Goal: Task Accomplishment & Management: Manage account settings

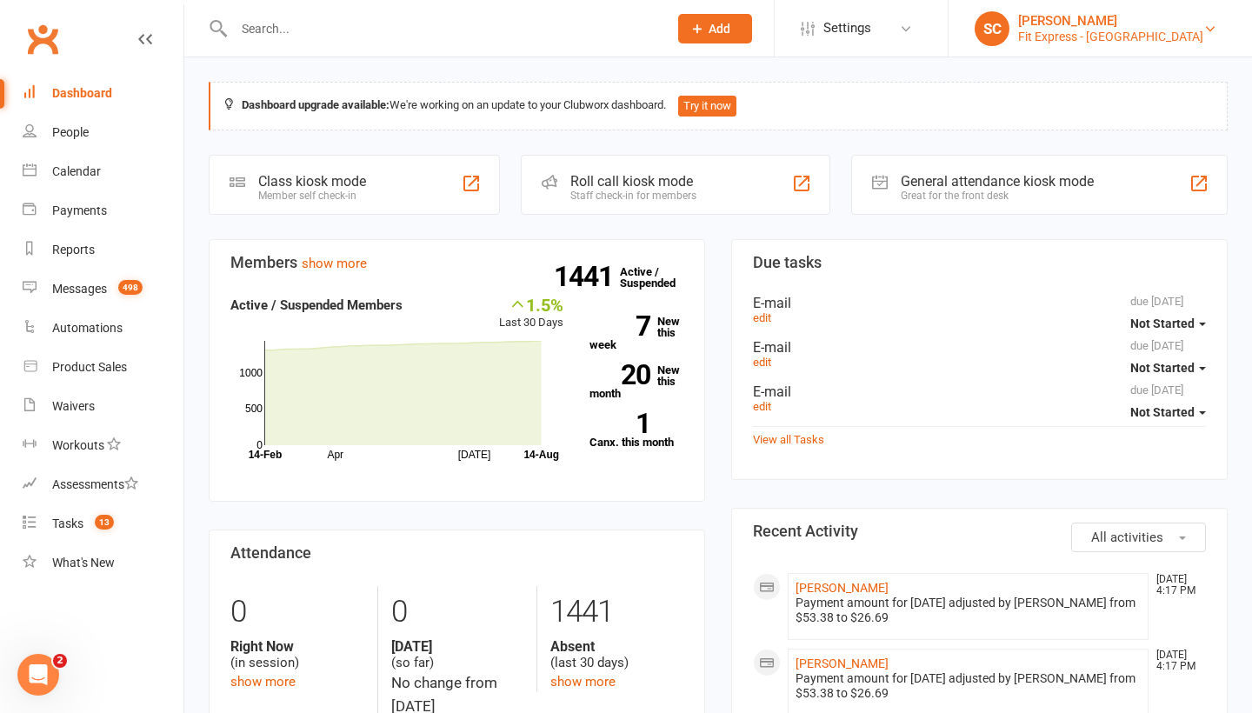
click at [1116, 30] on div "Fit Express - Heidelberg" at bounding box center [1110, 37] width 185 height 16
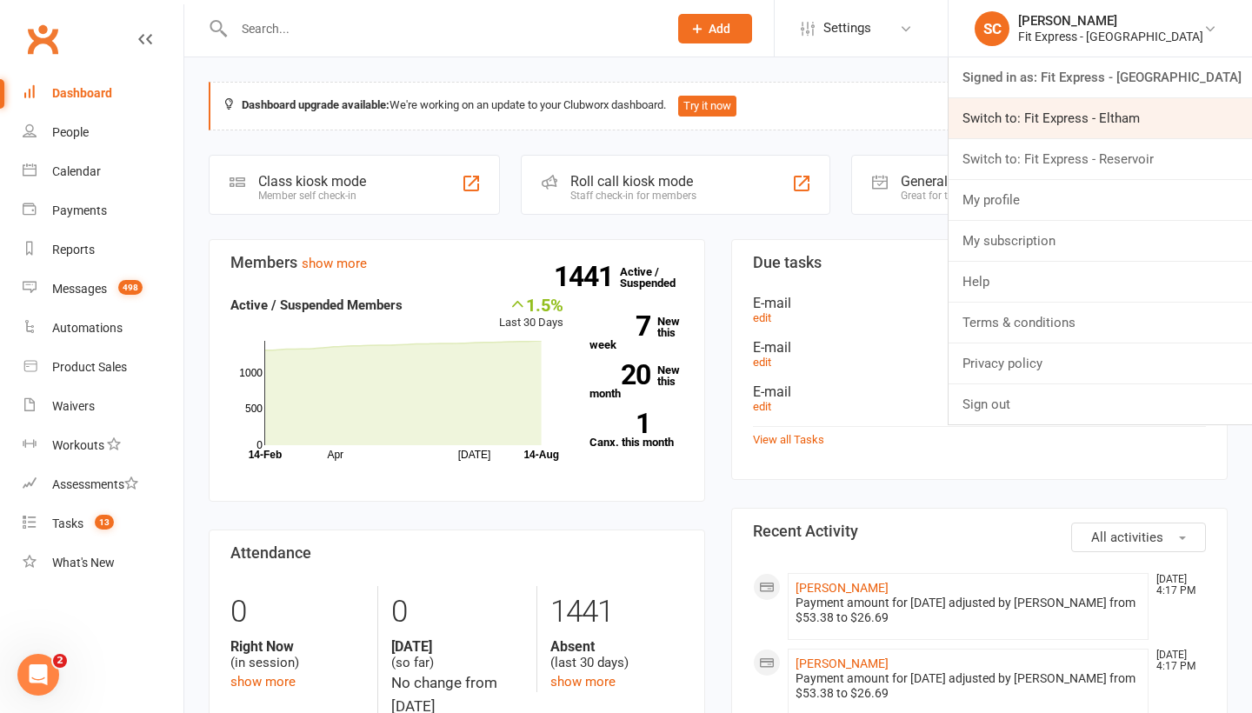
click at [1069, 119] on link "Switch to: Fit Express - Eltham" at bounding box center [1099, 118] width 303 height 40
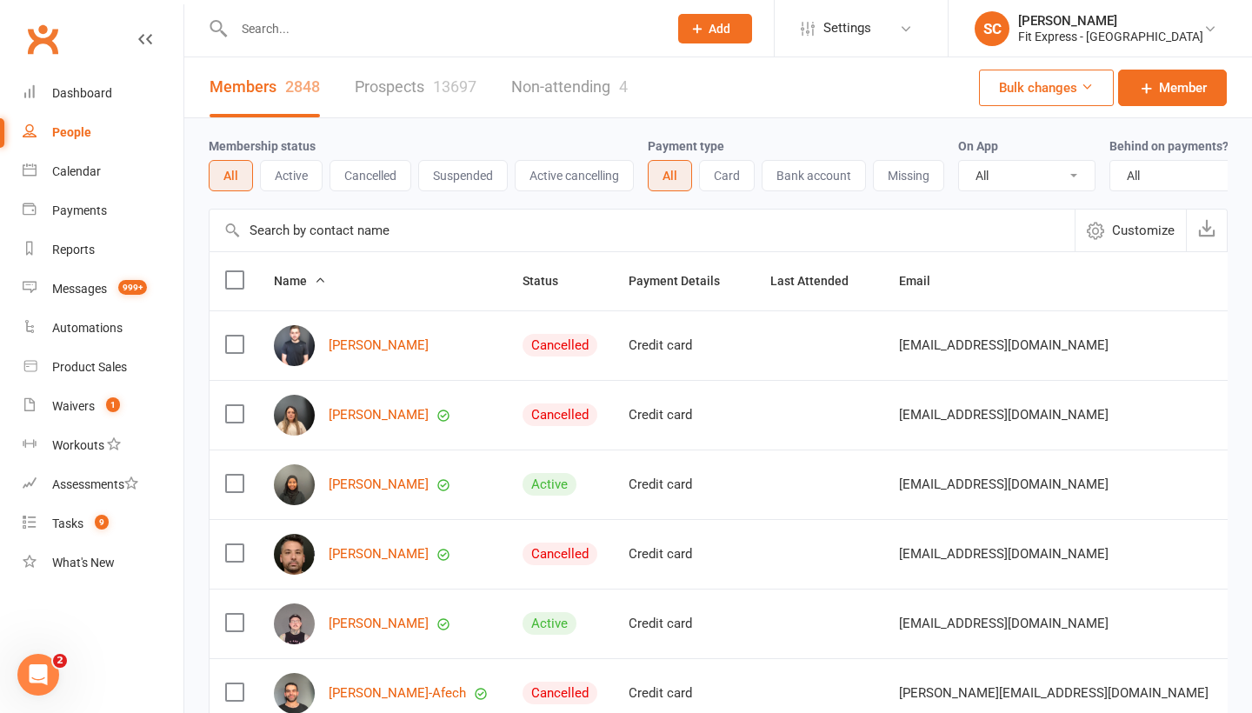
click at [295, 236] on input "text" at bounding box center [641, 230] width 865 height 42
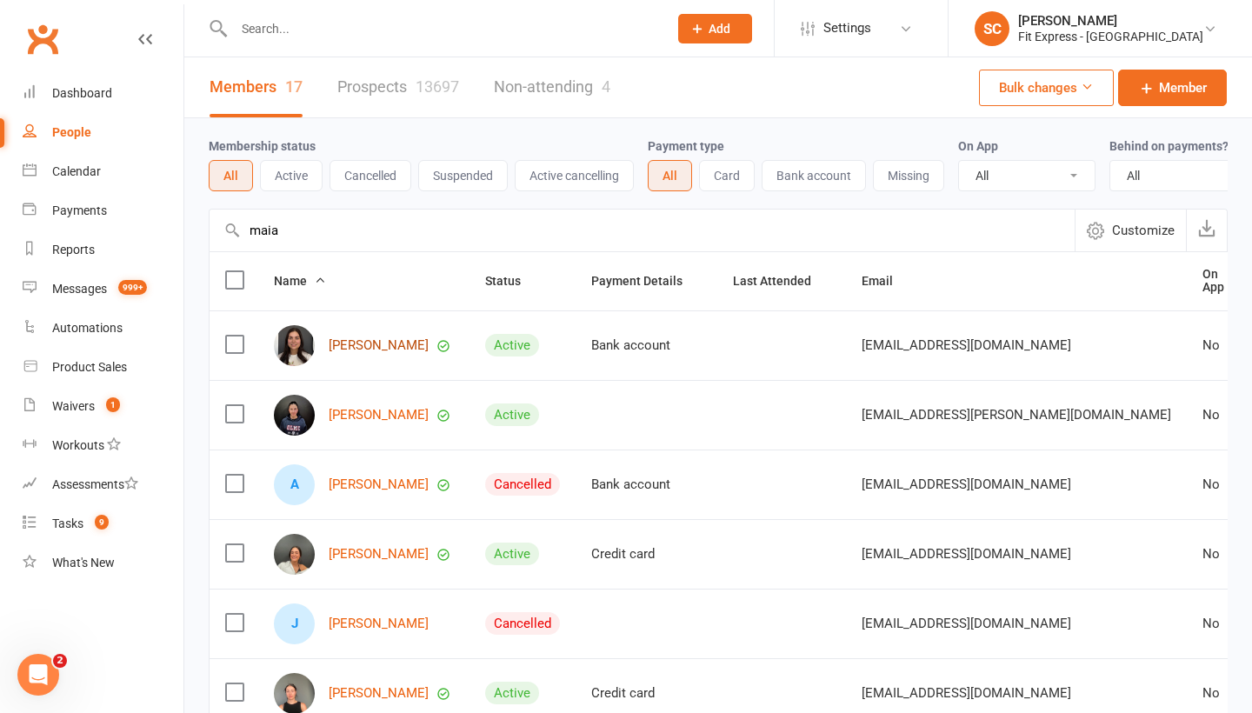
type input "maia"
click at [351, 342] on link "Maia Zouzounis" at bounding box center [379, 345] width 100 height 15
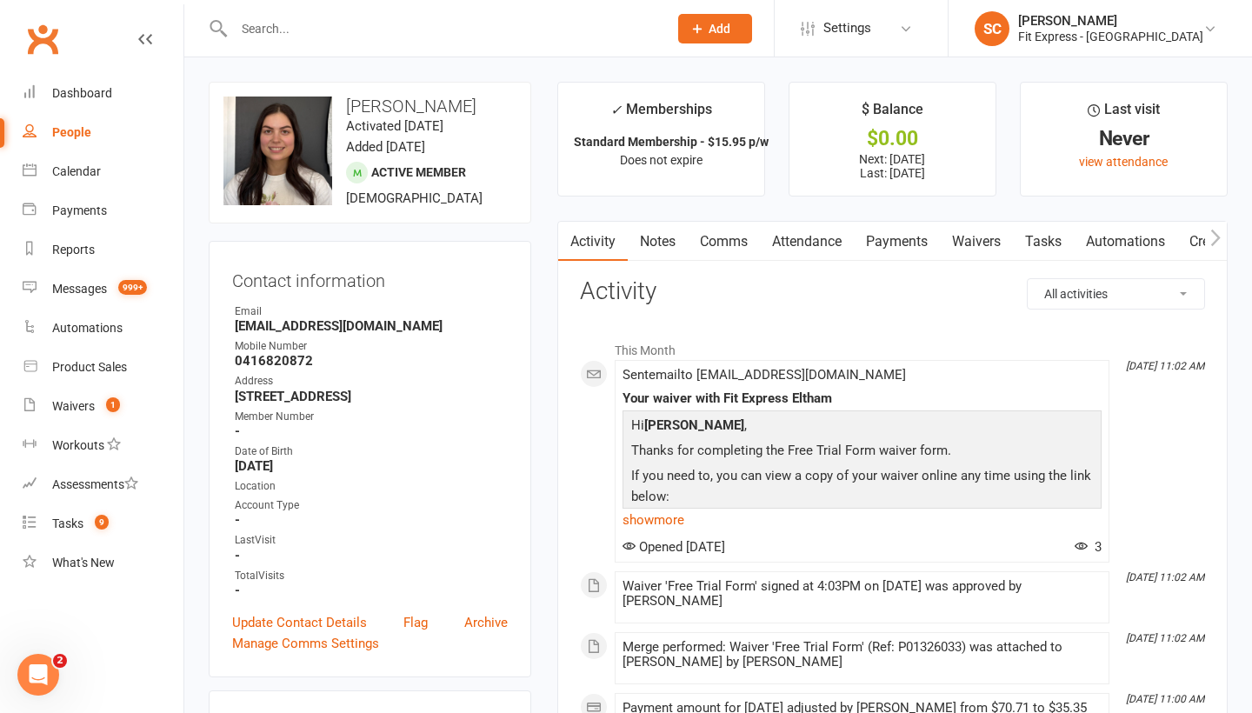
click at [978, 238] on link "Waivers" at bounding box center [976, 242] width 73 height 40
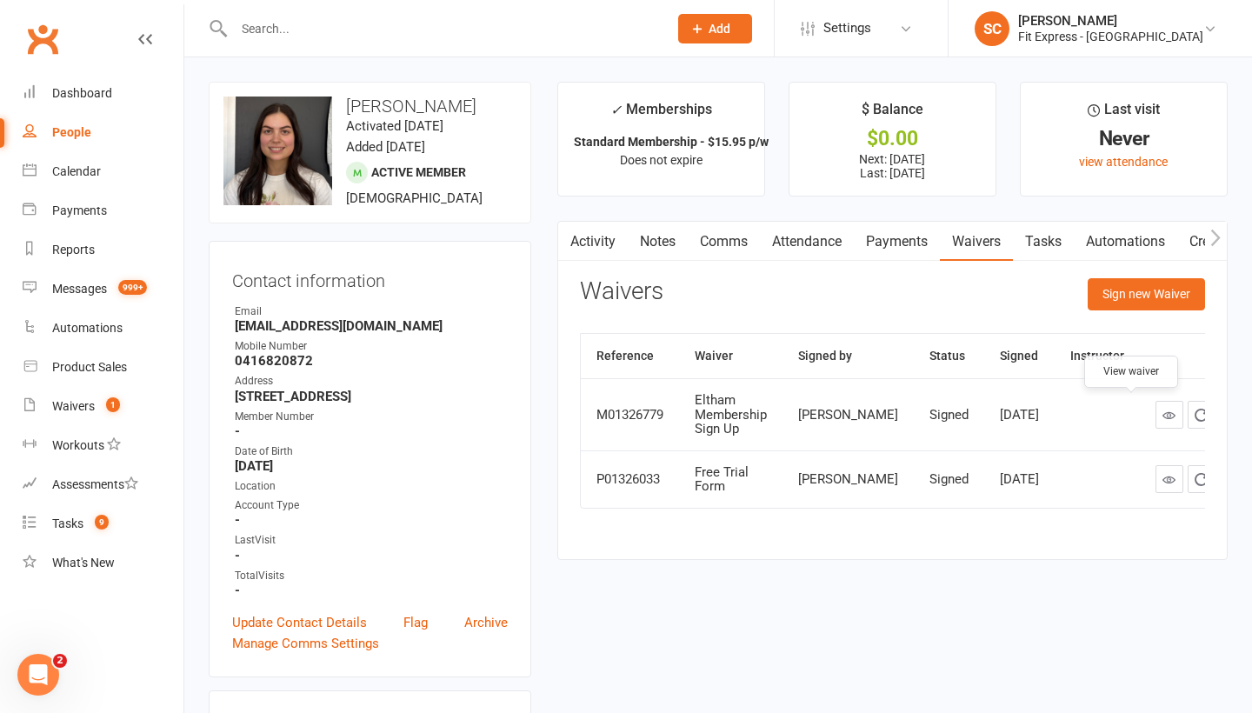
click at [1162, 410] on icon at bounding box center [1168, 415] width 13 height 13
click at [74, 135] on div "People" at bounding box center [71, 132] width 39 height 14
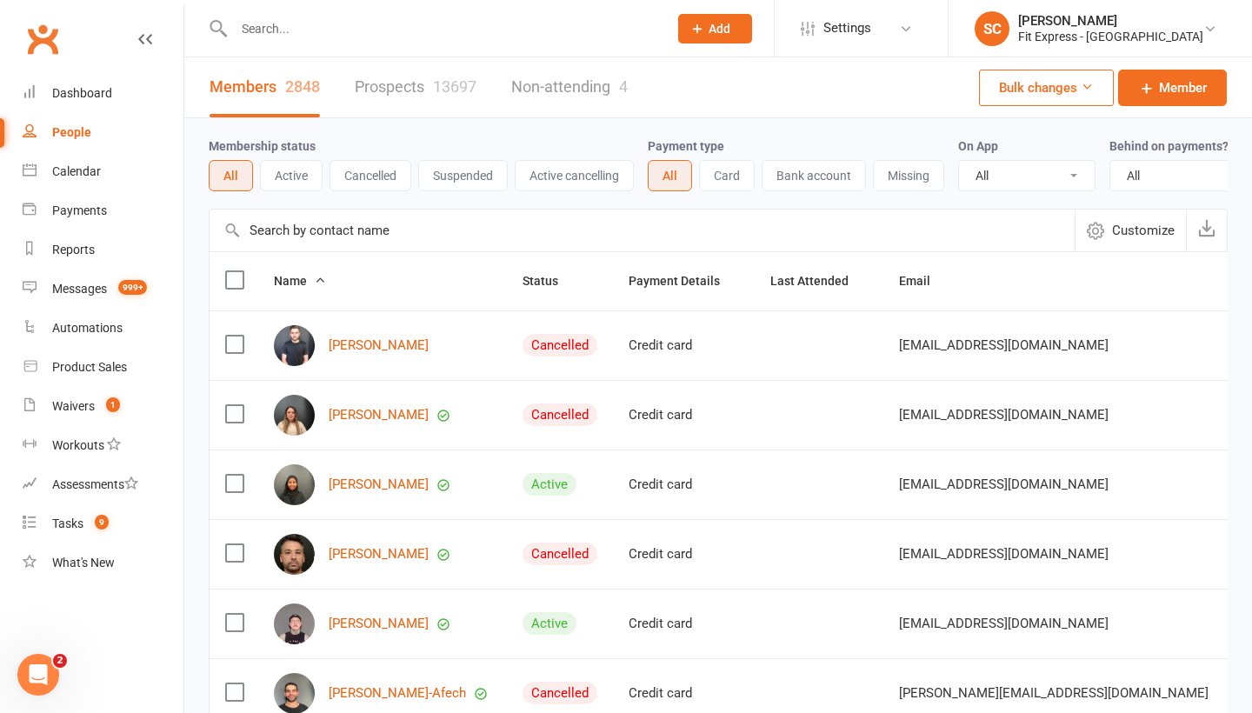
click at [276, 230] on input "text" at bounding box center [641, 230] width 865 height 42
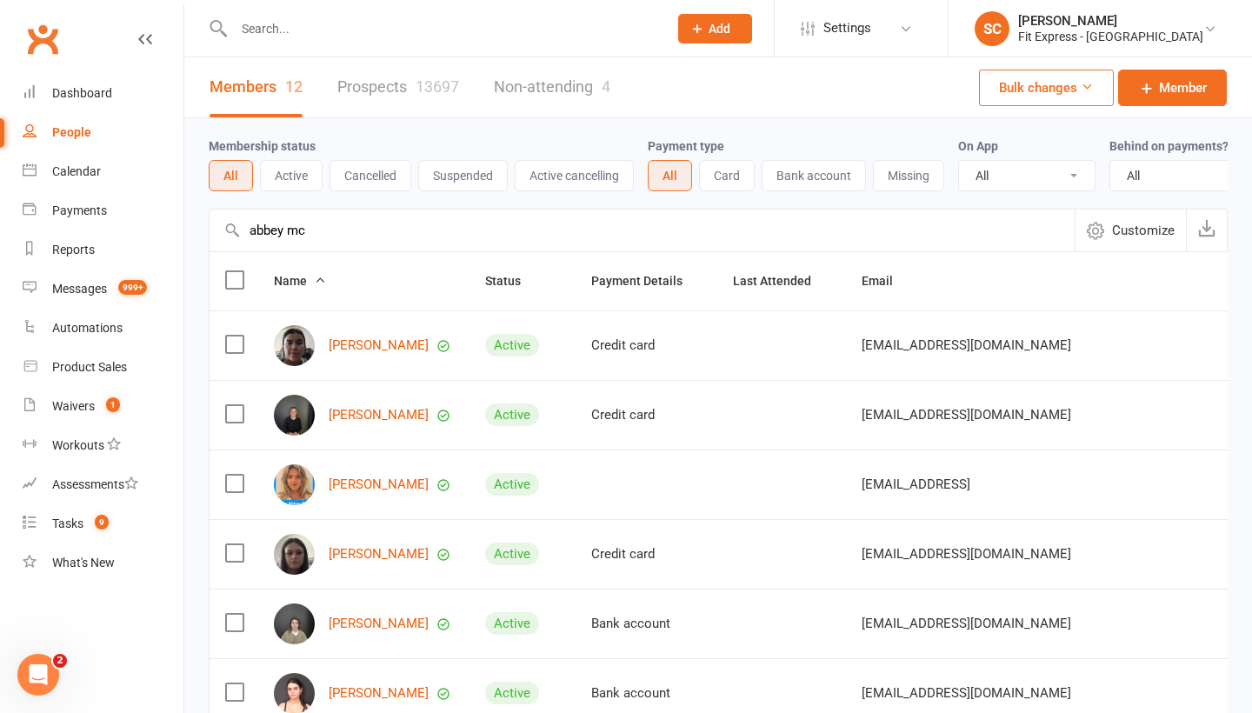
type input "abbey mc"
click at [345, 335] on div "[PERSON_NAME]" at bounding box center [364, 345] width 180 height 41
click at [354, 343] on link "[PERSON_NAME]" at bounding box center [379, 345] width 100 height 15
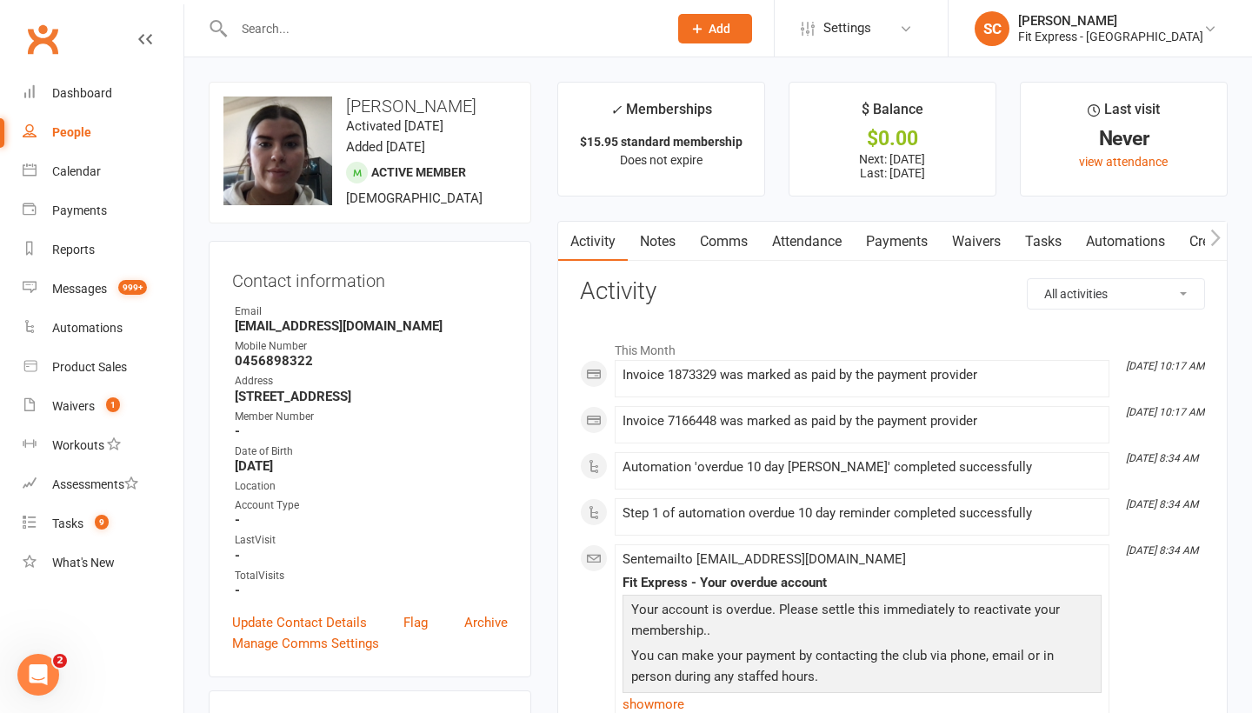
click at [655, 238] on link "Notes" at bounding box center [658, 242] width 60 height 40
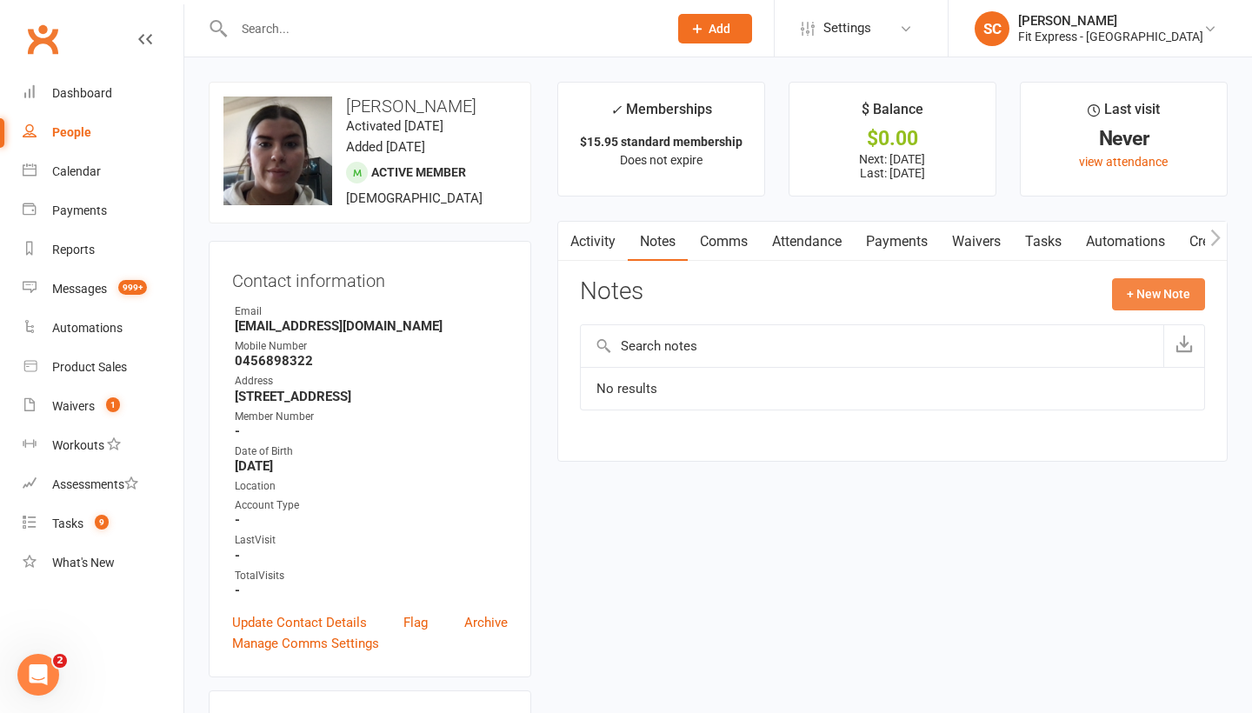
click at [1173, 289] on button "+ New Note" at bounding box center [1158, 293] width 93 height 31
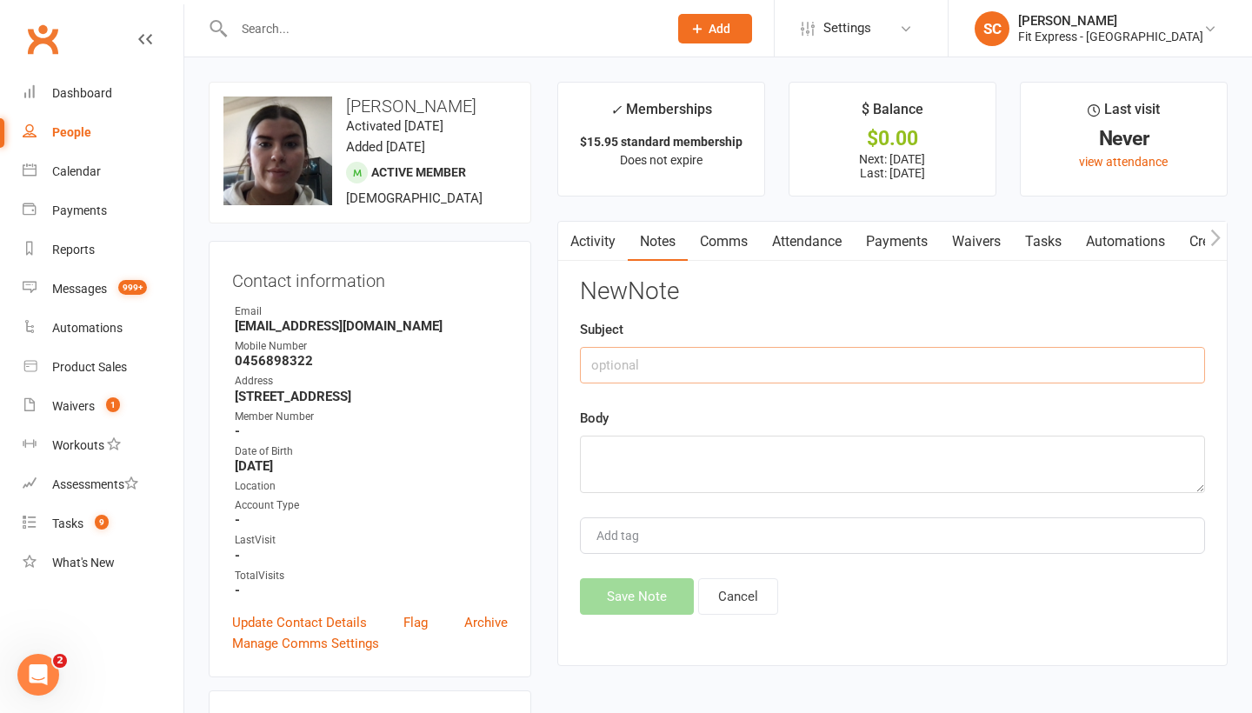
click at [738, 367] on input "text" at bounding box center [892, 365] width 625 height 37
type input "Referral reward"
click at [630, 432] on div "Body" at bounding box center [892, 450] width 625 height 85
click at [626, 446] on textarea at bounding box center [892, 463] width 625 height 57
paste textarea "Maia Zouzounis NEW MEMBER REFERRAL"
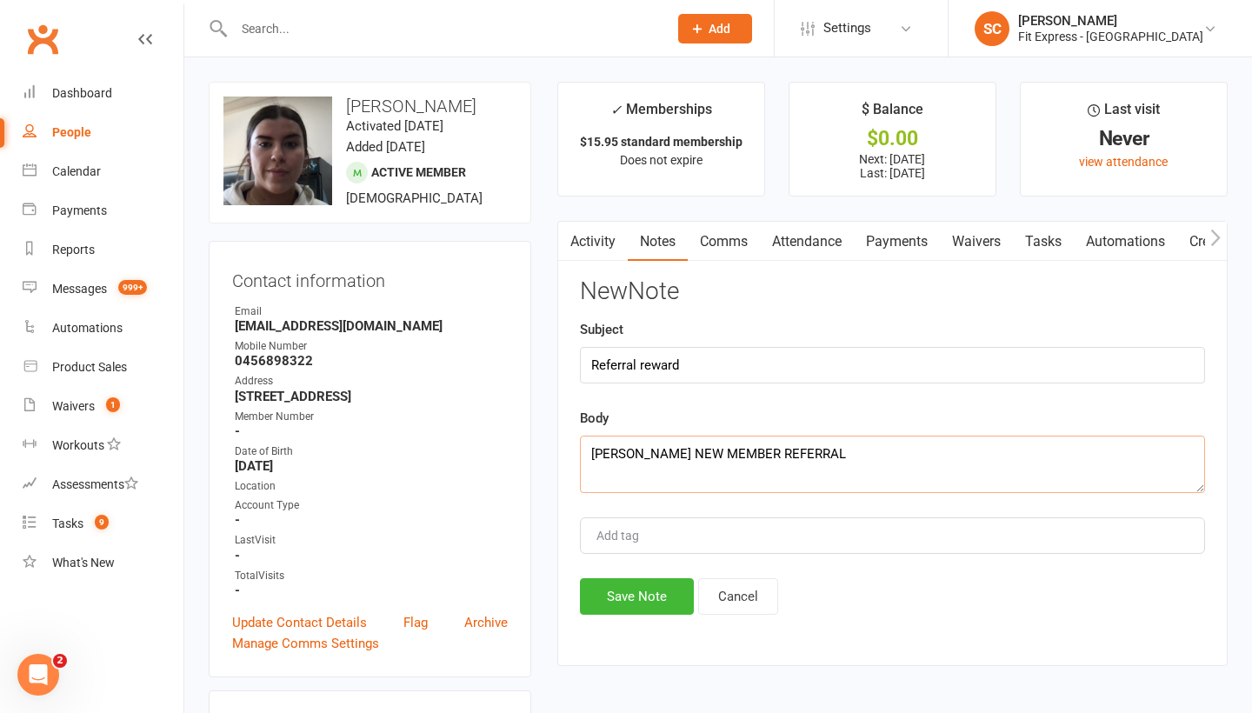
click at [855, 451] on textarea "Maia Zouzounis NEW MEMBER REFERRAL" at bounding box center [892, 463] width 625 height 57
type textarea "[PERSON_NAME] NEW MEMBER REFERRAL [DATE]. 2 weeks credit [DATE]. SteveMc"
click at [635, 589] on button "Save Note" at bounding box center [637, 596] width 114 height 37
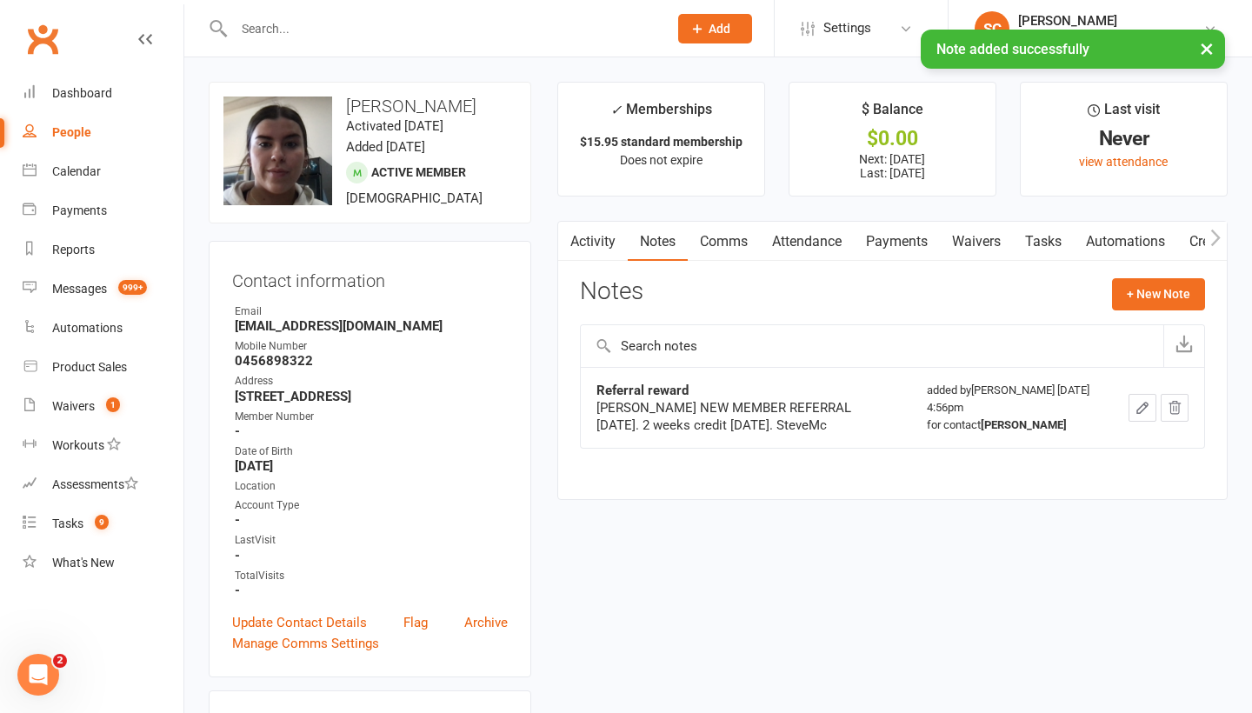
click at [894, 237] on link "Payments" at bounding box center [897, 242] width 86 height 40
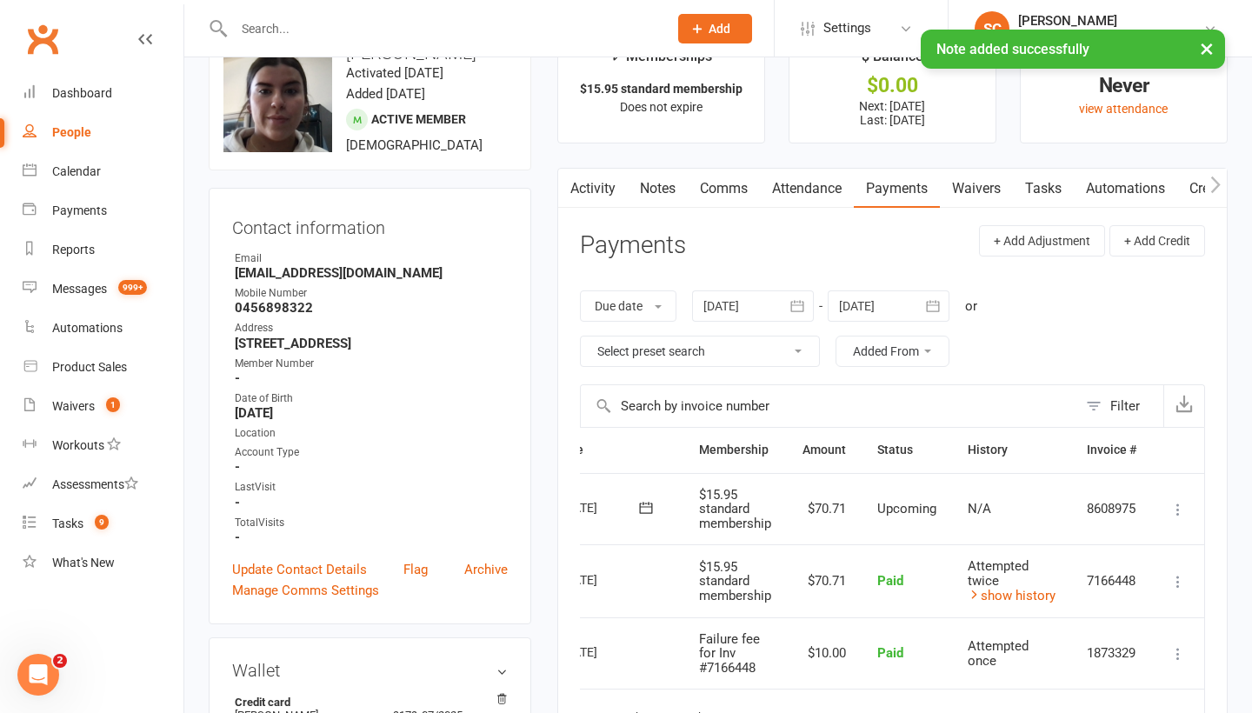
scroll to position [0, 94]
click at [1181, 502] on icon at bounding box center [1177, 509] width 17 height 17
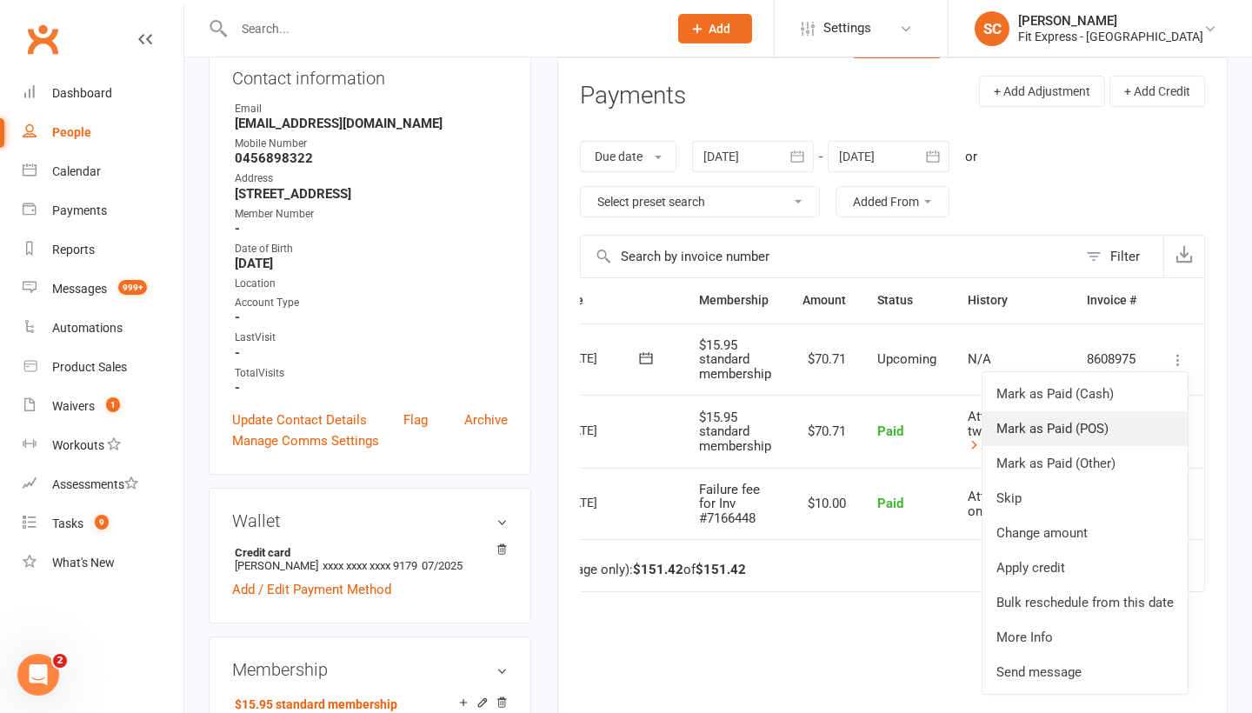
scroll to position [209, 0]
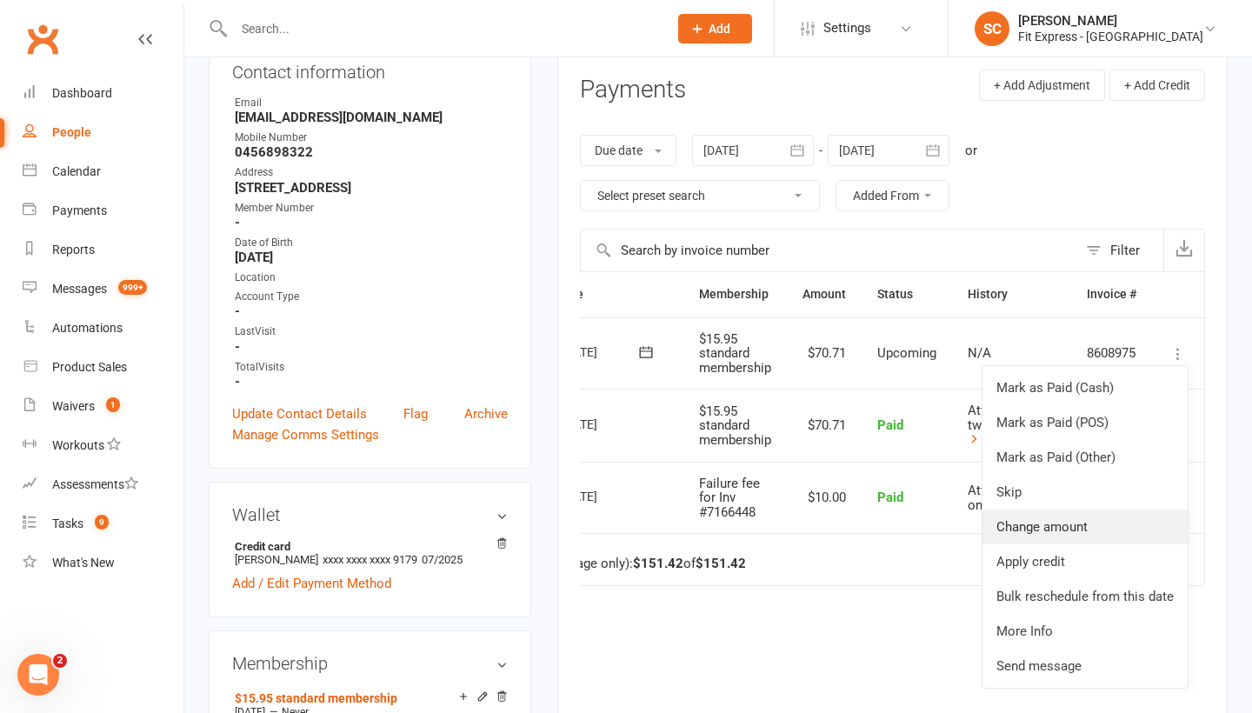
click at [1037, 518] on link "Change amount" at bounding box center [1084, 526] width 205 height 35
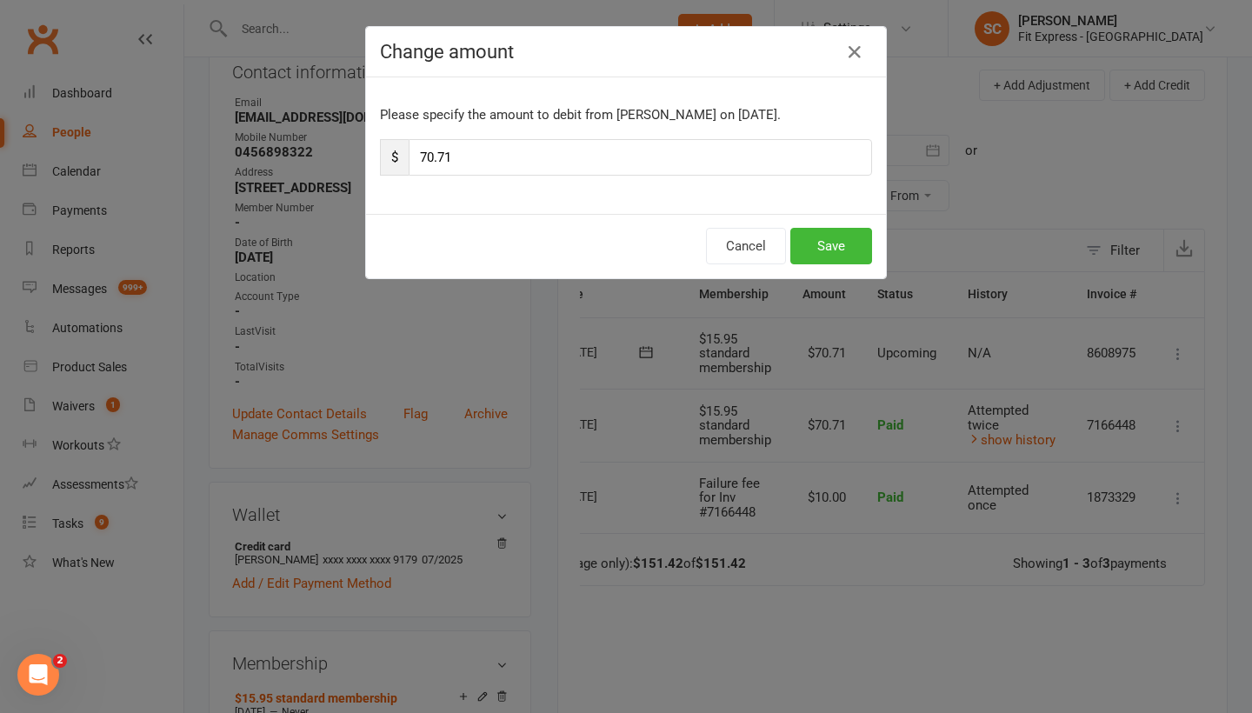
click at [466, 157] on input "70.71" at bounding box center [640, 157] width 463 height 37
type input "7"
type input "38.81"
click at [828, 256] on button "Save" at bounding box center [831, 246] width 82 height 37
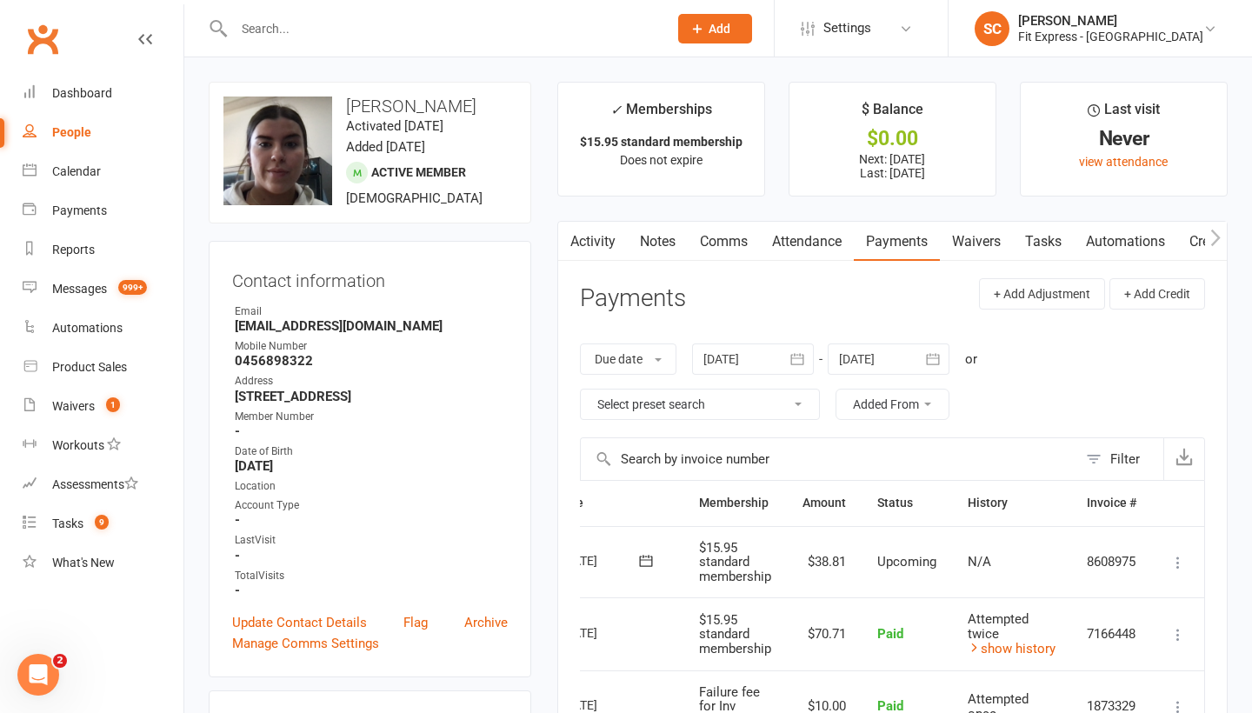
scroll to position [0, 0]
click at [67, 90] on div "Dashboard" at bounding box center [82, 93] width 60 height 14
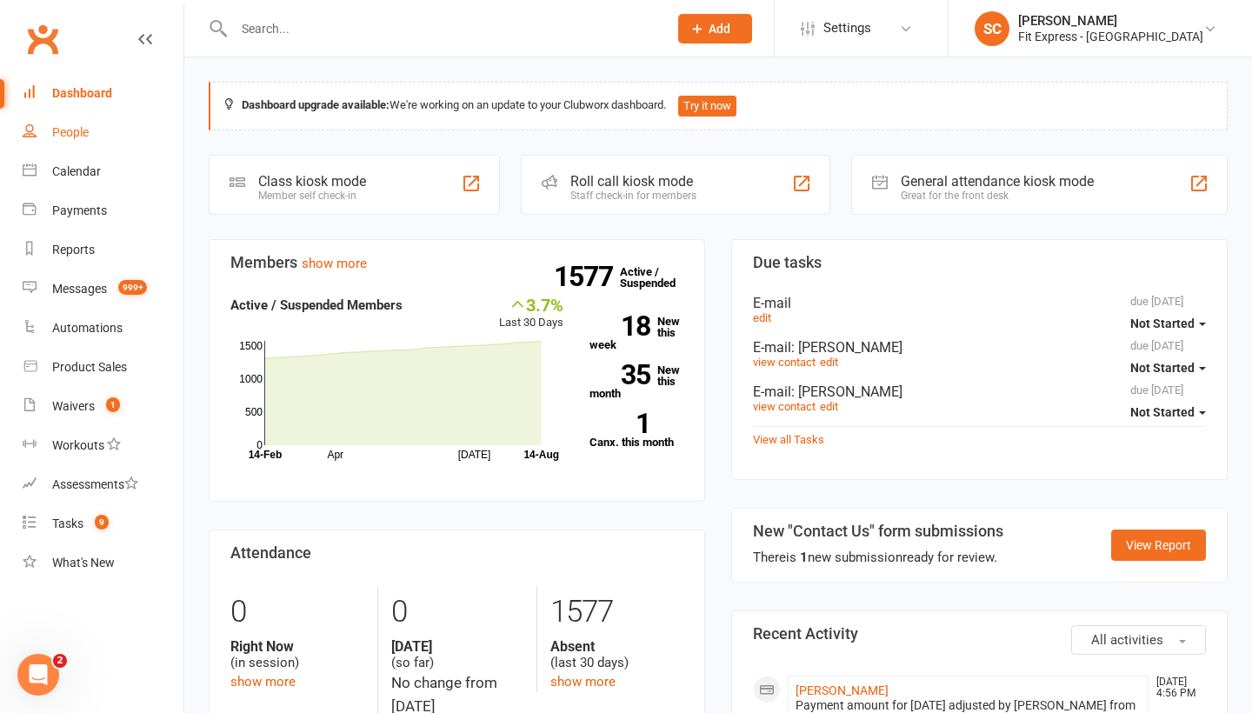
click at [83, 135] on div "People" at bounding box center [70, 132] width 37 height 14
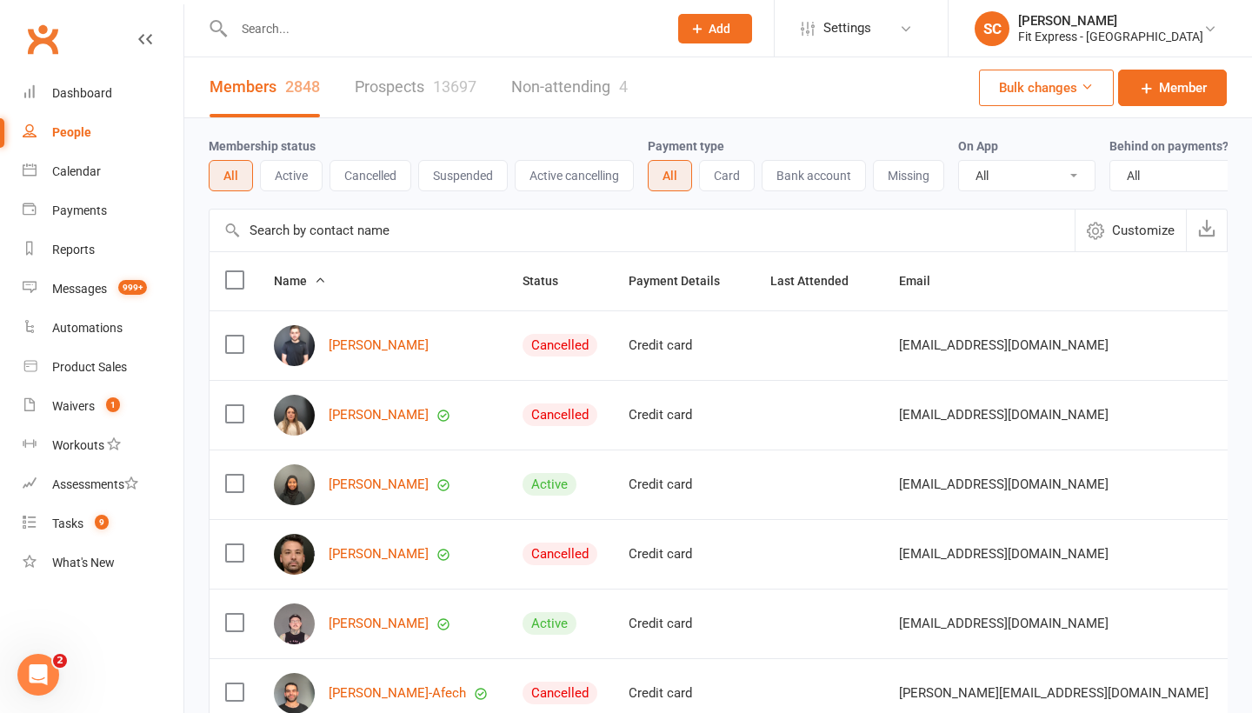
click at [262, 229] on input "text" at bounding box center [641, 230] width 865 height 42
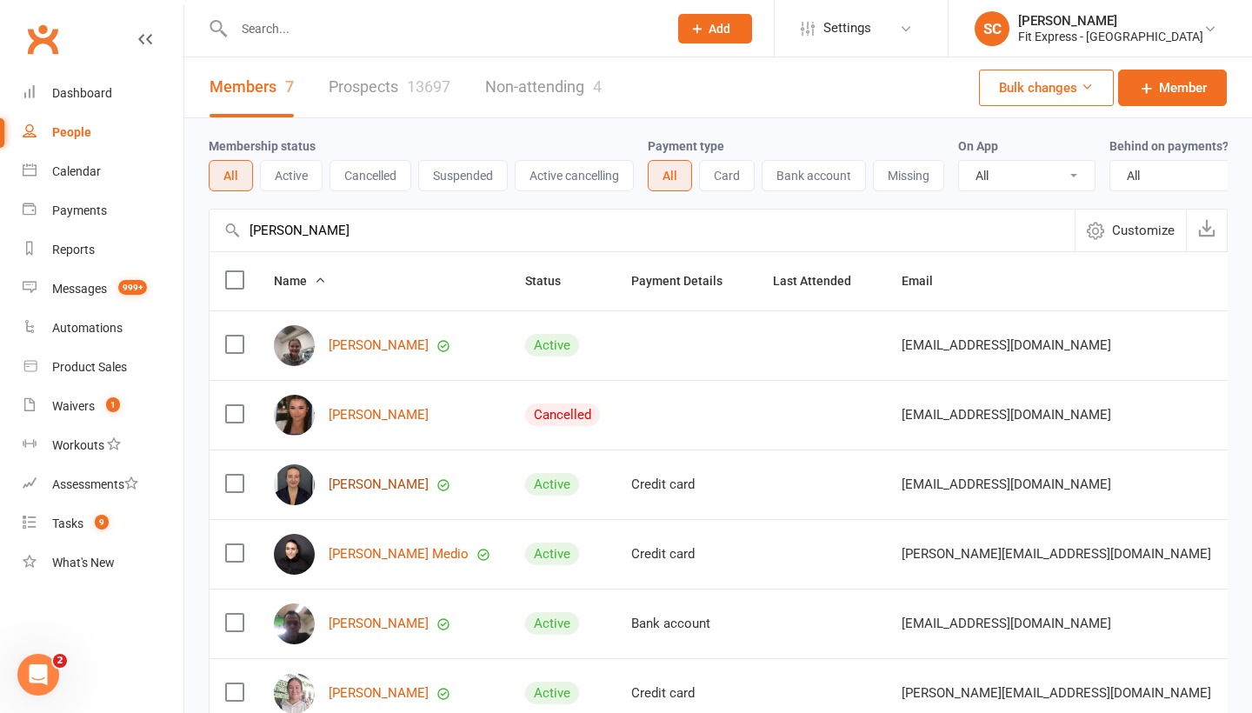
type input "claudia"
click at [363, 484] on link "Claudia D’Adam" at bounding box center [379, 484] width 100 height 15
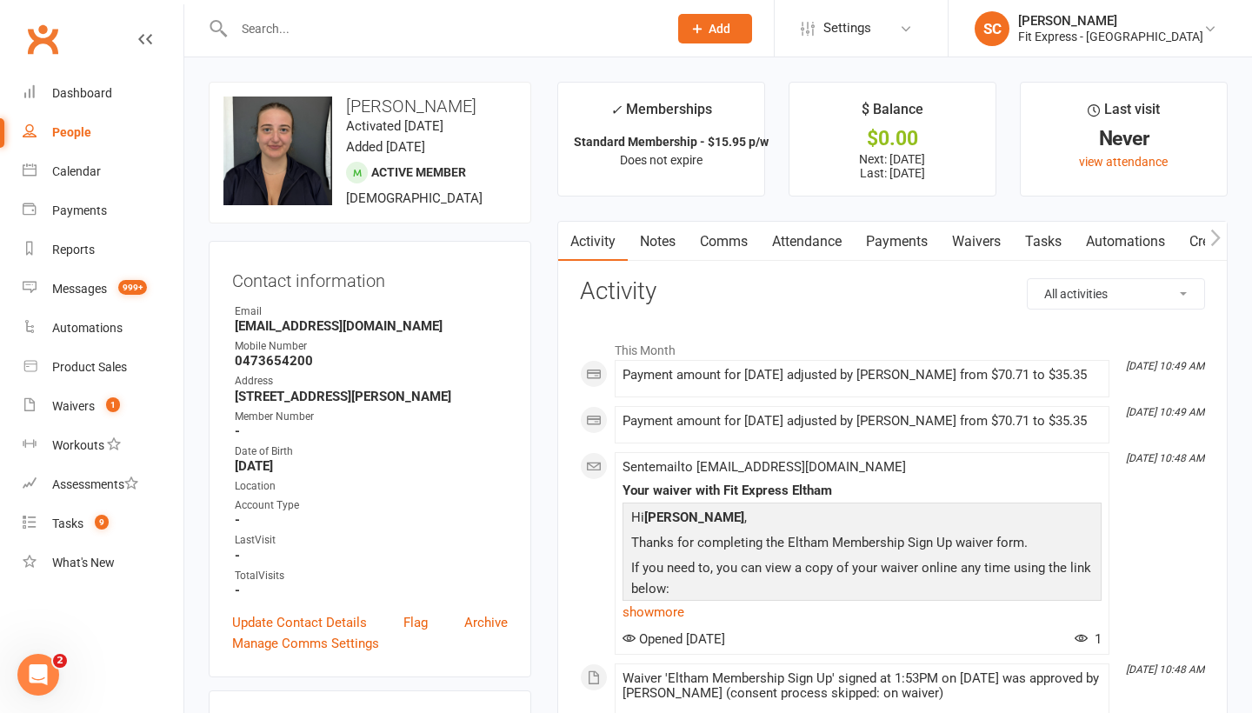
click at [974, 236] on link "Waivers" at bounding box center [976, 242] width 73 height 40
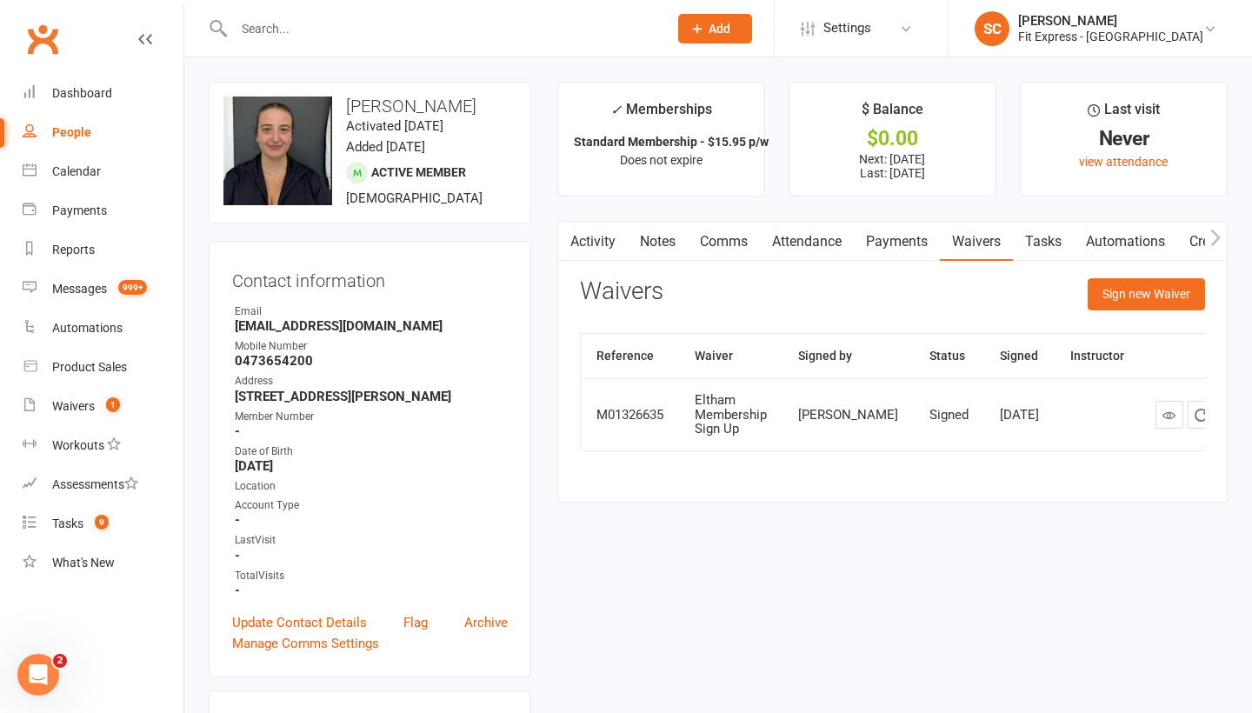
click at [73, 130] on div "People" at bounding box center [71, 132] width 39 height 14
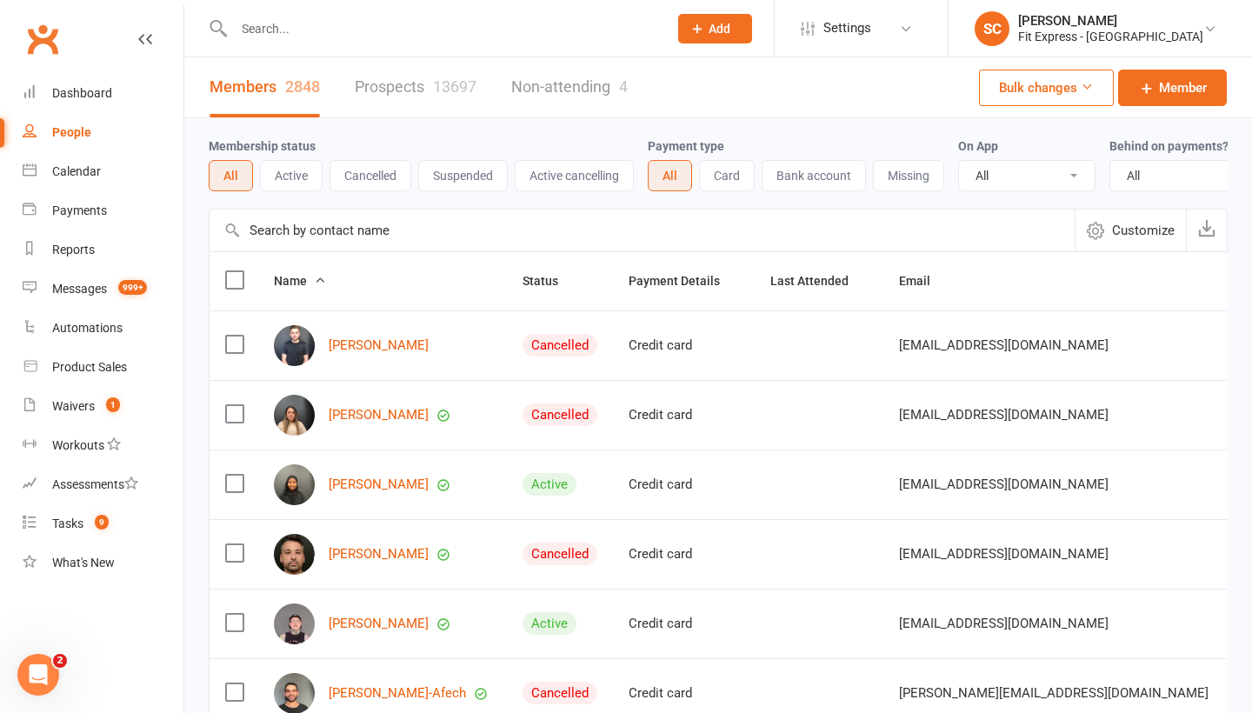
click at [274, 229] on input "text" at bounding box center [641, 230] width 865 height 42
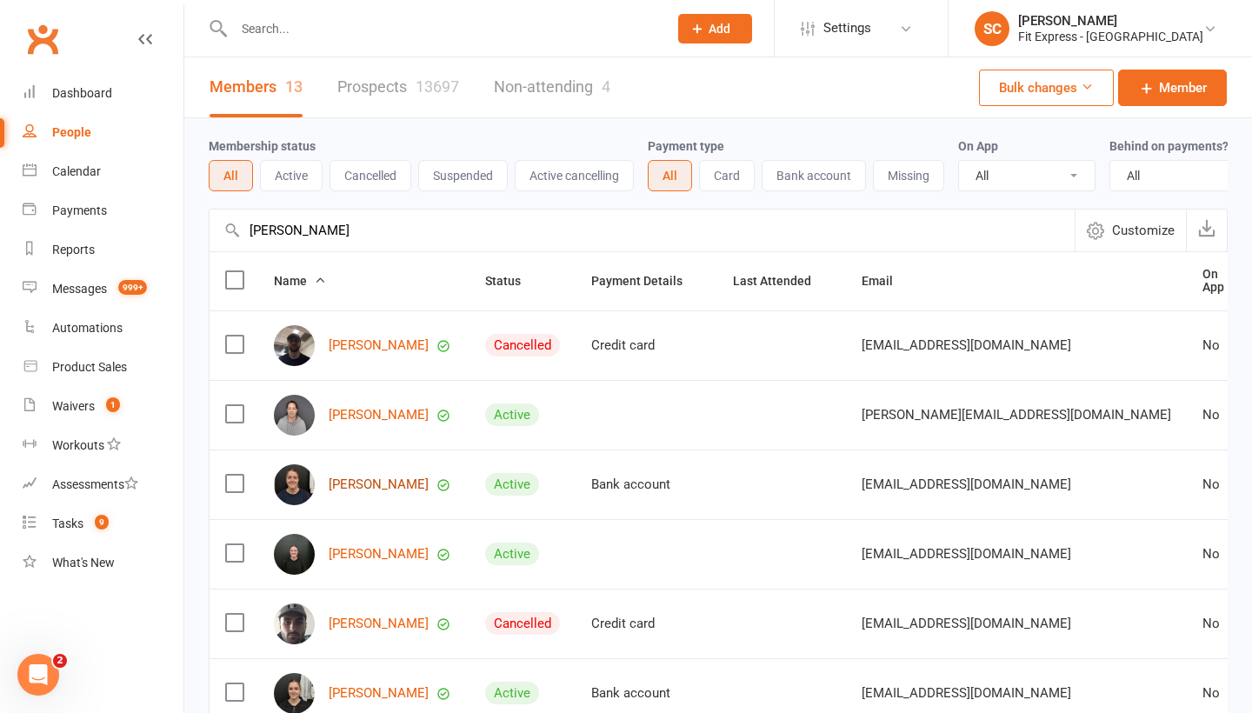
type input "turner"
click at [356, 481] on link "Hayley Turner" at bounding box center [379, 484] width 100 height 15
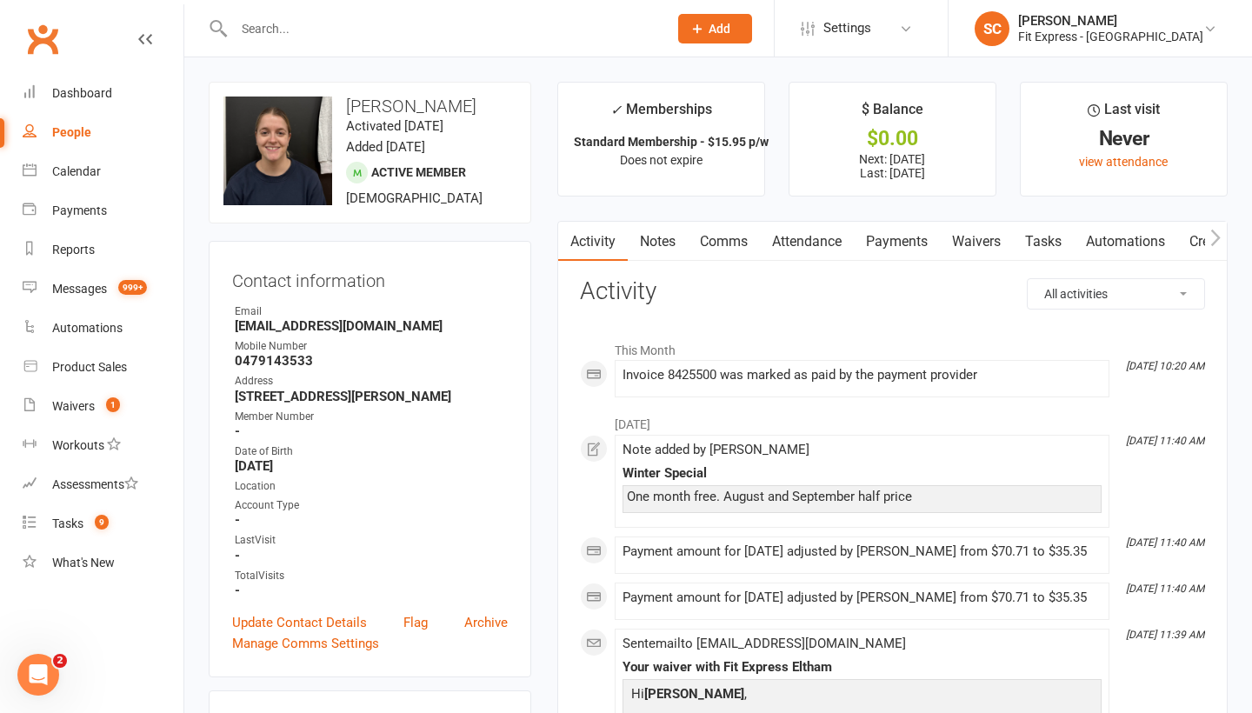
click at [651, 244] on link "Notes" at bounding box center [658, 242] width 60 height 40
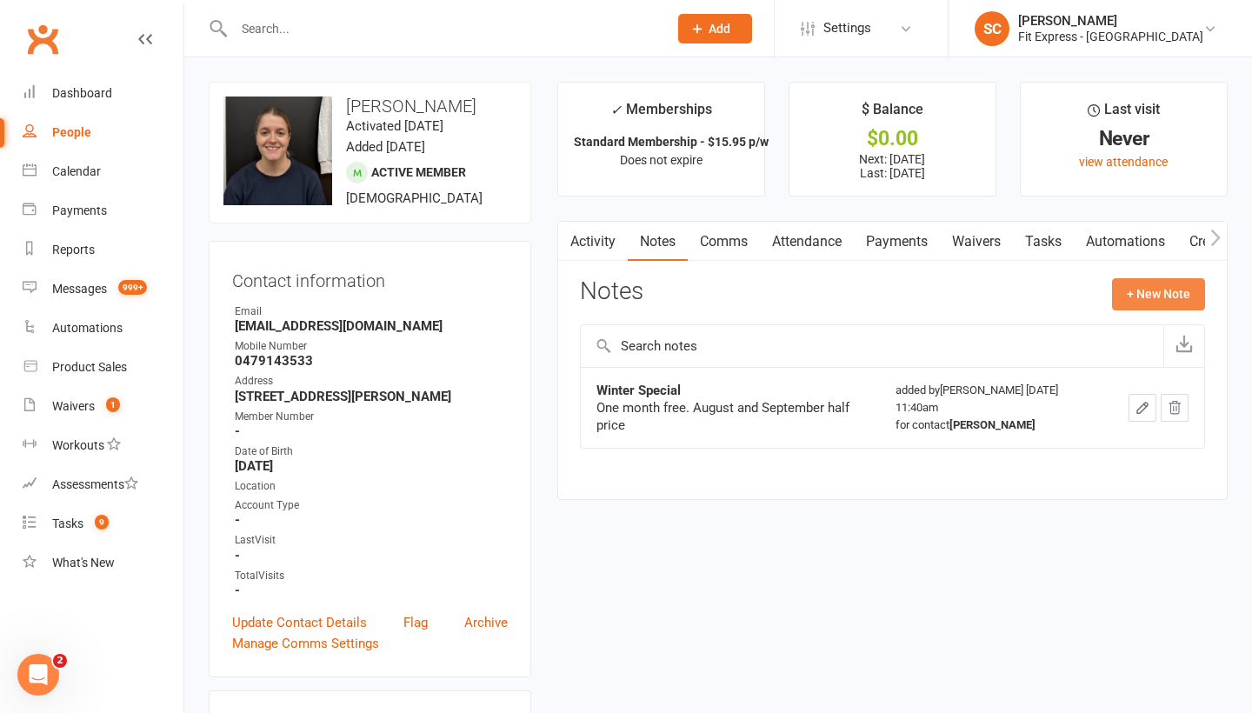
click at [1155, 286] on button "+ New Note" at bounding box center [1158, 293] width 93 height 31
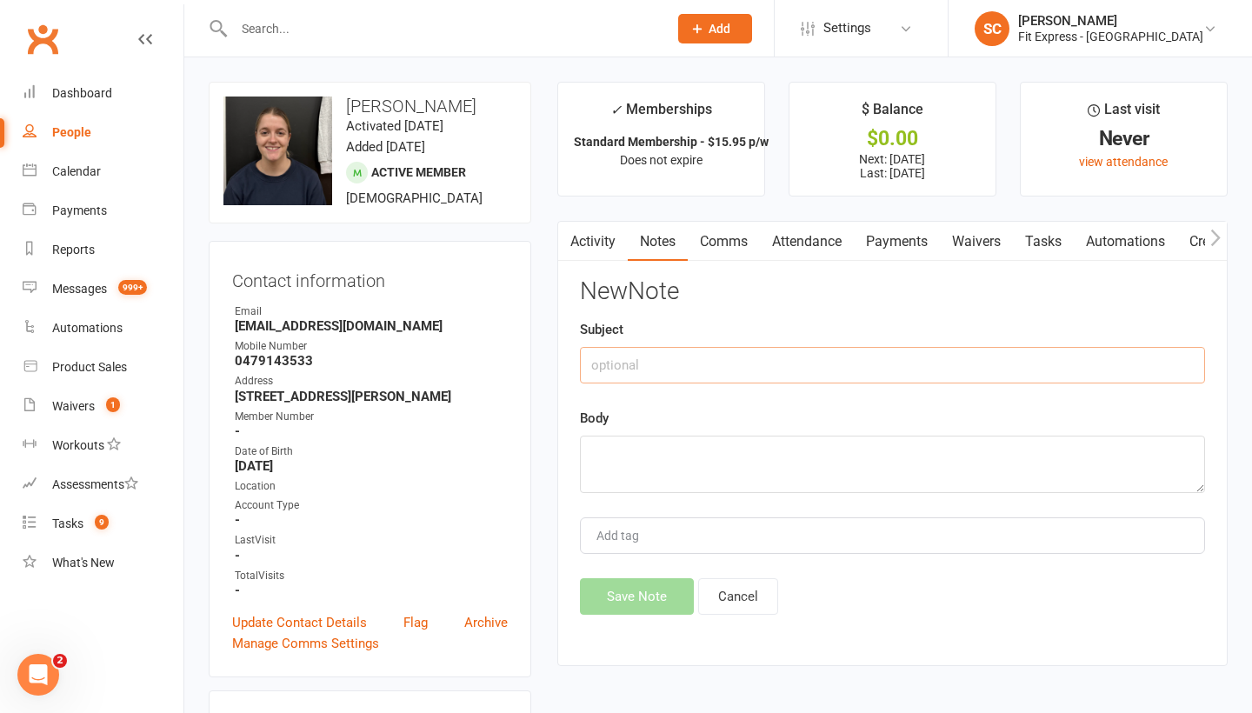
click at [698, 358] on input "text" at bounding box center [892, 365] width 625 height 37
type input "referral reward"
click at [656, 454] on textarea at bounding box center [892, 463] width 625 height 57
paste textarea "Claudia D’Adam NEW MEMBER REFERRAL"
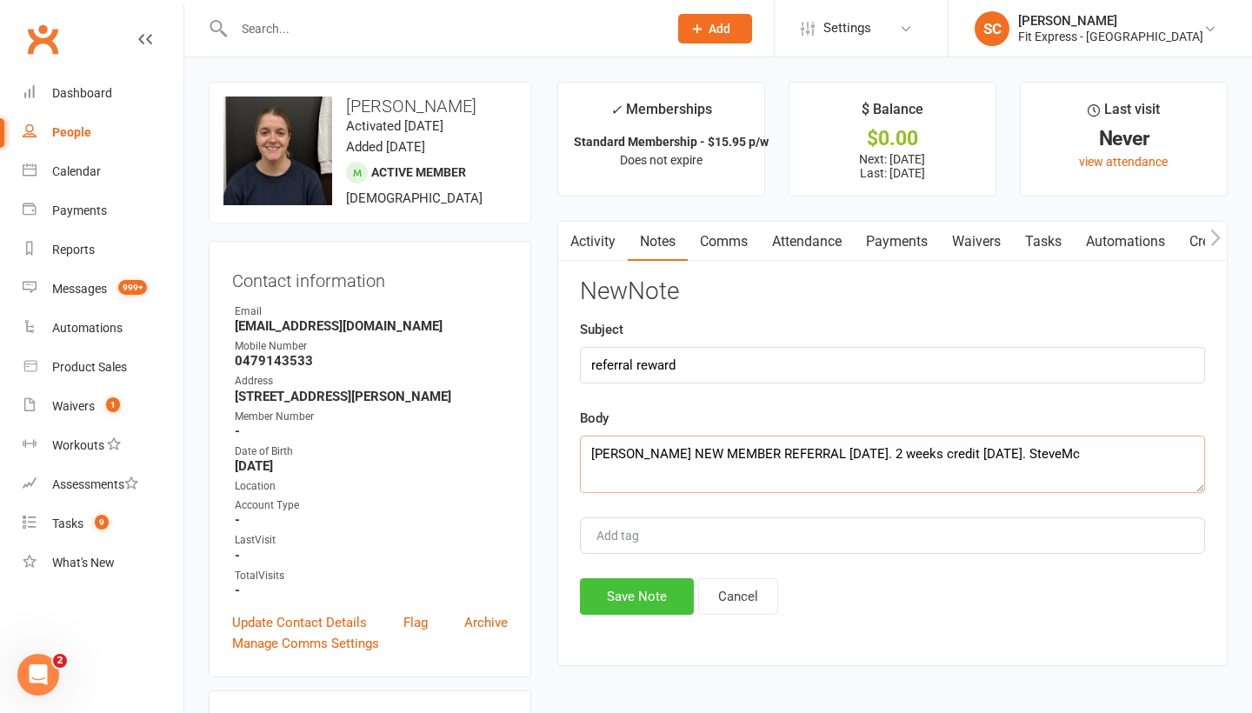
type textarea "[PERSON_NAME] NEW MEMBER REFERRAL [DATE]. 2 weeks credit [DATE]. SteveMc"
click at [635, 588] on button "Save Note" at bounding box center [637, 596] width 114 height 37
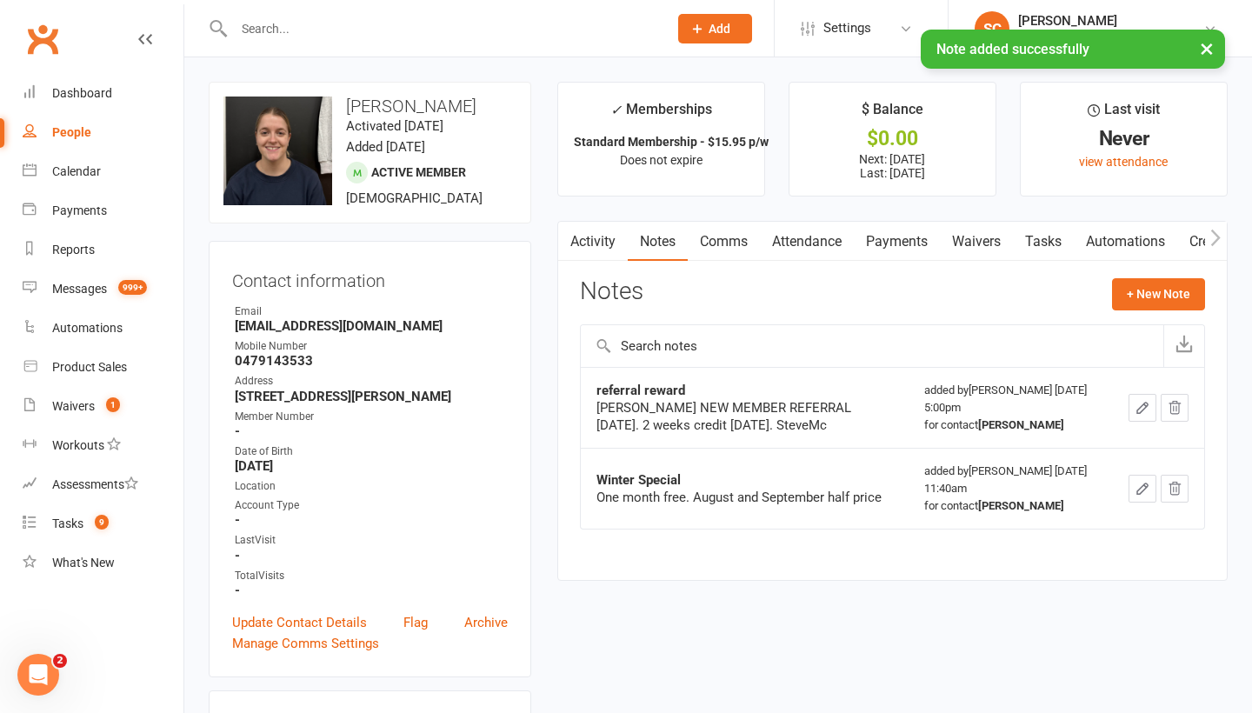
click at [904, 247] on link "Payments" at bounding box center [897, 242] width 86 height 40
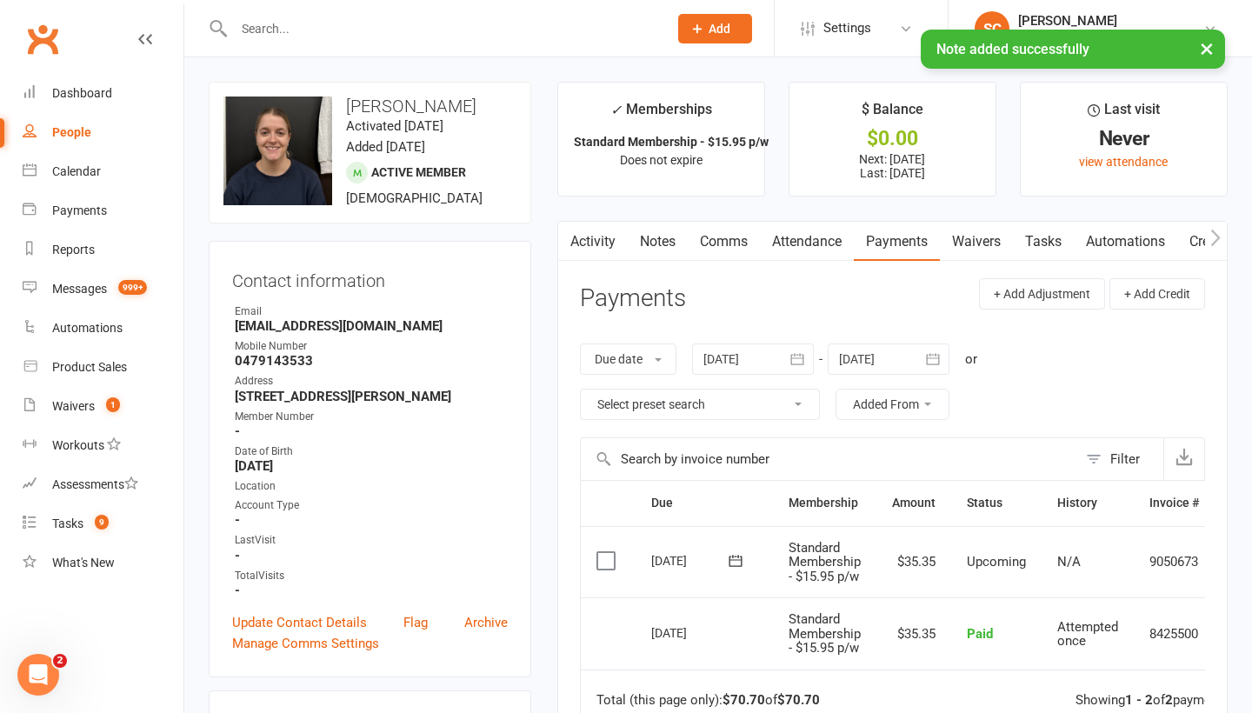
click at [938, 358] on icon "button" at bounding box center [932, 358] width 17 height 17
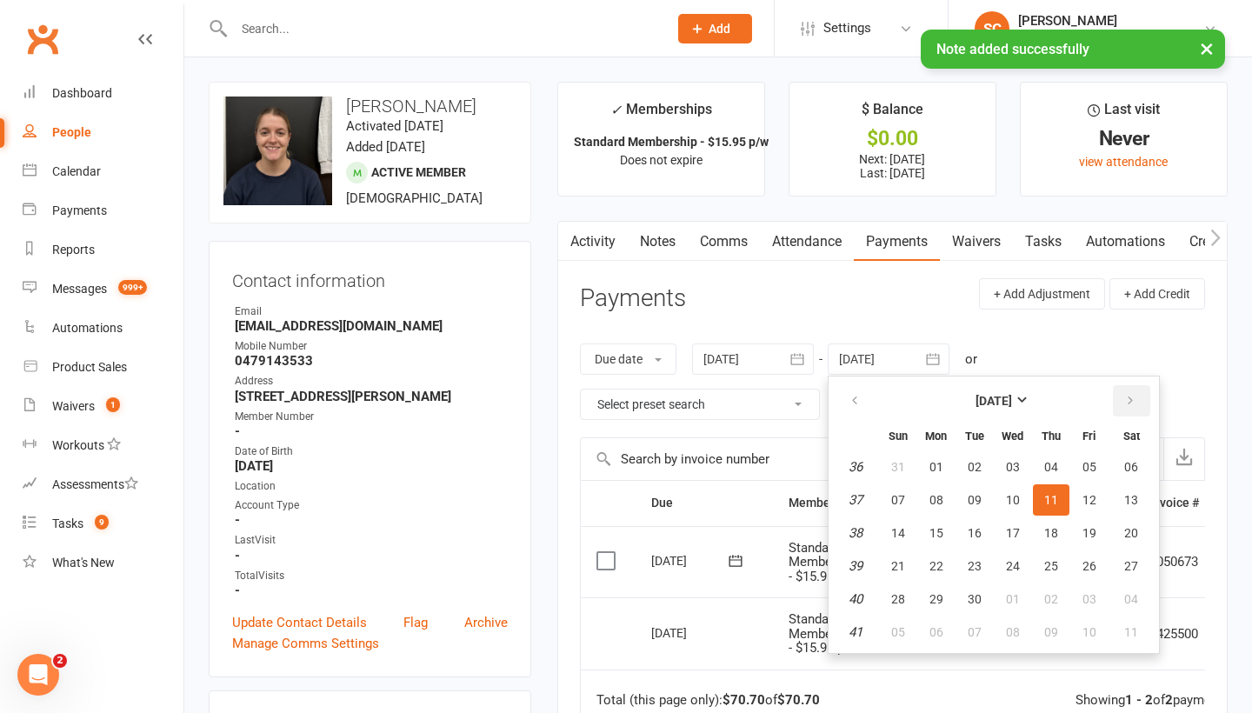
click at [1132, 400] on icon "button" at bounding box center [1130, 401] width 12 height 14
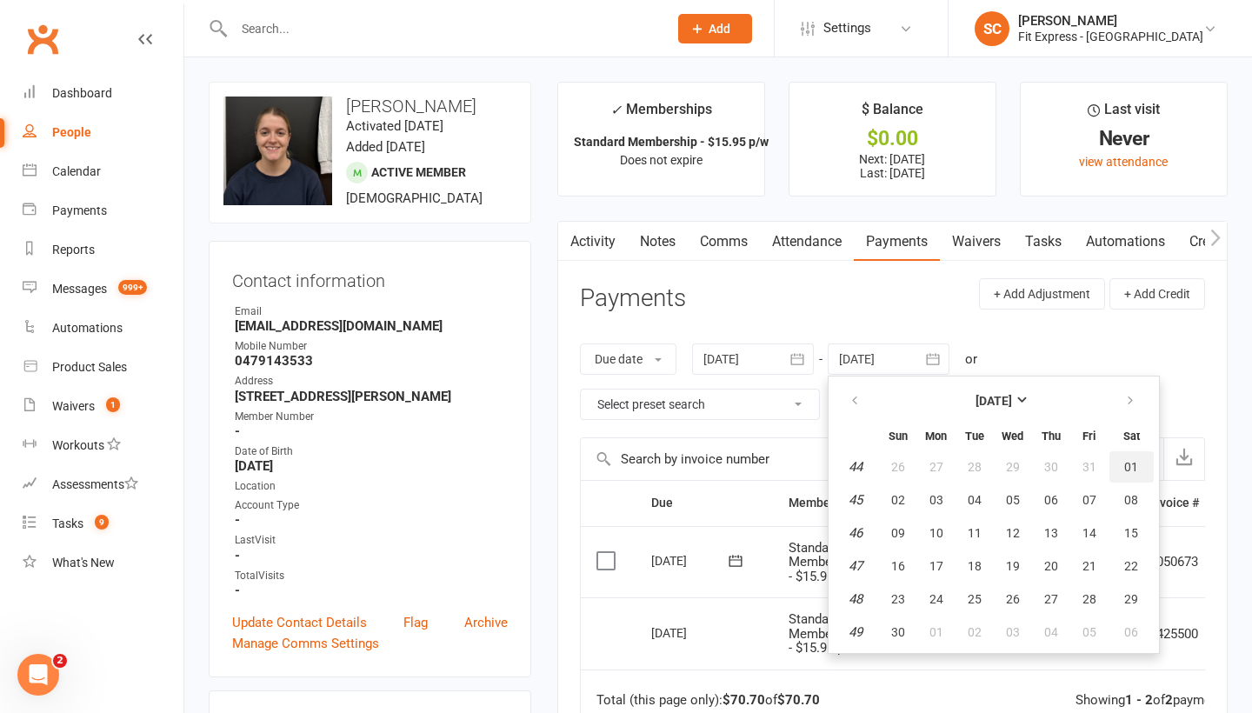
click at [1131, 465] on span "01" at bounding box center [1131, 467] width 14 height 14
type input "01 Nov 2025"
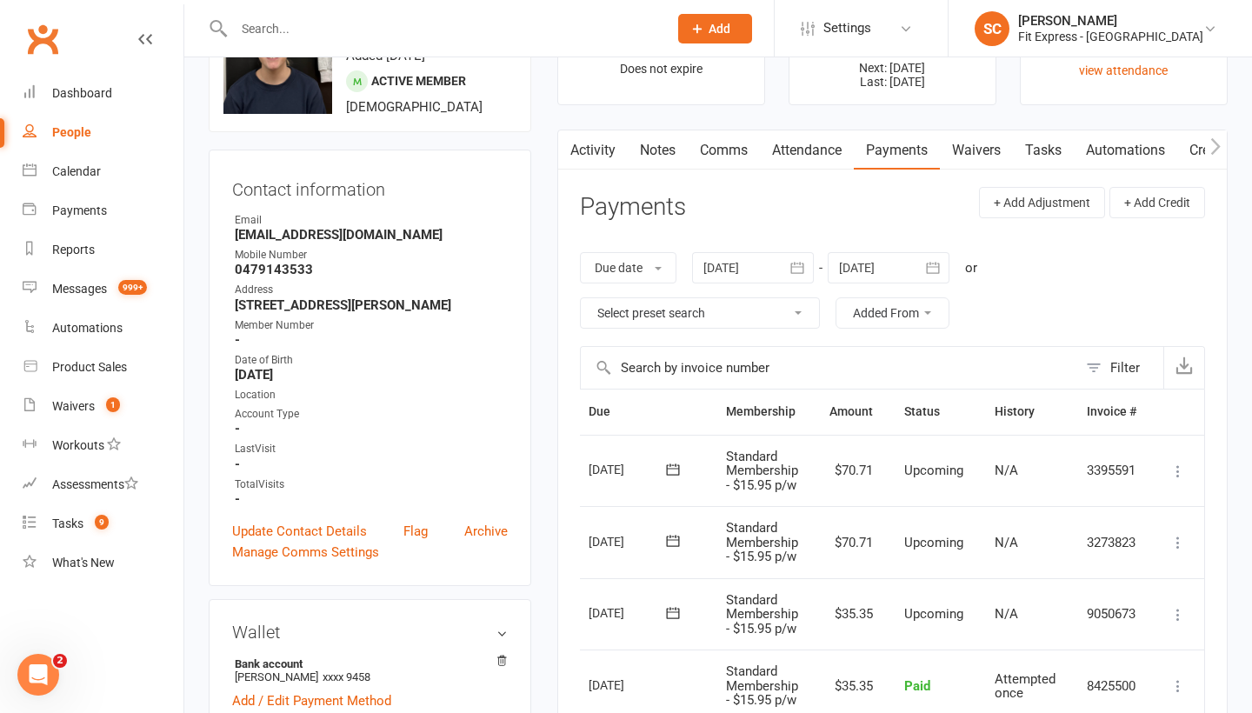
scroll to position [0, 65]
click at [1180, 535] on icon at bounding box center [1177, 542] width 17 height 17
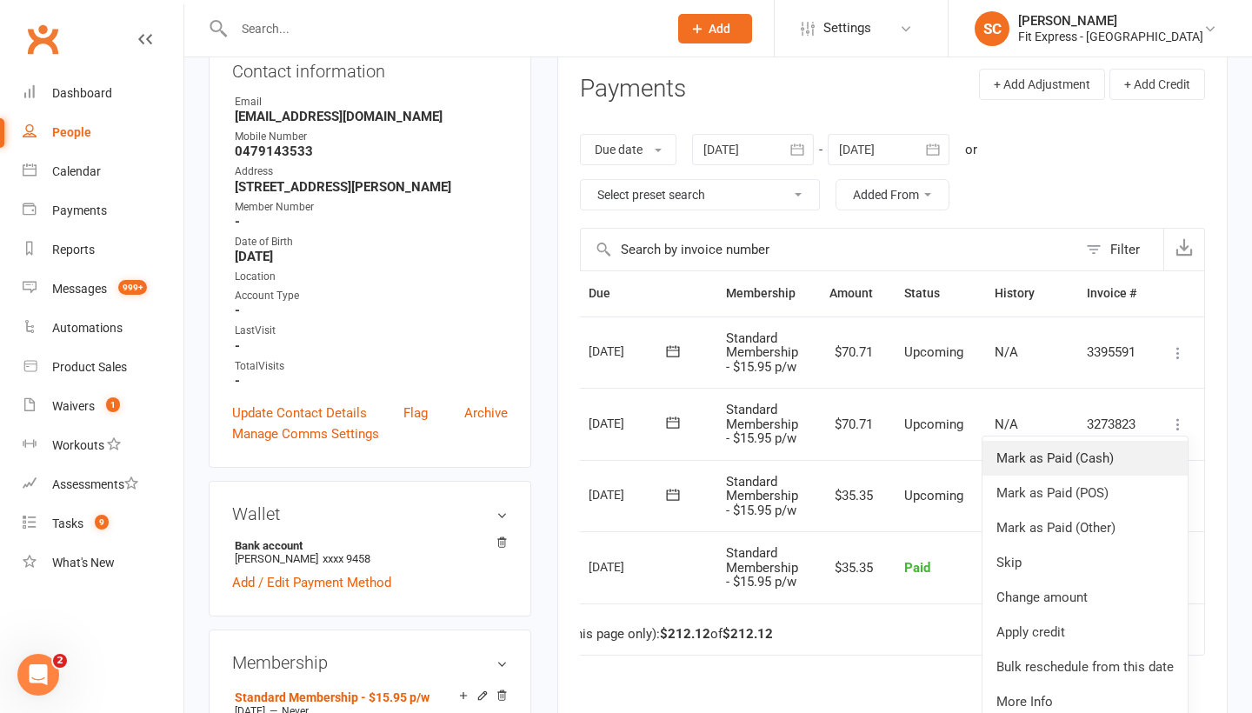
scroll to position [224, 0]
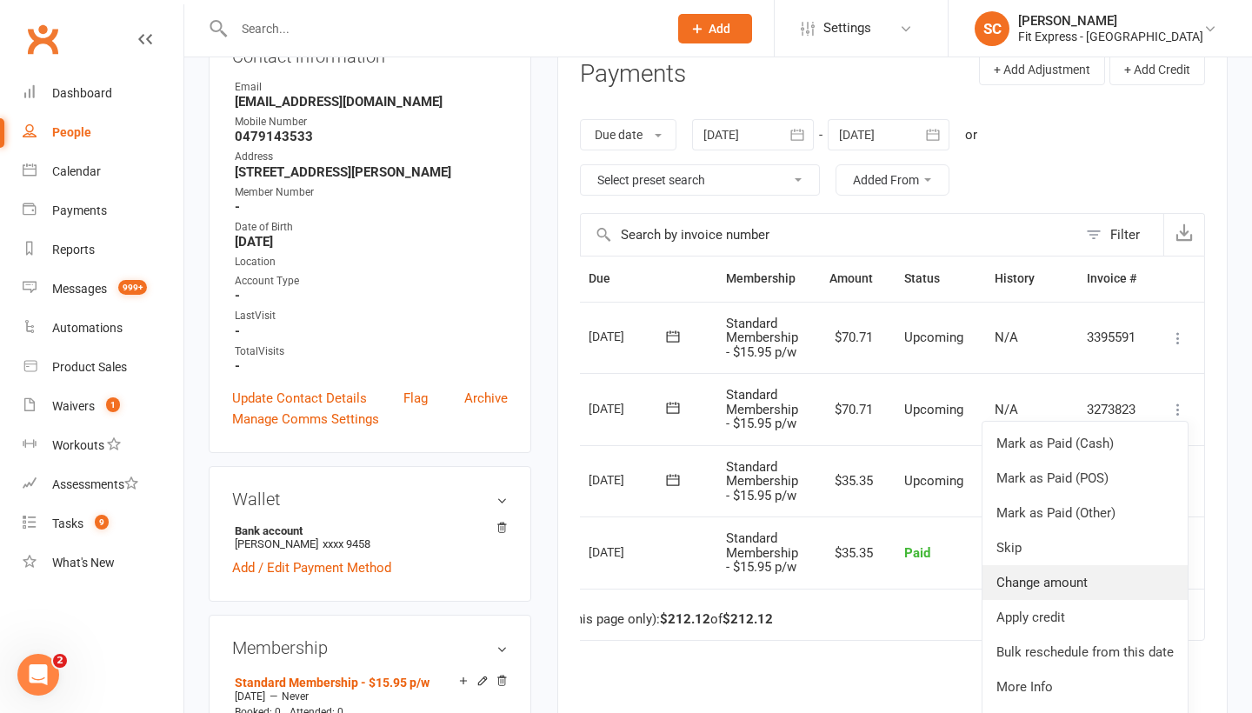
click at [1047, 579] on link "Change amount" at bounding box center [1084, 582] width 205 height 35
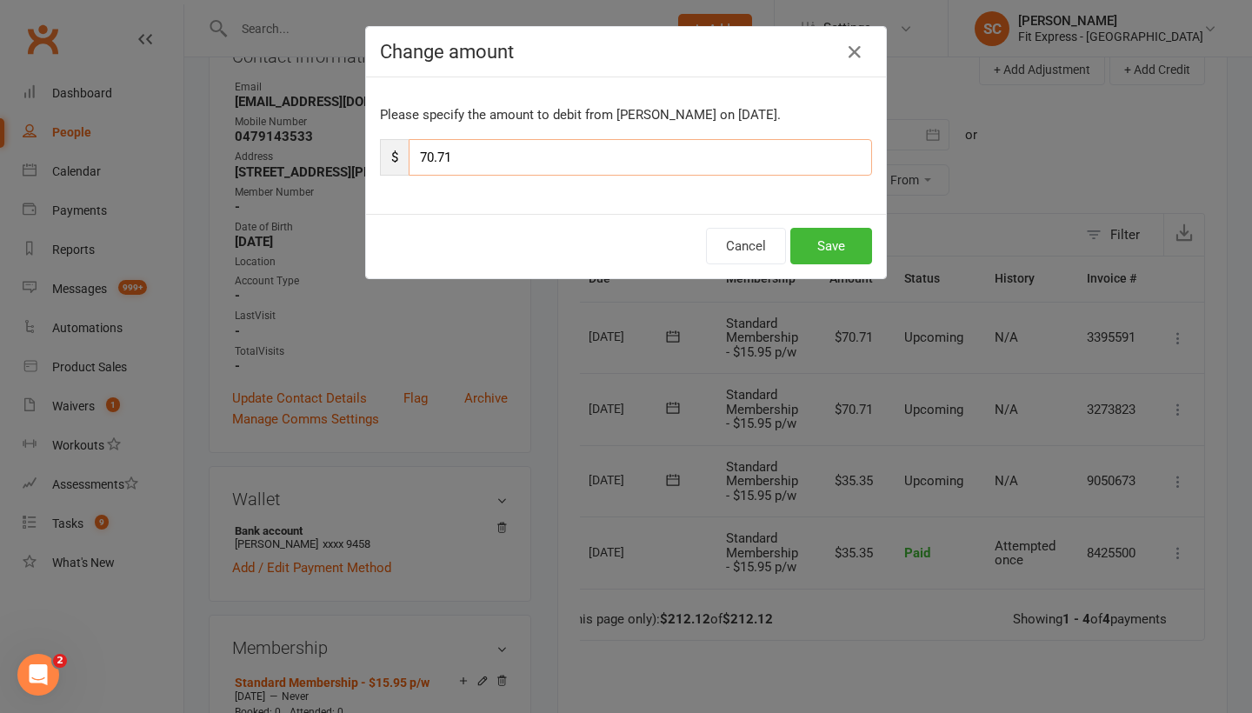
click at [471, 158] on input "70.71" at bounding box center [640, 157] width 463 height 37
type input "7"
type input "38.81"
click at [813, 248] on button "Save" at bounding box center [831, 246] width 82 height 37
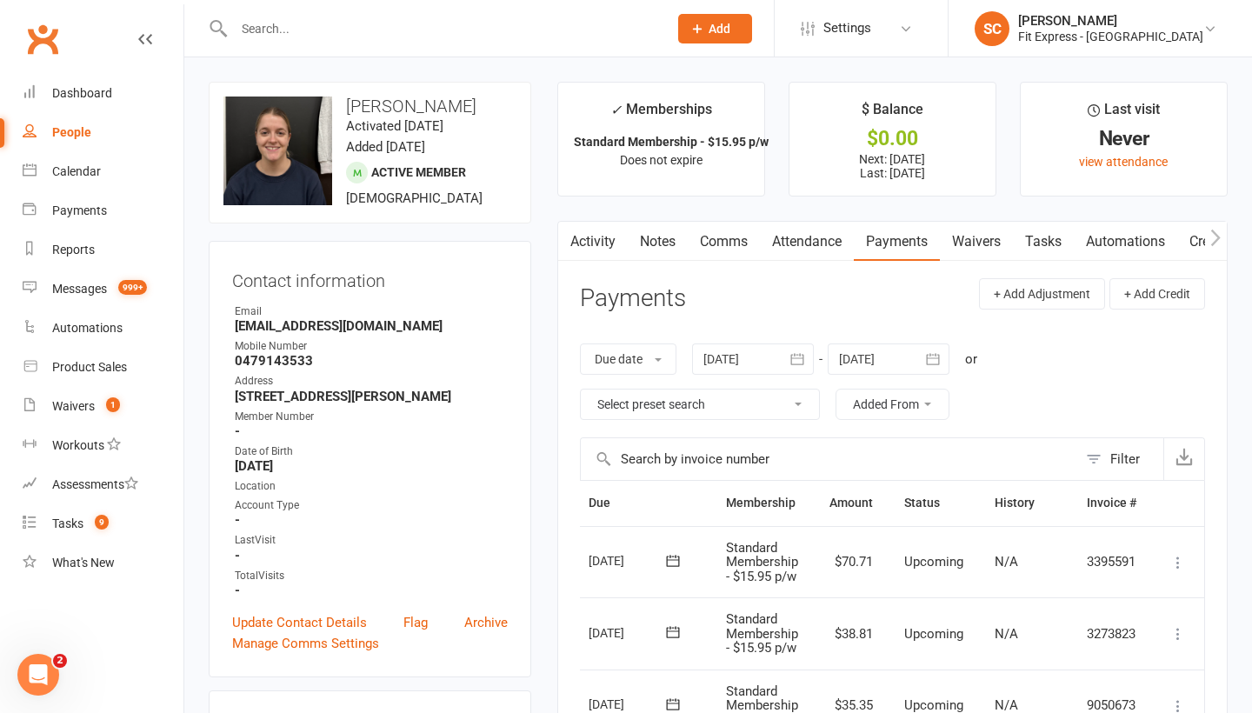
scroll to position [0, 0]
click at [642, 239] on link "Notes" at bounding box center [658, 242] width 60 height 40
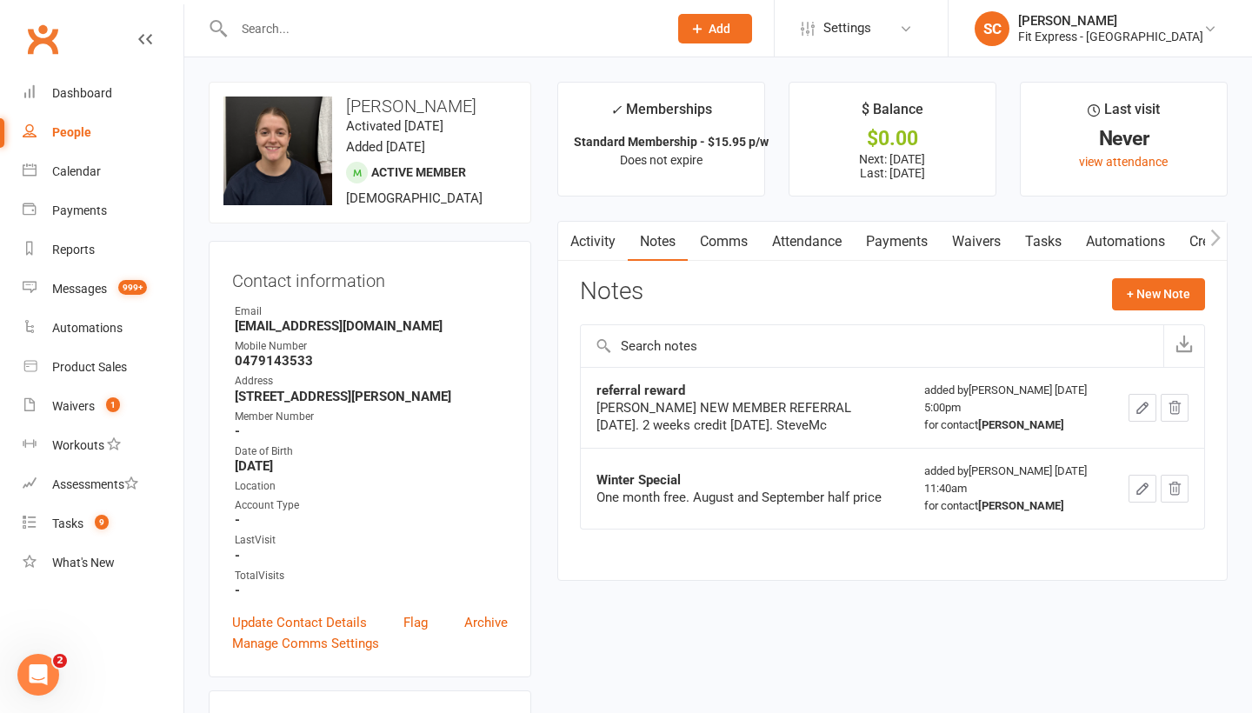
click at [1141, 406] on icon "button" at bounding box center [1142, 408] width 16 height 16
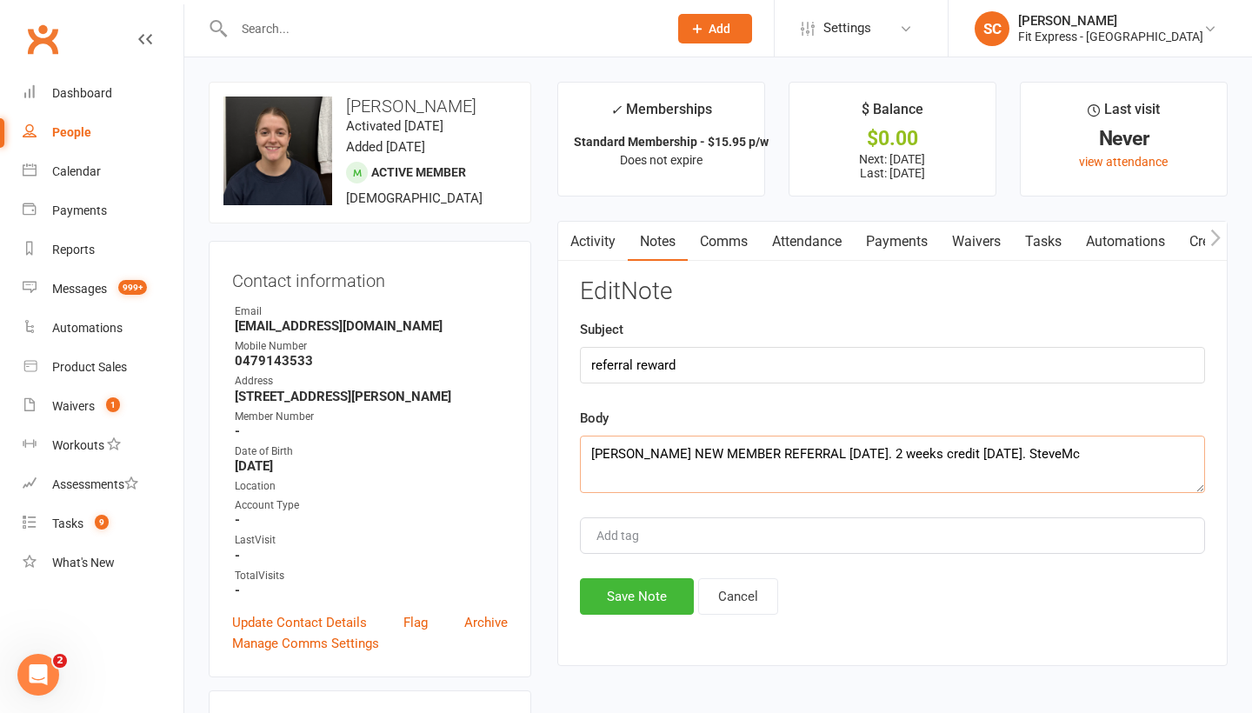
click at [1020, 450] on textarea "[PERSON_NAME] NEW MEMBER REFERRAL [DATE]. 2 weeks credit [DATE]. SteveMc" at bounding box center [892, 463] width 625 height 57
type textarea "[PERSON_NAME] NEW MEMBER REFERRAL [DATE]. 2 weeks credit [DATE]. SteveMc"
click at [646, 595] on button "Save Note" at bounding box center [637, 596] width 114 height 37
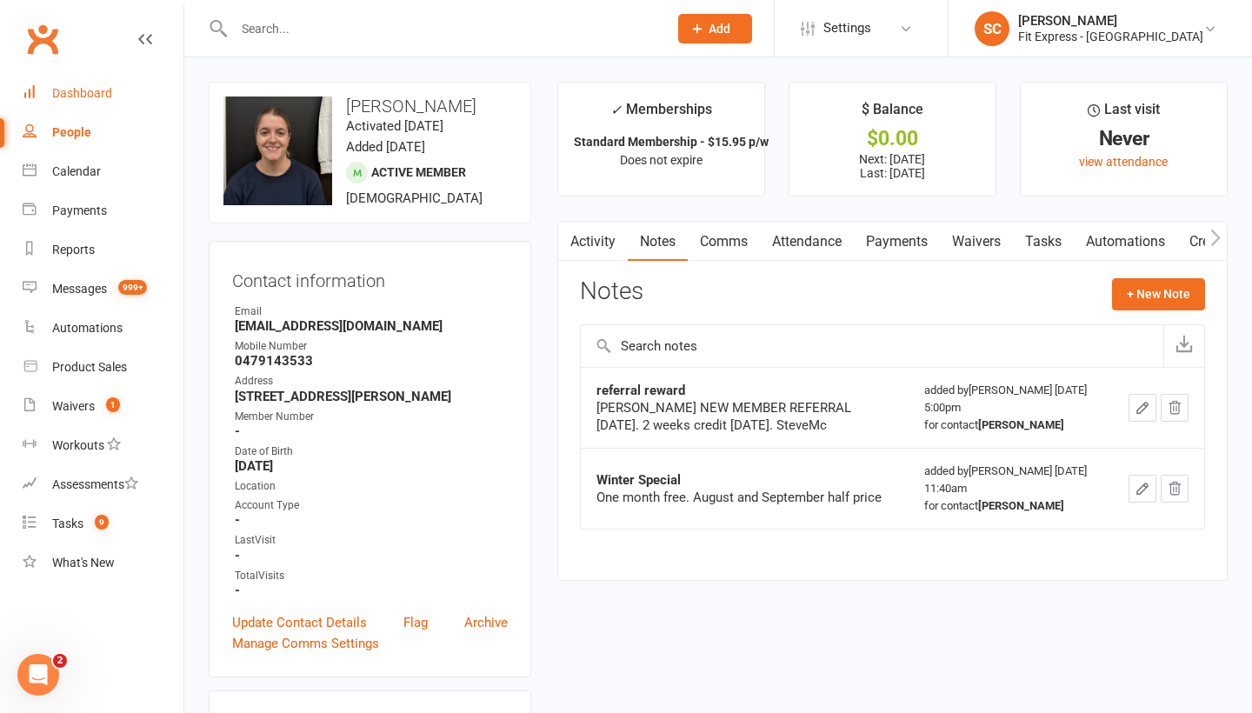
click at [80, 90] on div "Dashboard" at bounding box center [82, 93] width 60 height 14
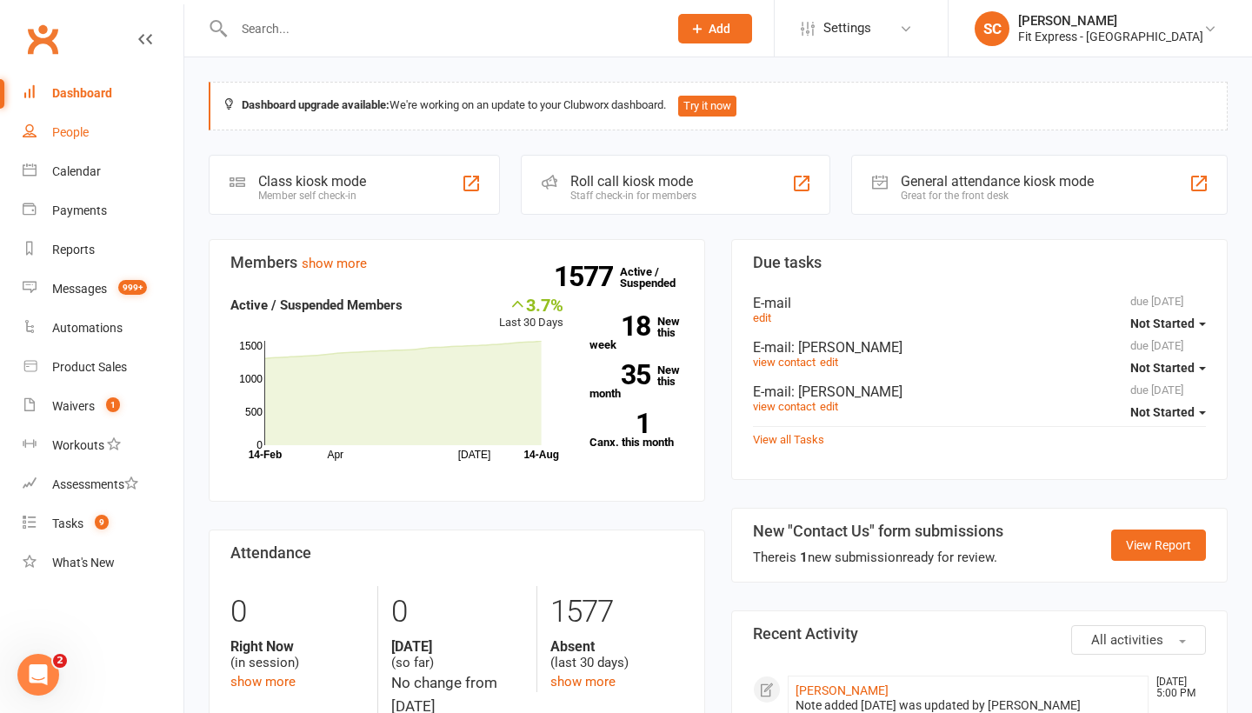
click at [63, 130] on div "People" at bounding box center [70, 132] width 37 height 14
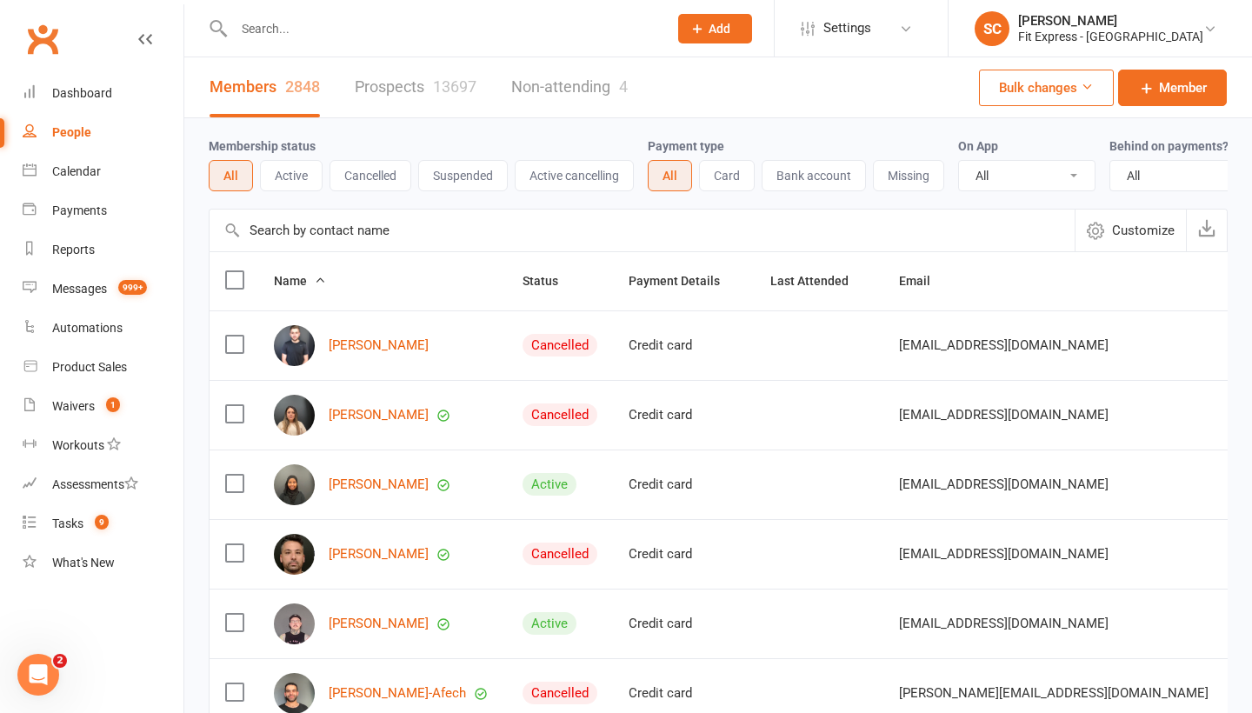
click at [285, 230] on input "text" at bounding box center [641, 230] width 865 height 42
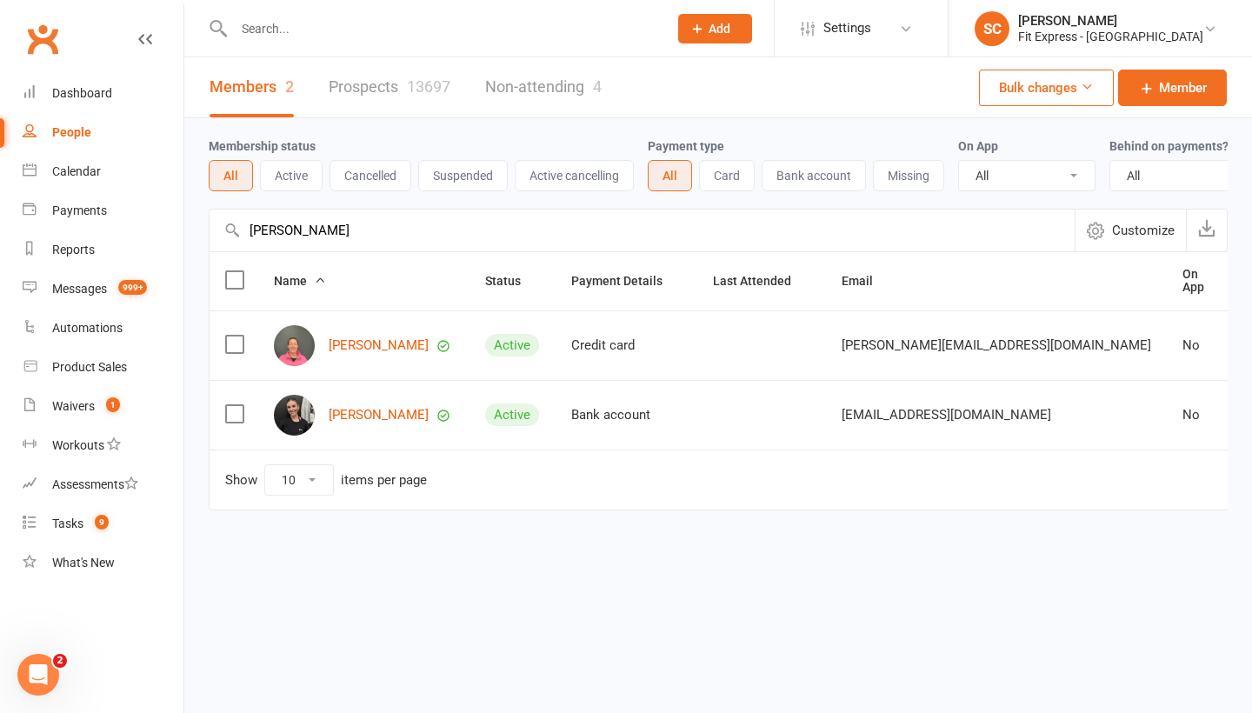
type input "wage"
drag, startPoint x: 302, startPoint y: 254, endPoint x: 357, endPoint y: 414, distance: 169.1
click at [357, 414] on link "Dakota Wagg" at bounding box center [379, 415] width 100 height 15
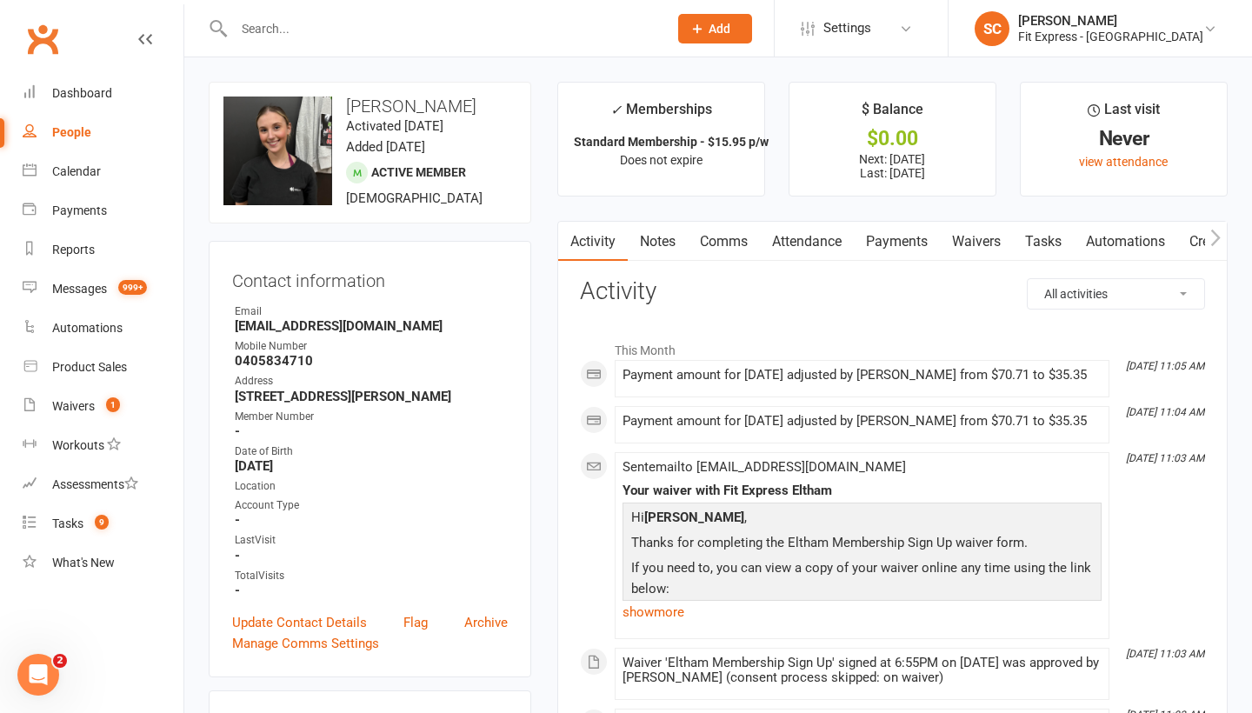
click at [978, 236] on link "Waivers" at bounding box center [976, 242] width 73 height 40
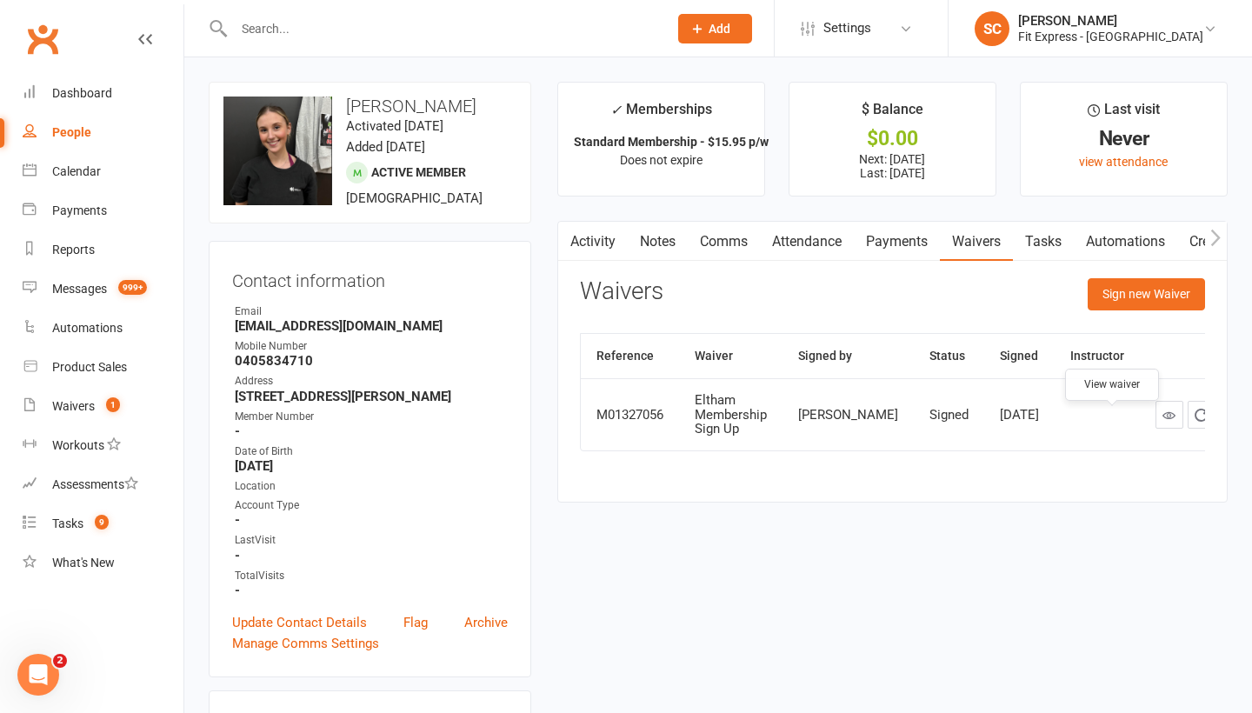
click at [1162, 422] on icon at bounding box center [1168, 415] width 13 height 13
click at [73, 127] on div "People" at bounding box center [71, 132] width 39 height 14
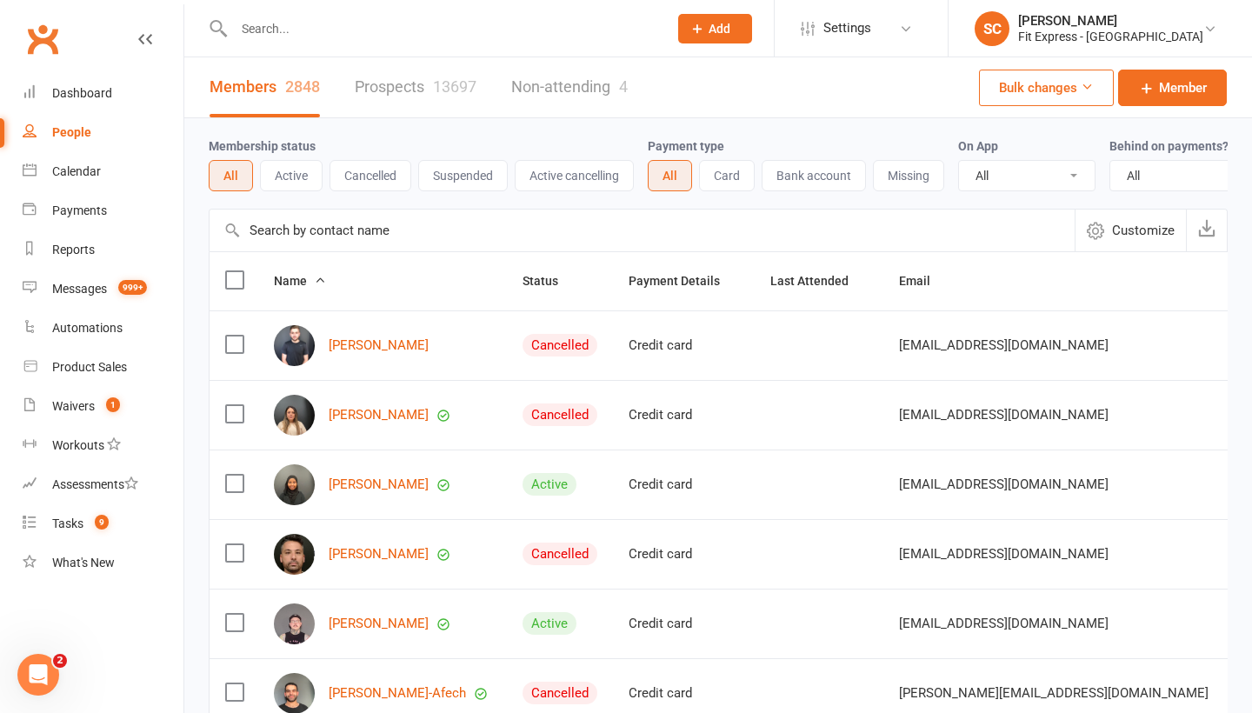
click at [280, 228] on input "text" at bounding box center [641, 230] width 865 height 42
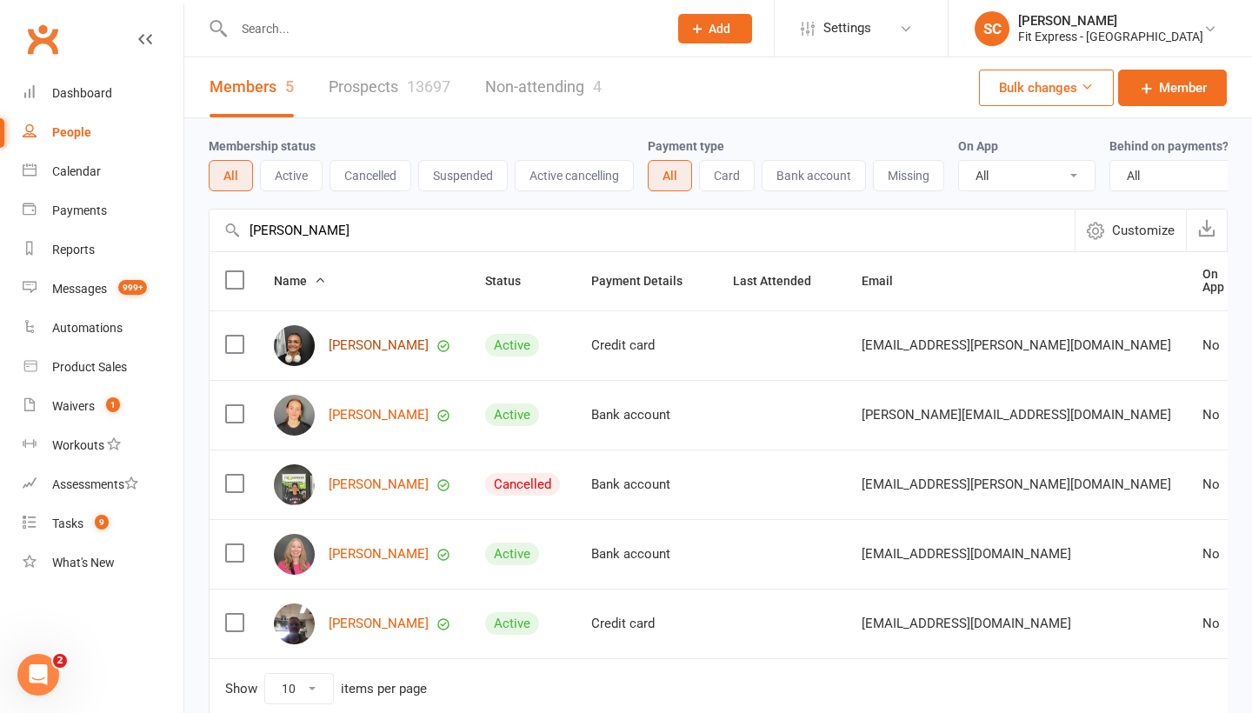
type input "currie"
click at [367, 340] on link "Zahra Currie" at bounding box center [379, 345] width 100 height 15
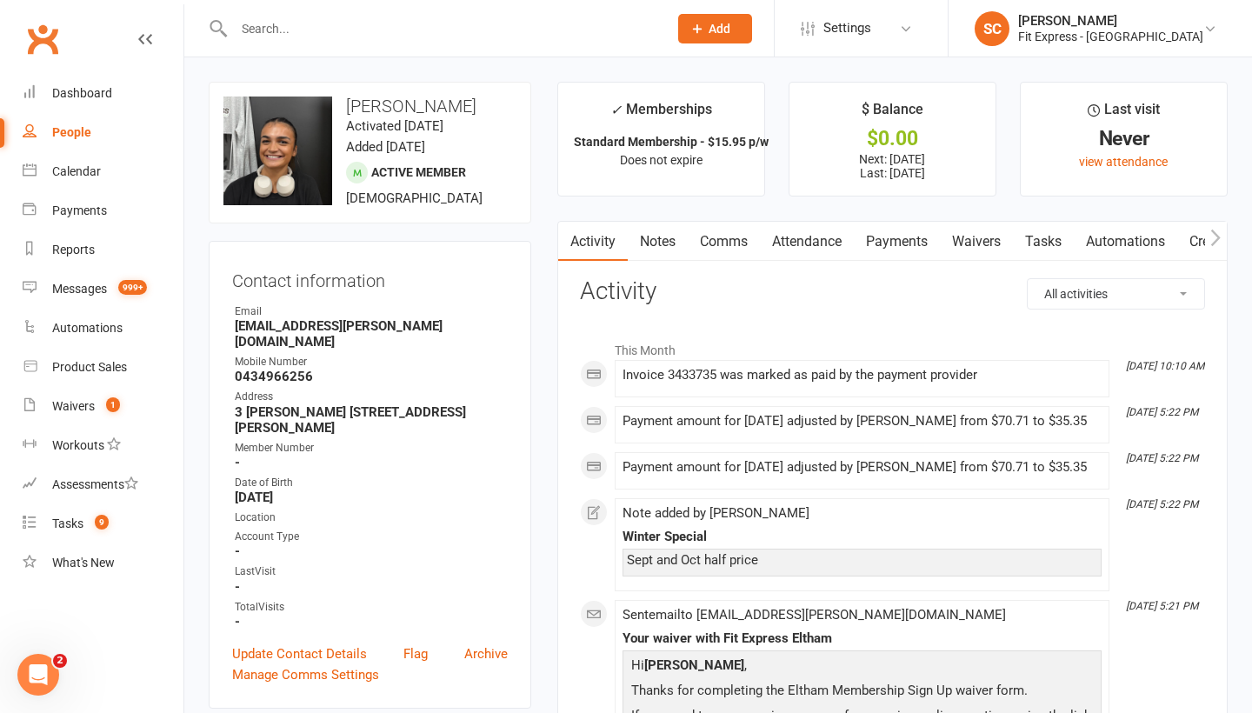
click at [657, 242] on link "Notes" at bounding box center [658, 242] width 60 height 40
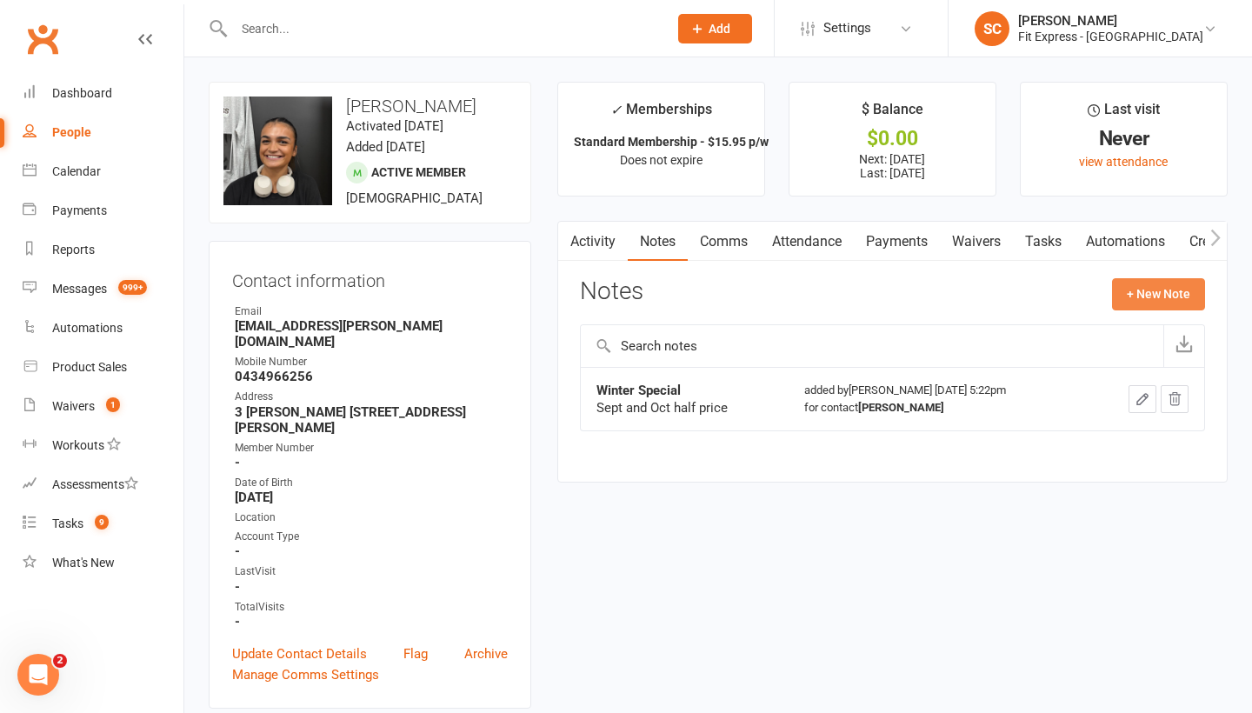
click at [1153, 291] on button "+ New Note" at bounding box center [1158, 293] width 93 height 31
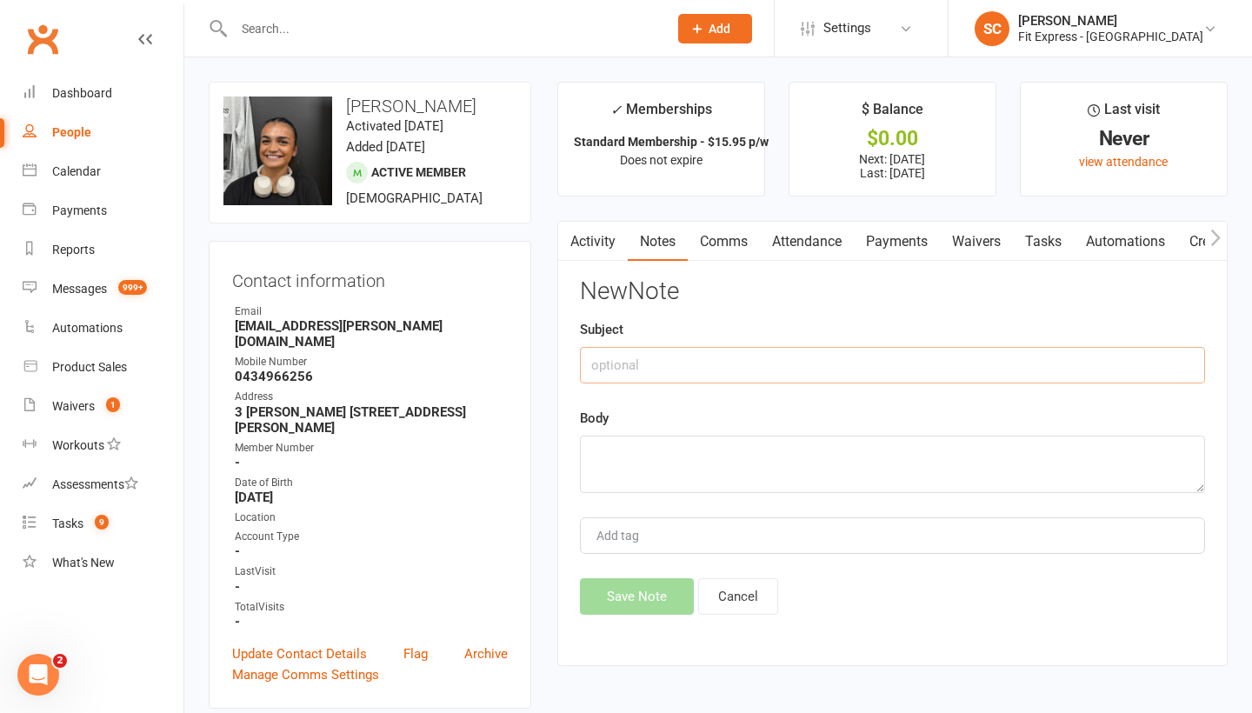
click at [744, 365] on input "text" at bounding box center [892, 365] width 625 height 37
type input "referral reward"
click at [662, 456] on textarea at bounding box center [892, 463] width 625 height 57
paste textarea "Dakota Wagg NEW MEMBER REFERRAL"
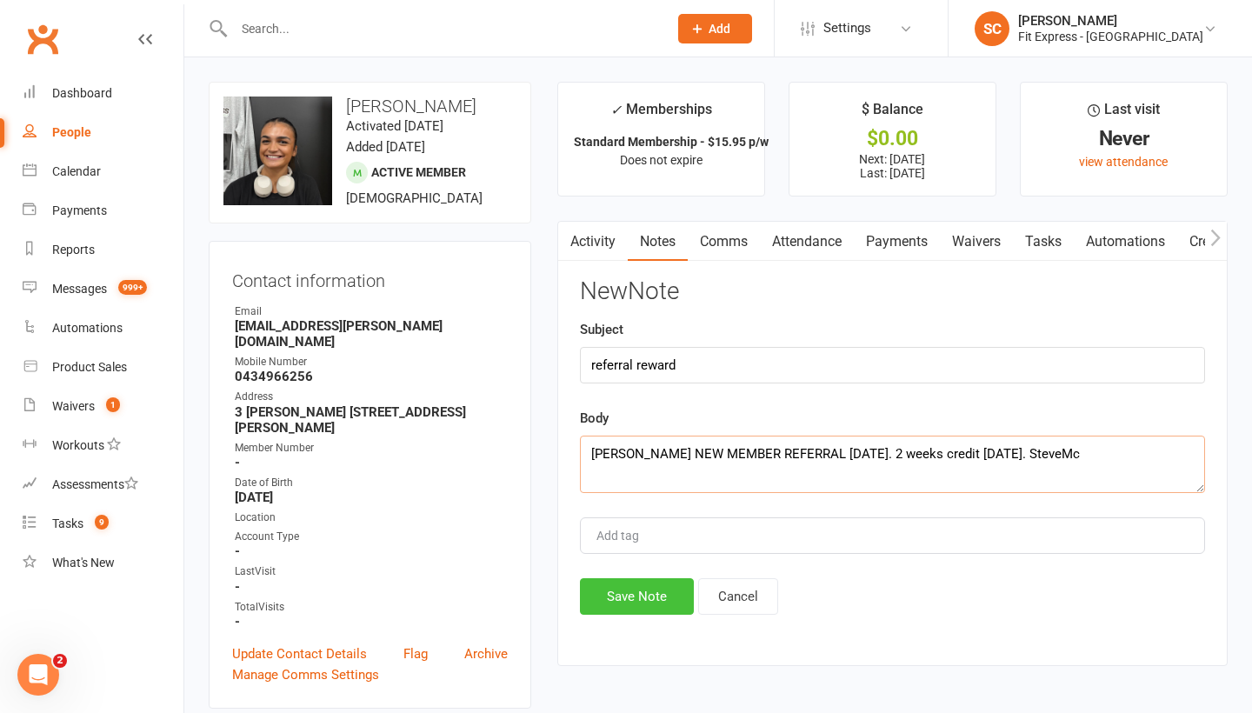
type textarea "Dakota Wagg NEW MEMBER REFERRAL 11 aug 2025. 2 weeks credit Oct 2025. SteveMc"
click at [633, 587] on button "Save Note" at bounding box center [637, 596] width 114 height 37
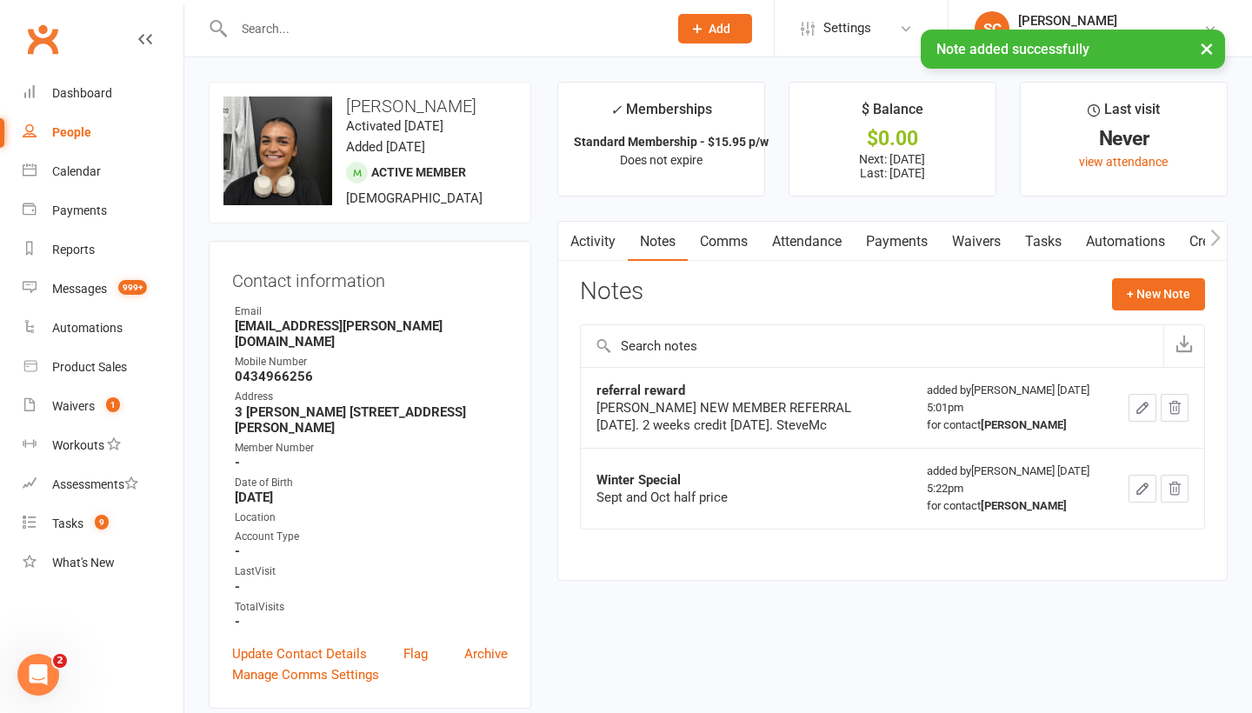
click at [907, 241] on link "Payments" at bounding box center [897, 242] width 86 height 40
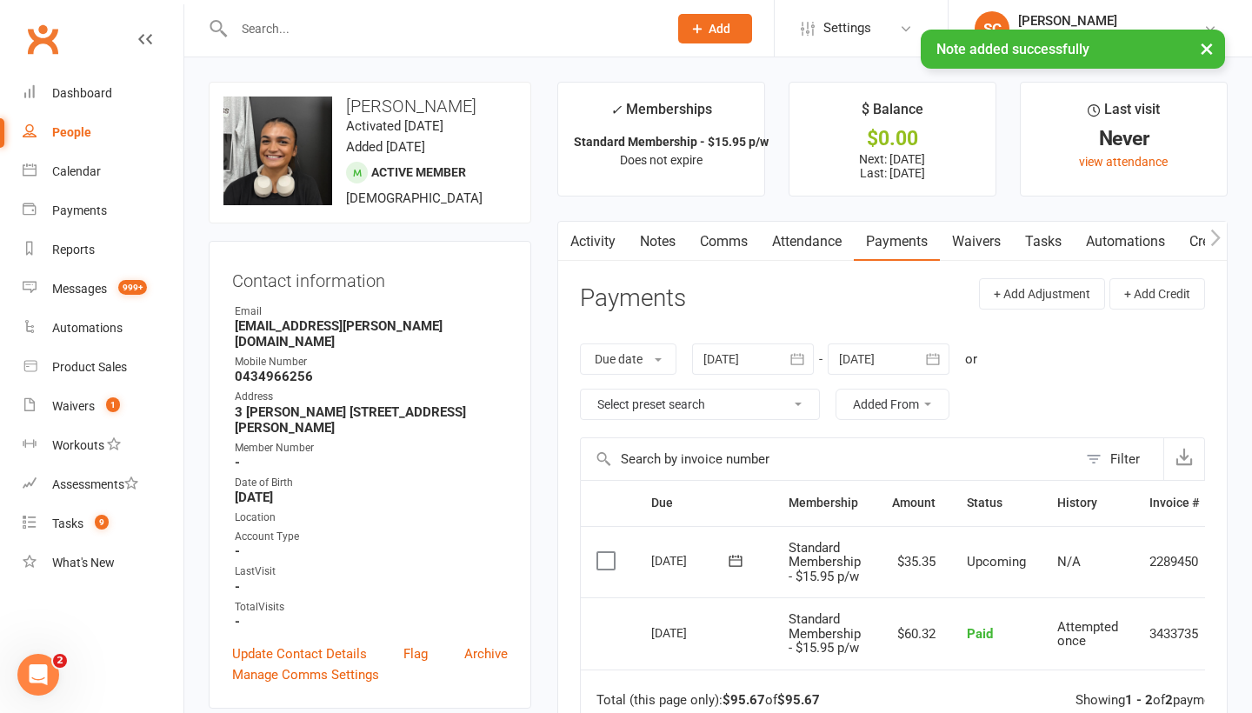
click at [936, 358] on icon "button" at bounding box center [932, 358] width 17 height 17
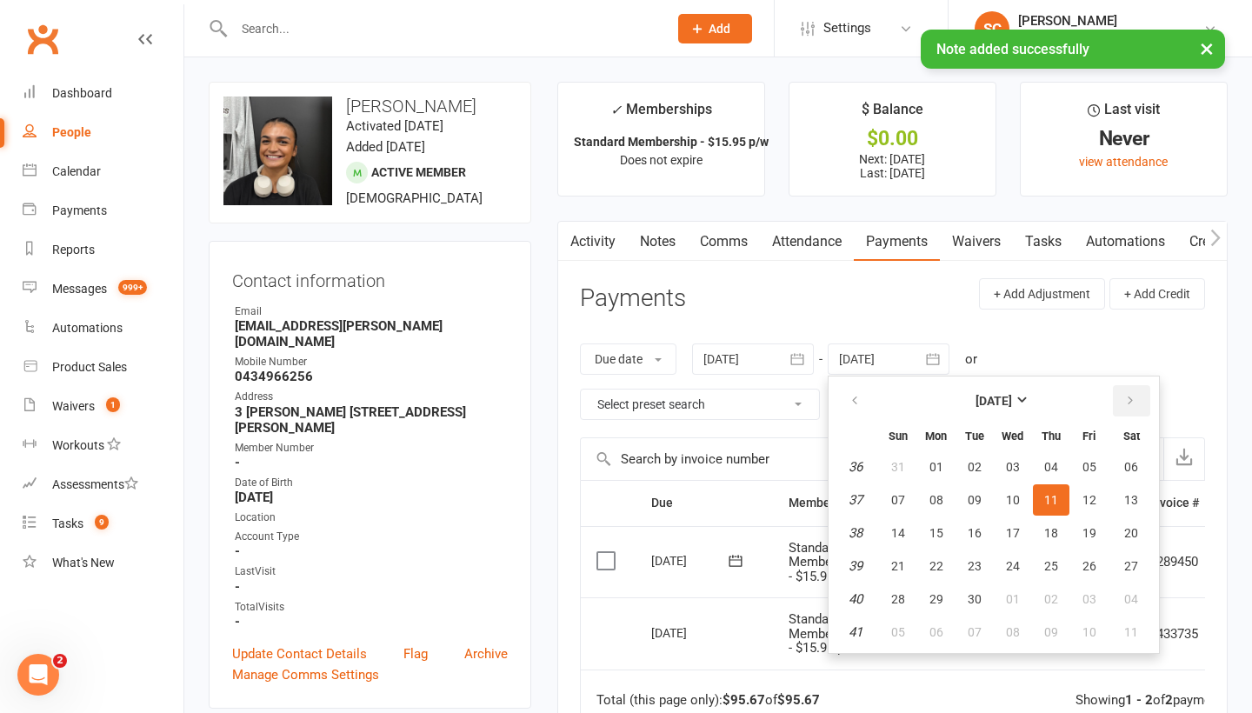
click at [1136, 402] on icon "button" at bounding box center [1130, 401] width 12 height 14
click at [1134, 519] on button "15" at bounding box center [1131, 532] width 44 height 31
type input "15 Nov 2025"
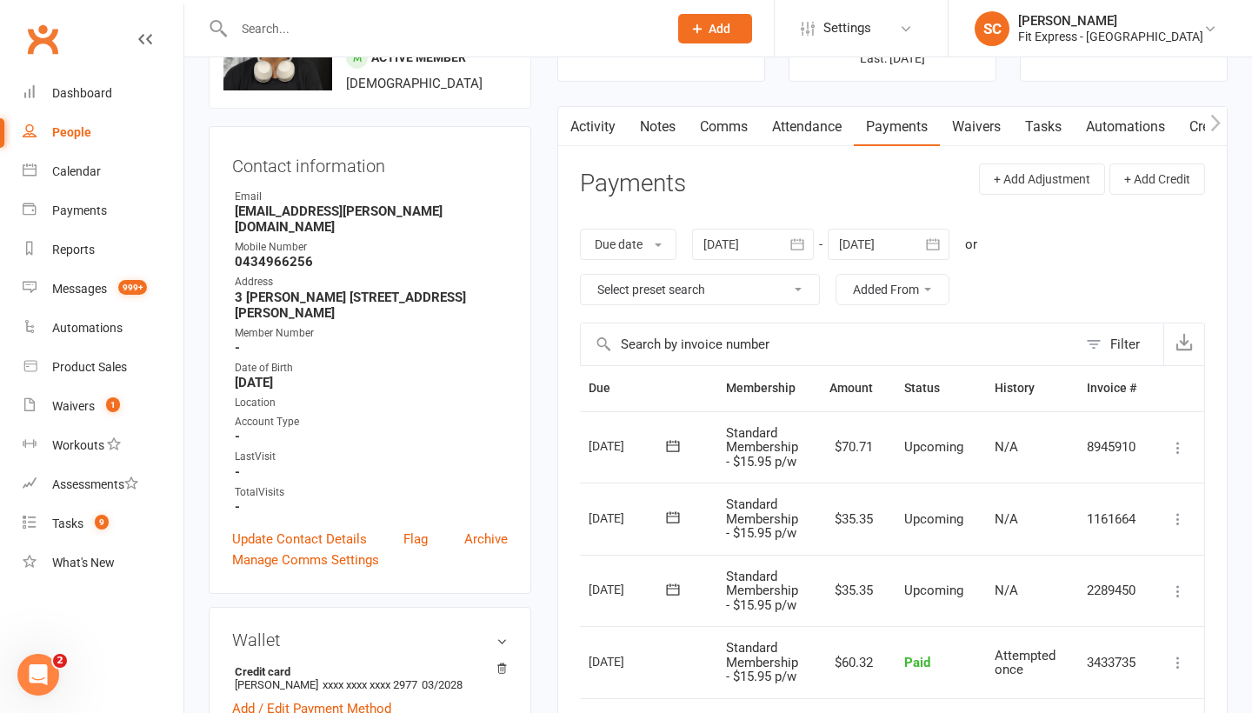
scroll to position [0, 65]
click at [1180, 443] on icon at bounding box center [1177, 447] width 17 height 17
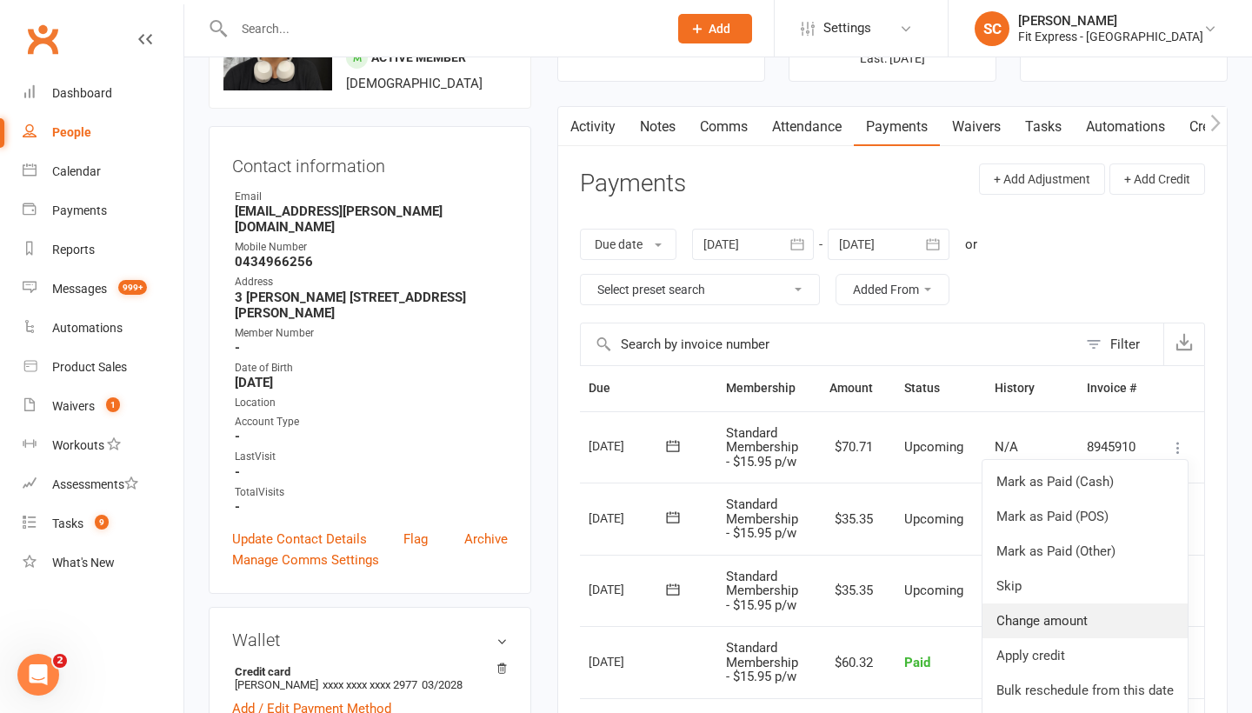
click at [1032, 611] on link "Change amount" at bounding box center [1084, 620] width 205 height 35
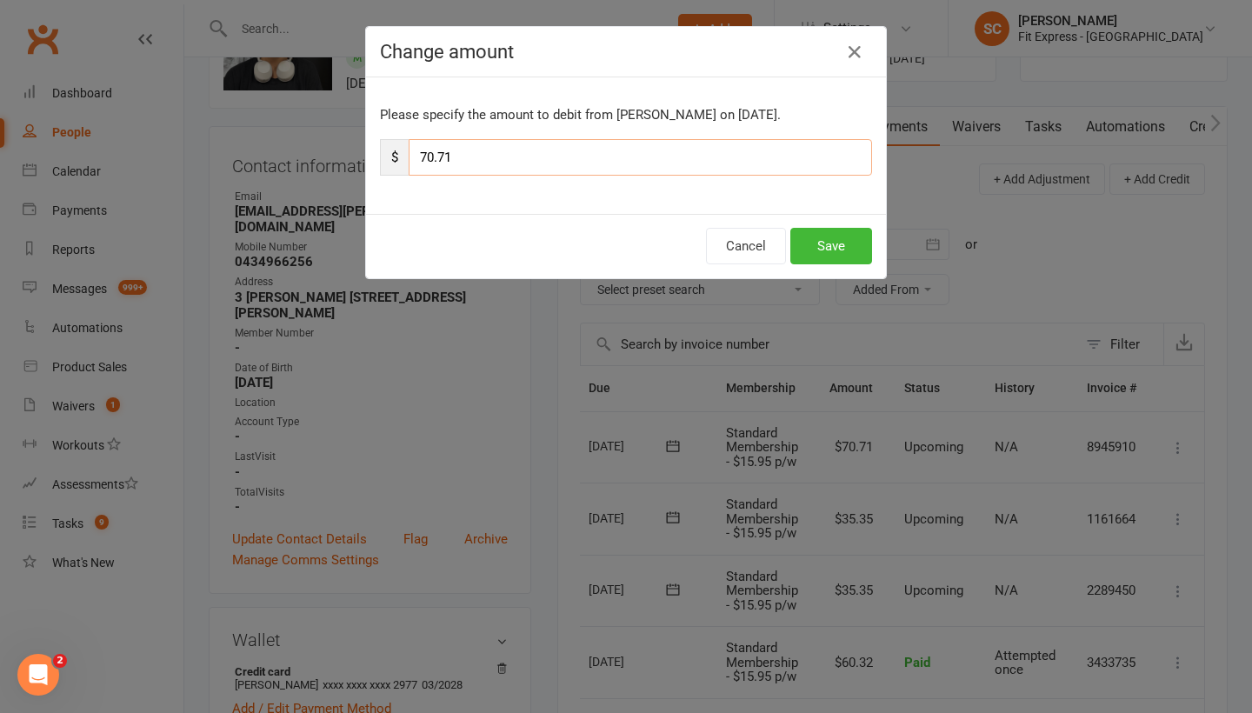
click at [469, 149] on input "70.71" at bounding box center [640, 157] width 463 height 37
type input "7"
type input "38.81"
click at [828, 241] on button "Save" at bounding box center [831, 246] width 82 height 37
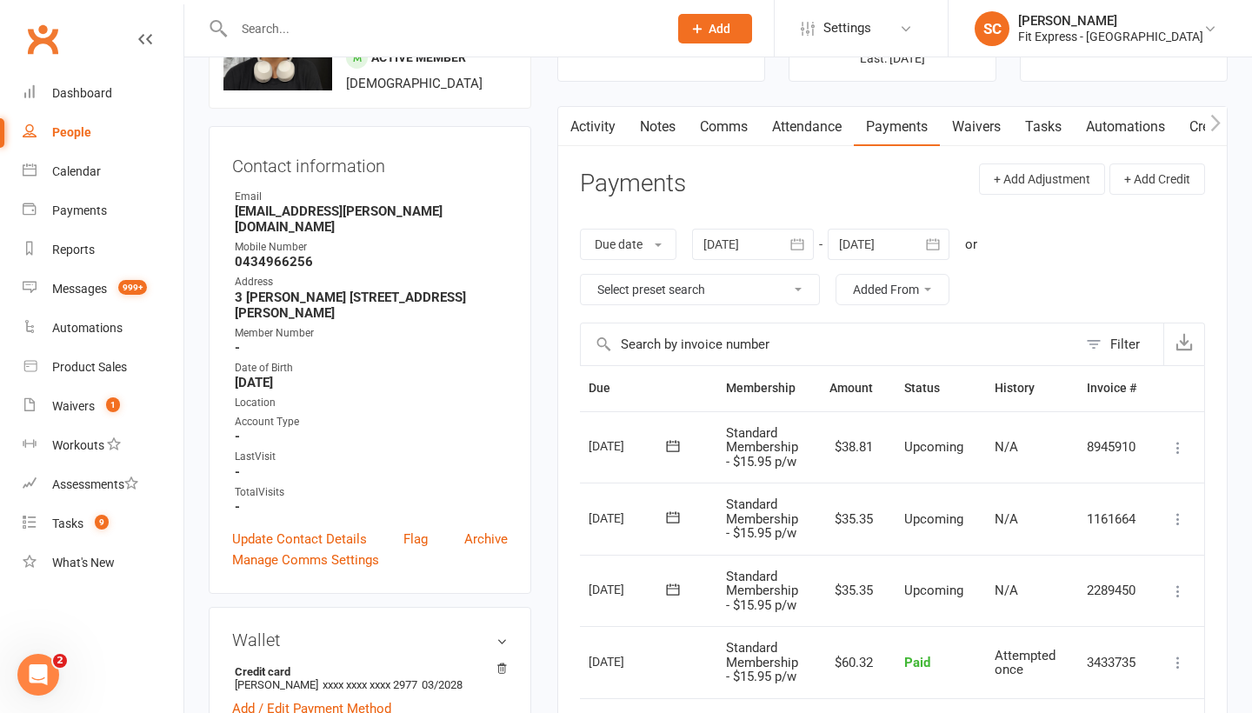
click at [655, 124] on link "Notes" at bounding box center [658, 127] width 60 height 40
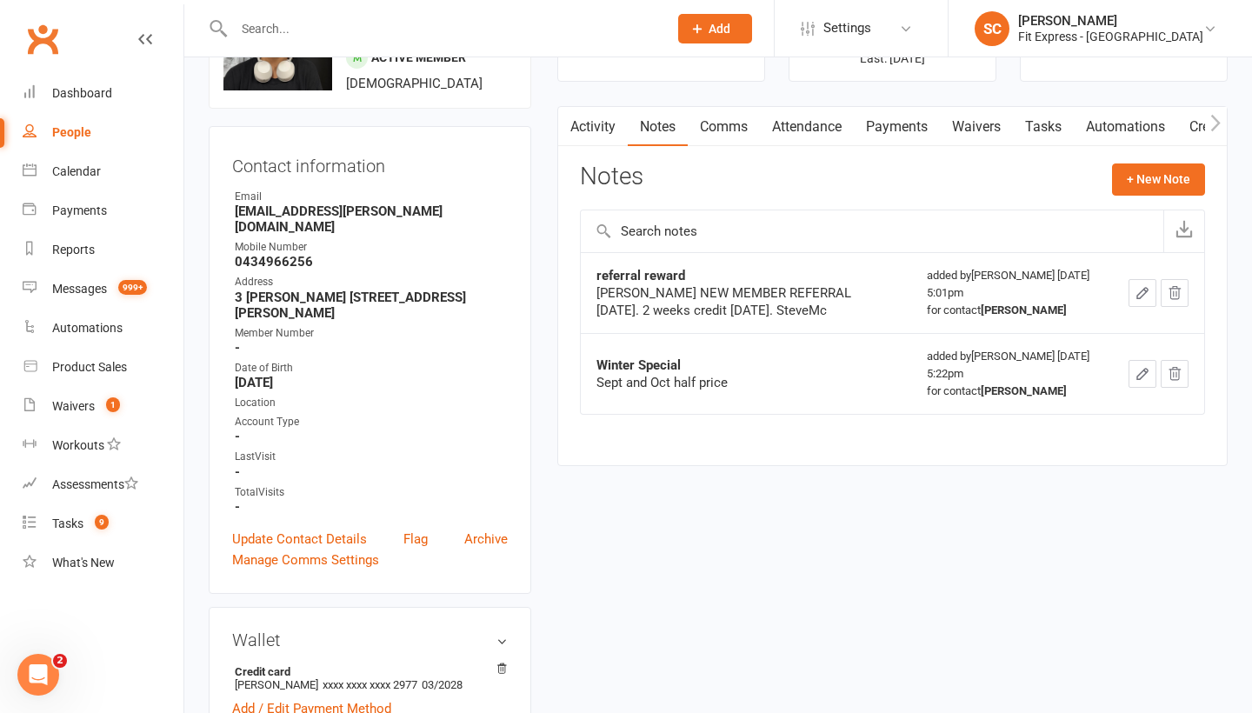
click at [1143, 291] on icon "button" at bounding box center [1142, 293] width 16 height 16
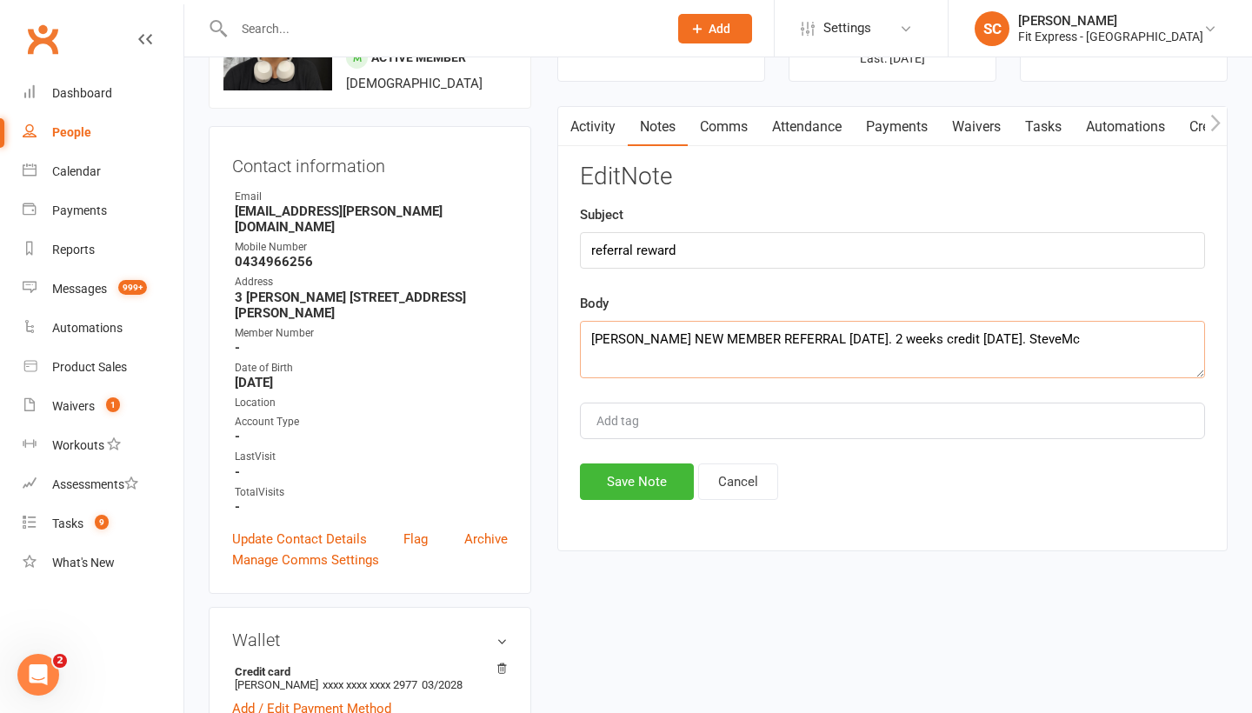
click at [1000, 337] on textarea "Dakota Wagg NEW MEMBER REFERRAL 11 aug 2025. 2 weeks credit Oct 2025. SteveMc" at bounding box center [892, 349] width 625 height 57
type textarea "Dakota Wagg NEW MEMBER REFERRAL 11 aug 2025. 2 weeks credit NOV 2025. SteveMc"
click at [625, 471] on button "Save Note" at bounding box center [637, 481] width 114 height 37
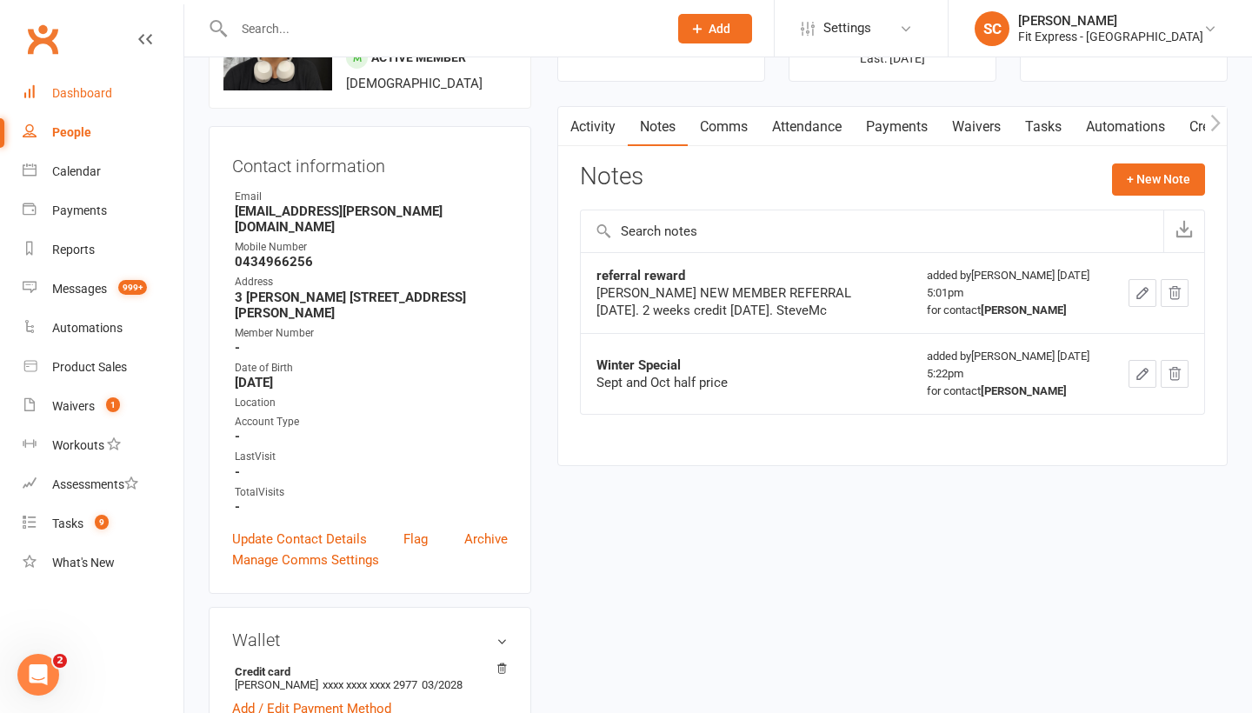
click at [94, 83] on link "Dashboard" at bounding box center [103, 93] width 161 height 39
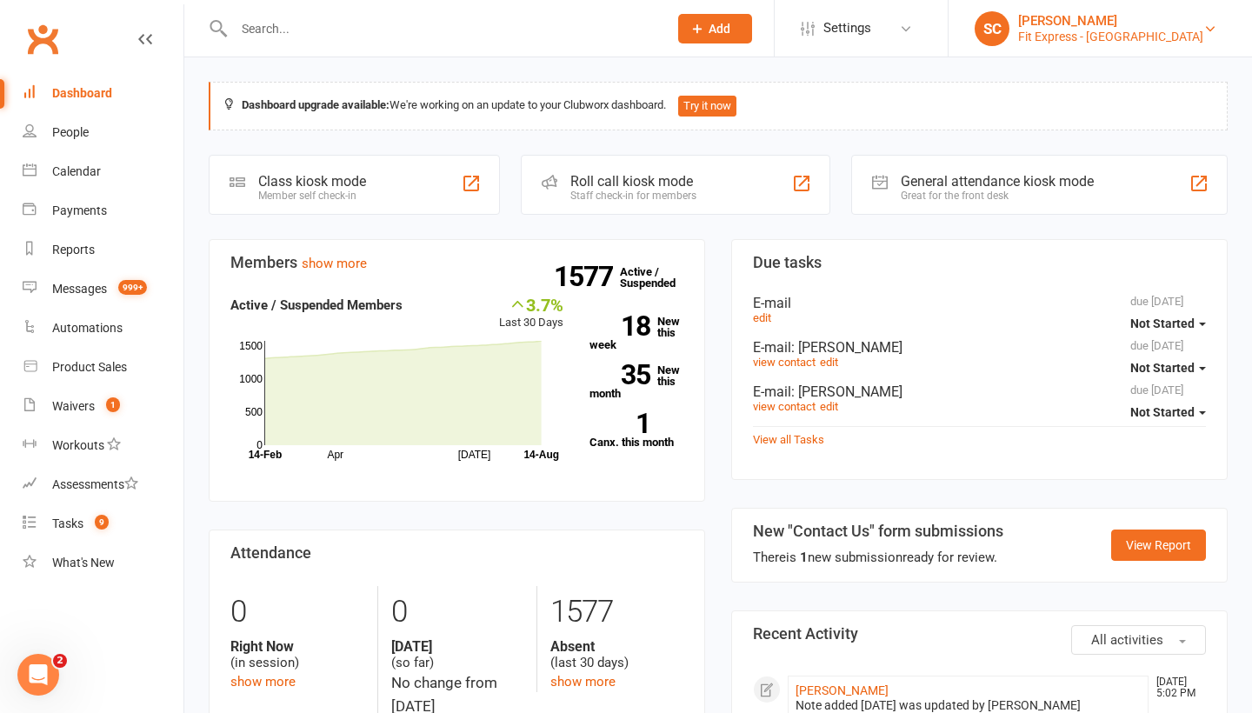
click at [1120, 28] on div "Steve Condi" at bounding box center [1110, 21] width 185 height 16
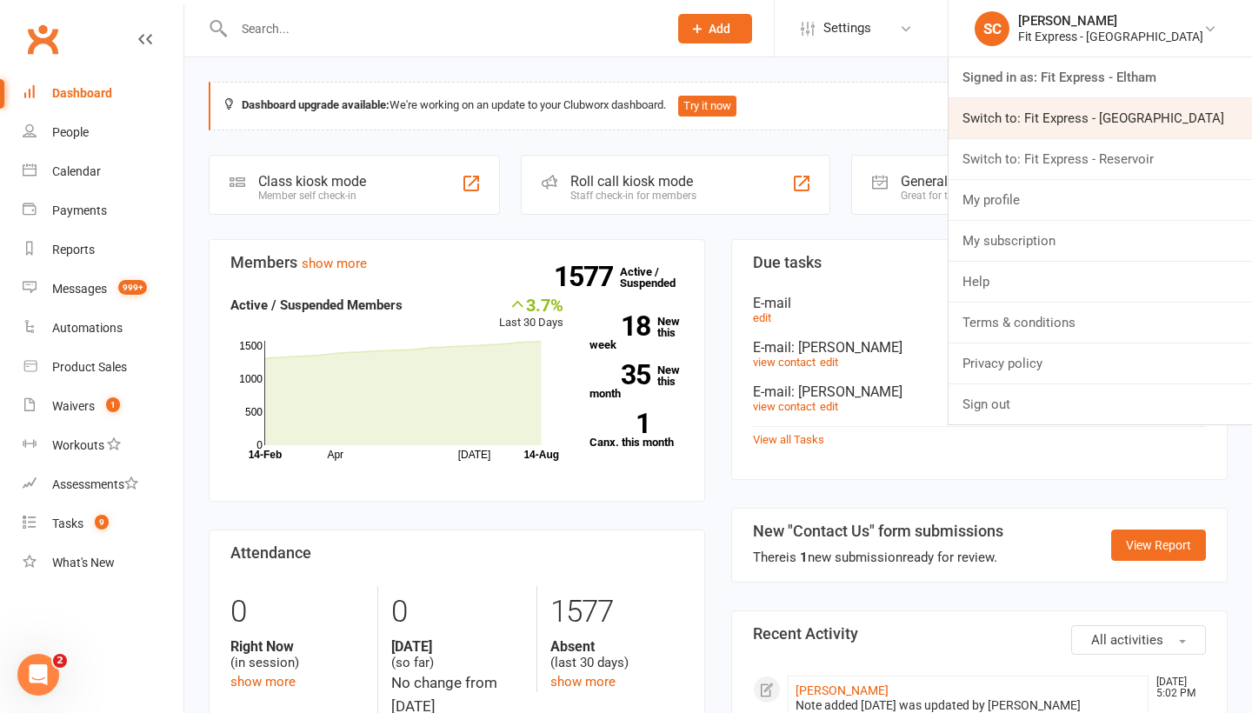
click at [1082, 124] on link "Switch to: Fit Express - Heidelberg" at bounding box center [1099, 118] width 303 height 40
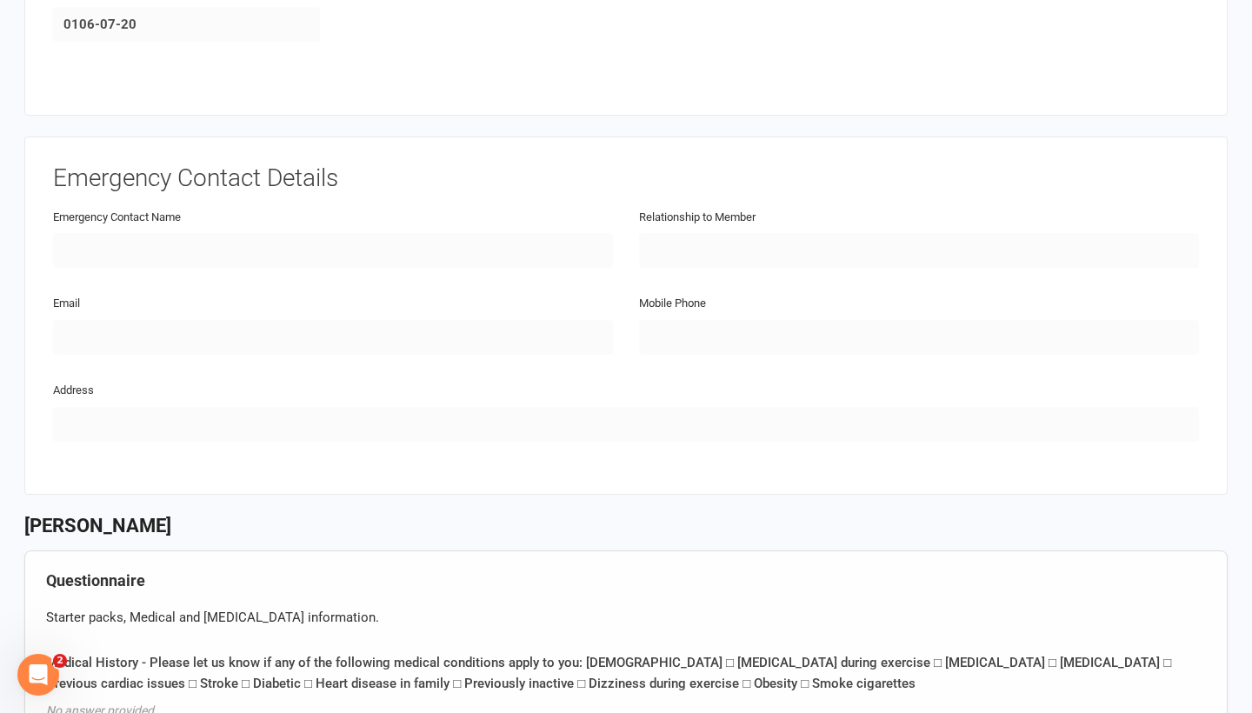
scroll to position [330, 0]
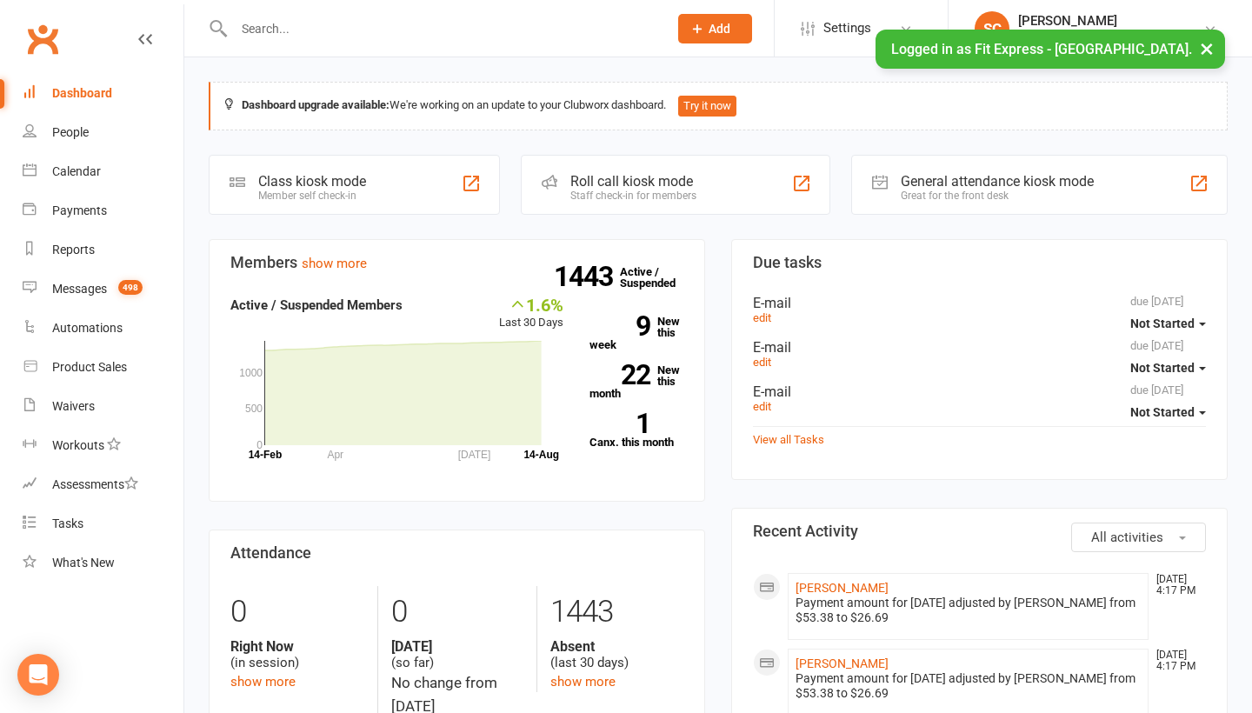
click at [66, 130] on div "People" at bounding box center [70, 132] width 37 height 14
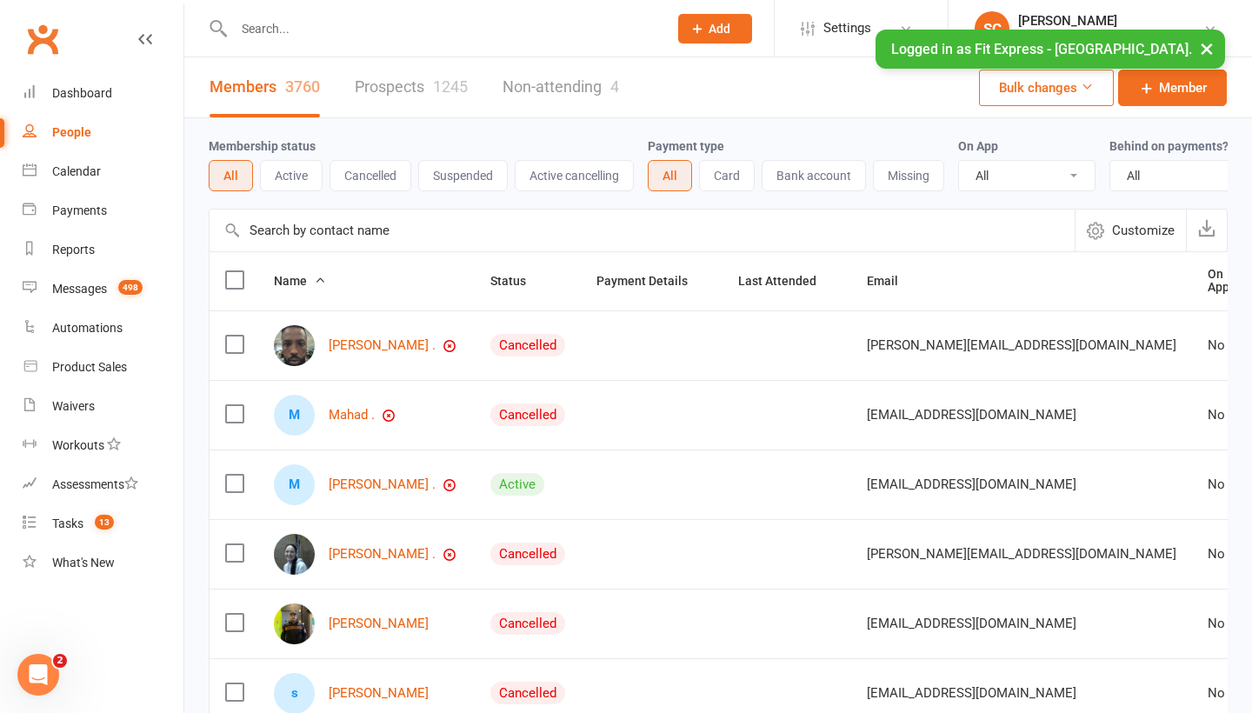
click at [283, 229] on input "text" at bounding box center [641, 230] width 865 height 42
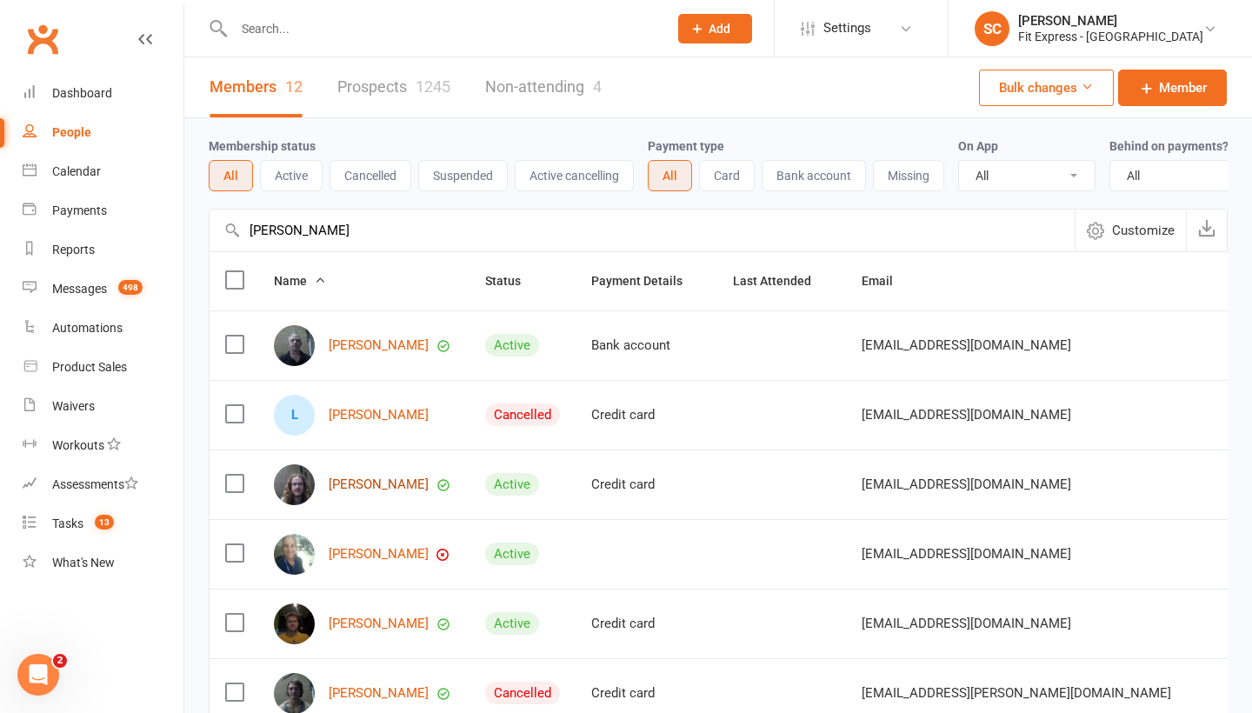
type input "hamill"
click at [352, 477] on link "Liam Hamill" at bounding box center [379, 484] width 100 height 15
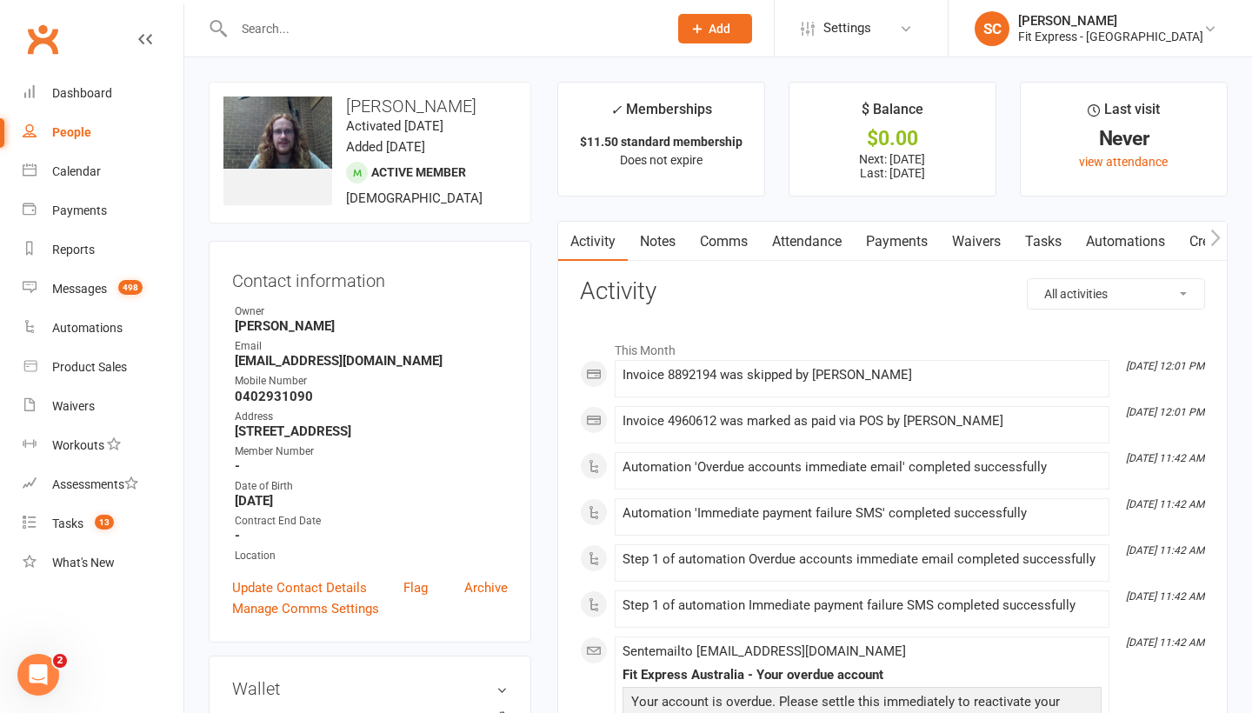
click at [667, 243] on link "Notes" at bounding box center [658, 242] width 60 height 40
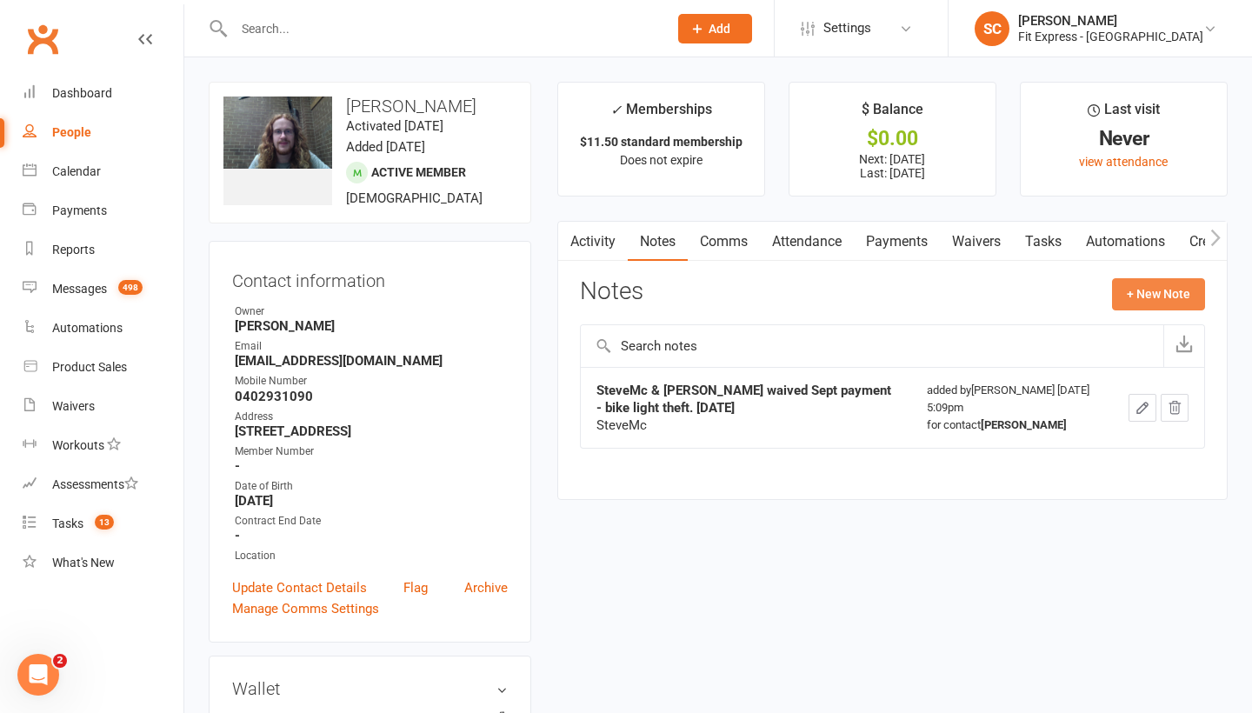
click at [1151, 291] on button "+ New Note" at bounding box center [1158, 293] width 93 height 31
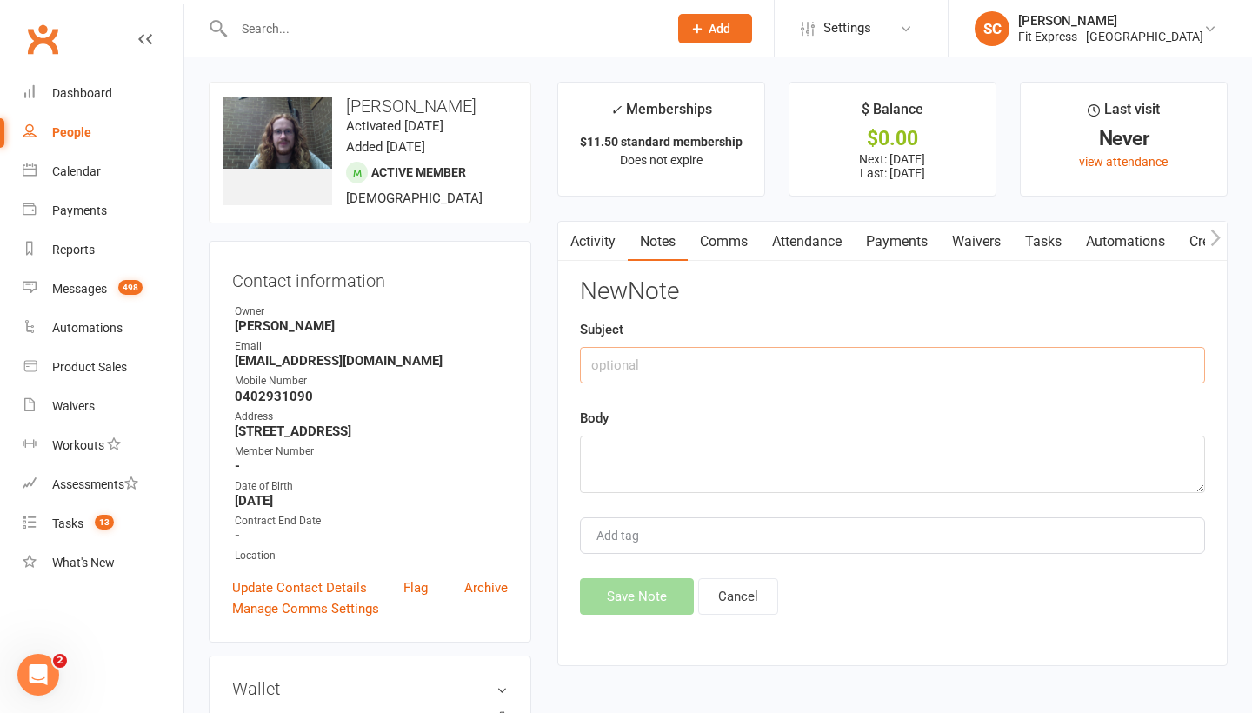
click at [684, 365] on input "text" at bounding box center [892, 365] width 625 height 37
type input "Referral reward"
click at [634, 438] on textarea at bounding box center [892, 463] width 625 height 57
paste textarea "Liam Hamill is to receive 2 weeks off for referring Benjamin Koschade"
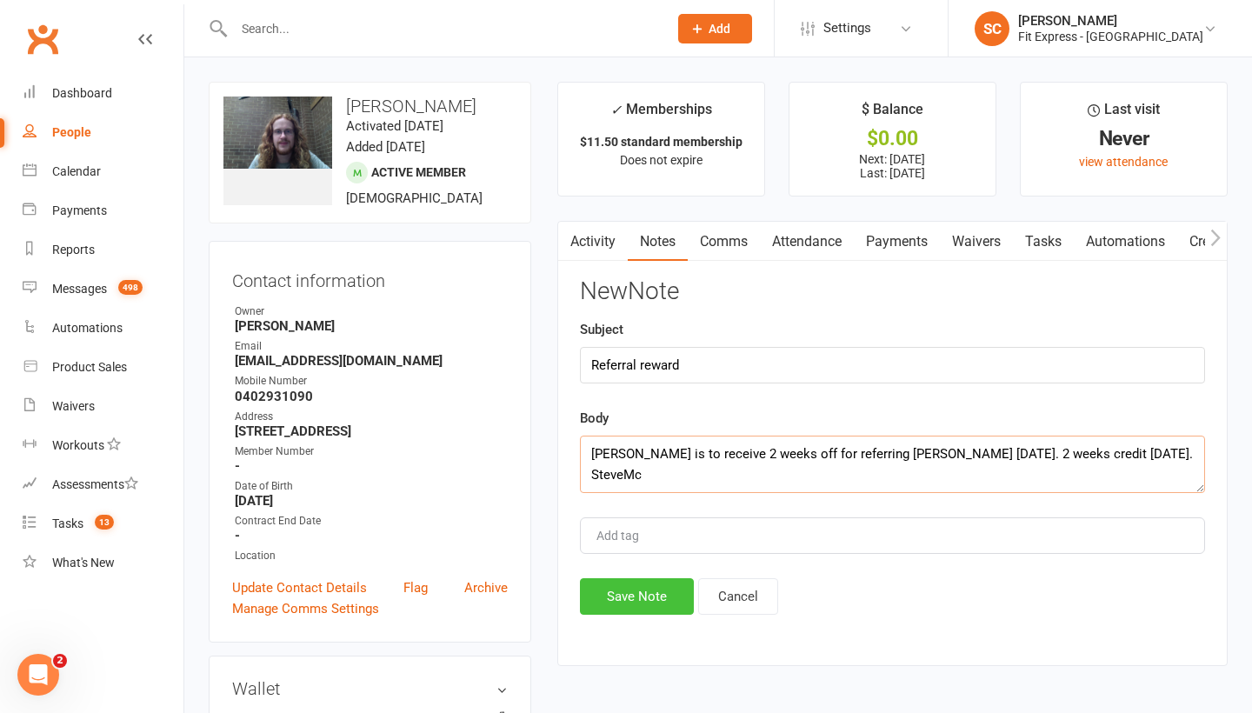
type textarea "Liam Hamill is to receive 2 weeks off for referring Benjamin Koschade 13 August…"
click at [635, 601] on button "Save Note" at bounding box center [637, 596] width 114 height 37
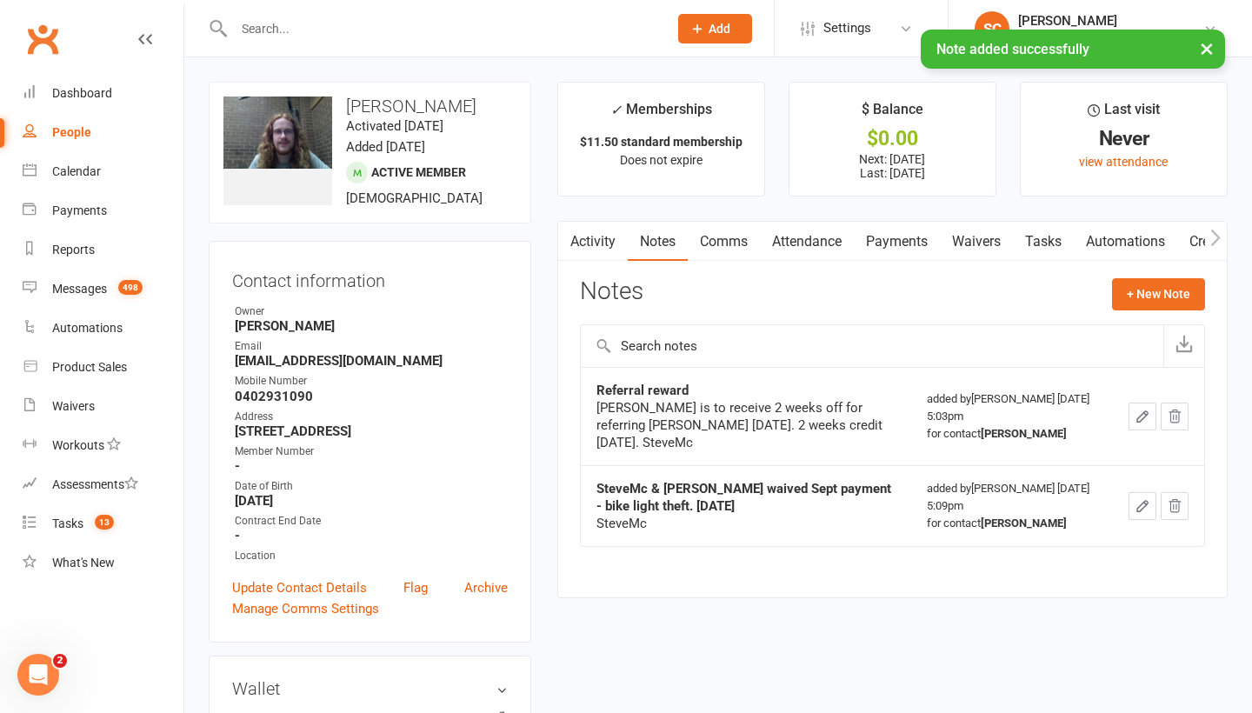
click at [905, 245] on link "Payments" at bounding box center [897, 242] width 86 height 40
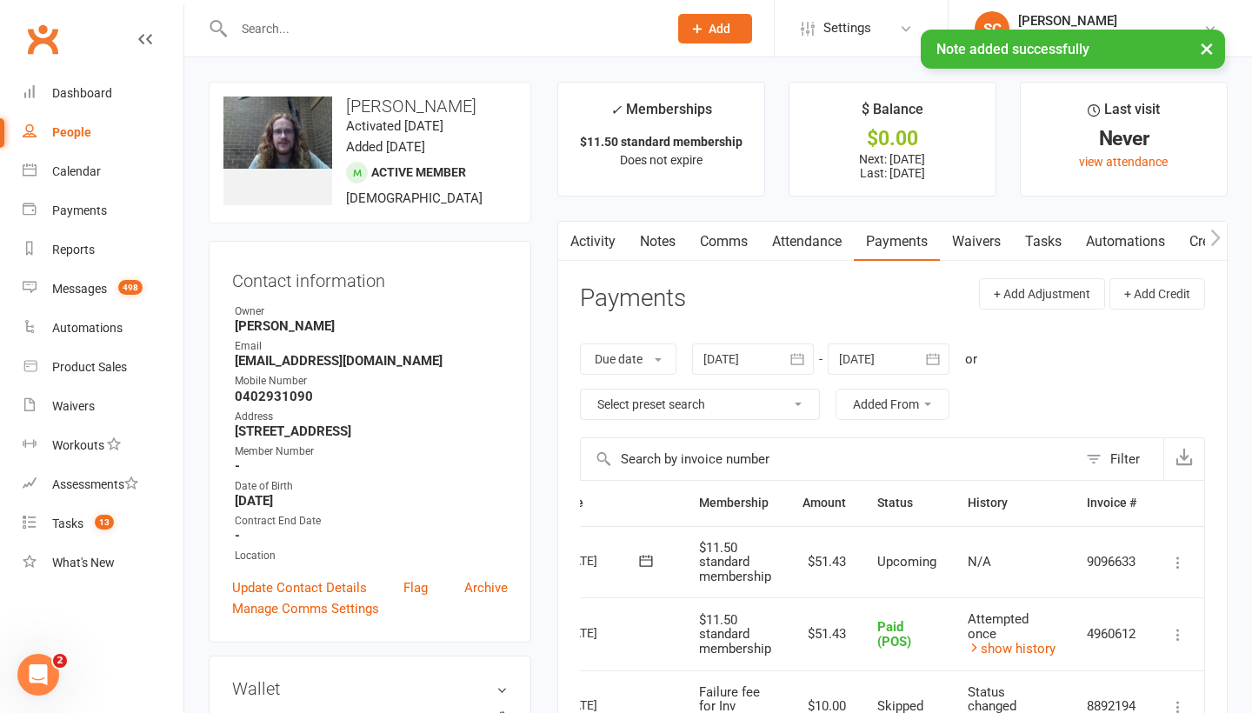
scroll to position [0, 94]
click at [1174, 556] on icon at bounding box center [1177, 562] width 17 height 17
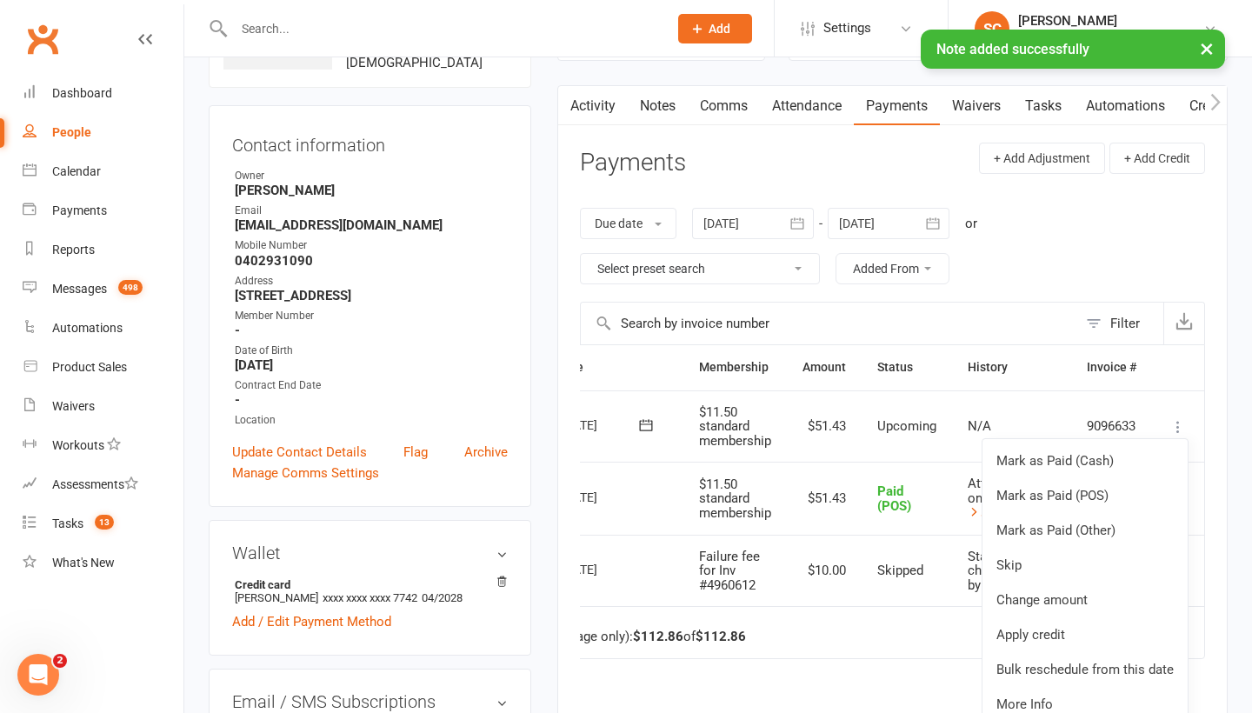
scroll to position [236, 0]
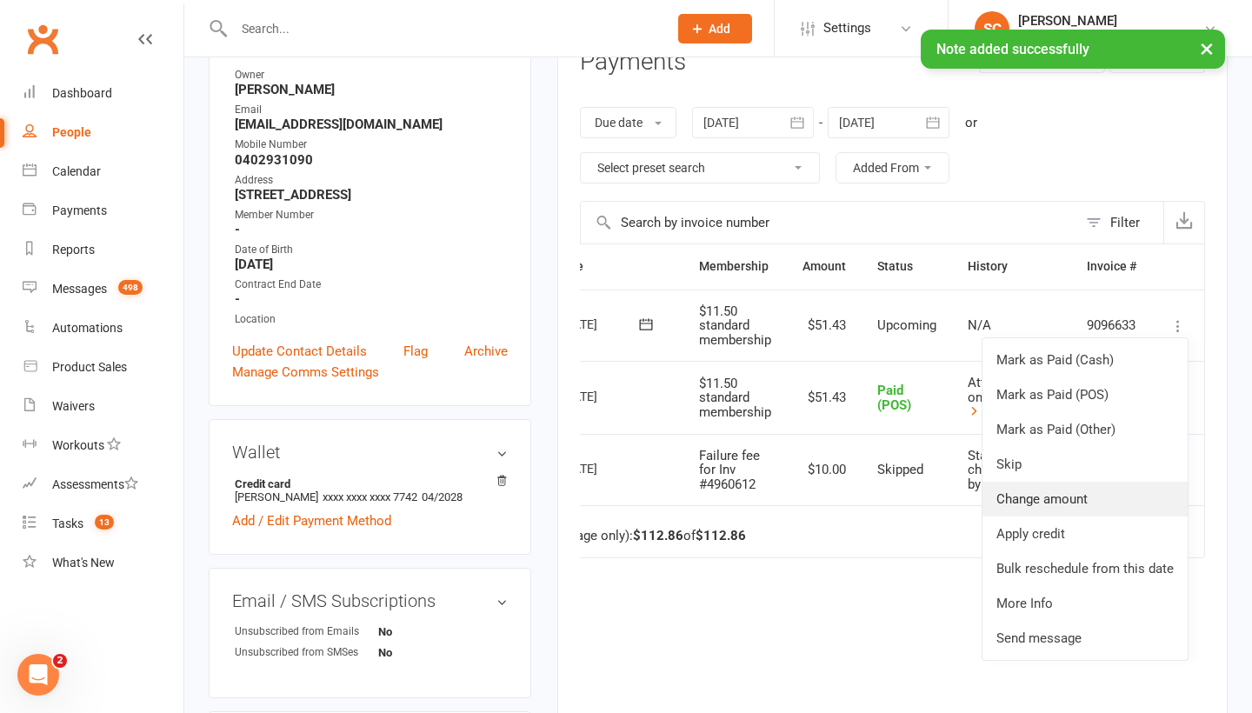
click at [1061, 497] on link "Change amount" at bounding box center [1084, 499] width 205 height 35
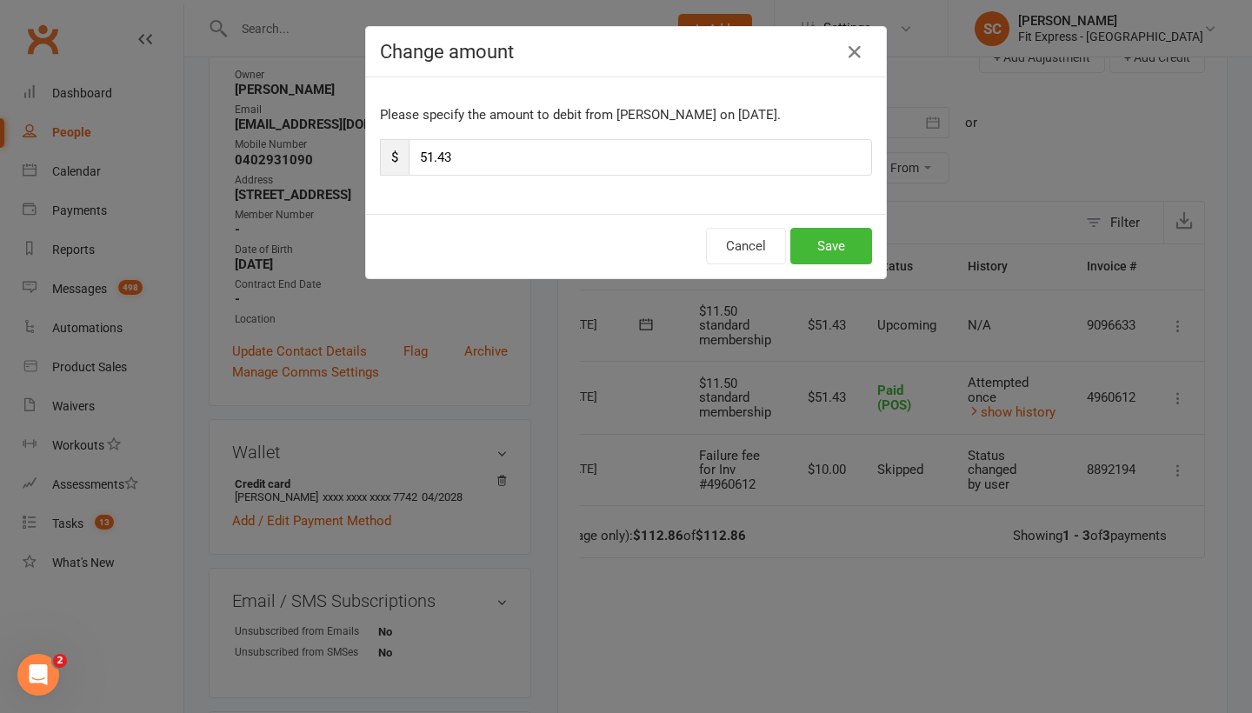
click at [480, 159] on input "51.43" at bounding box center [640, 157] width 463 height 37
click at [433, 159] on input "51.43" at bounding box center [640, 157] width 463 height 37
type input "28.43"
click at [830, 240] on button "Save" at bounding box center [831, 246] width 82 height 37
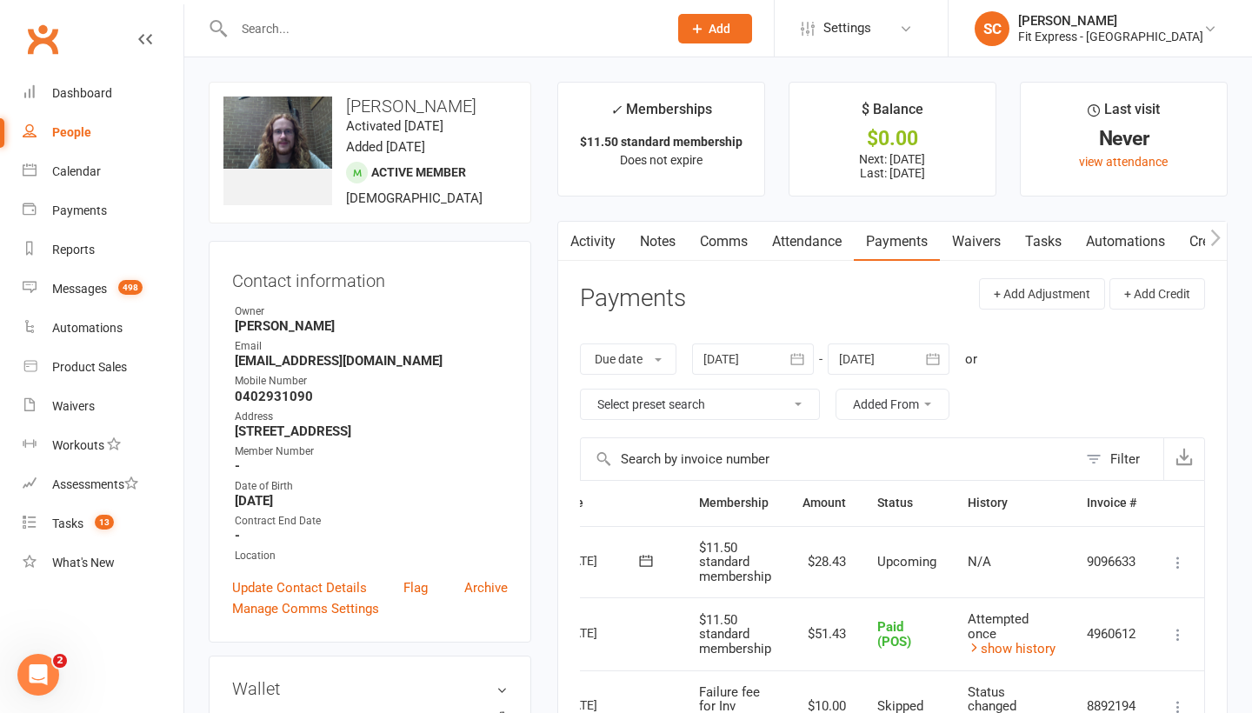
scroll to position [0, 54]
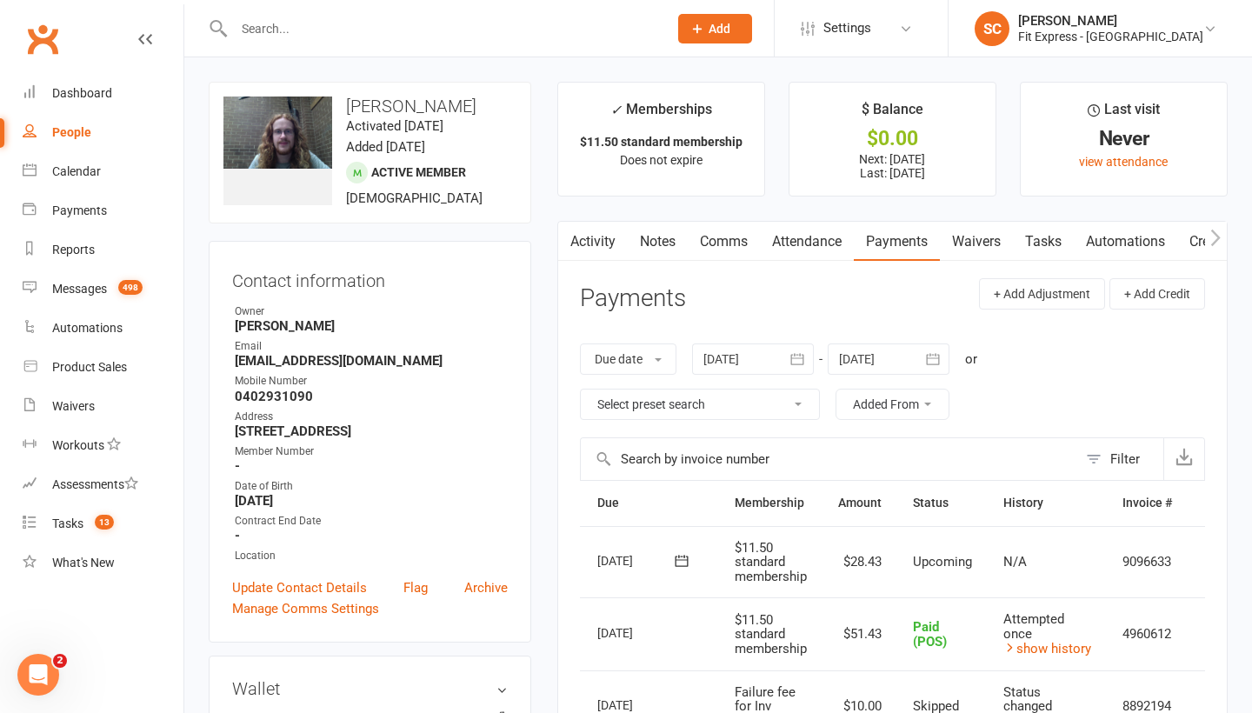
click at [652, 243] on link "Notes" at bounding box center [658, 242] width 60 height 40
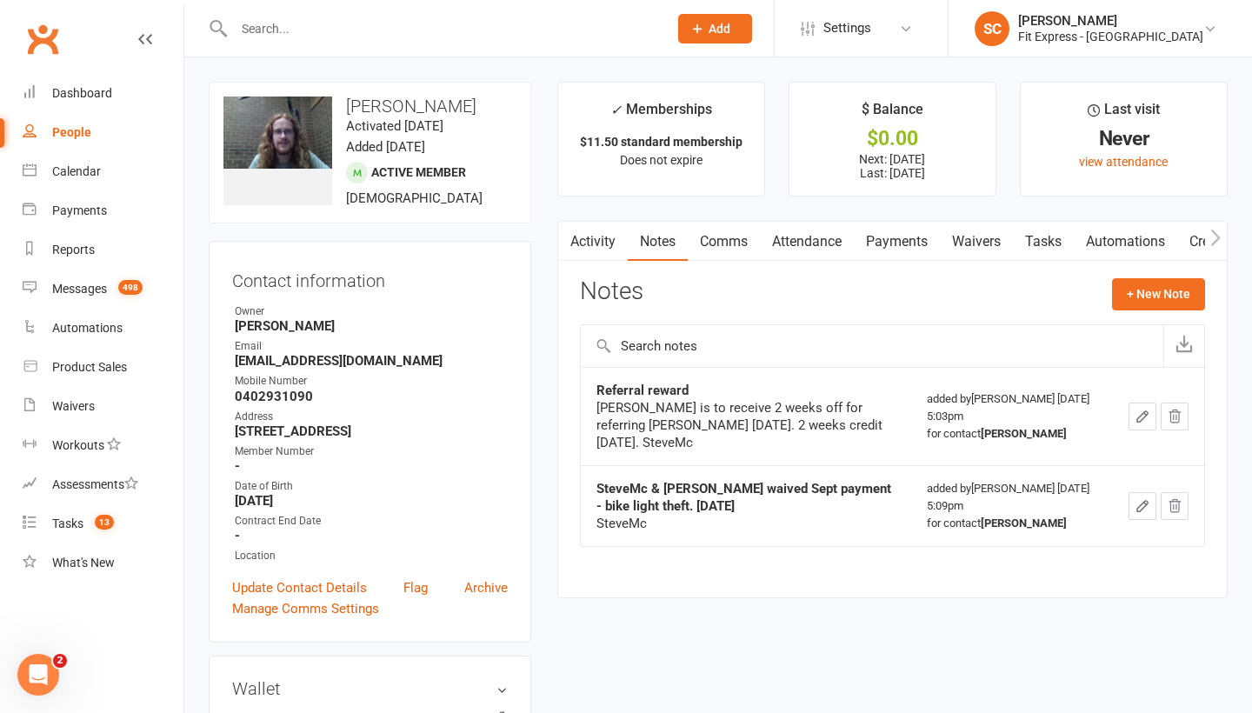
click at [1151, 422] on button "button" at bounding box center [1142, 416] width 28 height 28
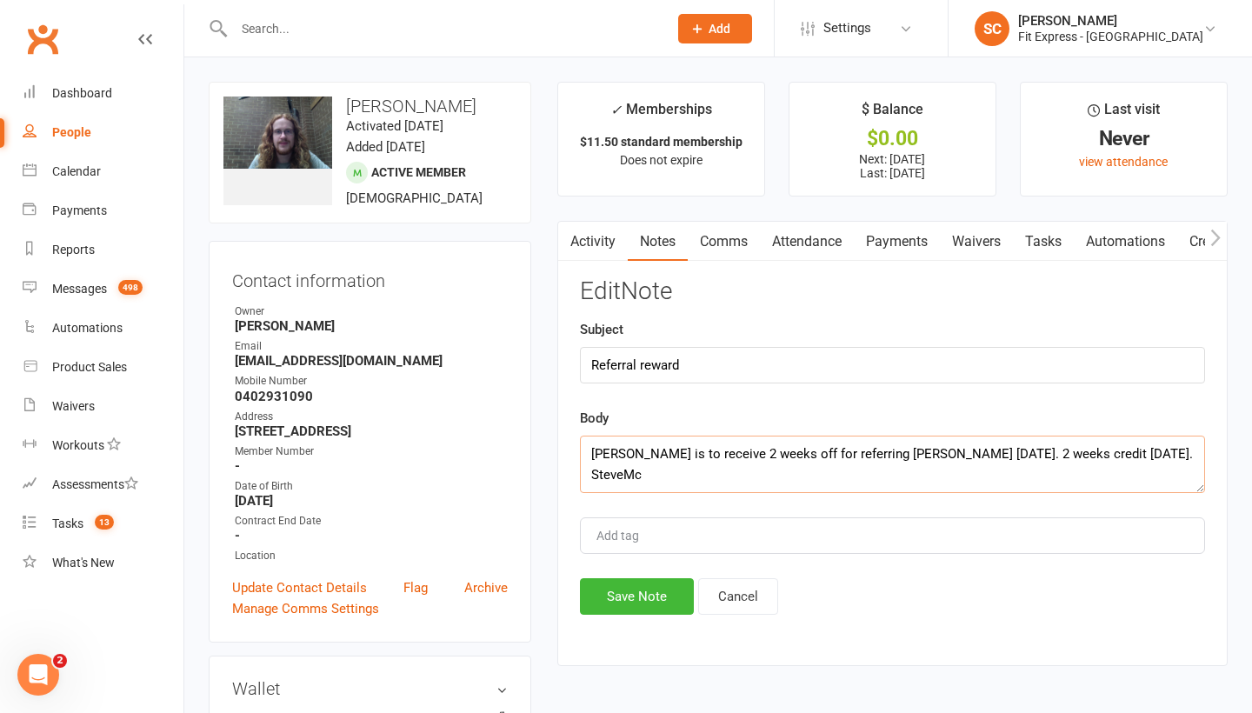
click at [595, 469] on textarea "Liam Hamill is to receive 2 weeks off for referring Benjamin Koschade 13 August…" at bounding box center [892, 463] width 625 height 57
type textarea "Liam Hamill is to receive 2 weeks off for referring Benjamin Koschade 13 August…"
click at [625, 588] on button "Save Note" at bounding box center [637, 596] width 114 height 37
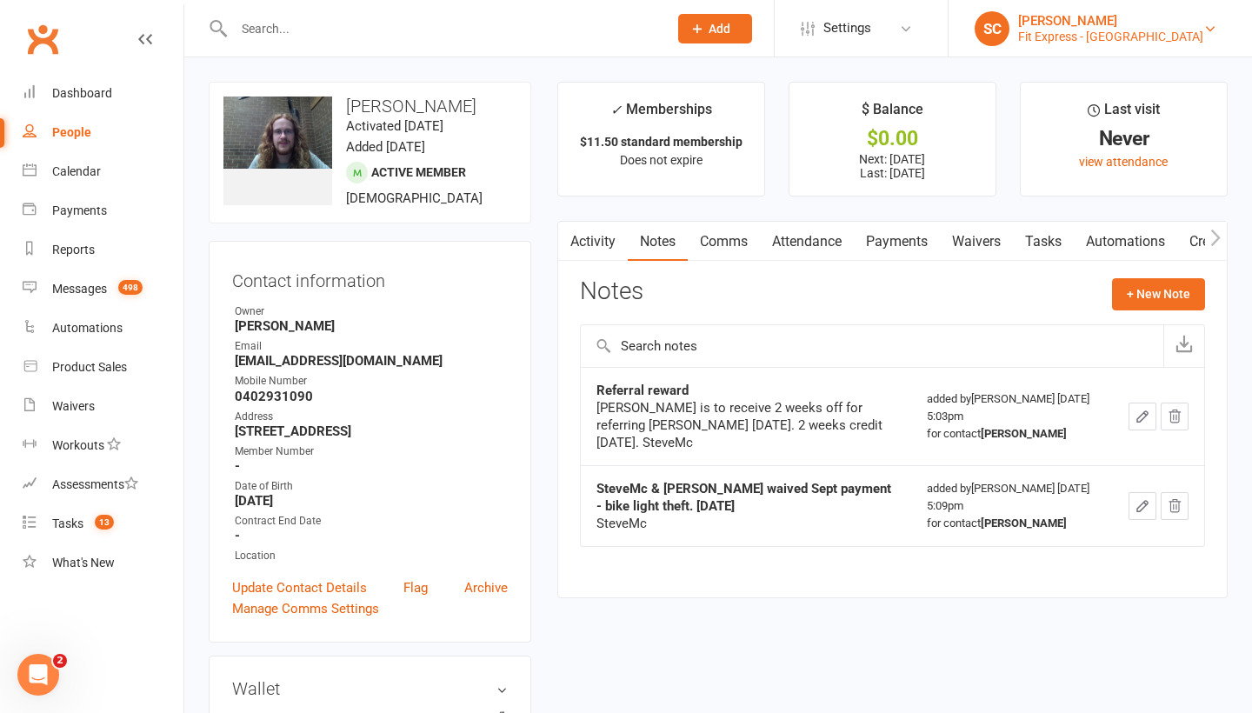
click at [1087, 39] on div "Fit Express - Heidelberg" at bounding box center [1110, 37] width 185 height 16
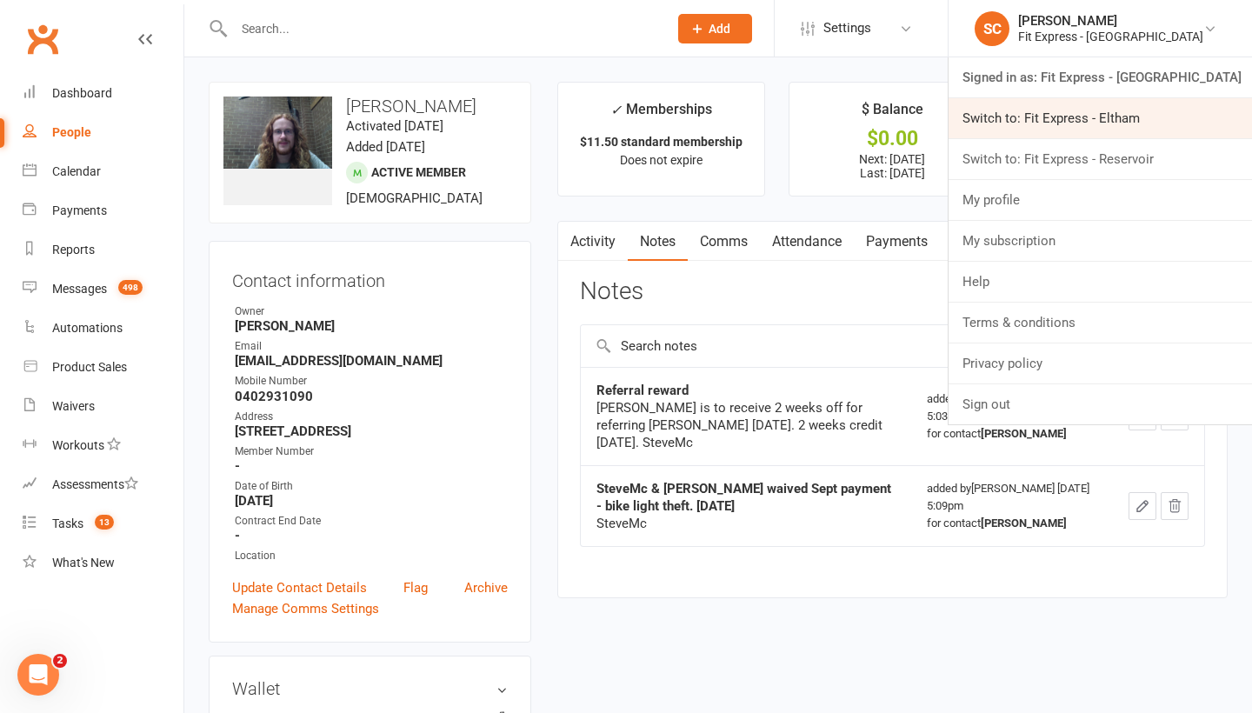
click at [1087, 123] on link "Switch to: Fit Express - Eltham" at bounding box center [1099, 118] width 303 height 40
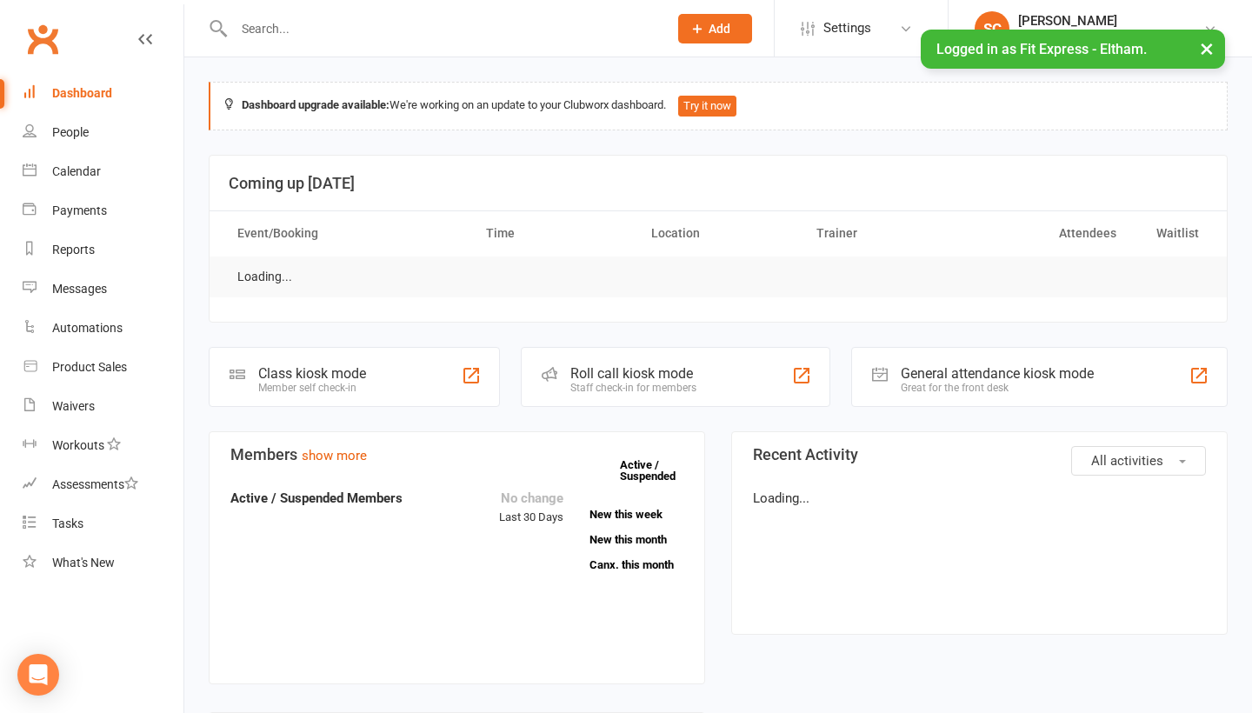
click at [63, 128] on div "People" at bounding box center [70, 132] width 37 height 14
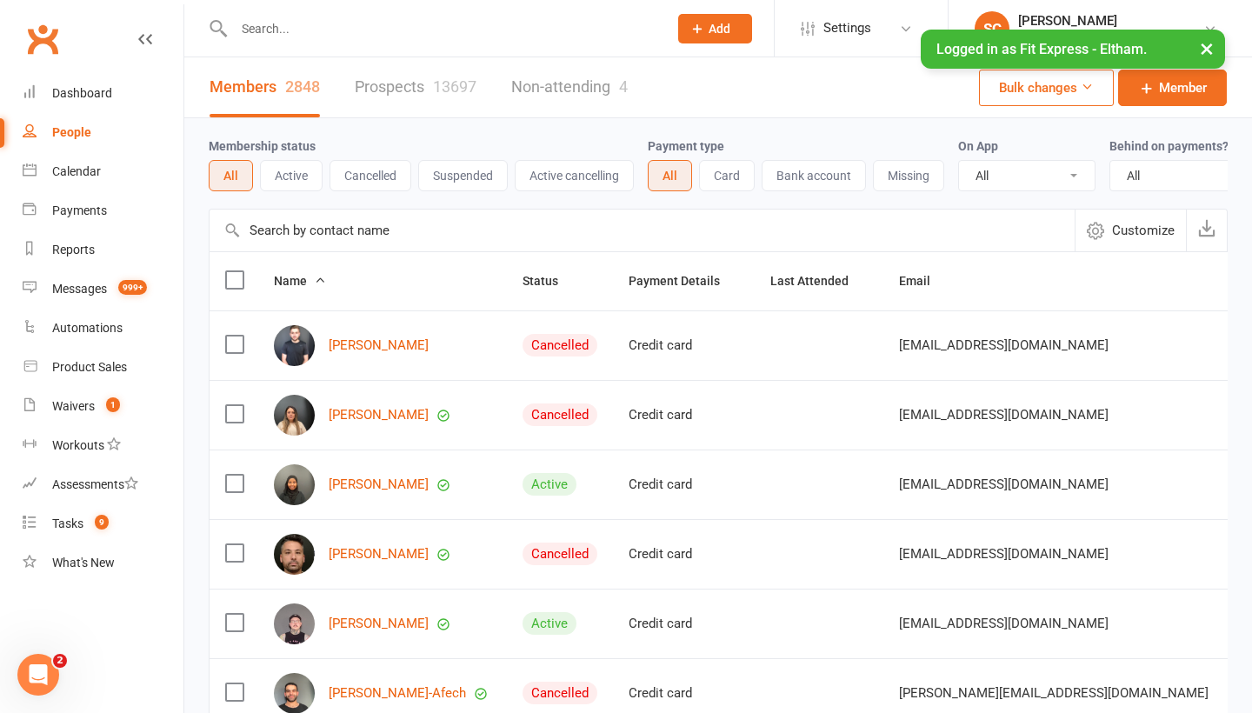
click at [266, 221] on input "text" at bounding box center [641, 230] width 865 height 42
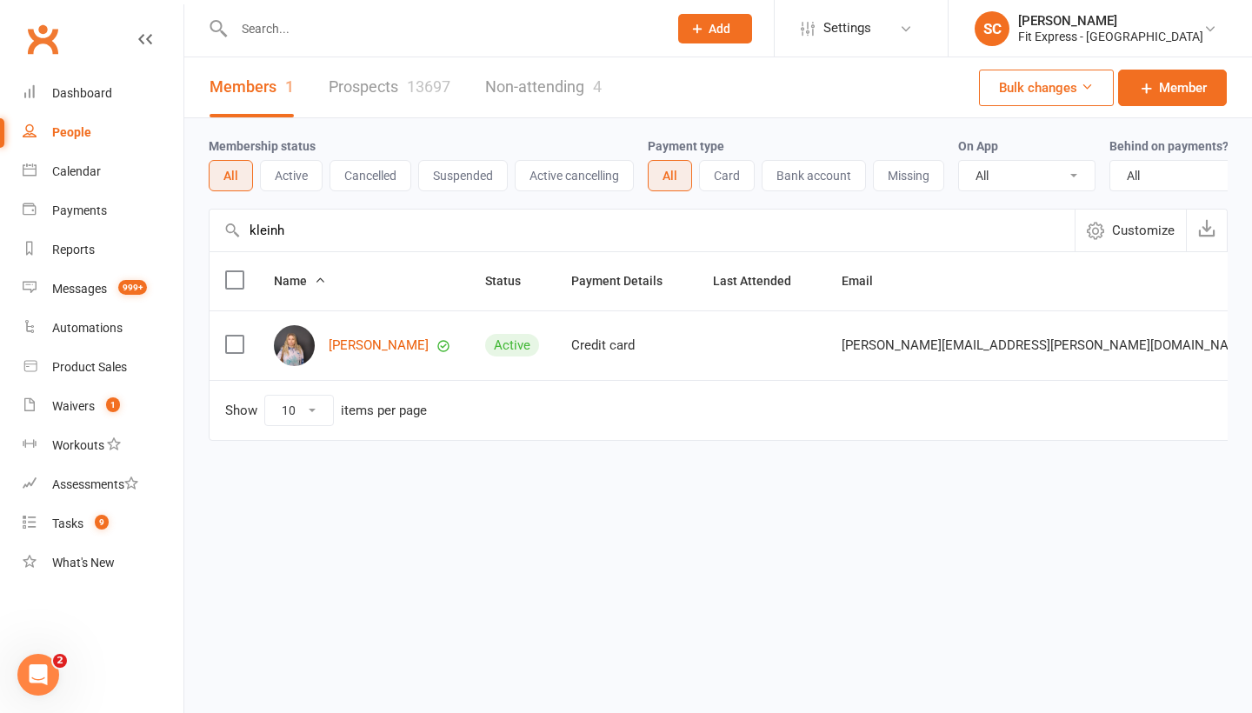
type input "[PERSON_NAME]"
drag, startPoint x: 271, startPoint y: 259, endPoint x: 373, endPoint y: 345, distance: 133.2
click at [373, 345] on link "[PERSON_NAME]" at bounding box center [379, 345] width 100 height 15
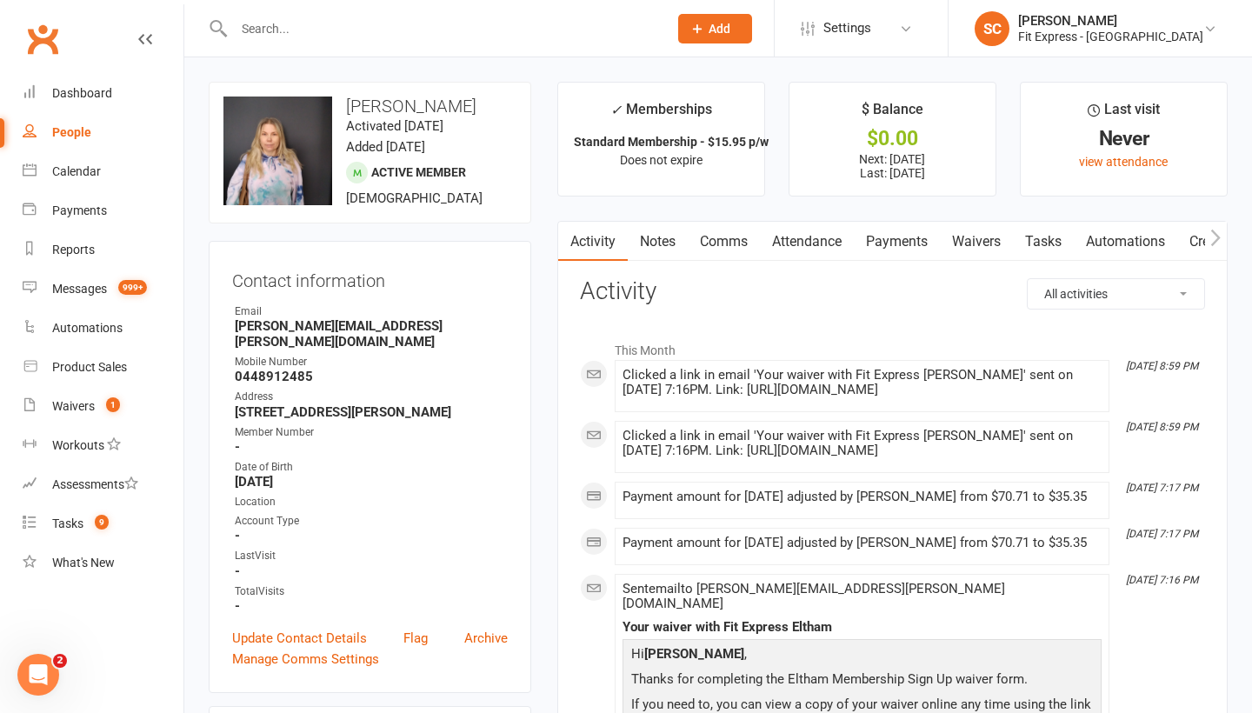
click at [986, 249] on link "Waivers" at bounding box center [976, 242] width 73 height 40
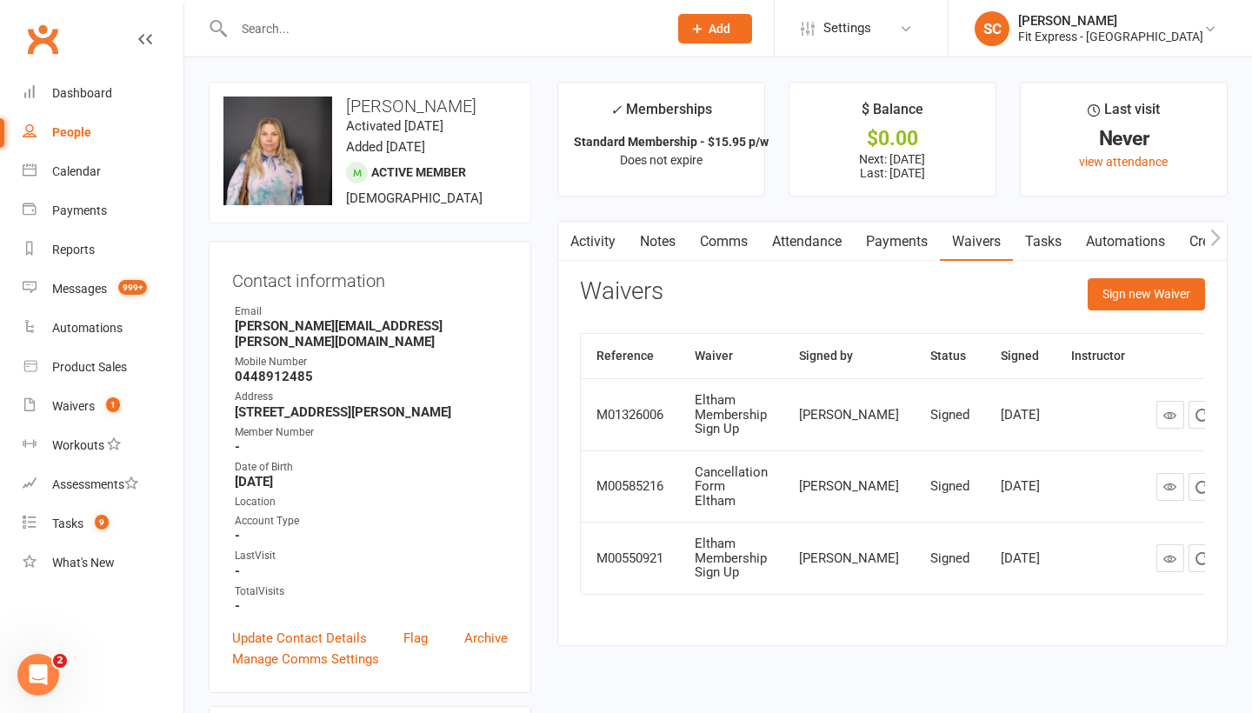
click at [1163, 409] on icon at bounding box center [1169, 415] width 13 height 13
click at [73, 126] on div "People" at bounding box center [71, 132] width 39 height 14
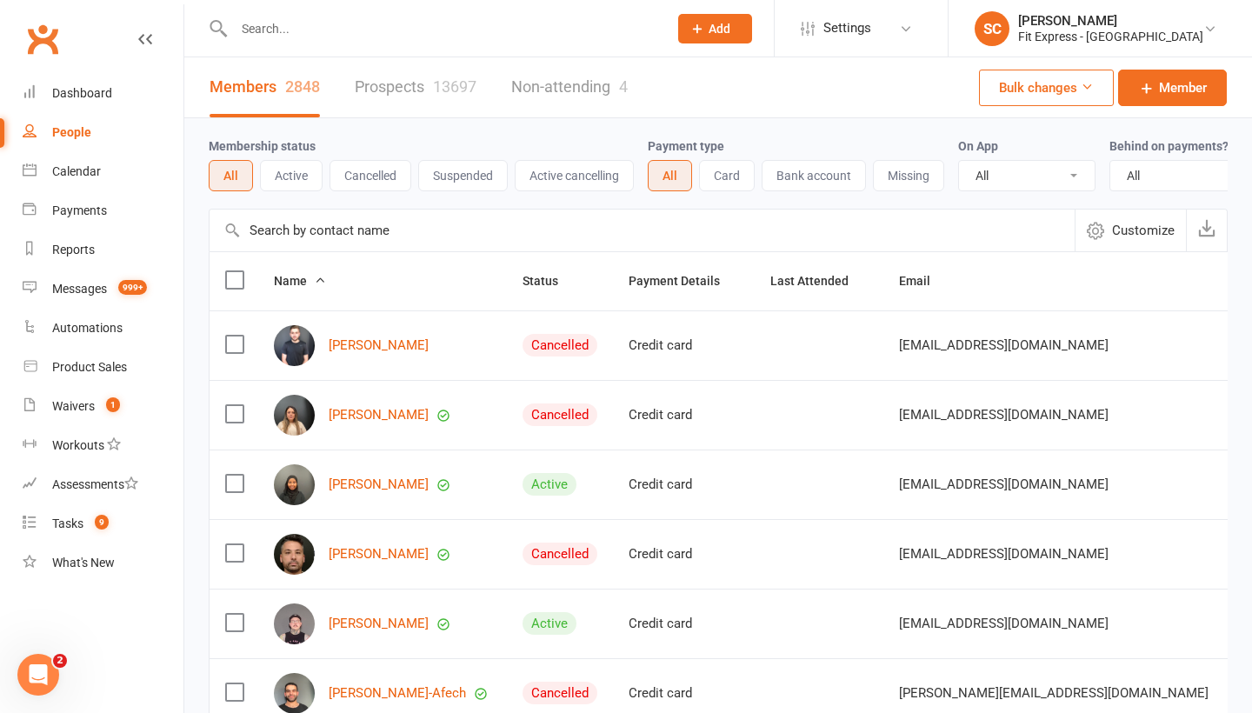
click at [284, 231] on input "text" at bounding box center [641, 230] width 865 height 42
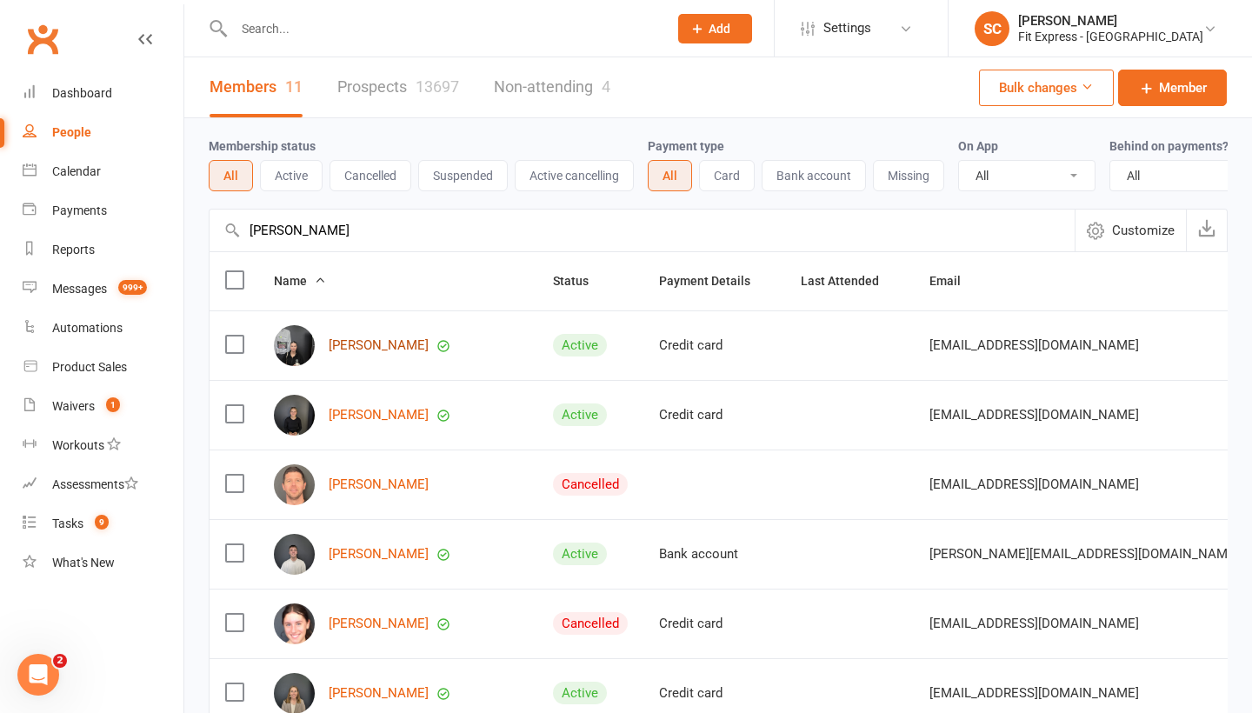
type input "ava murph"
click at [360, 344] on link "[PERSON_NAME]" at bounding box center [379, 345] width 100 height 15
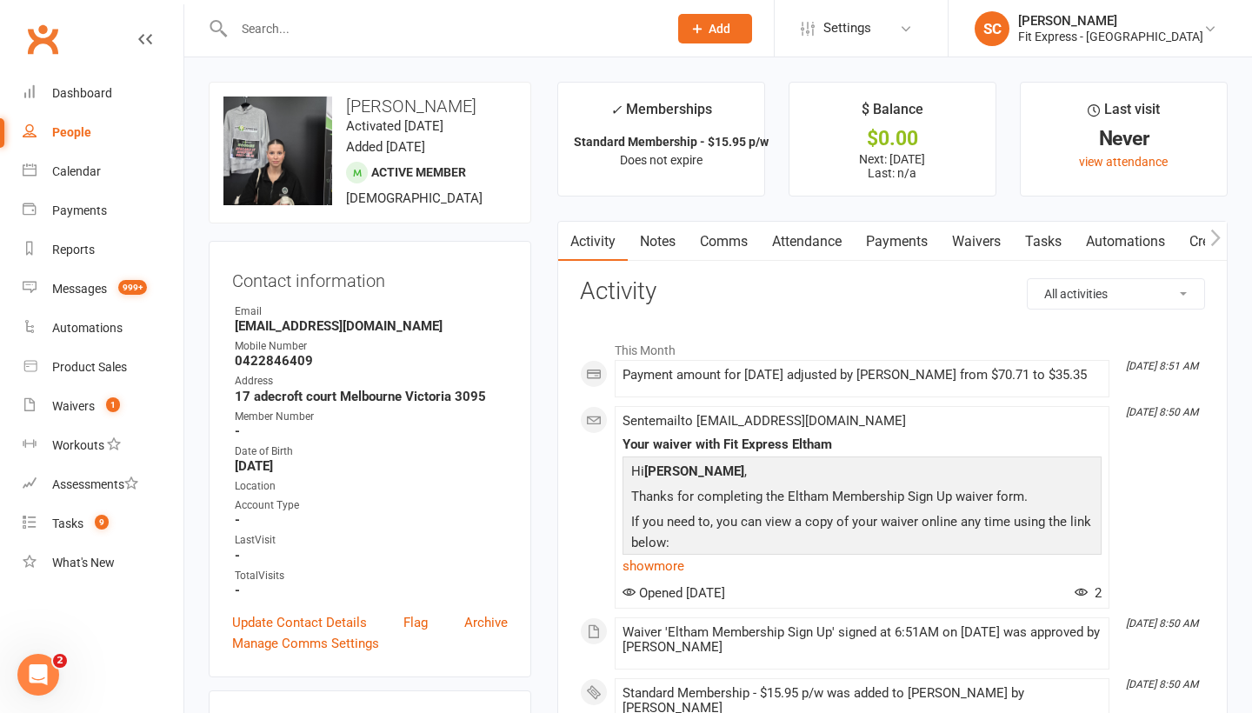
click at [655, 245] on link "Notes" at bounding box center [658, 242] width 60 height 40
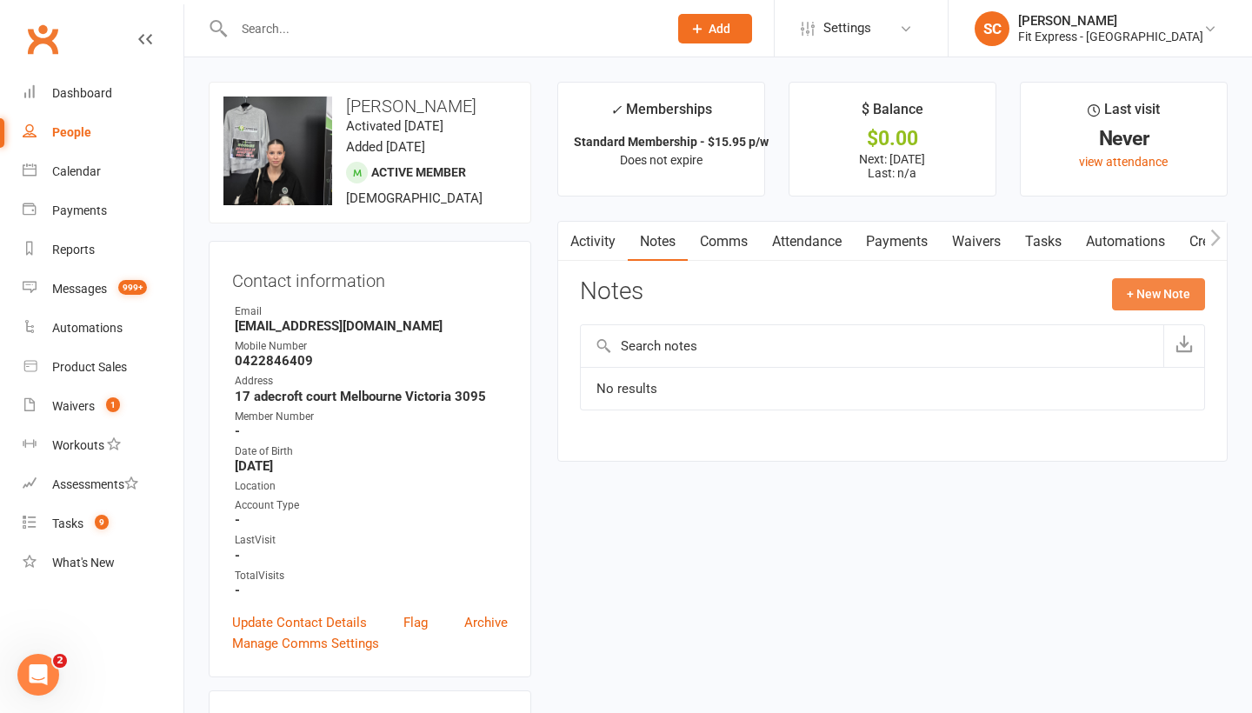
click at [1167, 295] on button "+ New Note" at bounding box center [1158, 293] width 93 height 31
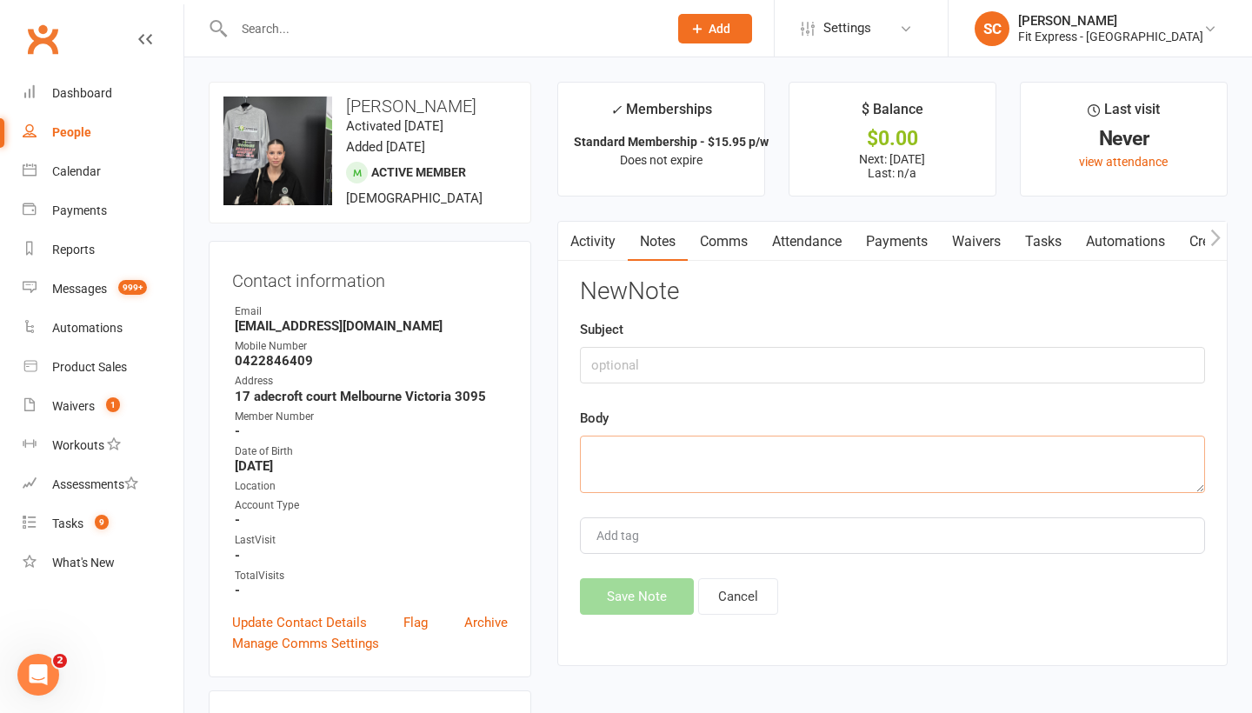
click at [711, 455] on textarea at bounding box center [892, 463] width 625 height 57
paste textarea "referred Ingrid Kleinhenz to our club in Eltham."
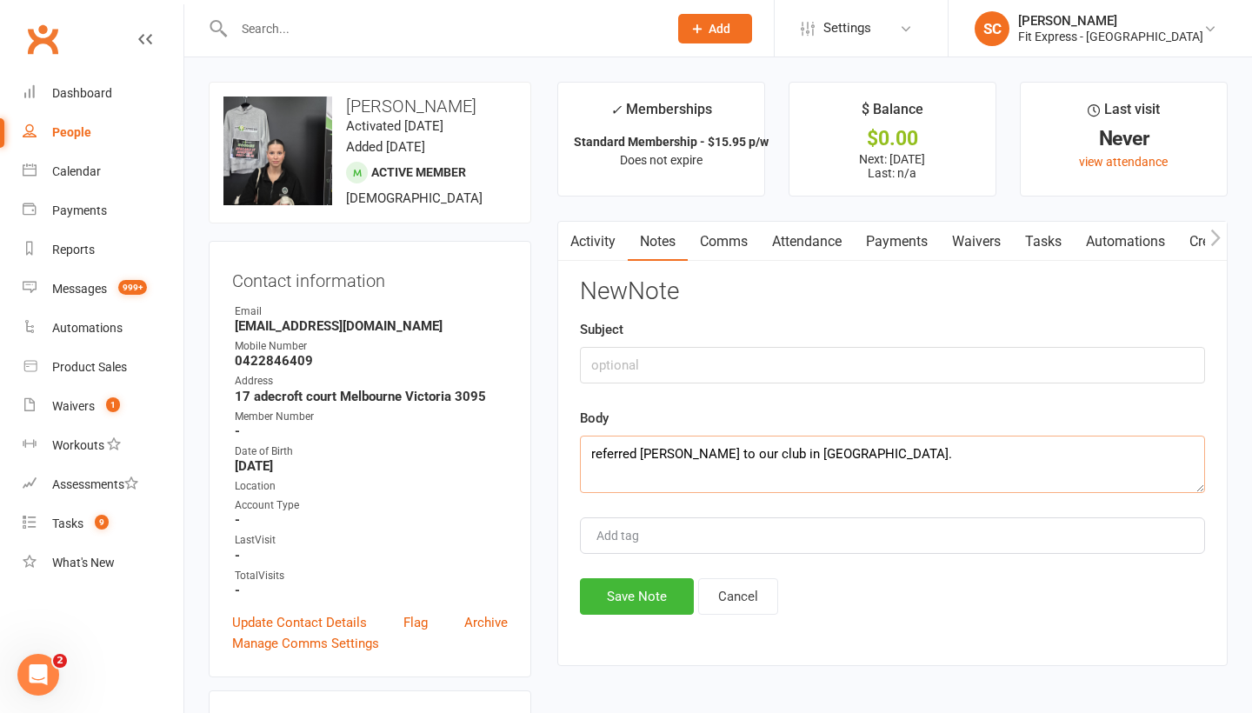
click at [901, 462] on textarea "referred Ingrid Kleinhenz to our club in Eltham." at bounding box center [892, 463] width 625 height 57
click at [901, 451] on textarea "referred Ingrid Kleinhenz to our club in Eltham." at bounding box center [892, 463] width 625 height 57
type textarea "referred Ingrid Kleinhenz to our club in Eltham 9 August 2025. 2 weeks credit s…"
click at [609, 367] on input "text" at bounding box center [892, 365] width 625 height 37
type input "referral reward"
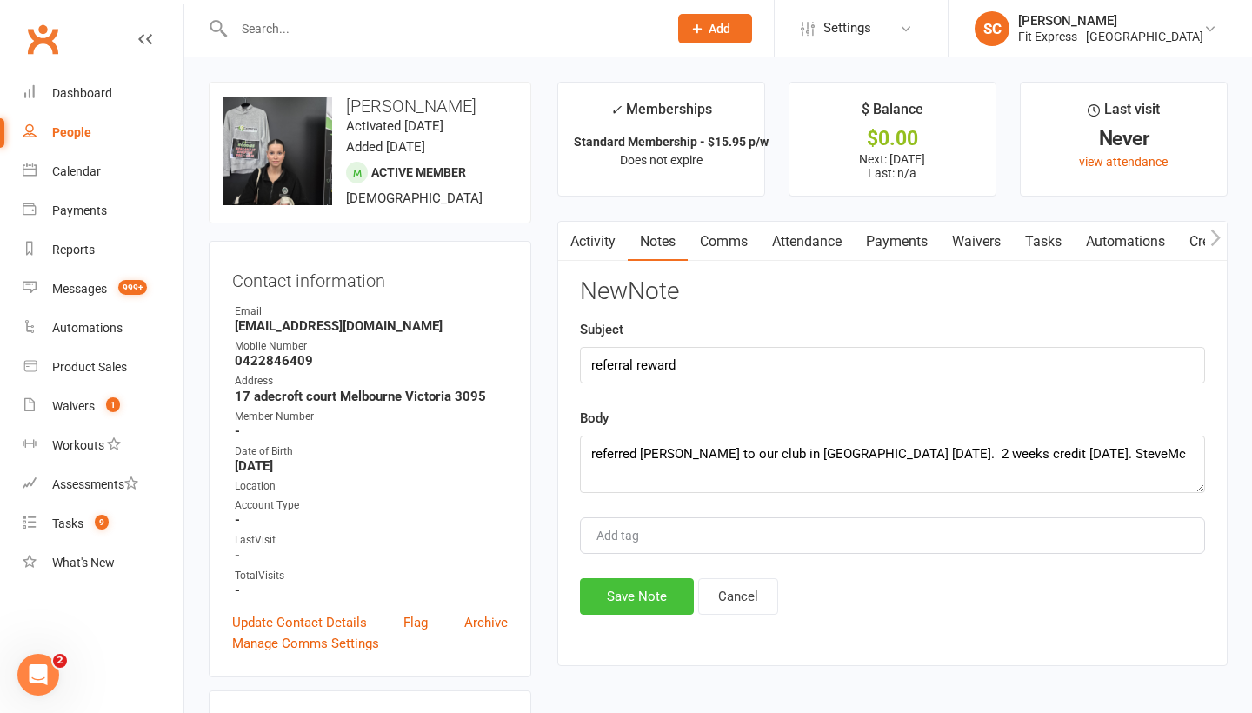
click at [630, 595] on button "Save Note" at bounding box center [637, 596] width 114 height 37
click at [885, 238] on link "Payments" at bounding box center [897, 242] width 86 height 40
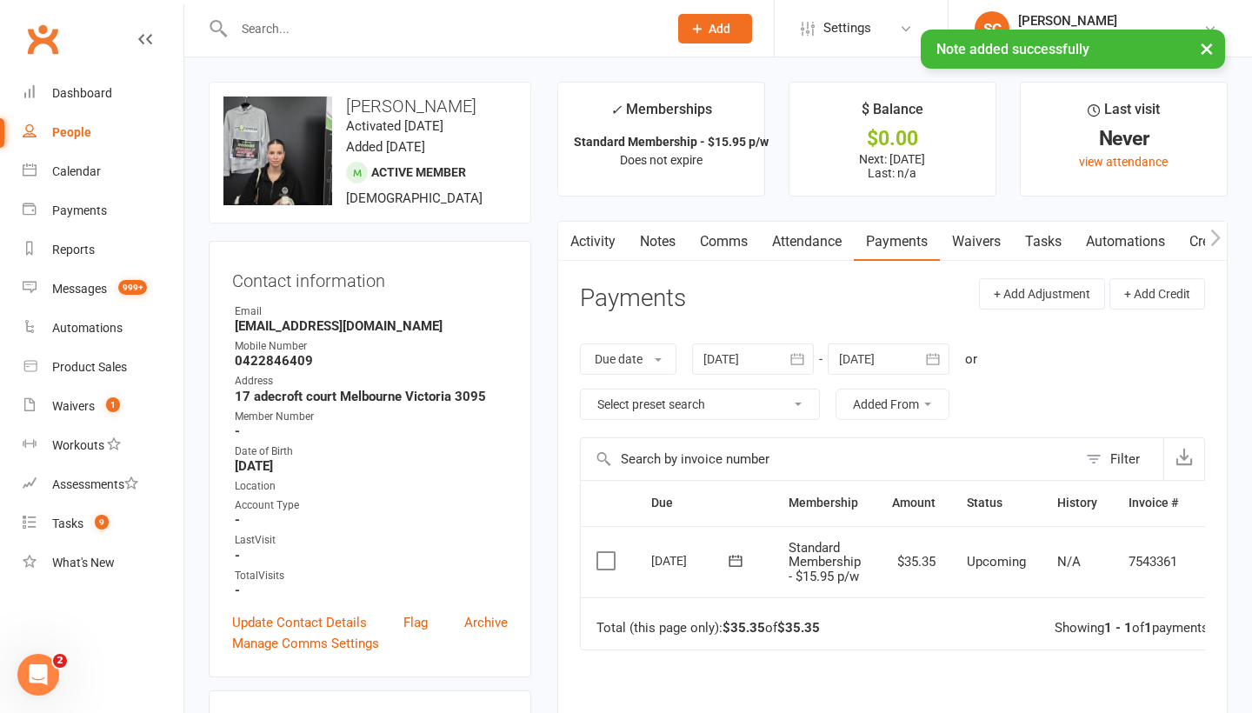
click at [938, 363] on icon "button" at bounding box center [932, 358] width 17 height 17
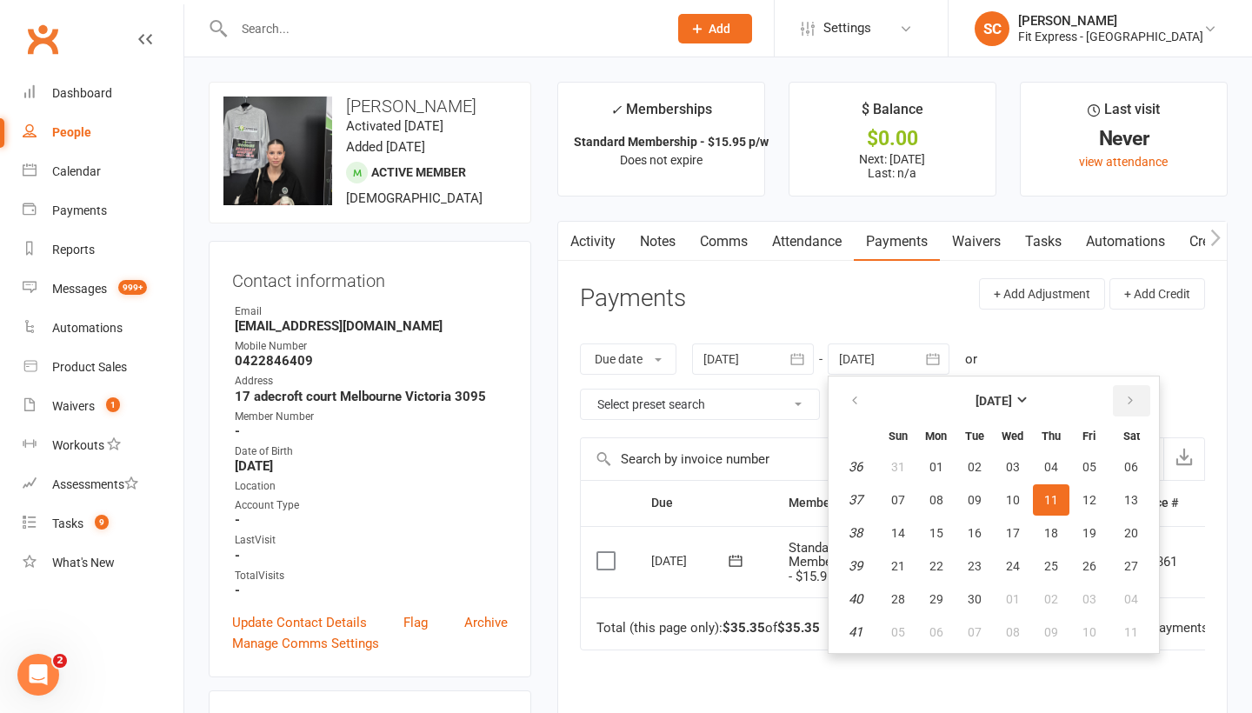
click at [1127, 400] on icon "button" at bounding box center [1130, 401] width 12 height 14
click at [1124, 537] on button "15" at bounding box center [1131, 532] width 44 height 31
type input "15 Nov 2025"
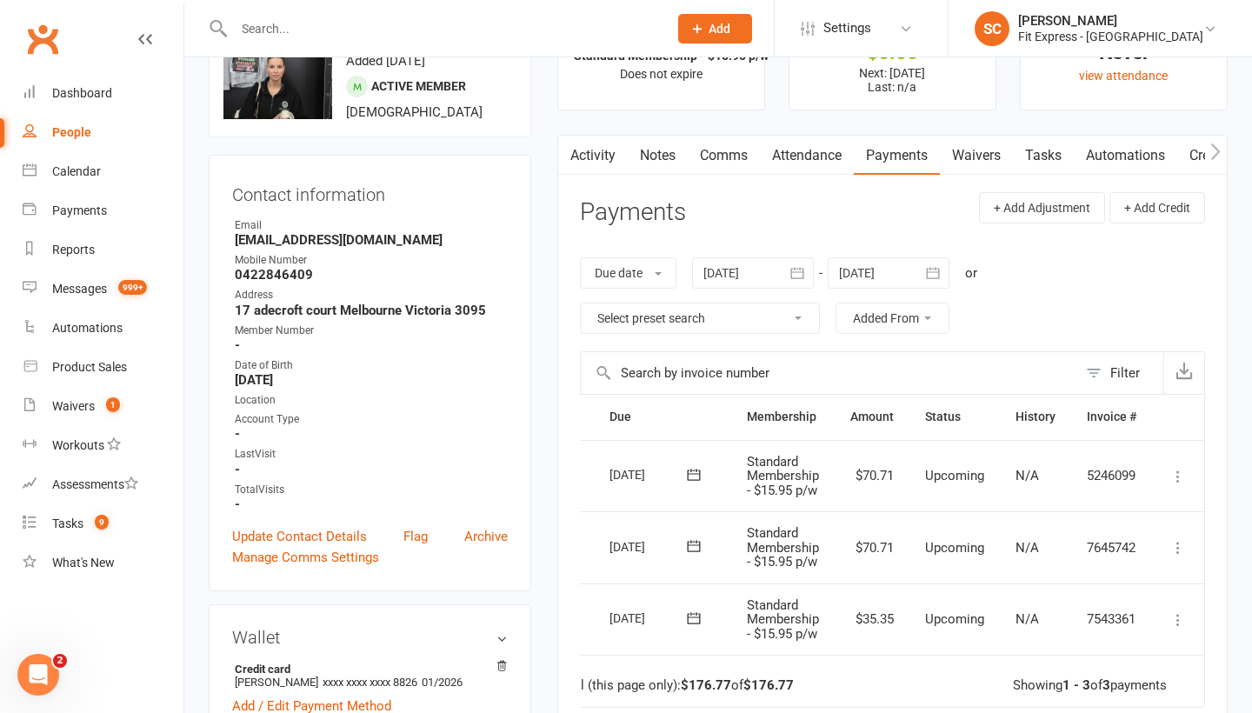
scroll to position [0, 43]
click at [1179, 544] on icon at bounding box center [1177, 547] width 17 height 17
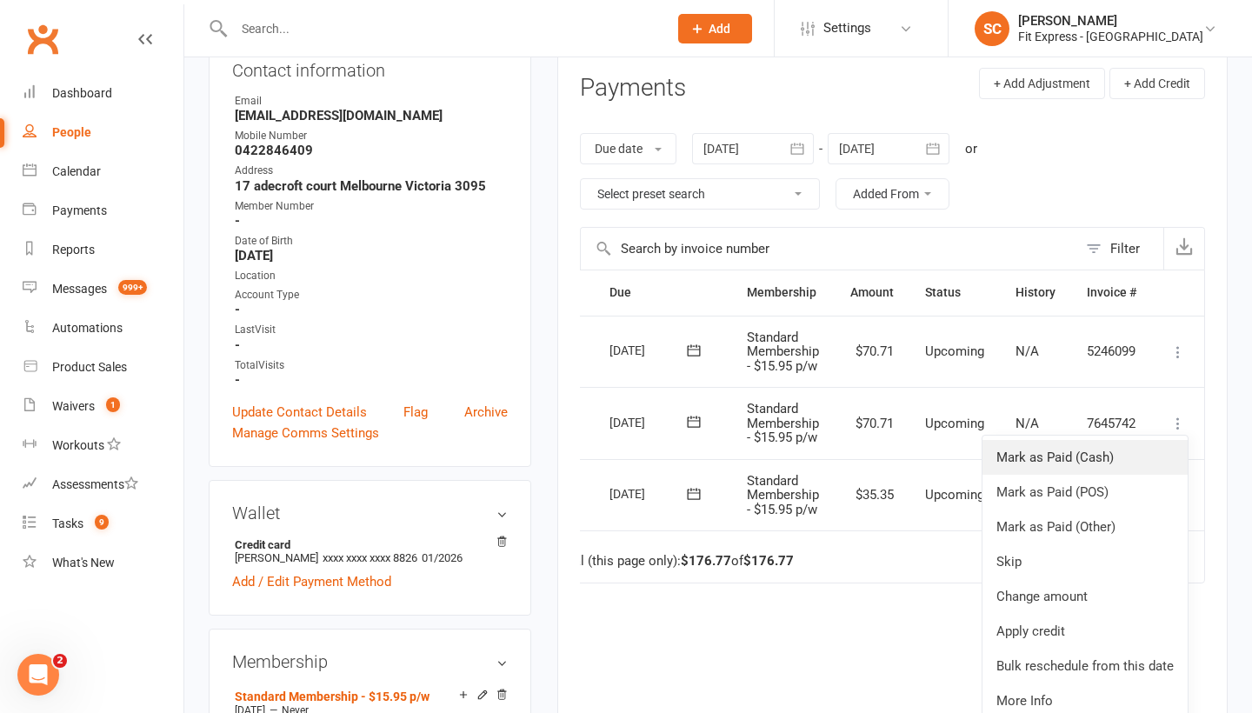
scroll to position [278, 0]
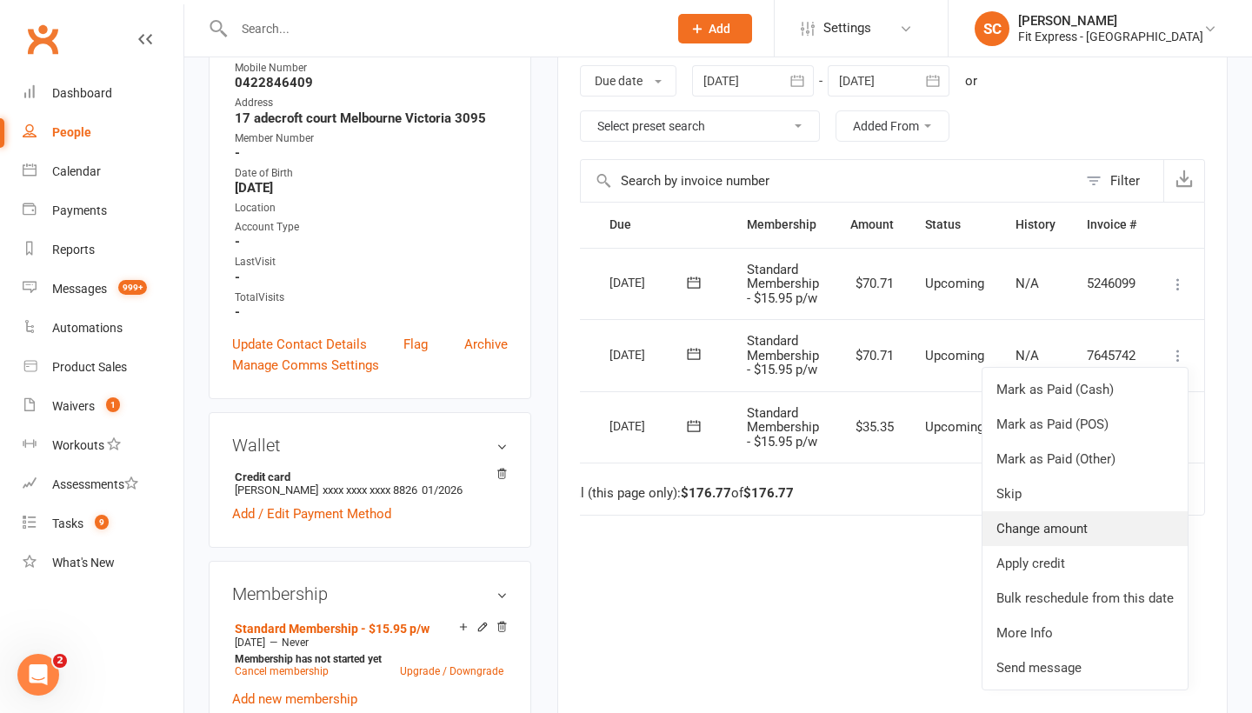
click at [1035, 526] on link "Change amount" at bounding box center [1084, 528] width 205 height 35
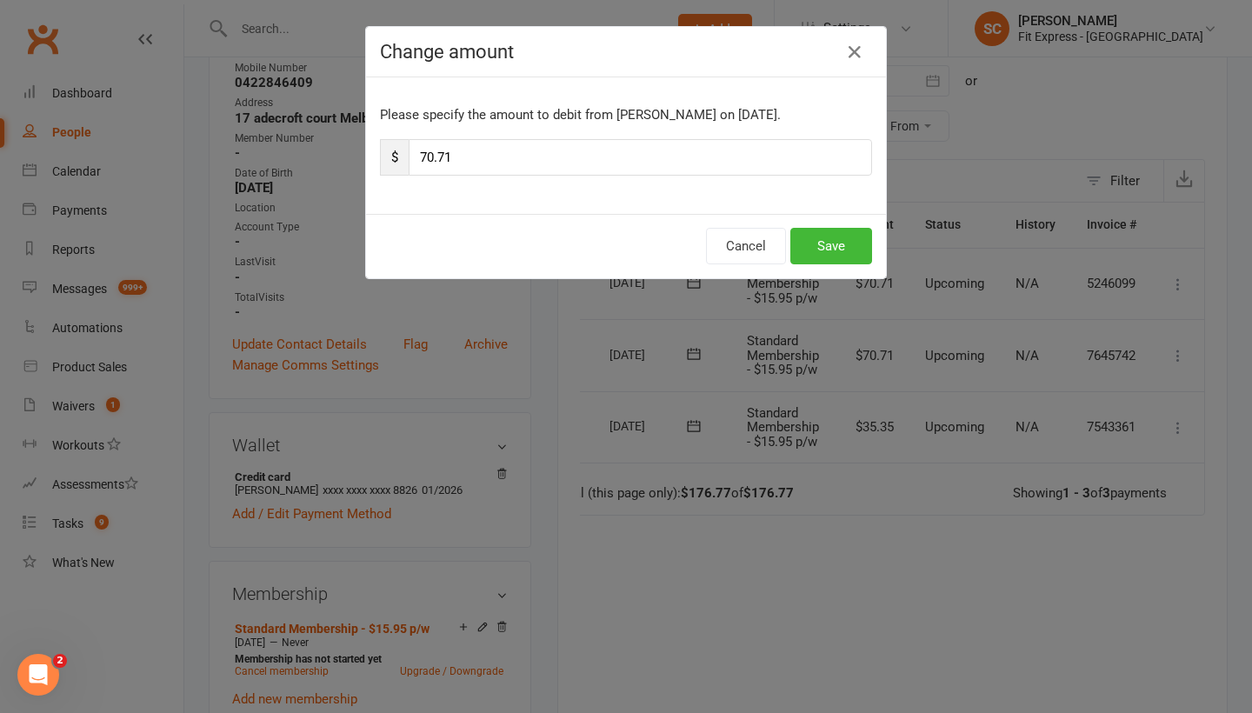
click at [471, 150] on input "70.71" at bounding box center [640, 157] width 463 height 37
type input "7"
type input "38.81"
click at [838, 250] on button "Save" at bounding box center [831, 246] width 82 height 37
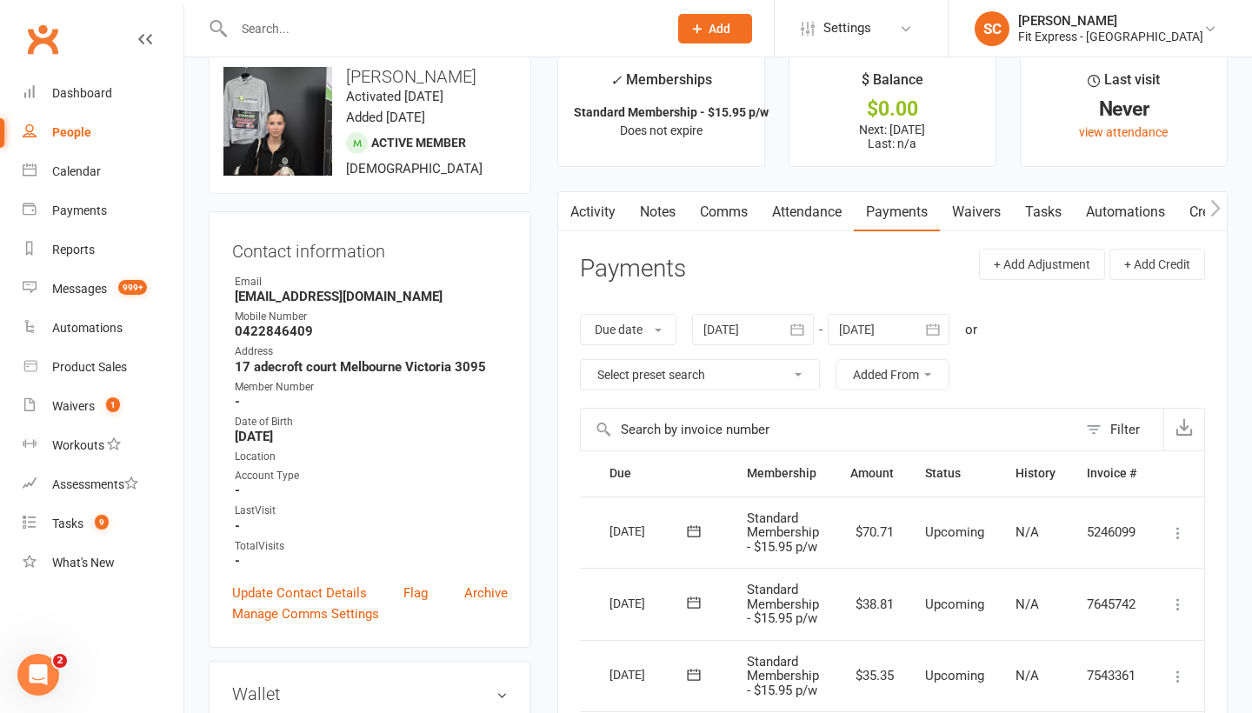
scroll to position [22, 0]
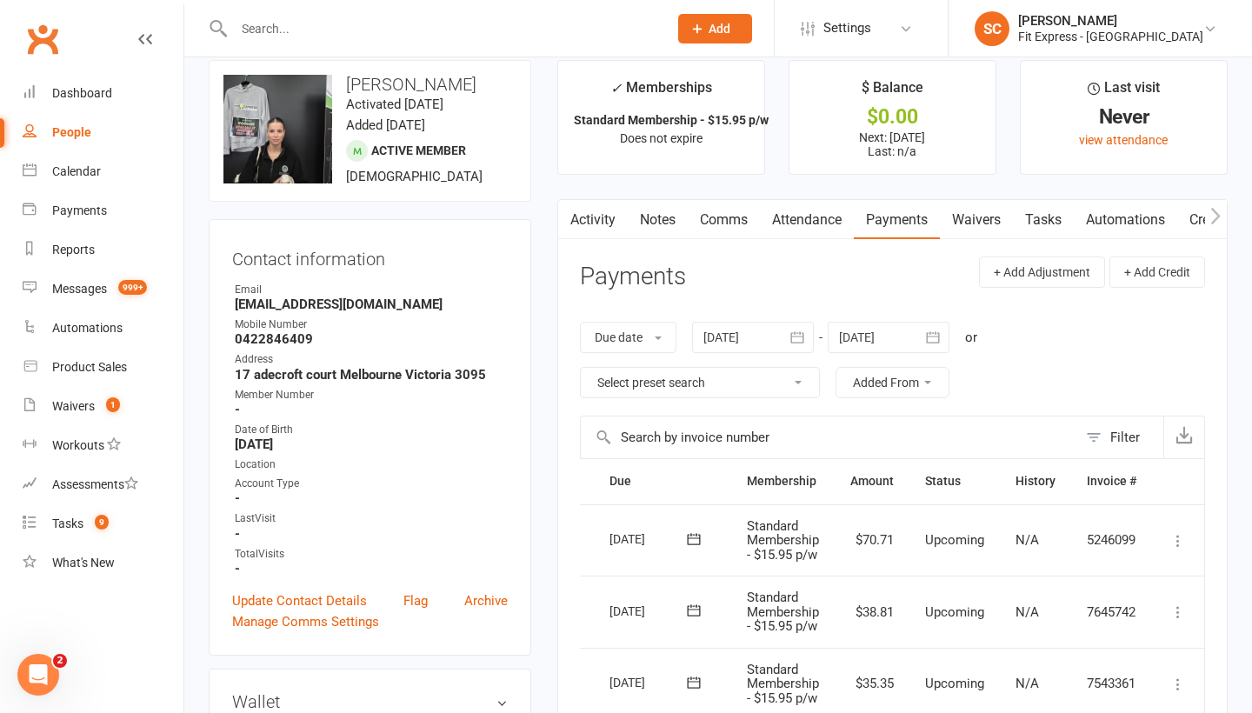
click at [652, 218] on link "Notes" at bounding box center [658, 220] width 60 height 40
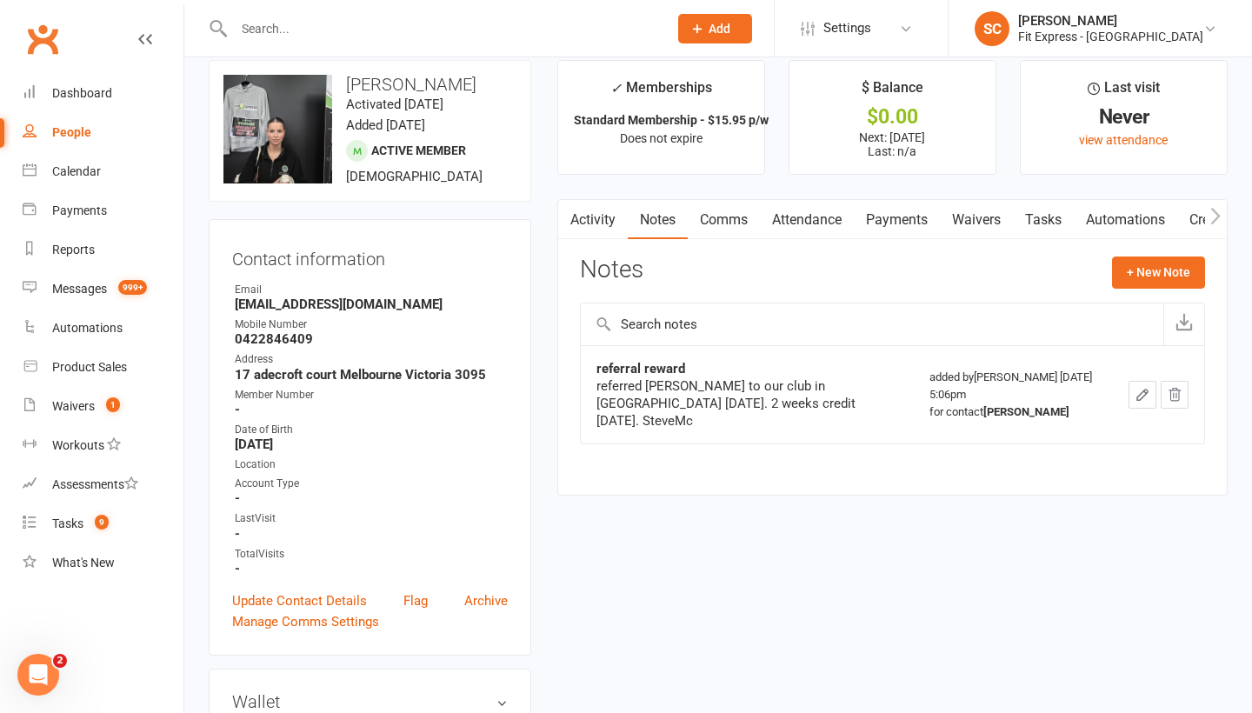
click at [1140, 387] on icon "button" at bounding box center [1142, 395] width 16 height 16
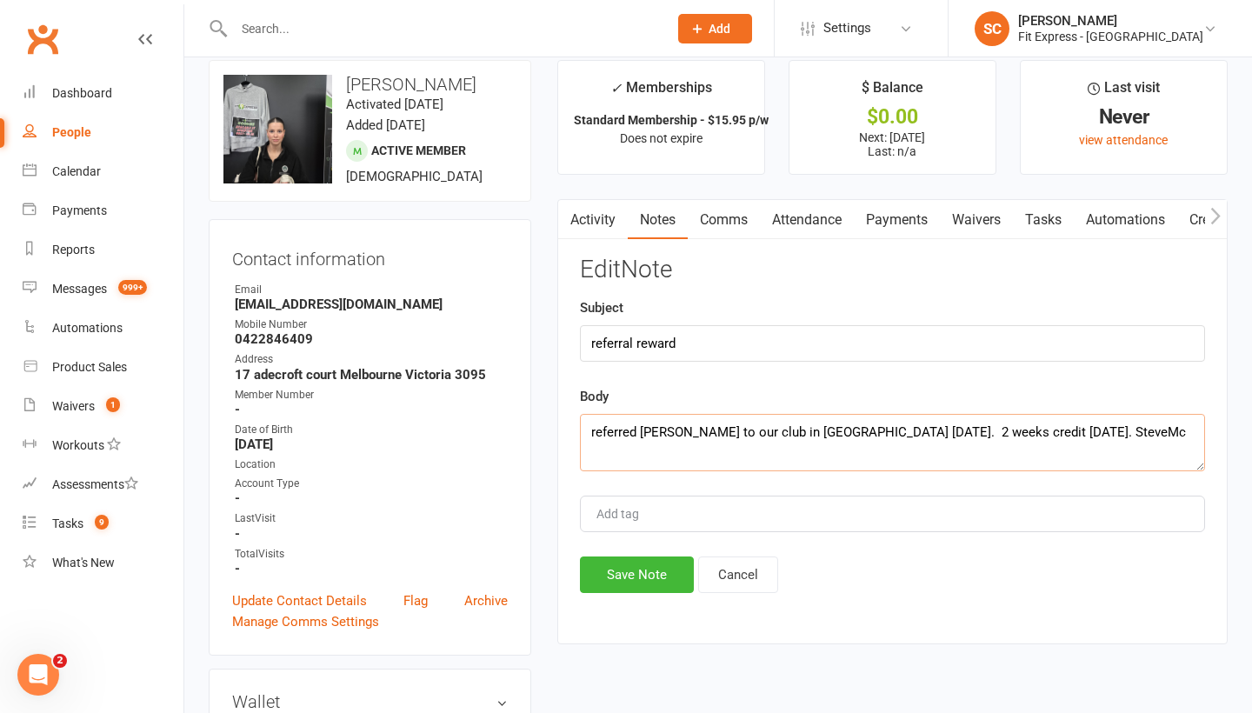
click at [1047, 428] on textarea "referred Ingrid Kleinhenz to our club in Eltham 9 August 2025. 2 weeks credit s…" at bounding box center [892, 442] width 625 height 57
type textarea "referred Ingrid Kleinhenz to our club in Eltham 9 August 2025. 2 weeks credit O…"
click at [607, 568] on button "Save Note" at bounding box center [637, 574] width 114 height 37
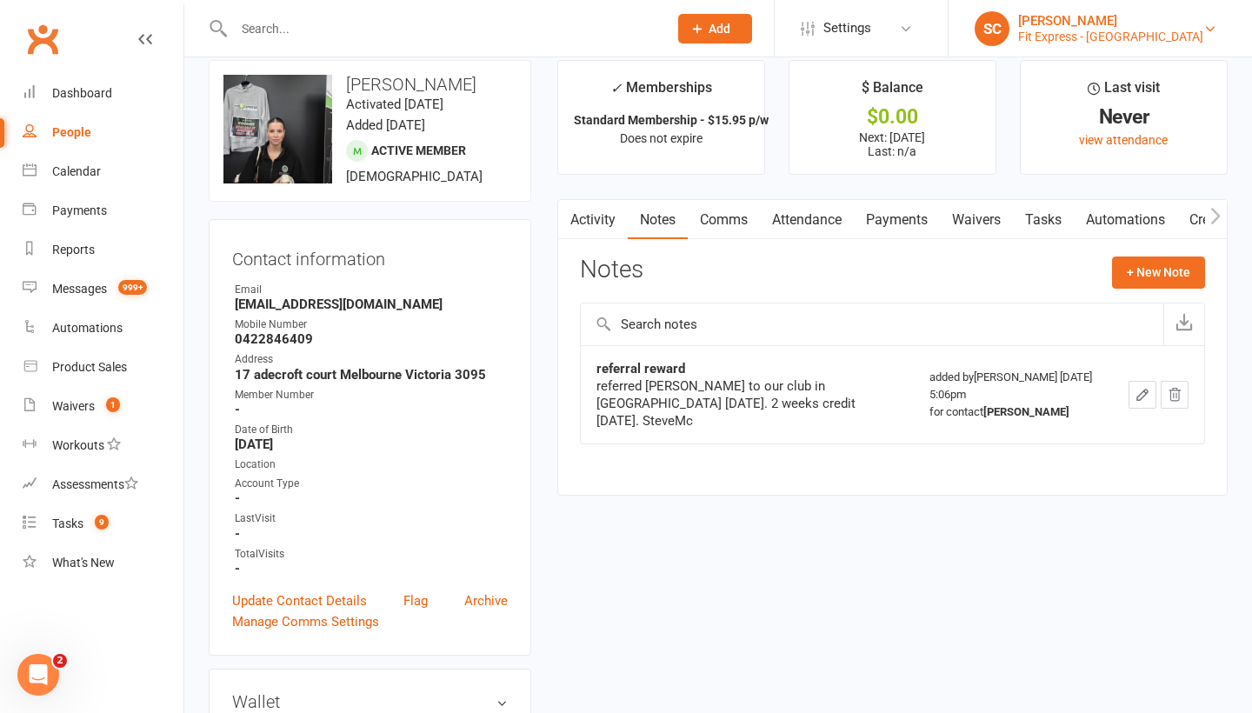
click at [1113, 20] on div "Steve Condi" at bounding box center [1110, 21] width 185 height 16
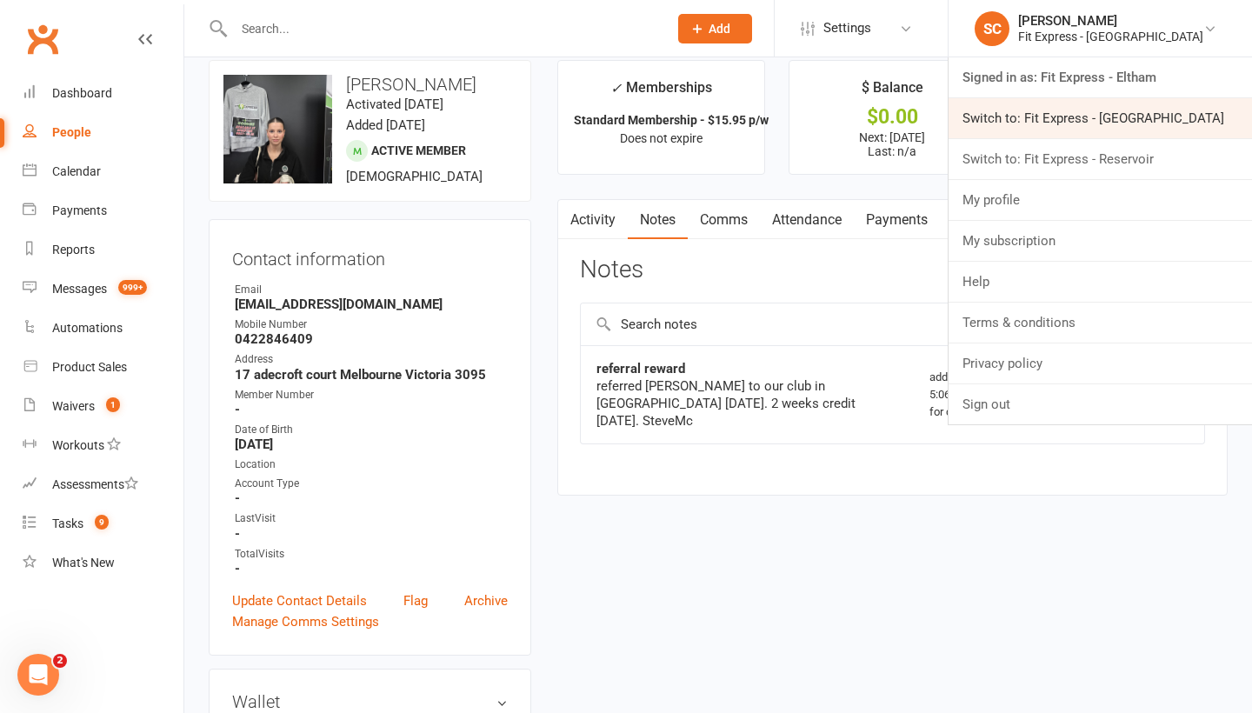
click at [1096, 118] on link "Switch to: Fit Express - Heidelberg" at bounding box center [1099, 118] width 303 height 40
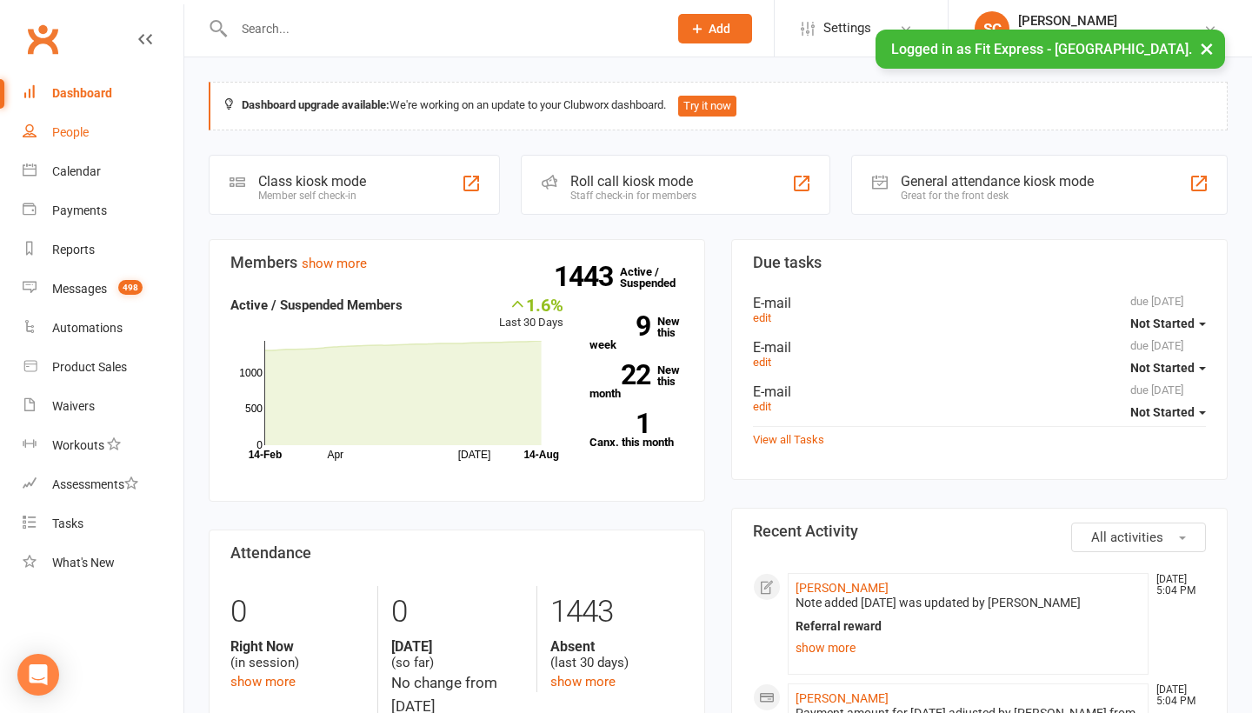
click at [77, 131] on div "People" at bounding box center [70, 132] width 37 height 14
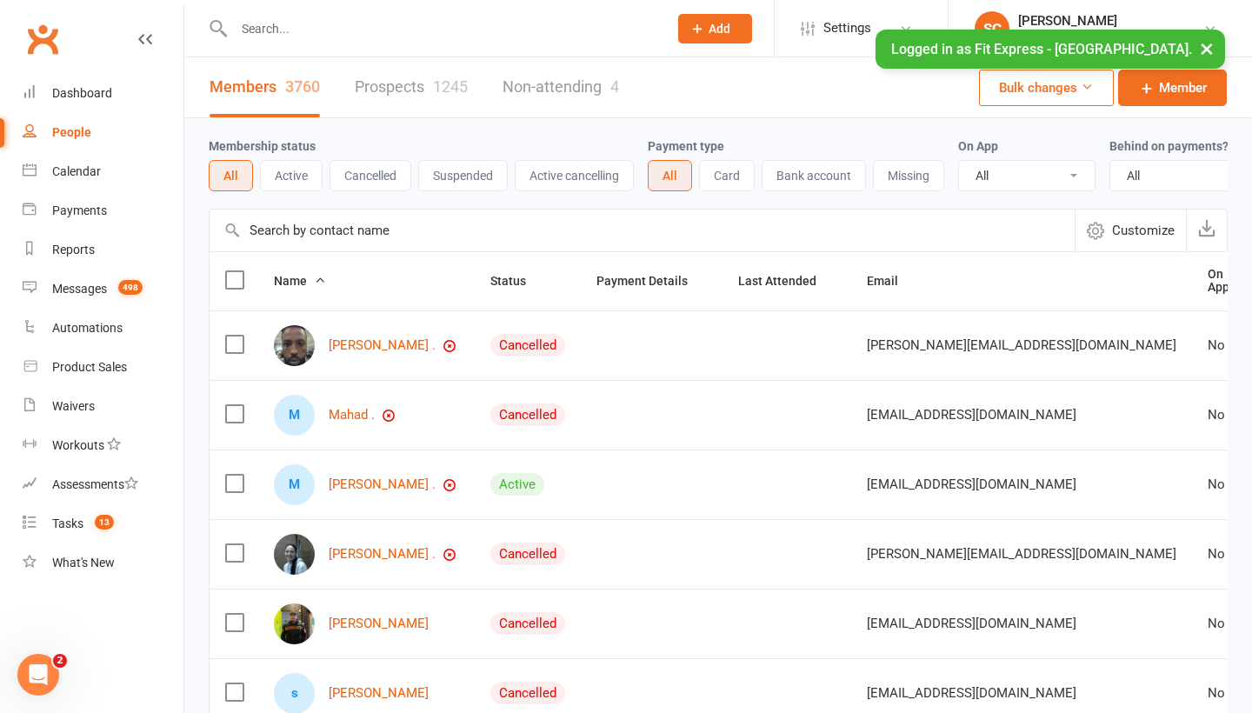
click at [268, 235] on input "text" at bounding box center [641, 230] width 865 height 42
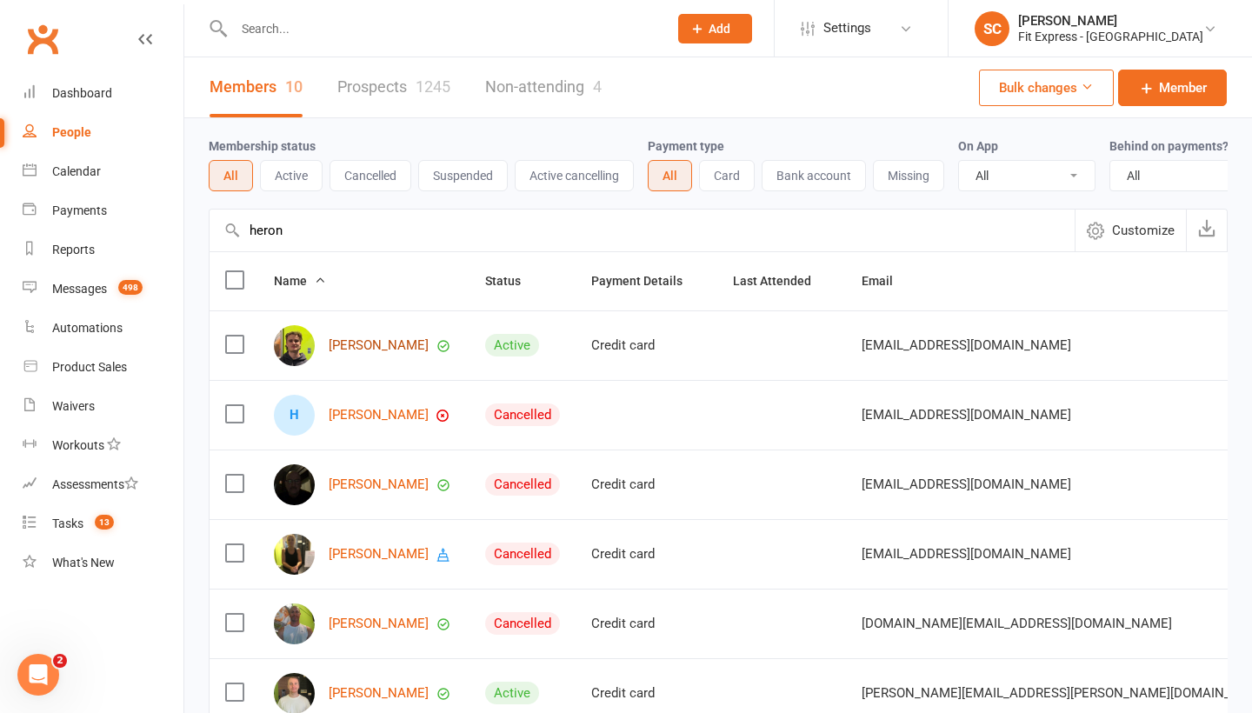
type input "heron"
click at [359, 345] on link "[PERSON_NAME]" at bounding box center [379, 345] width 100 height 15
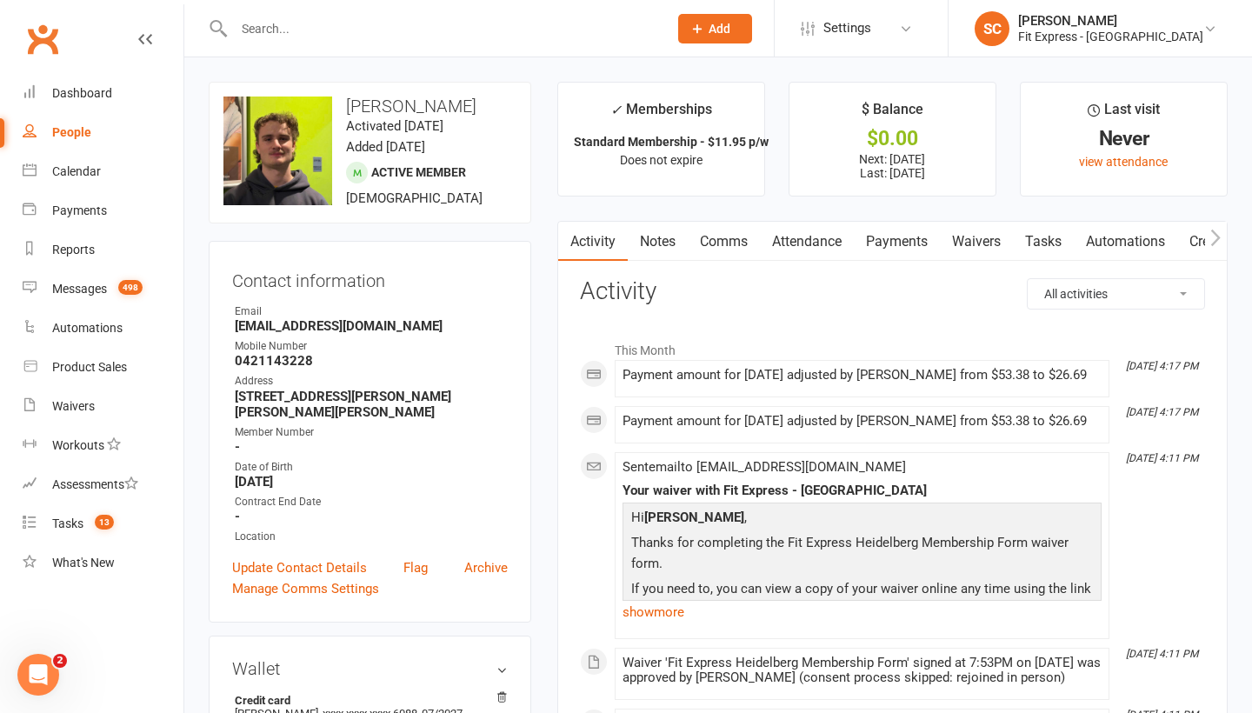
click at [991, 243] on link "Waivers" at bounding box center [976, 242] width 73 height 40
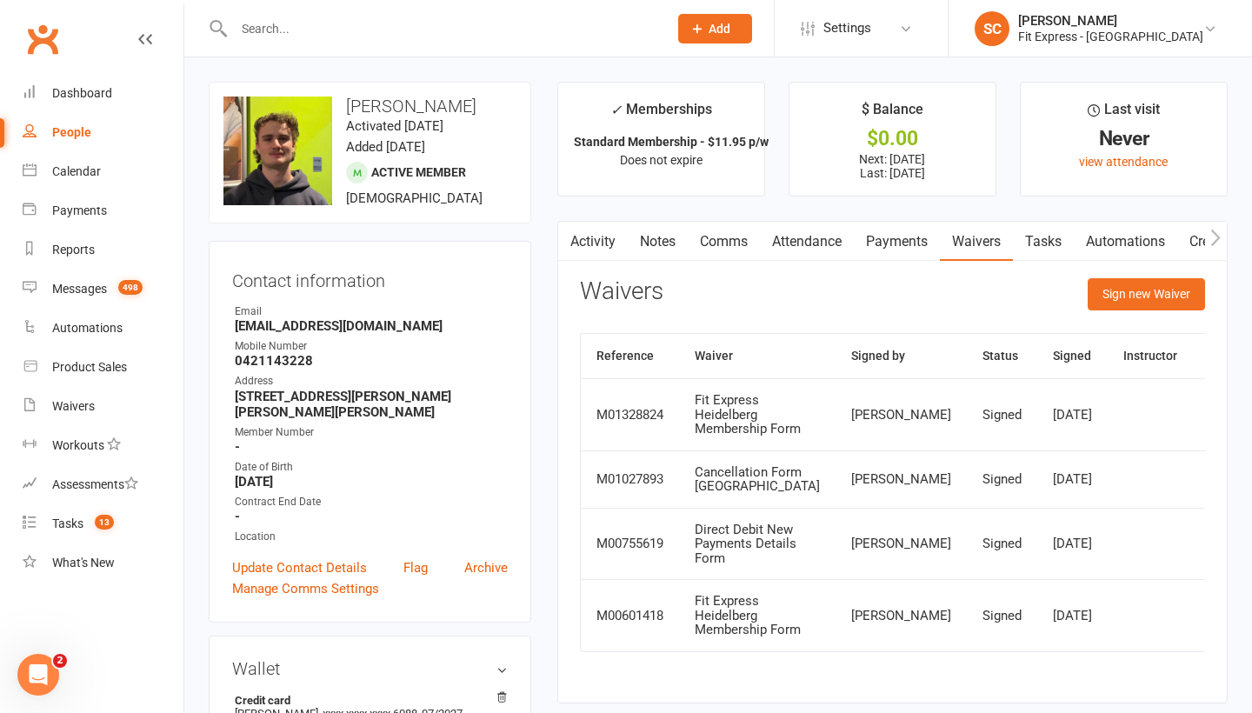
click at [1215, 422] on icon at bounding box center [1221, 415] width 13 height 13
click at [65, 131] on div "People" at bounding box center [71, 132] width 39 height 14
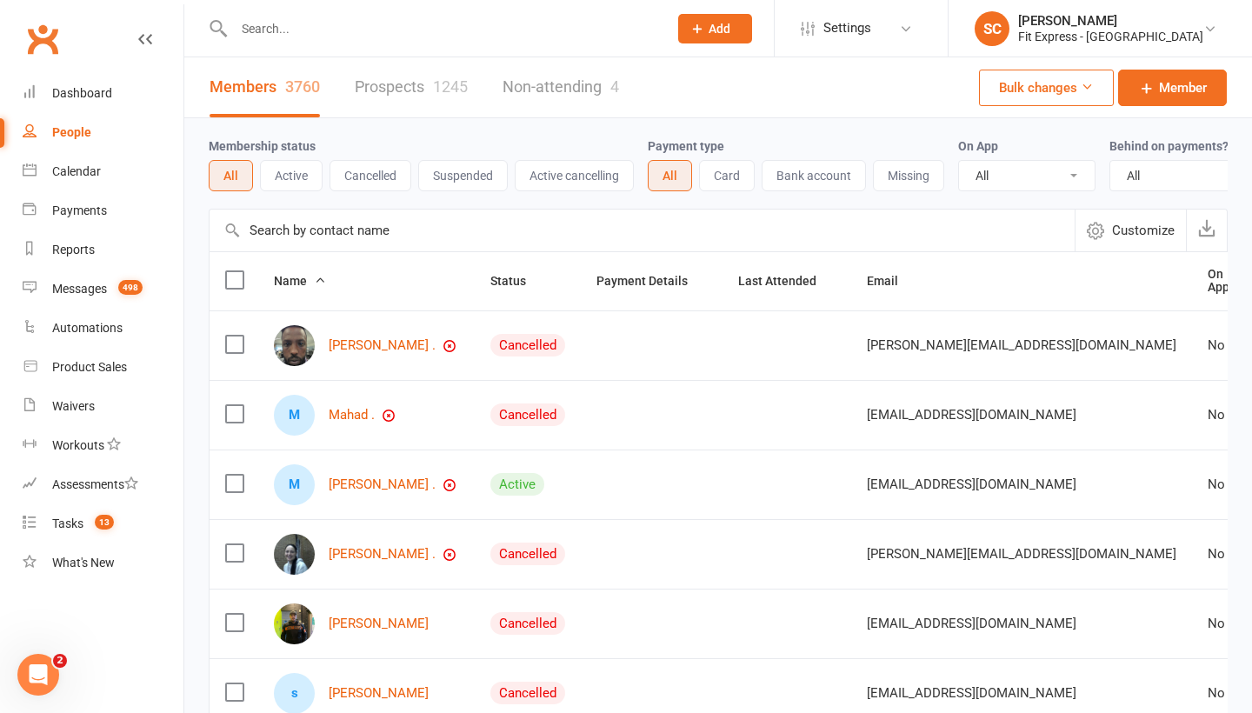
click at [268, 229] on input "text" at bounding box center [641, 230] width 865 height 42
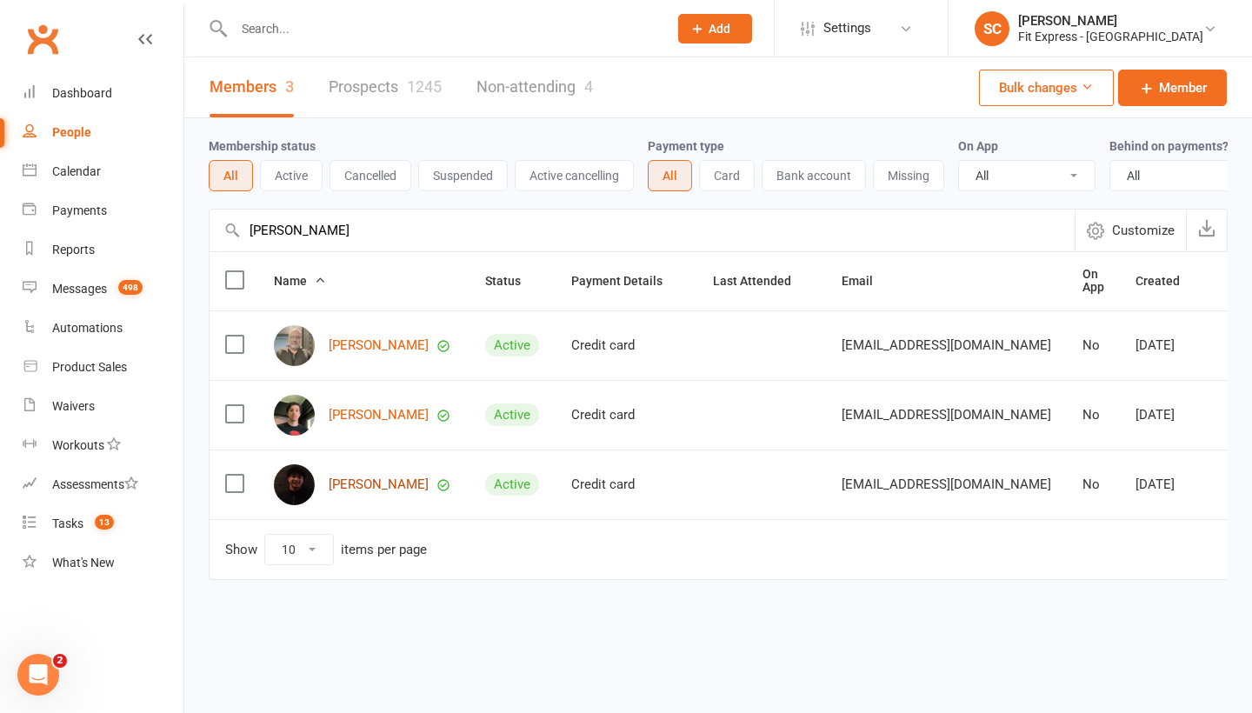
type input "grasso"
click at [351, 479] on link "Benjamin Grasso" at bounding box center [379, 484] width 100 height 15
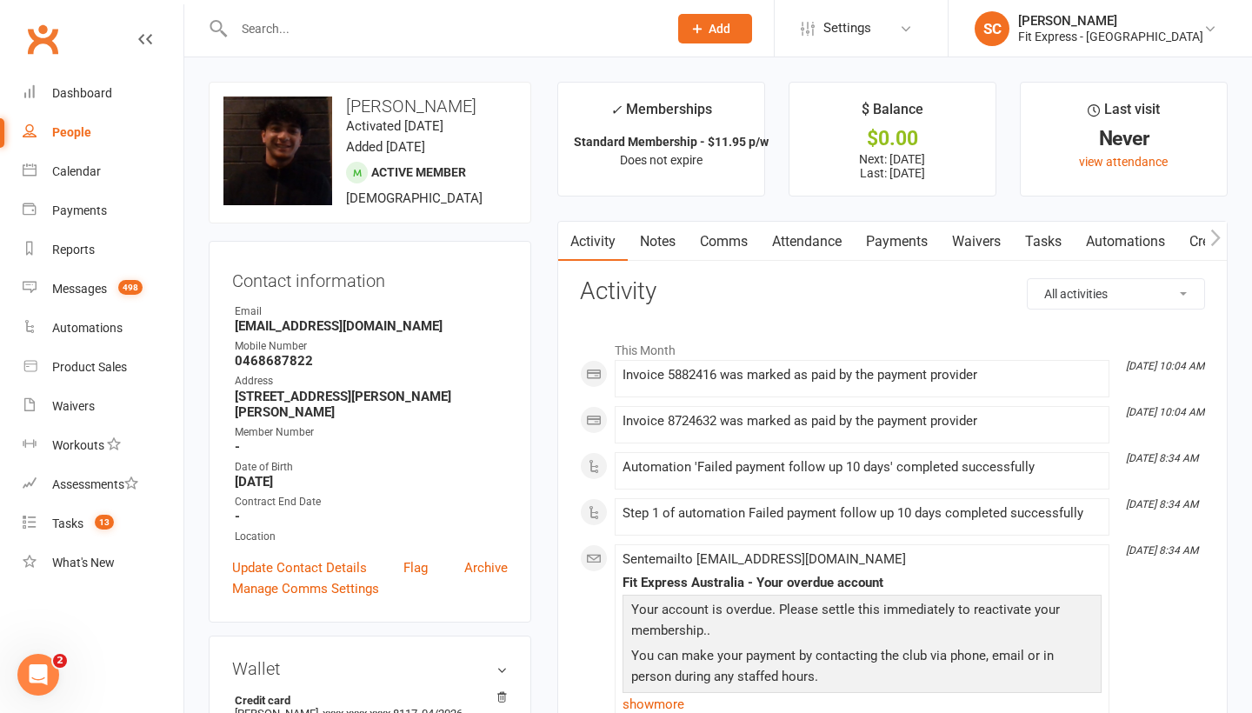
click at [974, 242] on link "Waivers" at bounding box center [976, 242] width 73 height 40
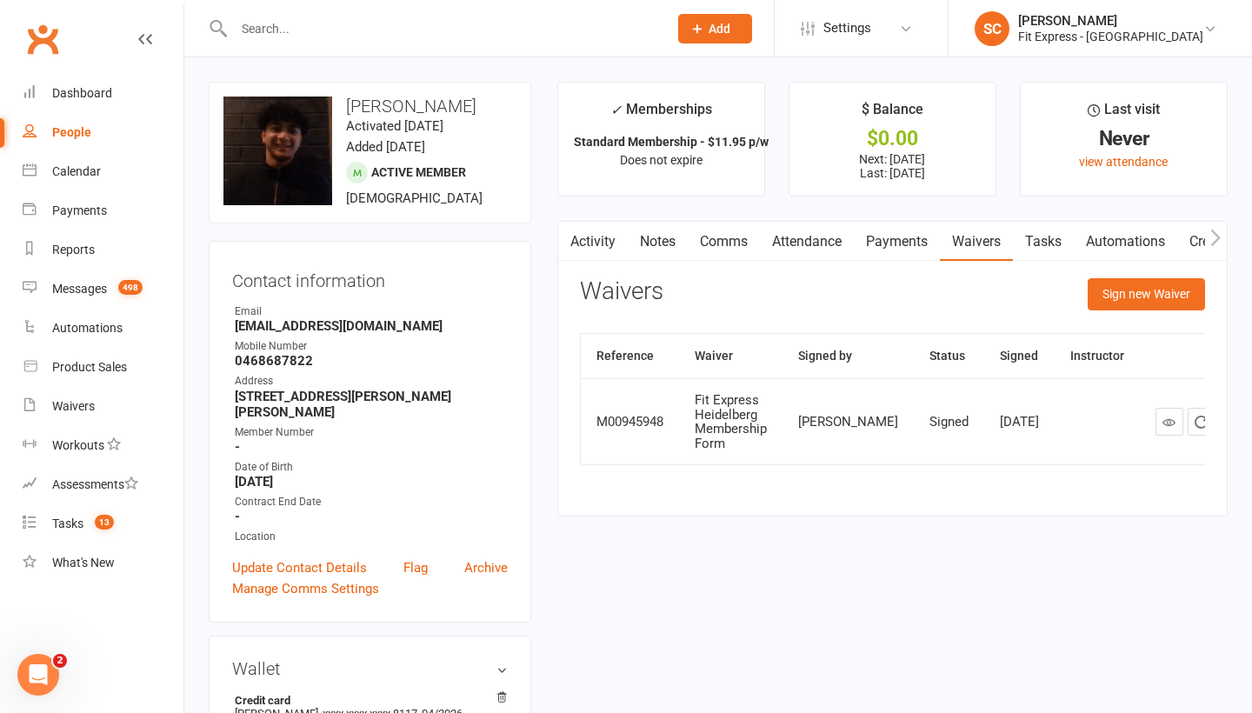
click at [877, 240] on link "Payments" at bounding box center [897, 242] width 86 height 40
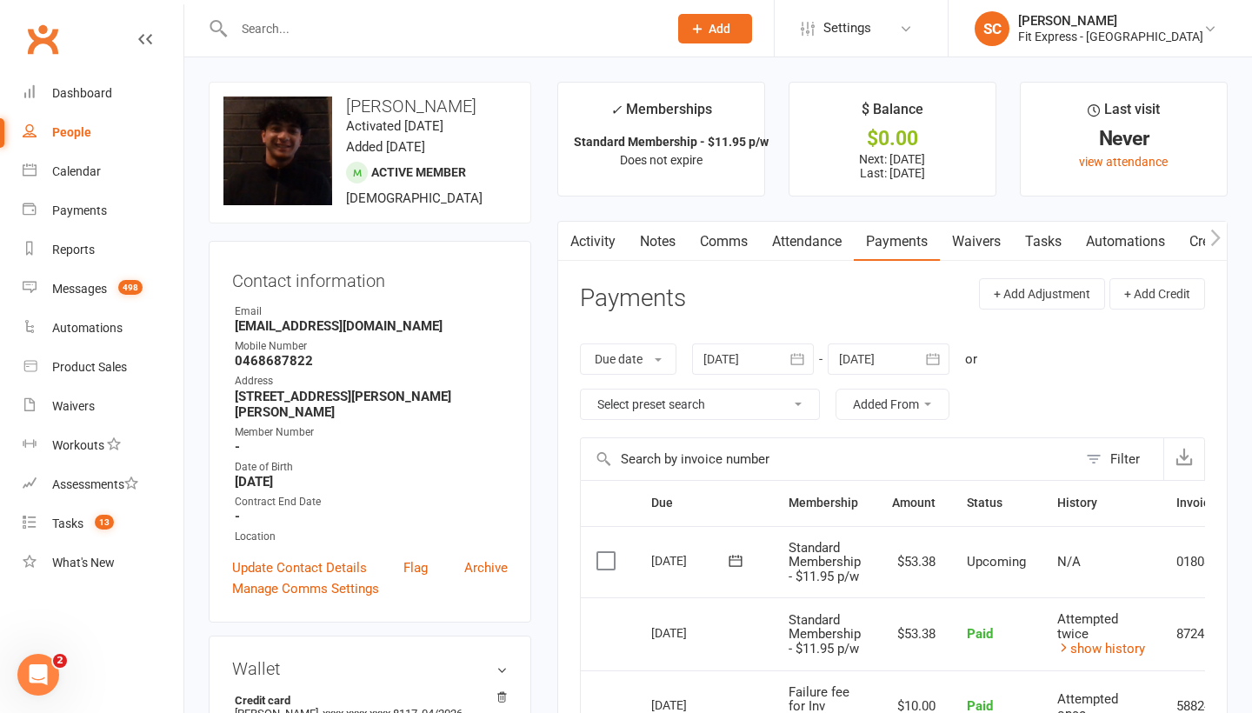
click at [661, 242] on link "Notes" at bounding box center [658, 242] width 60 height 40
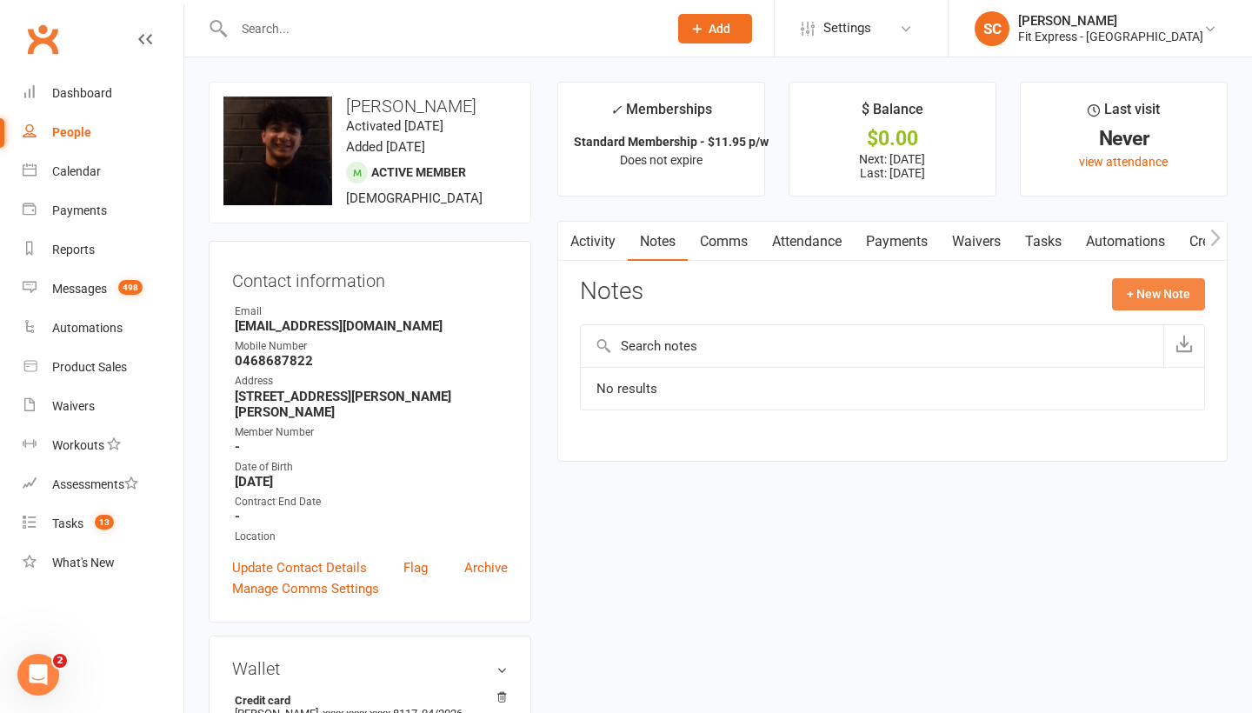
click at [1160, 291] on button "+ New Note" at bounding box center [1158, 293] width 93 height 31
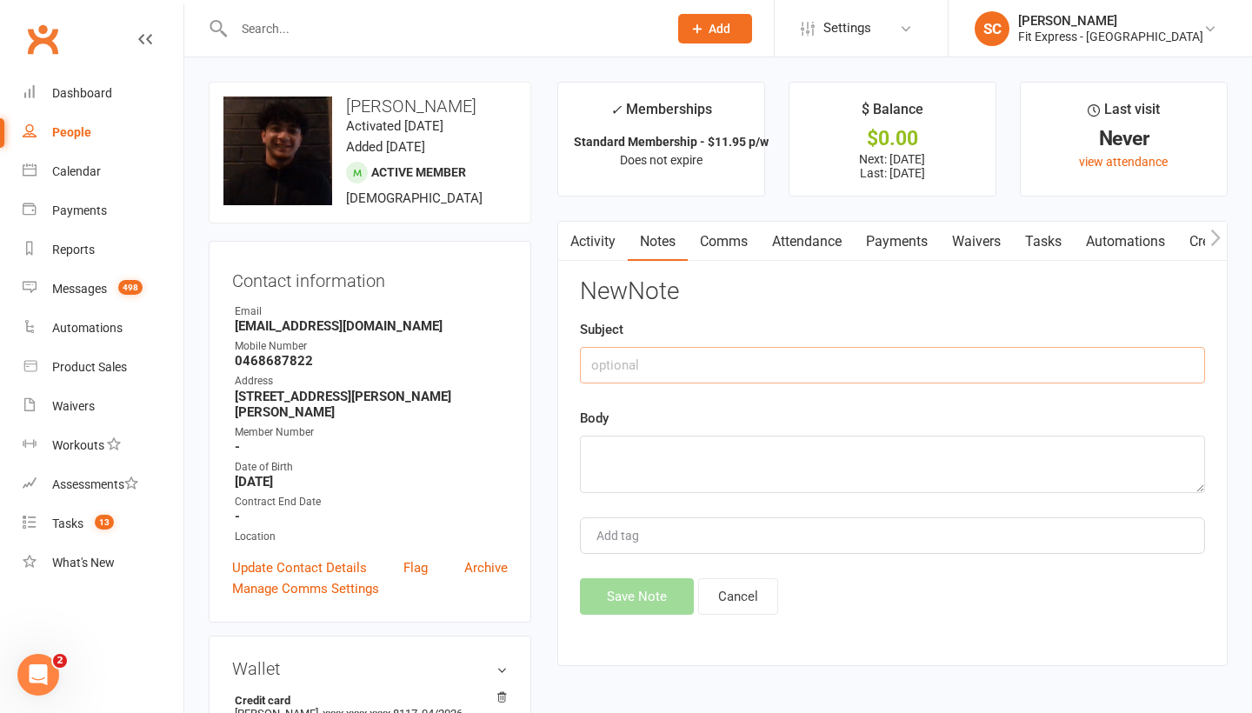
click at [783, 364] on input "text" at bounding box center [892, 365] width 625 height 37
type input "referral reward"
click at [659, 456] on textarea at bounding box center [892, 463] width 625 height 57
paste textarea "Kyle Heron NEW MEMBER REFERRAL"
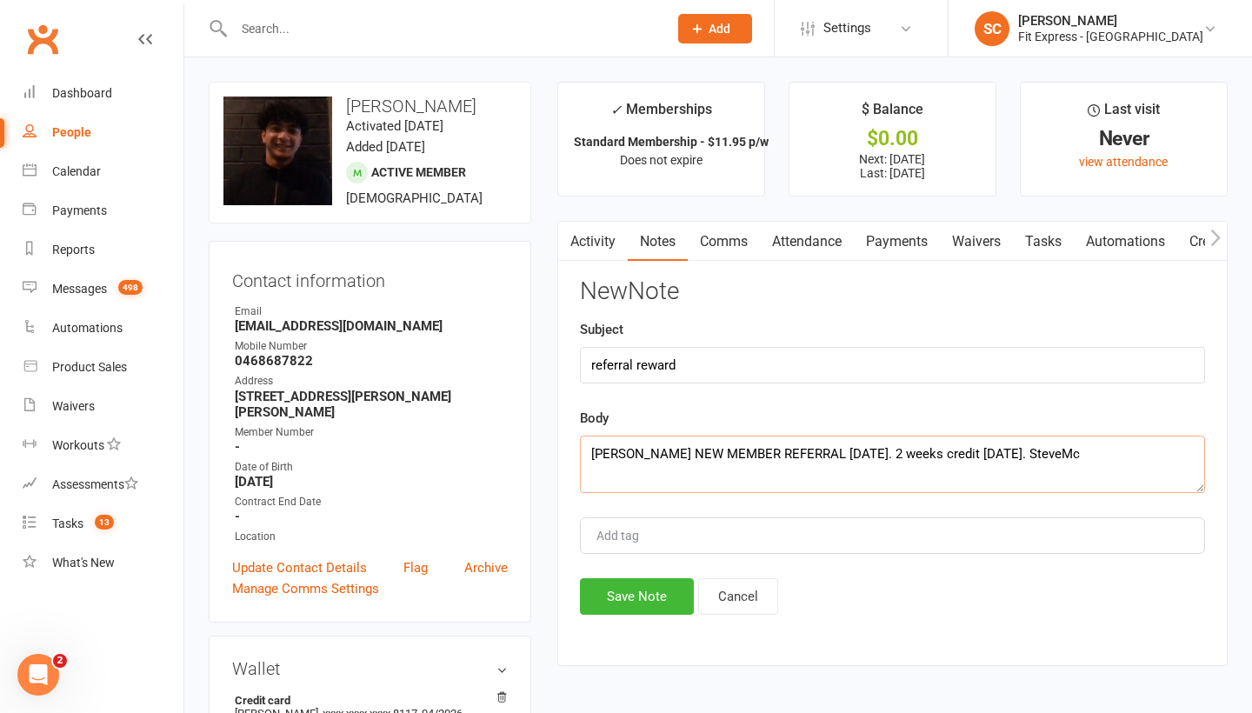
click at [979, 449] on textarea "Kyle Heron NEW MEMBER REFERRAL 13 Aug 2025. 2 weeks credit Oct 2025. SteveMc" at bounding box center [892, 463] width 625 height 57
click at [987, 454] on textarea "Kyle Heron NEW MEMBER REFERRAL 13 Aug 2025. 2 weeks credit Sept 2025. SteveMc" at bounding box center [892, 463] width 625 height 57
type textarea "Kyle Heron NEW MEMBER REFERRAL 13 Aug 2025. 2 weeks credit Sept 2025. SteveMc"
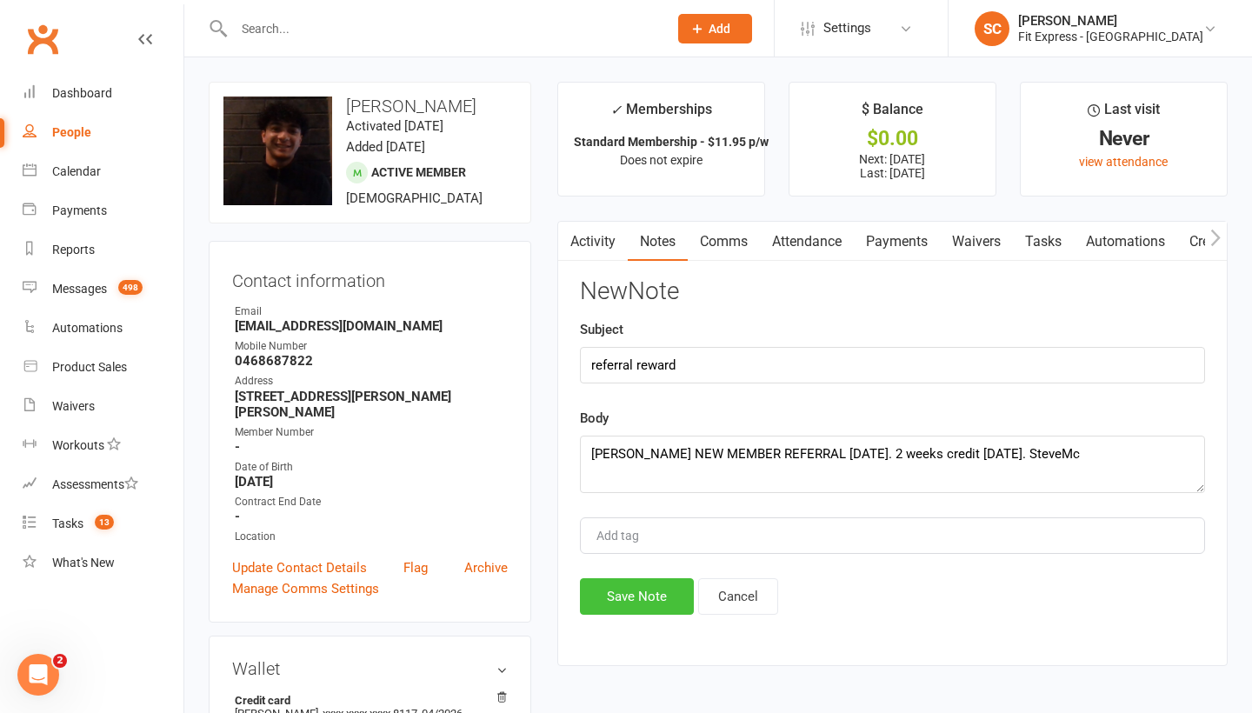
click at [646, 590] on button "Save Note" at bounding box center [637, 596] width 114 height 37
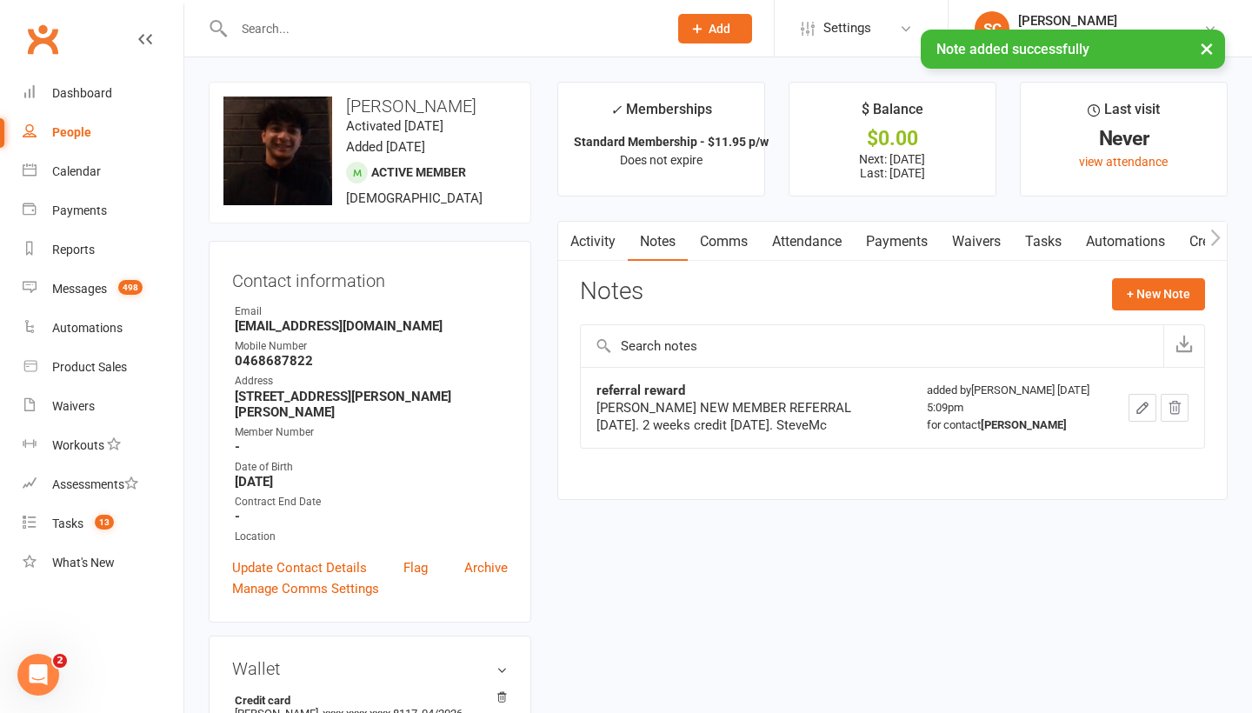
click at [901, 238] on link "Payments" at bounding box center [897, 242] width 86 height 40
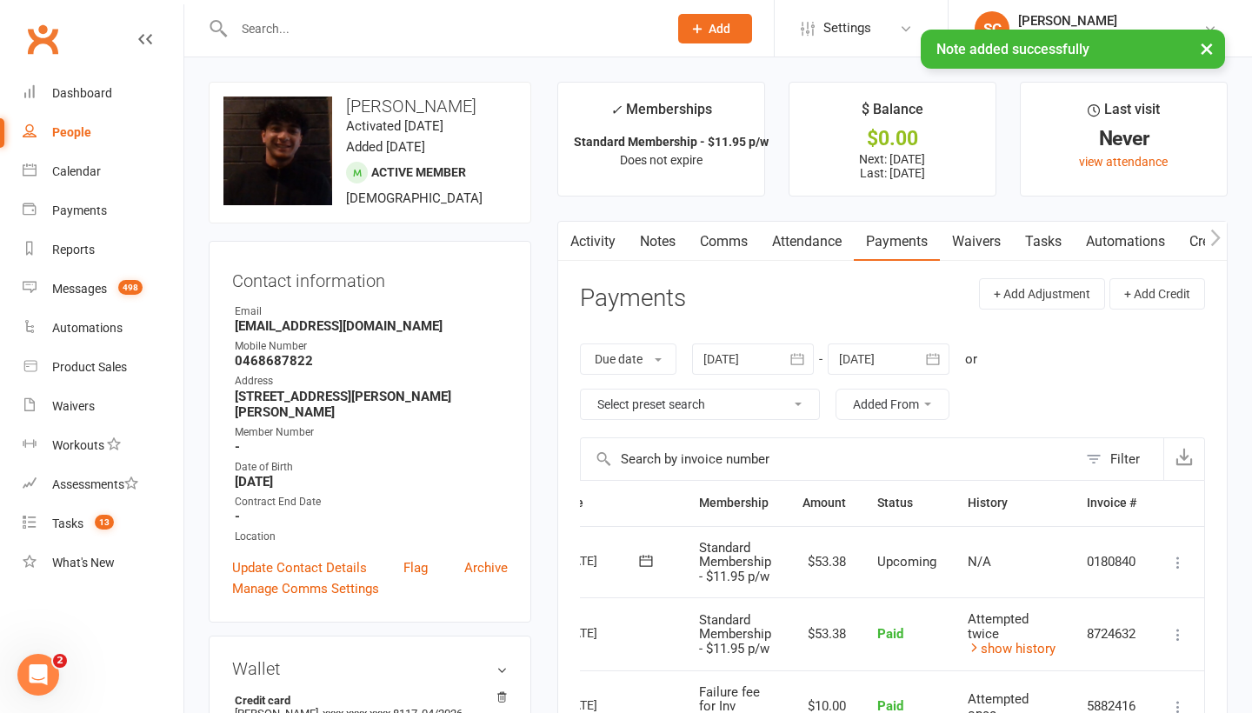
scroll to position [0, 94]
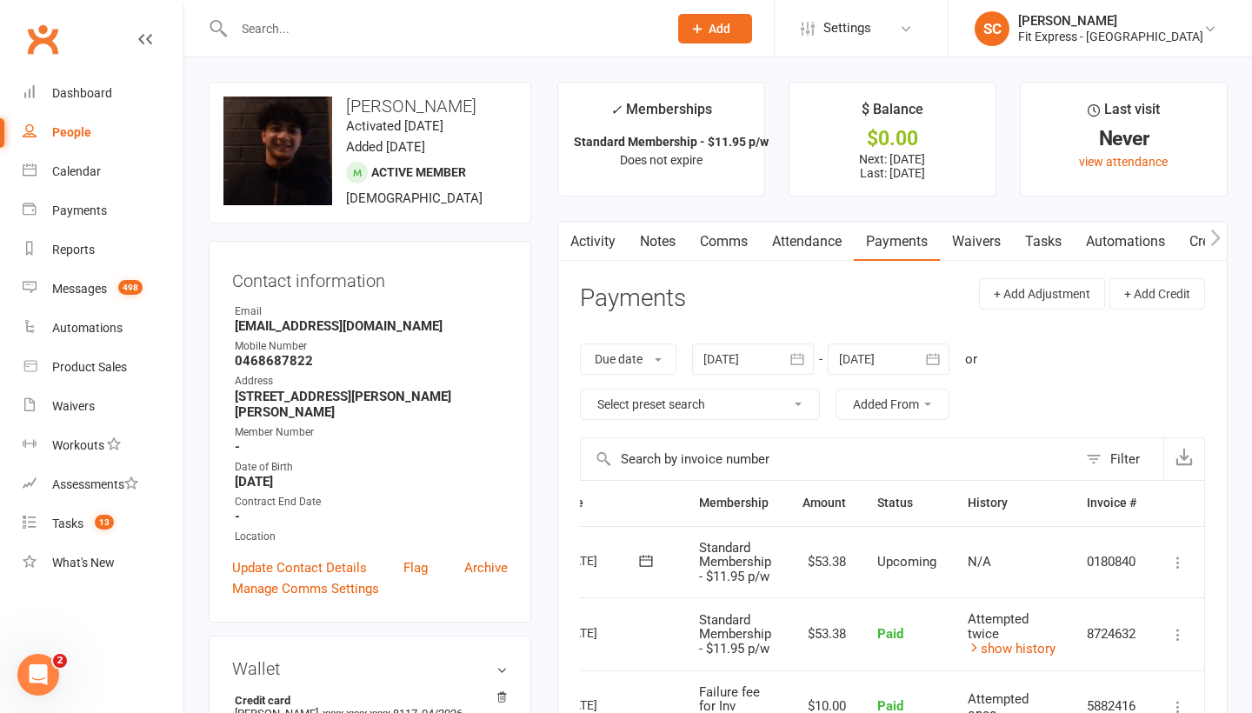
click at [1176, 559] on icon at bounding box center [1177, 562] width 17 height 17
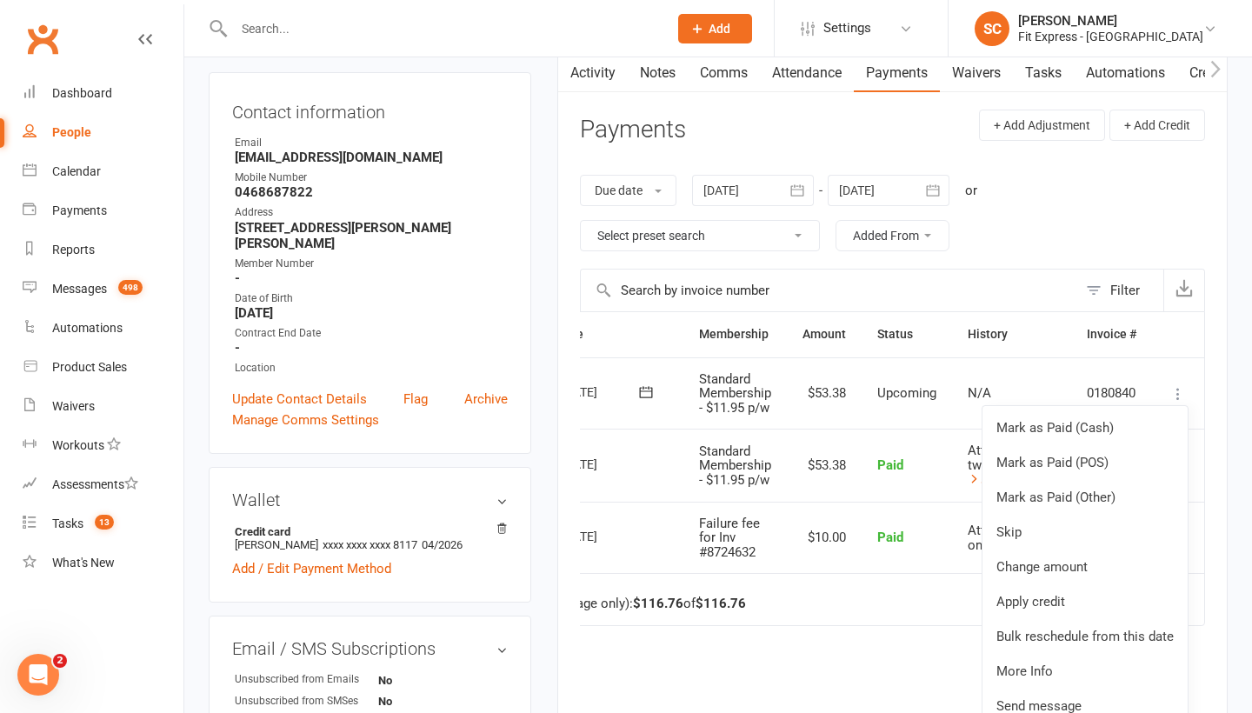
scroll to position [202, 0]
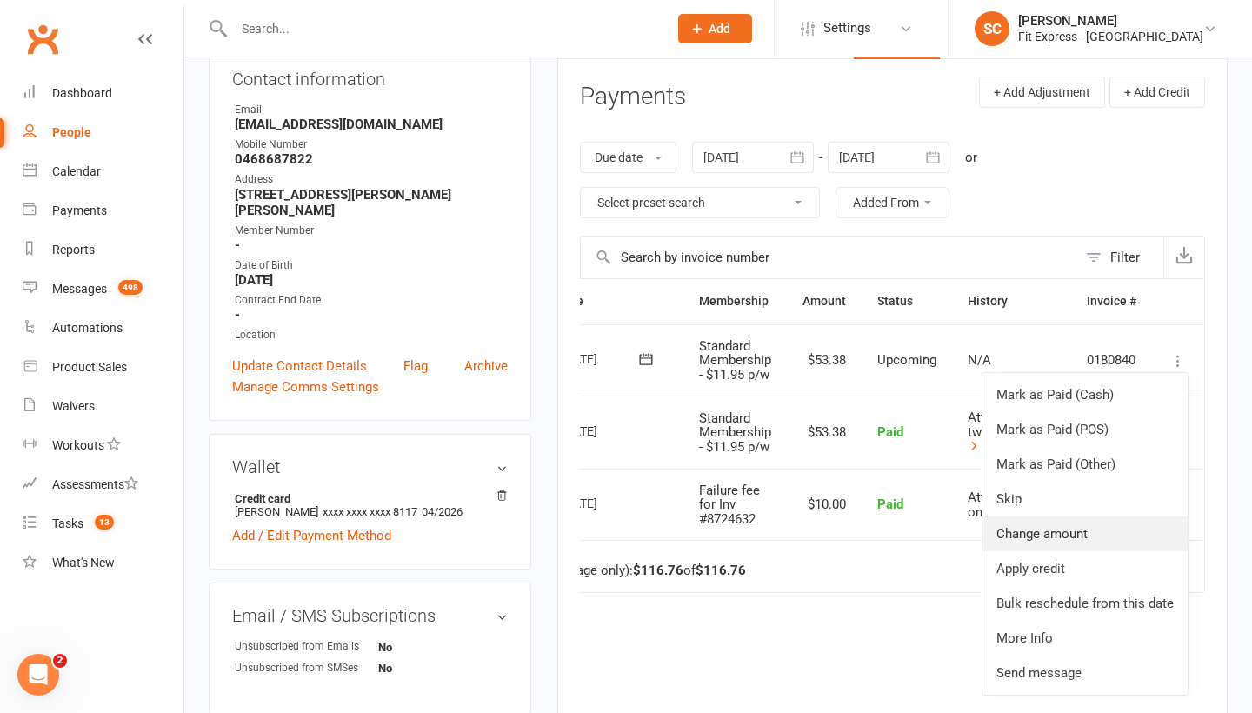
click at [1019, 522] on link "Change amount" at bounding box center [1084, 533] width 205 height 35
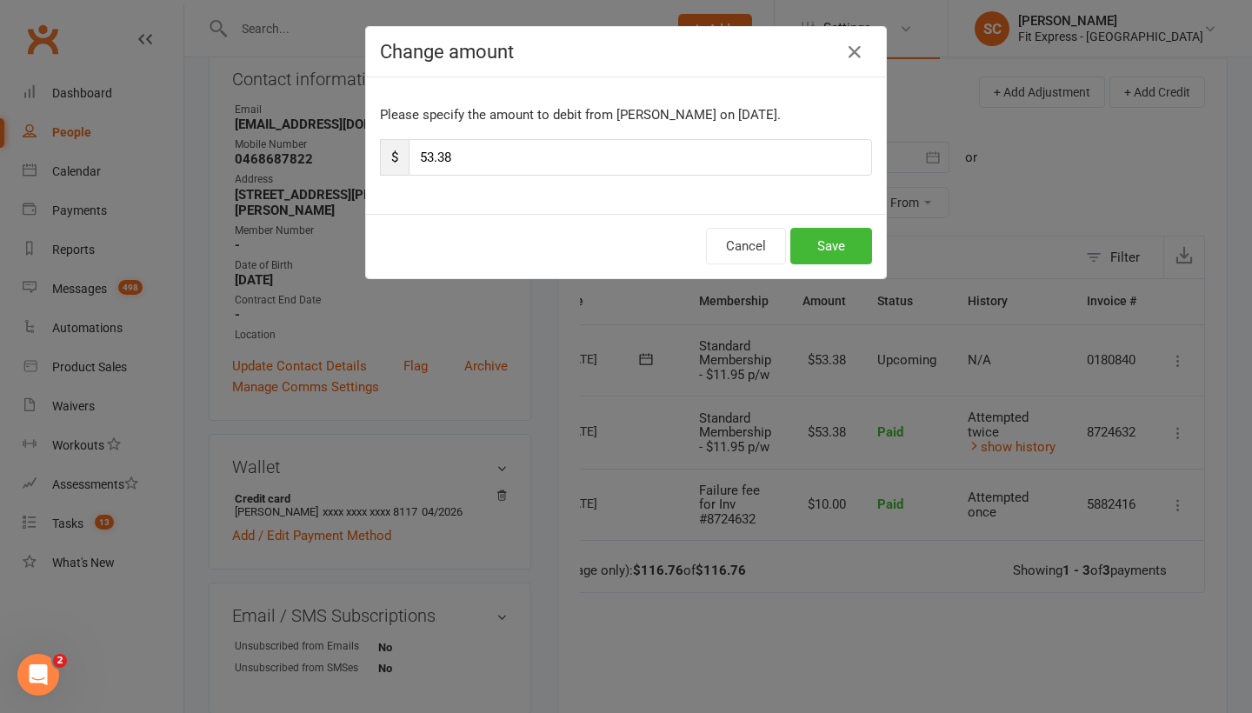
click at [471, 158] on input "53.38" at bounding box center [640, 157] width 463 height 37
type input "5"
type input "29.48"
click at [834, 249] on button "Save" at bounding box center [831, 246] width 82 height 37
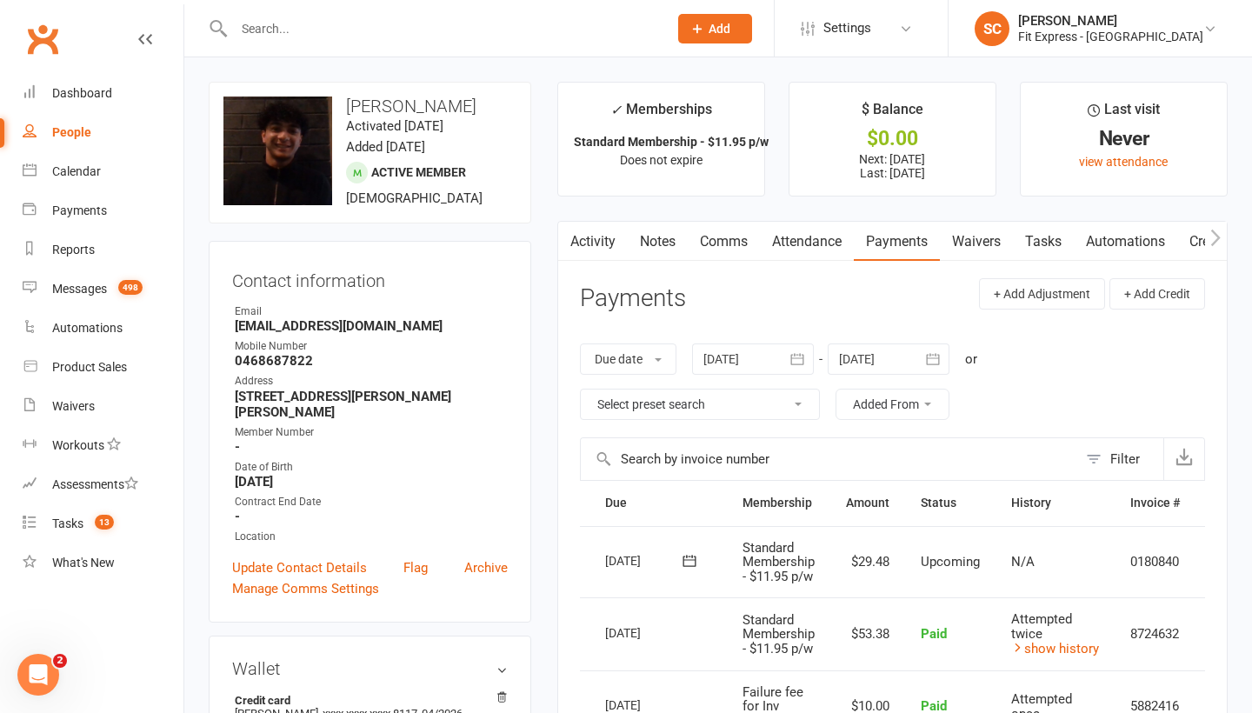
scroll to position [0, 0]
click at [80, 96] on div "Dashboard" at bounding box center [82, 93] width 60 height 14
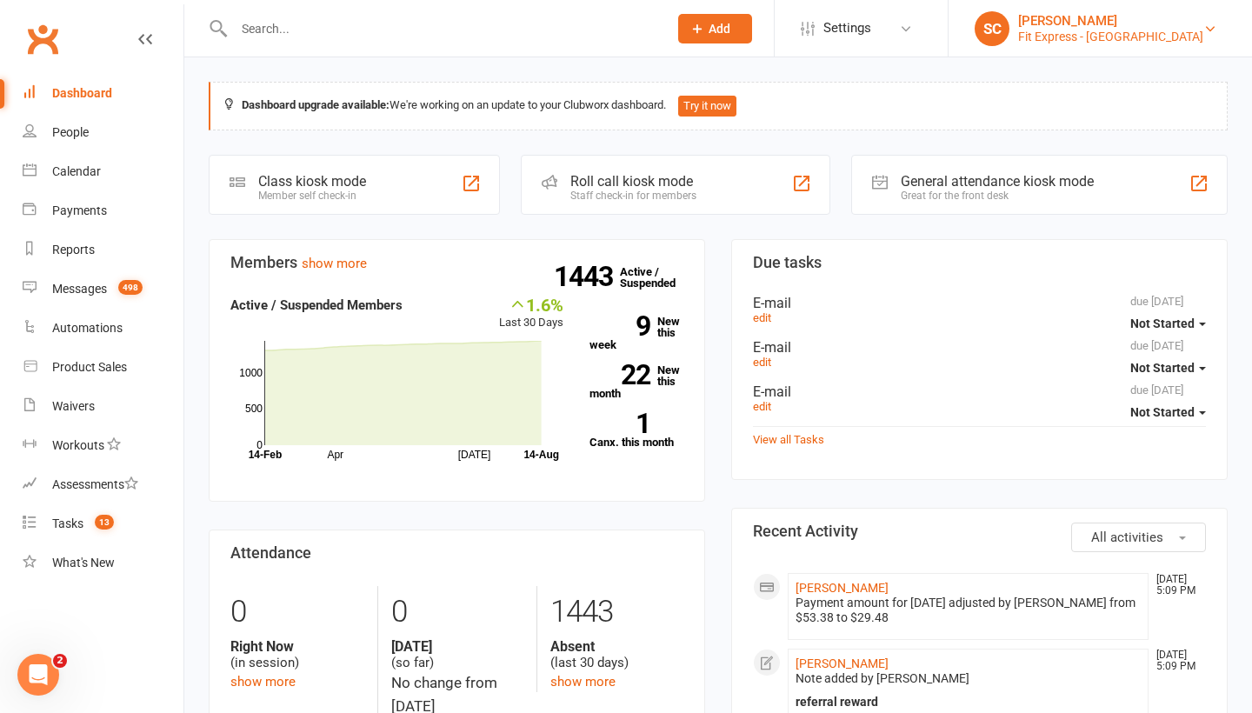
click at [1160, 31] on div "Fit Express - Heidelberg" at bounding box center [1110, 37] width 185 height 16
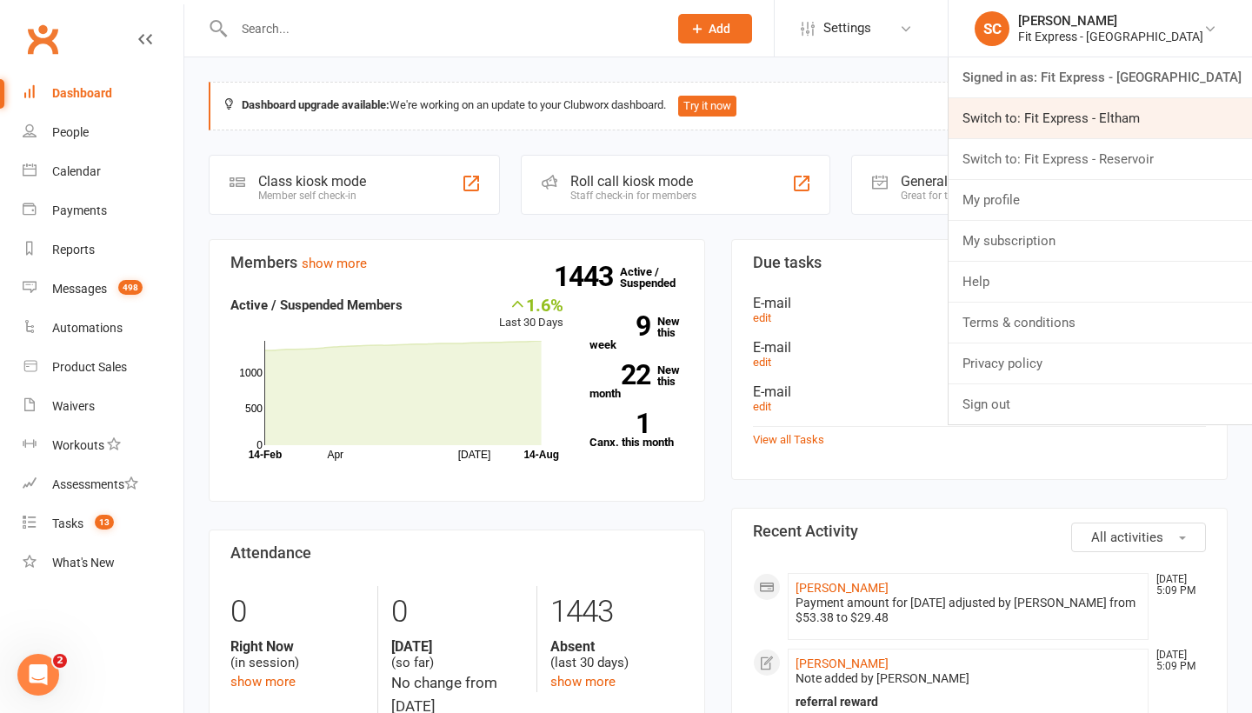
click at [1103, 123] on link "Switch to: Fit Express - Eltham" at bounding box center [1099, 118] width 303 height 40
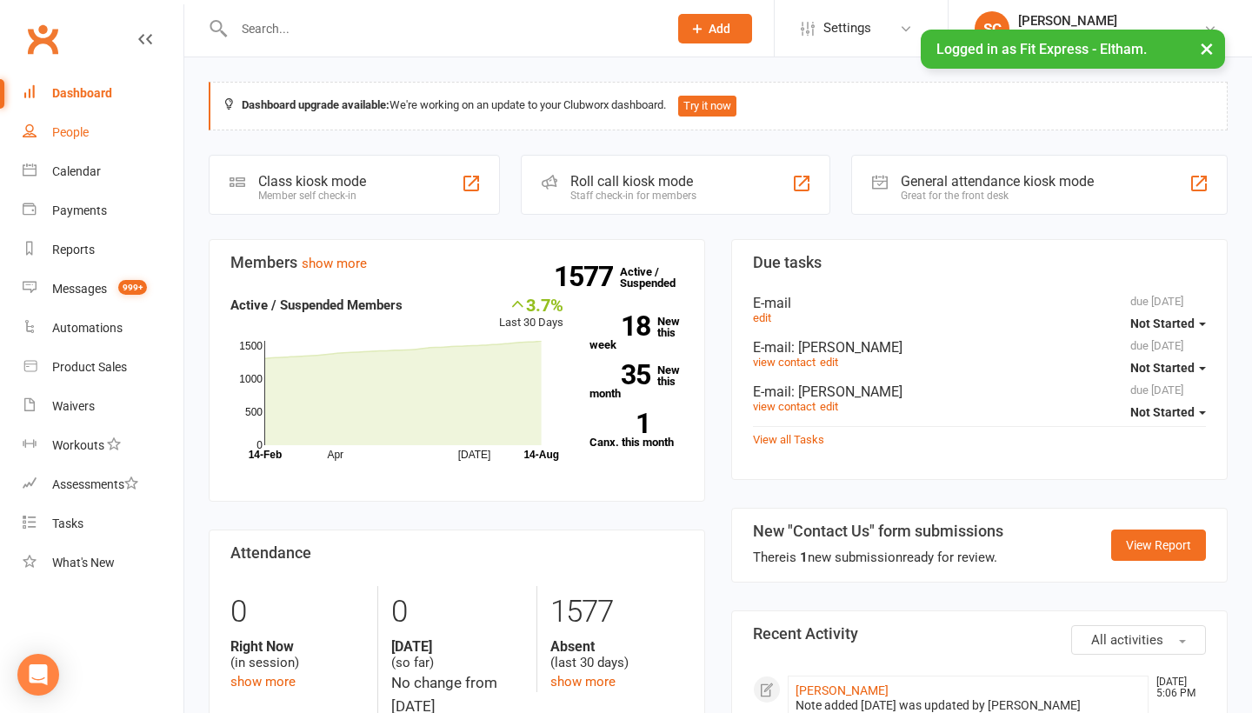
click at [74, 131] on div "People" at bounding box center [70, 132] width 37 height 14
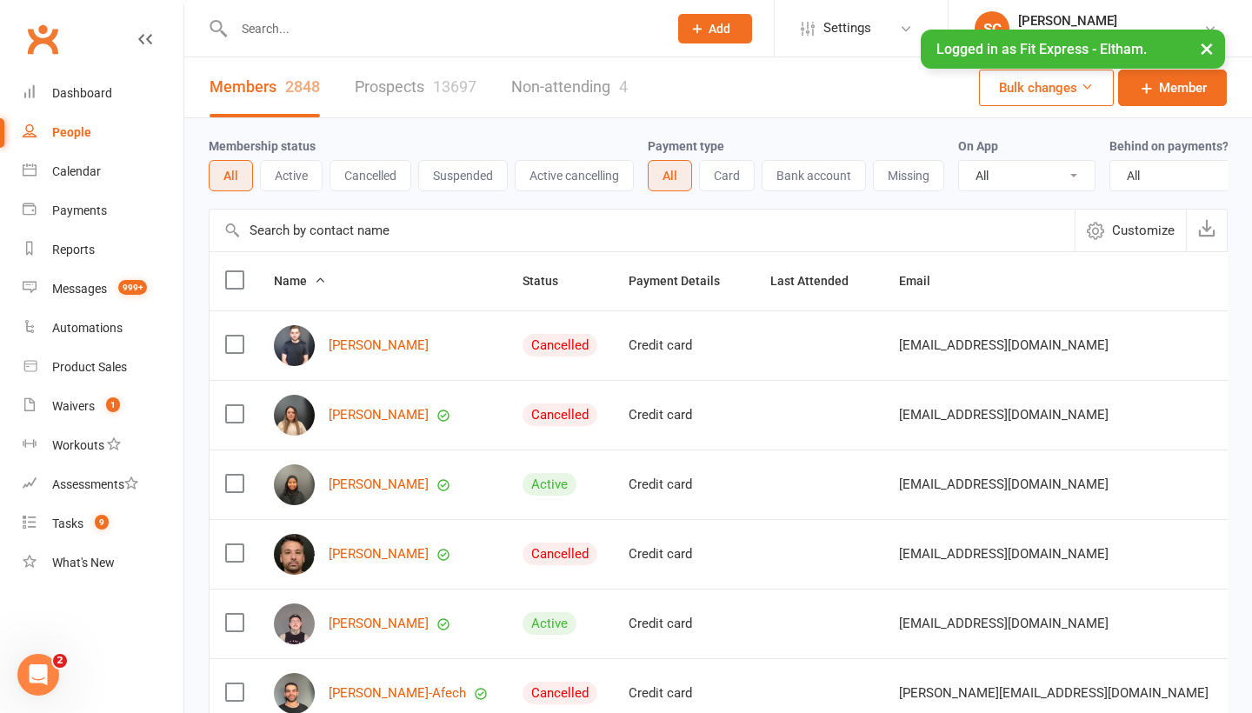
click at [283, 224] on input "text" at bounding box center [641, 230] width 865 height 42
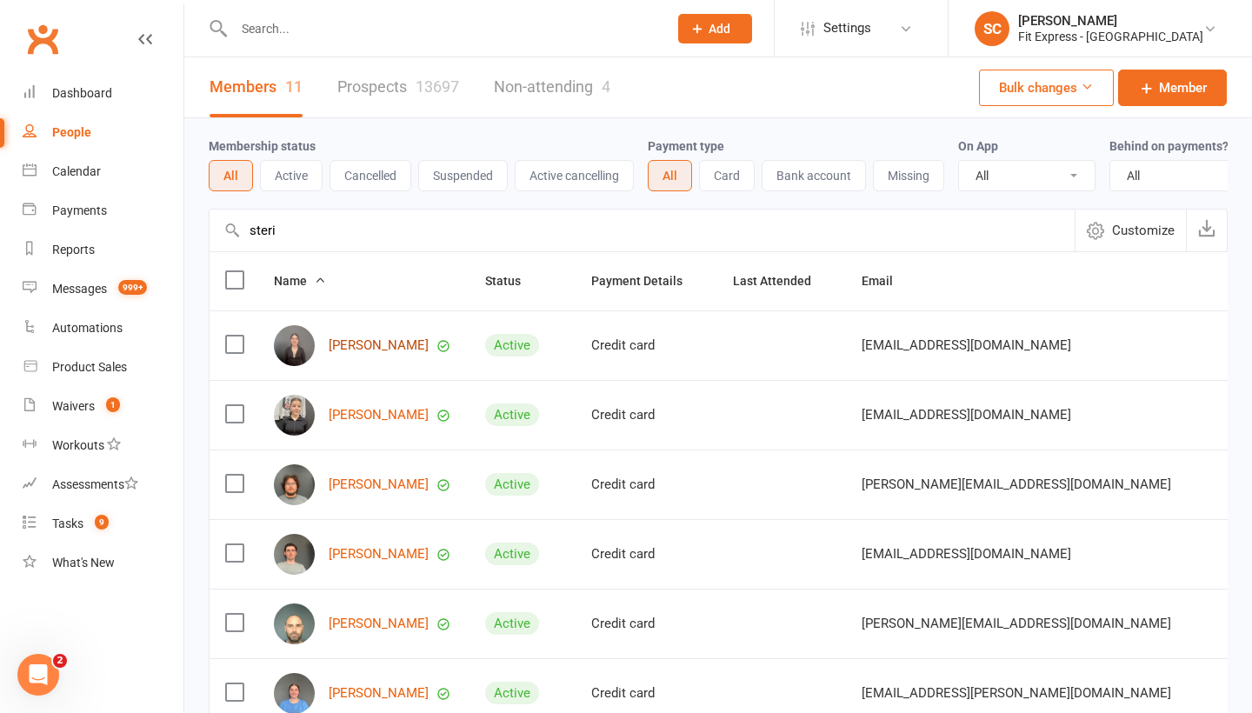
type input "steri"
click at [359, 343] on link "[PERSON_NAME]" at bounding box center [379, 345] width 100 height 15
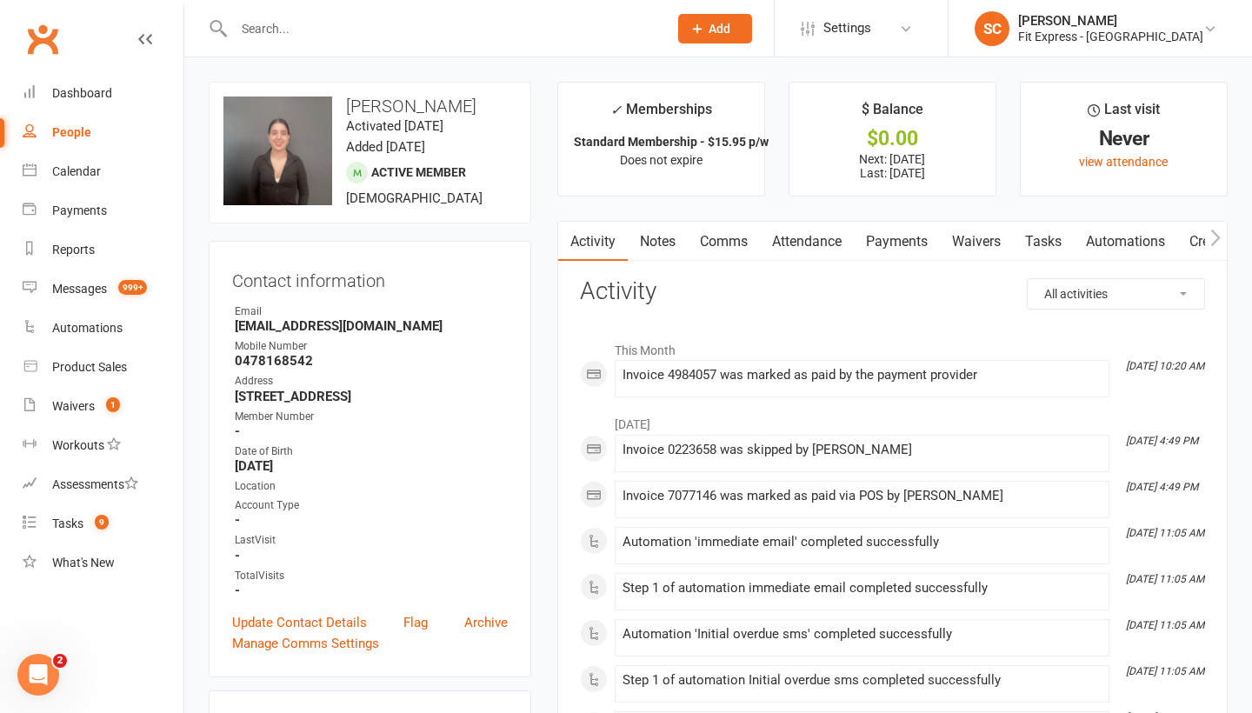
click at [975, 241] on link "Waivers" at bounding box center [976, 242] width 73 height 40
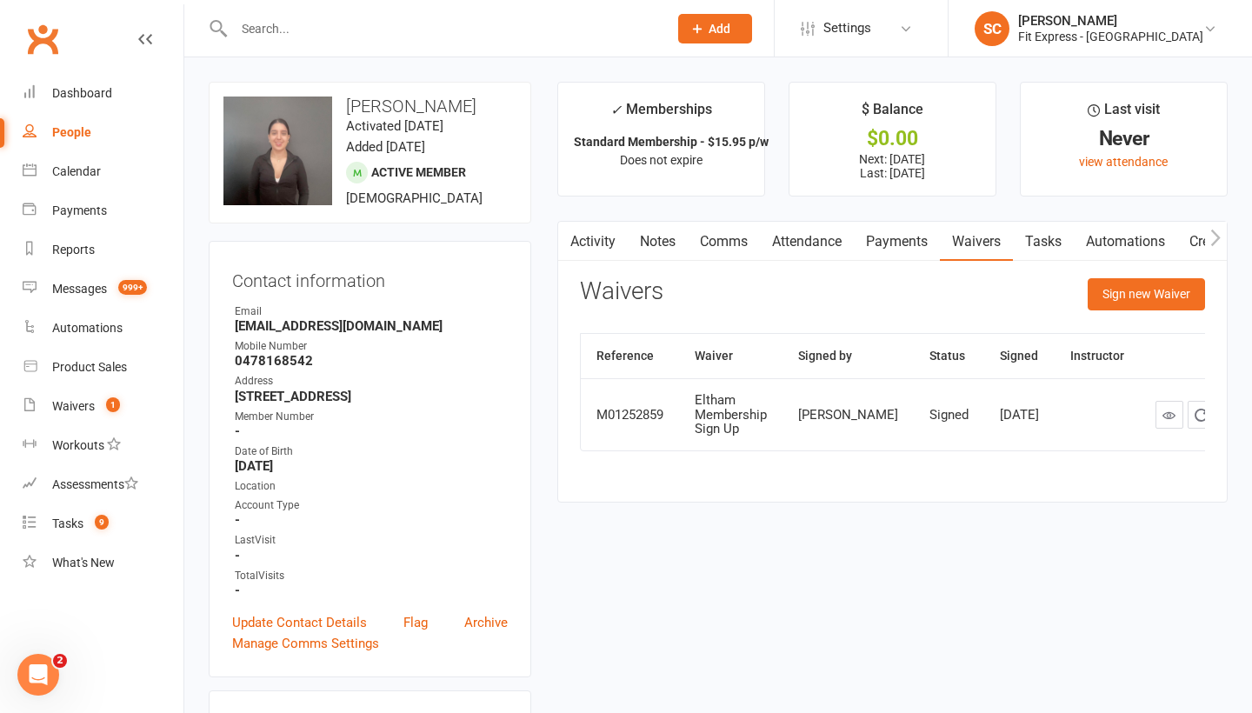
click at [70, 129] on div "People" at bounding box center [71, 132] width 39 height 14
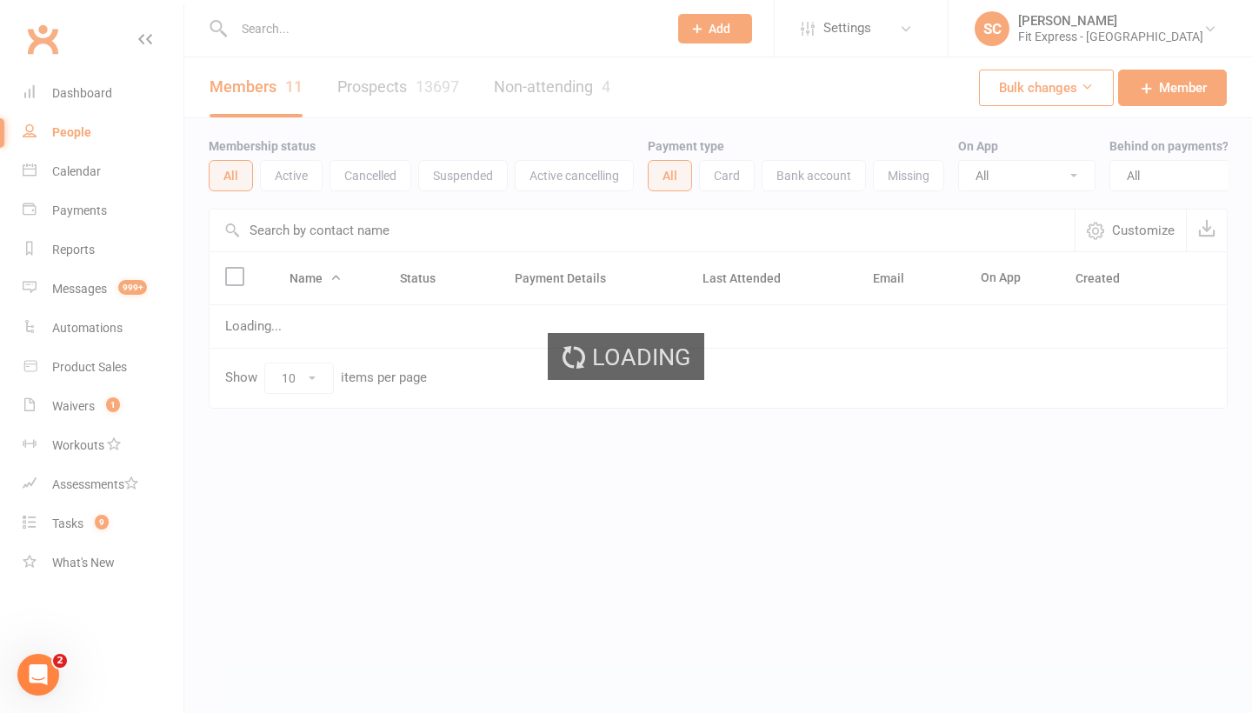
click at [306, 229] on div "Loading" at bounding box center [626, 356] width 1252 height 713
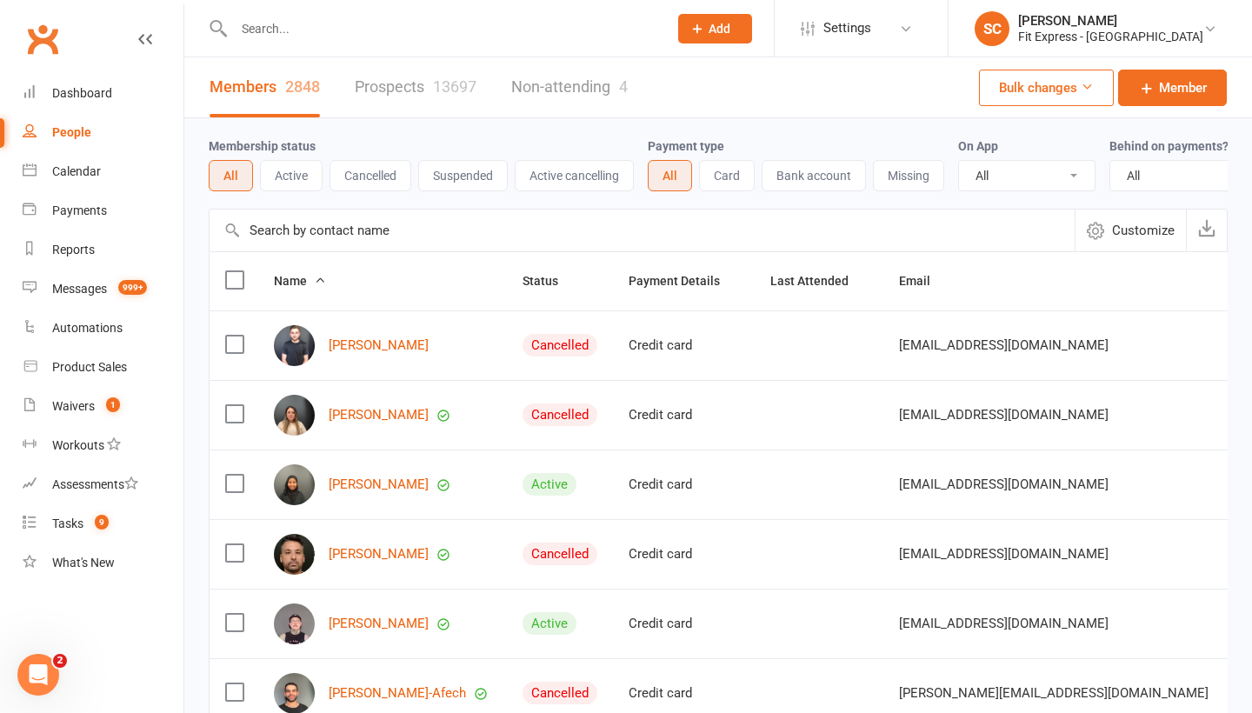
click at [306, 229] on input "text" at bounding box center [641, 230] width 865 height 42
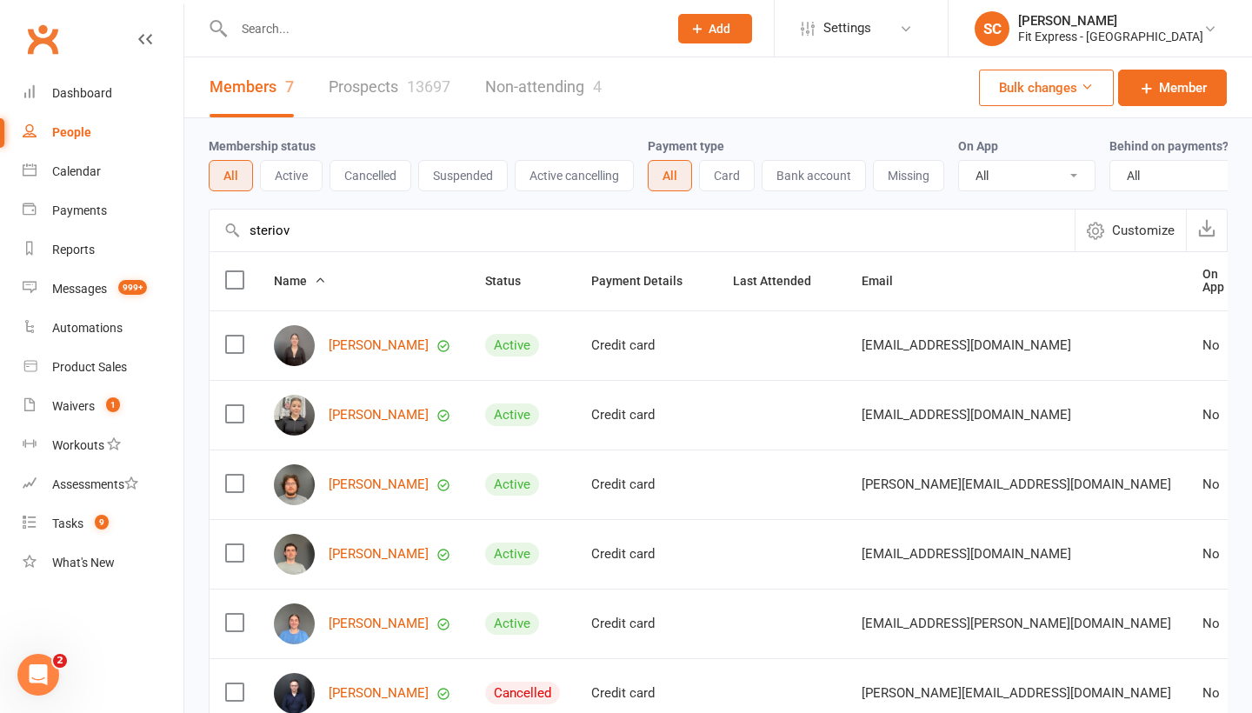
type input "sterile"
drag, startPoint x: 306, startPoint y: 229, endPoint x: 359, endPoint y: 422, distance: 201.0
click at [359, 422] on div "[PERSON_NAME]" at bounding box center [364, 415] width 180 height 41
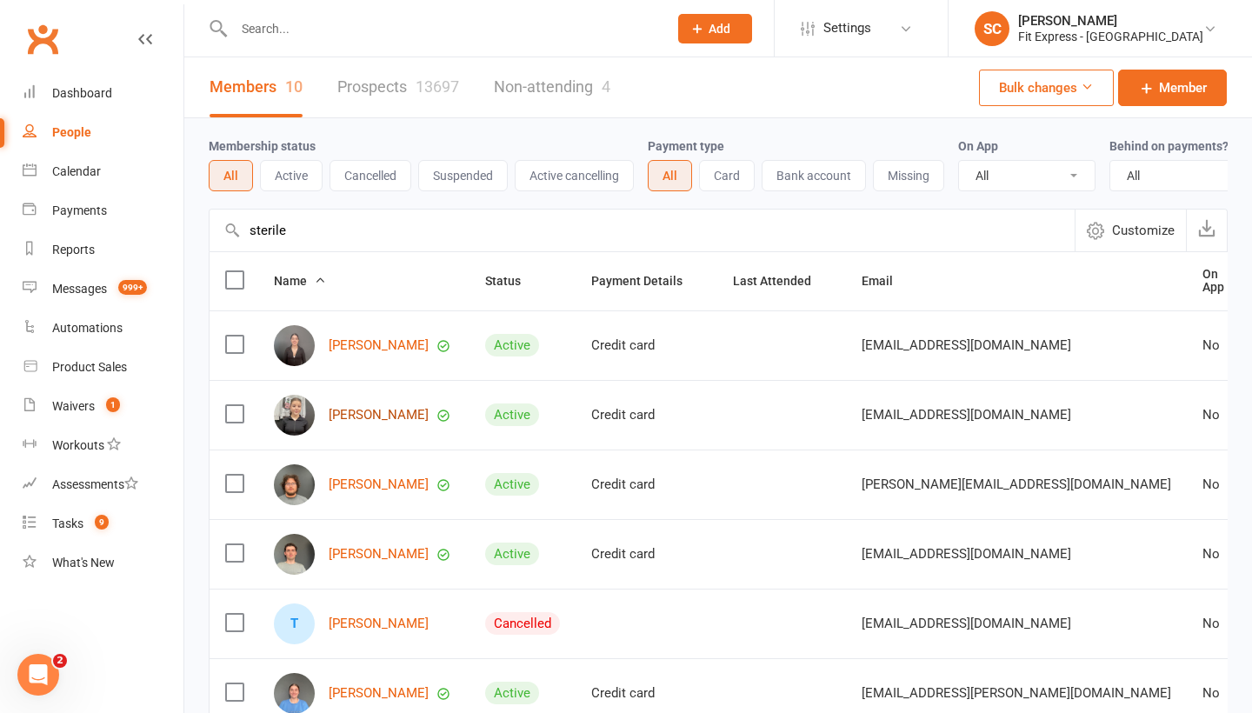
click at [359, 415] on link "[PERSON_NAME]" at bounding box center [379, 415] width 100 height 15
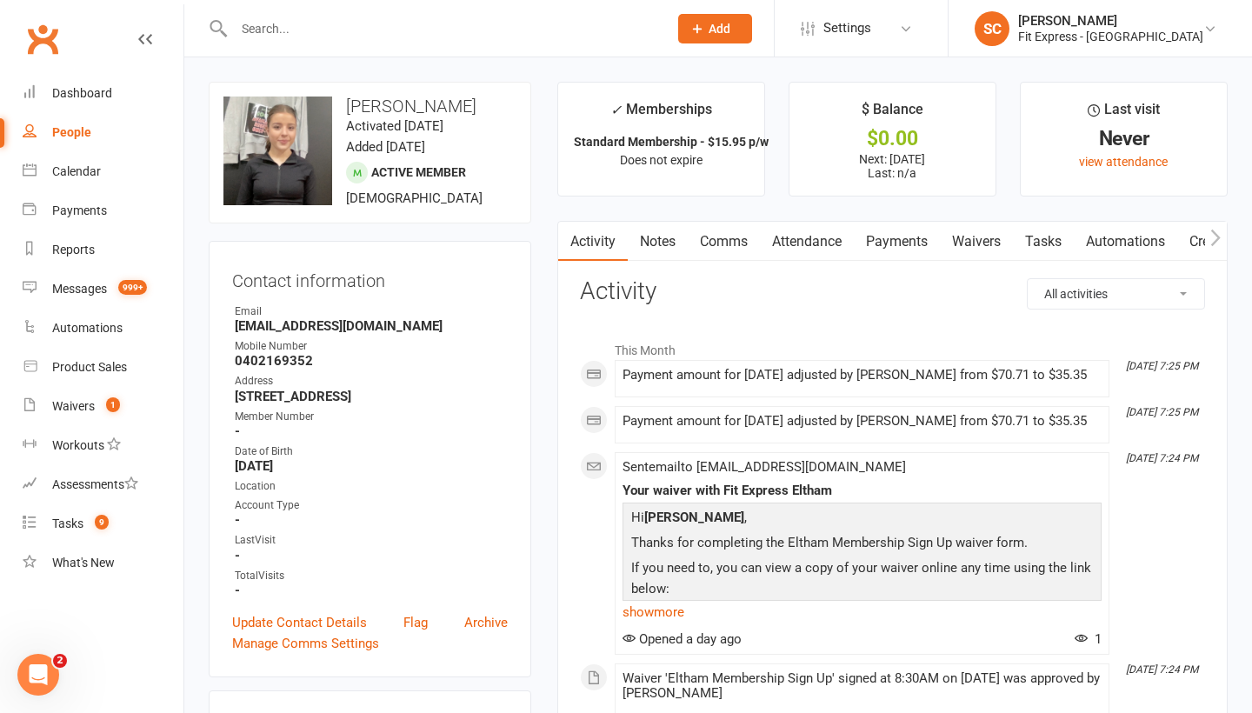
click at [972, 247] on link "Waivers" at bounding box center [976, 242] width 73 height 40
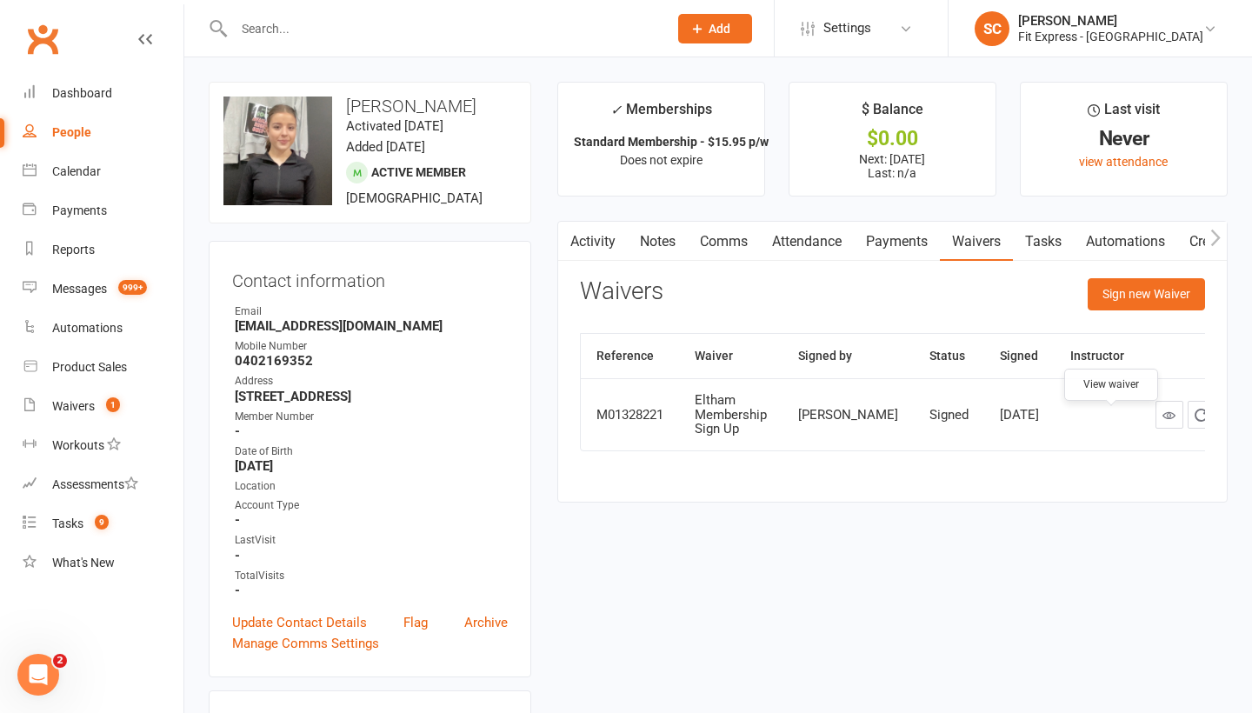
click at [1155, 427] on link at bounding box center [1169, 415] width 28 height 28
click at [73, 127] on div "People" at bounding box center [71, 132] width 39 height 14
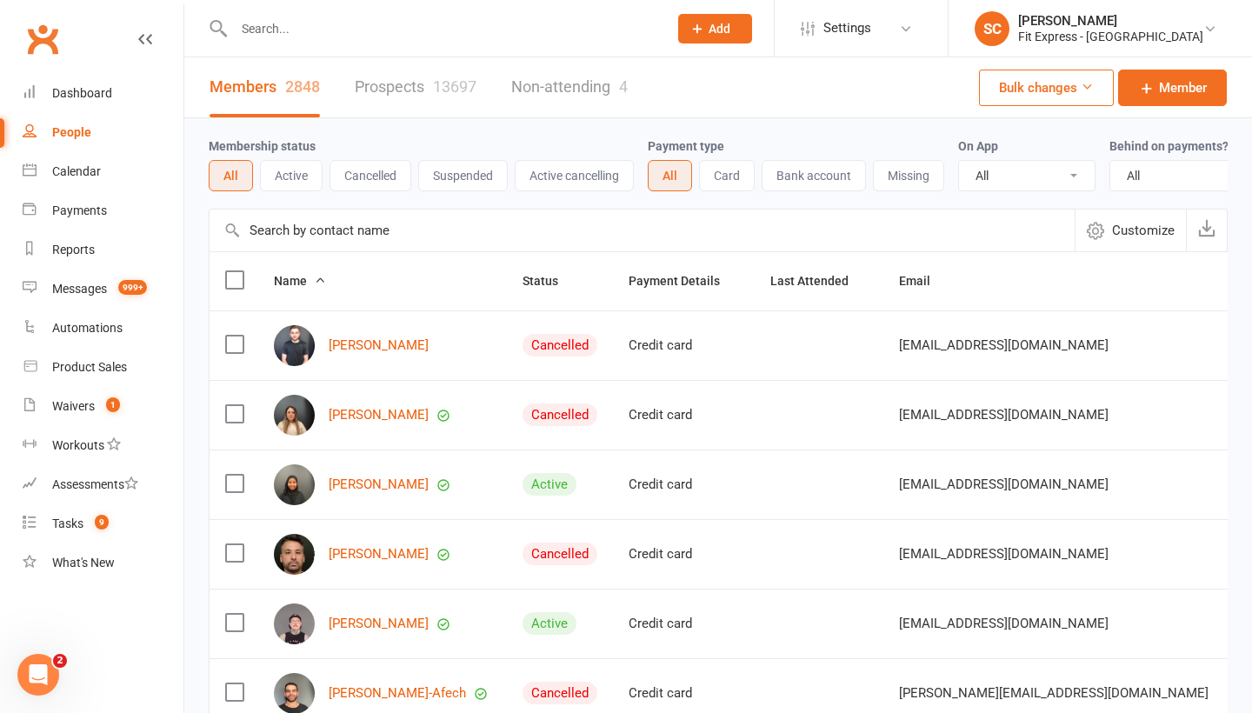
click at [320, 235] on input "text" at bounding box center [641, 230] width 865 height 42
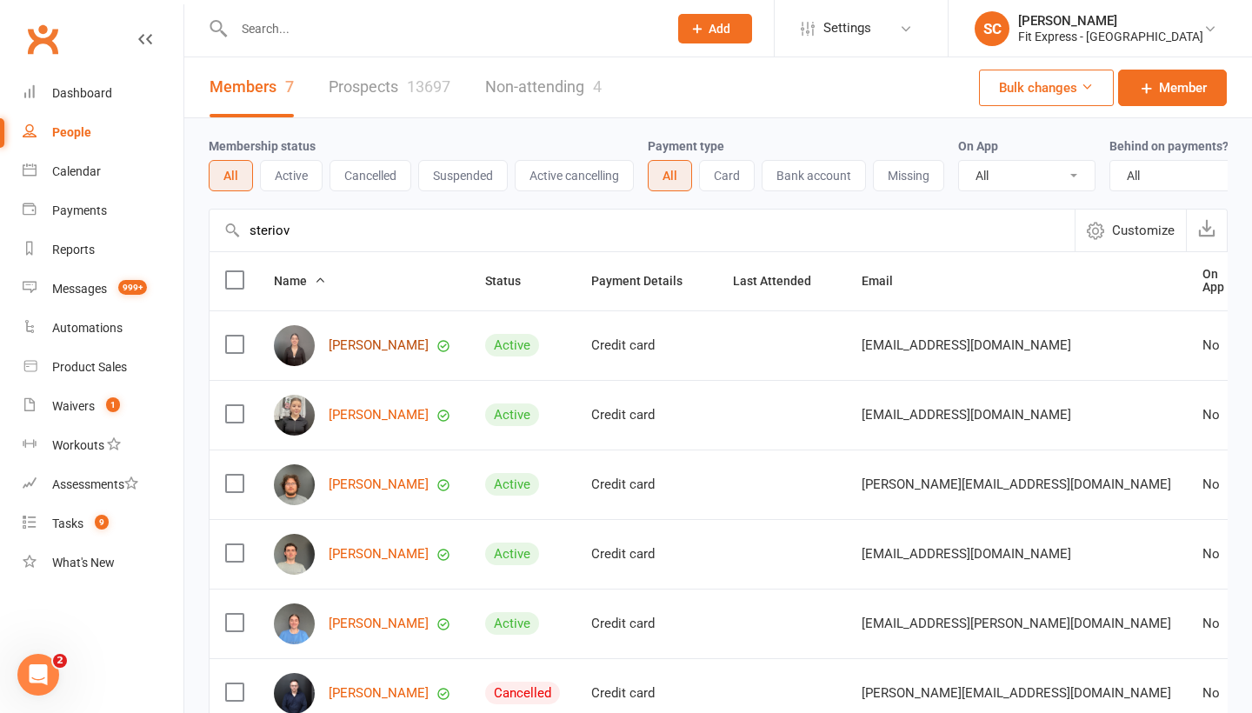
type input "steriov"
click at [350, 342] on link "[PERSON_NAME]" at bounding box center [379, 345] width 100 height 15
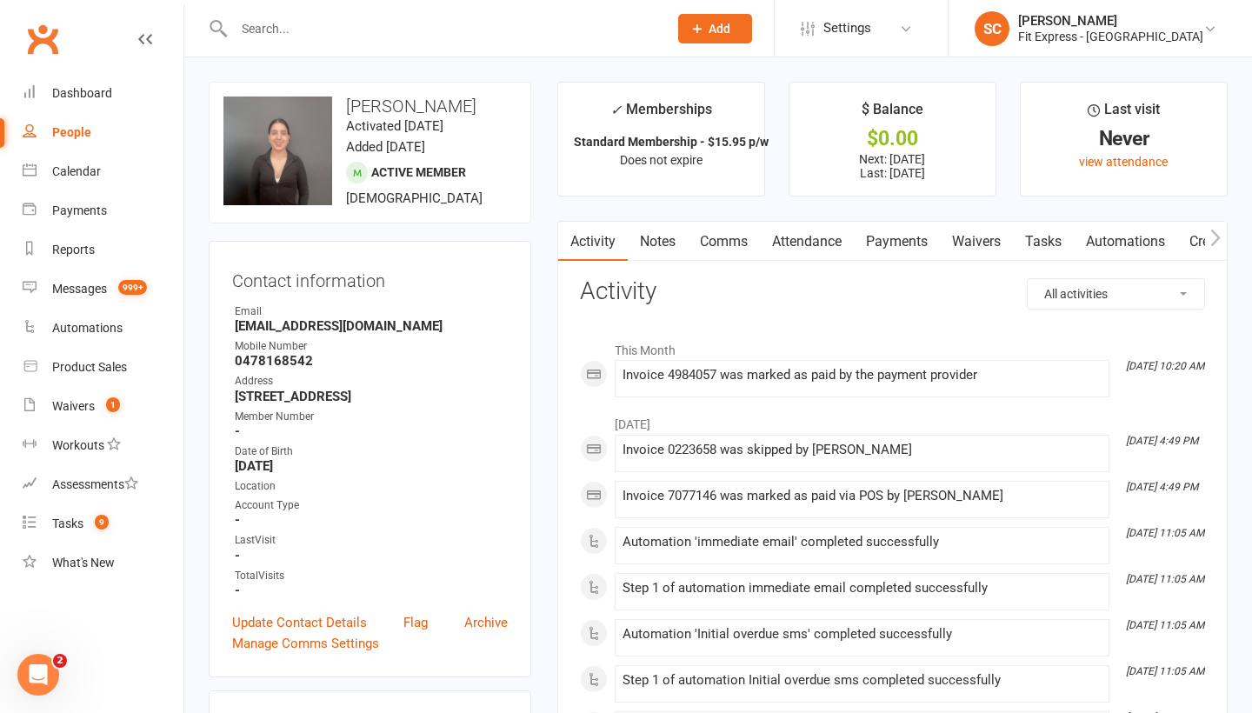
click at [660, 241] on link "Notes" at bounding box center [658, 242] width 60 height 40
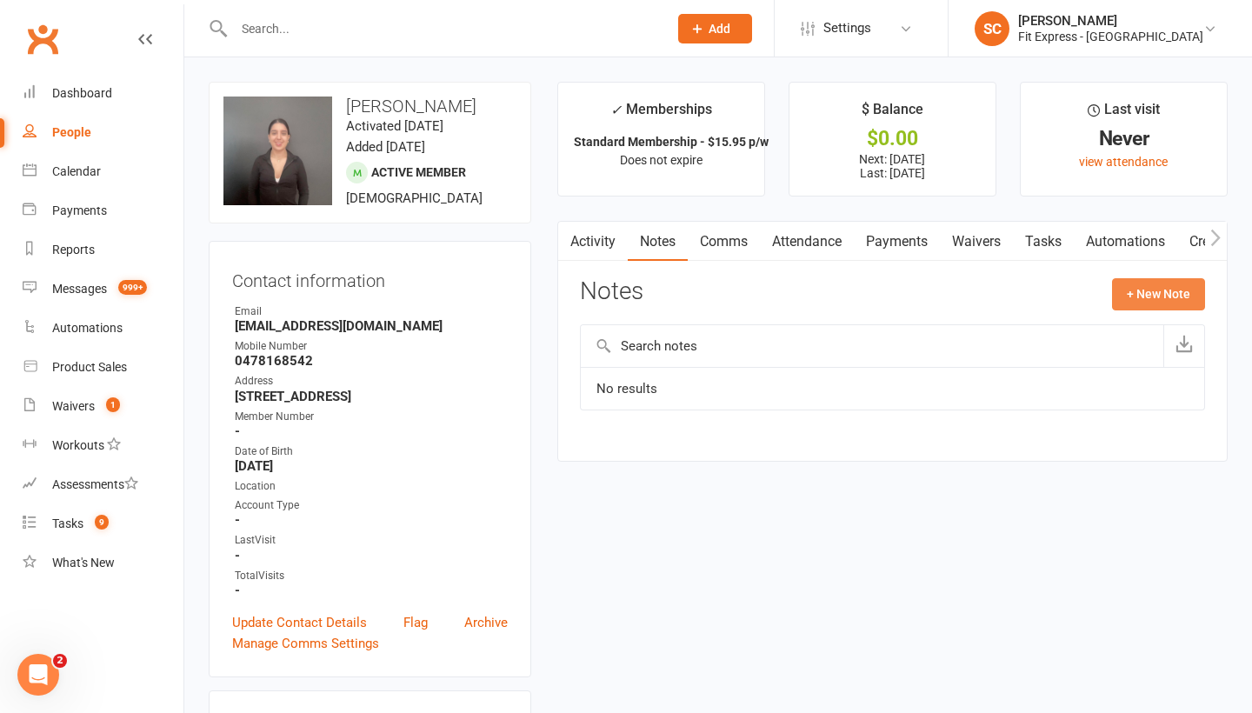
click at [1166, 291] on button "+ New Note" at bounding box center [1158, 293] width 93 height 31
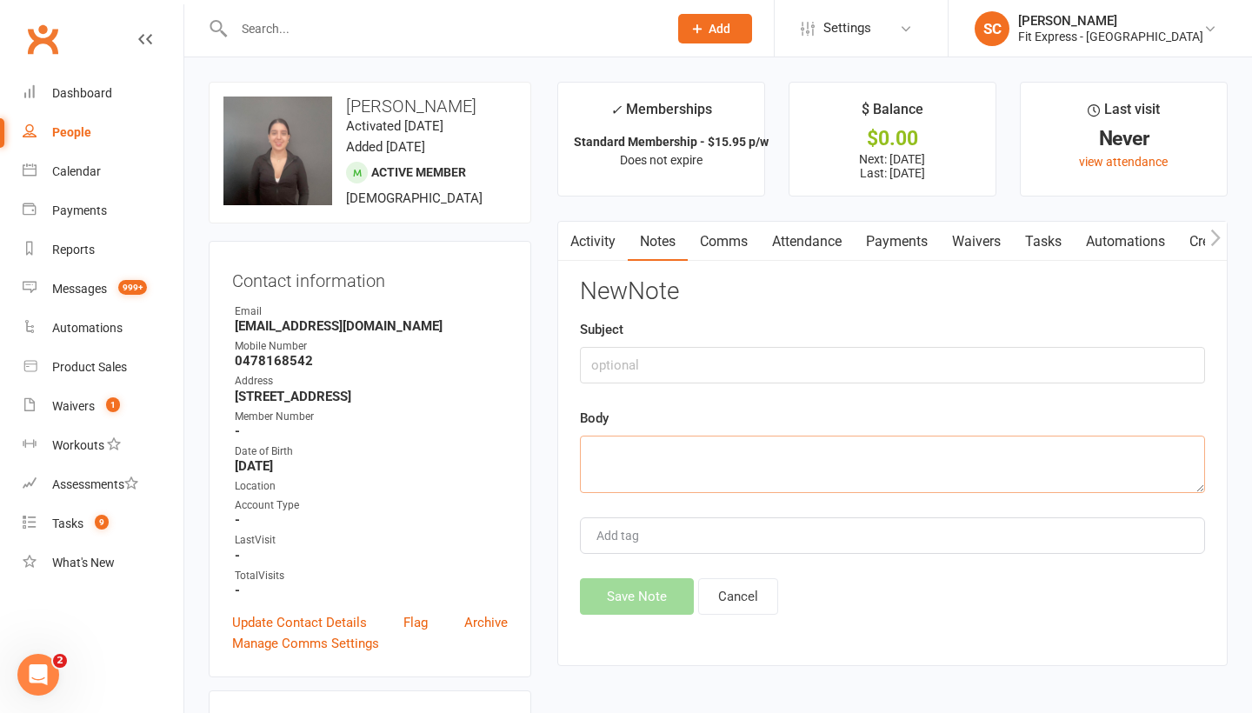
click at [665, 442] on textarea at bounding box center [892, 463] width 625 height 57
paste textarea "[PERSON_NAME] has referred [PERSON_NAME] to our club in [GEOGRAPHIC_DATA]."
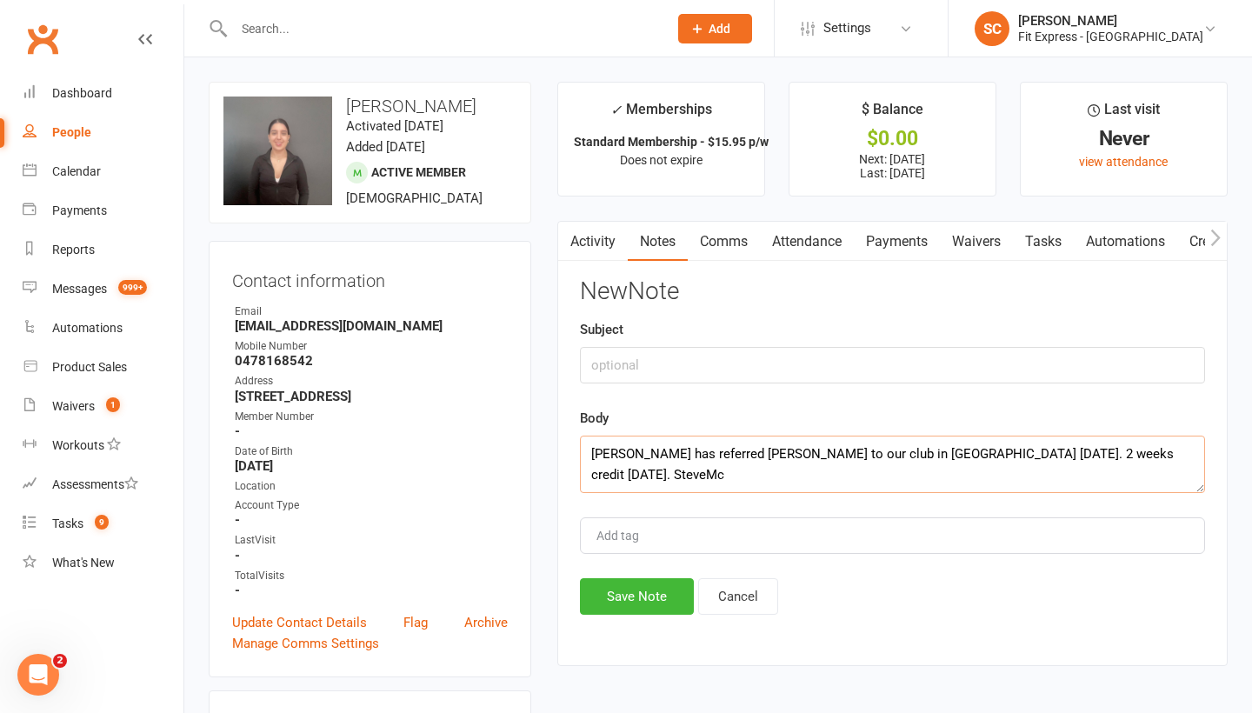
type textarea "[PERSON_NAME] has referred [PERSON_NAME] to our club in [GEOGRAPHIC_DATA] [DATE…"
click at [652, 375] on input "text" at bounding box center [892, 365] width 625 height 37
type input "Referral Reward"
click at [631, 590] on button "Save Note" at bounding box center [637, 596] width 114 height 37
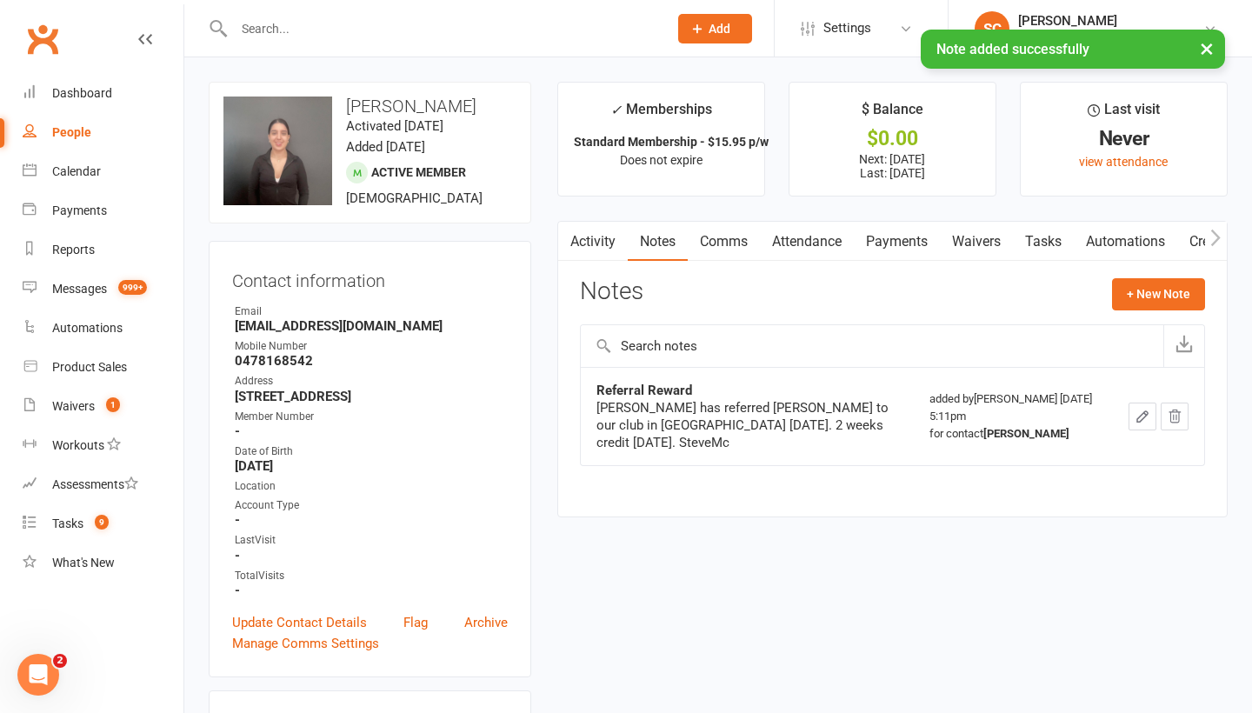
click at [894, 246] on link "Payments" at bounding box center [897, 242] width 86 height 40
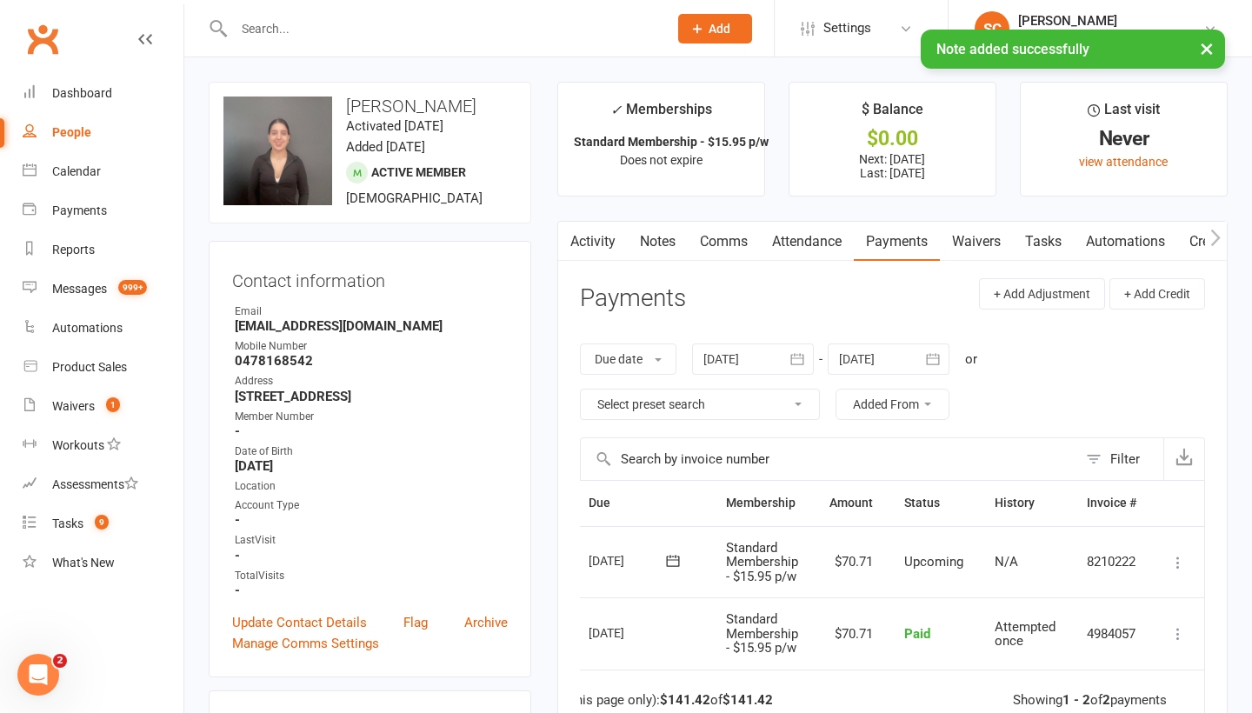
scroll to position [0, 65]
click at [1180, 556] on icon at bounding box center [1177, 562] width 17 height 17
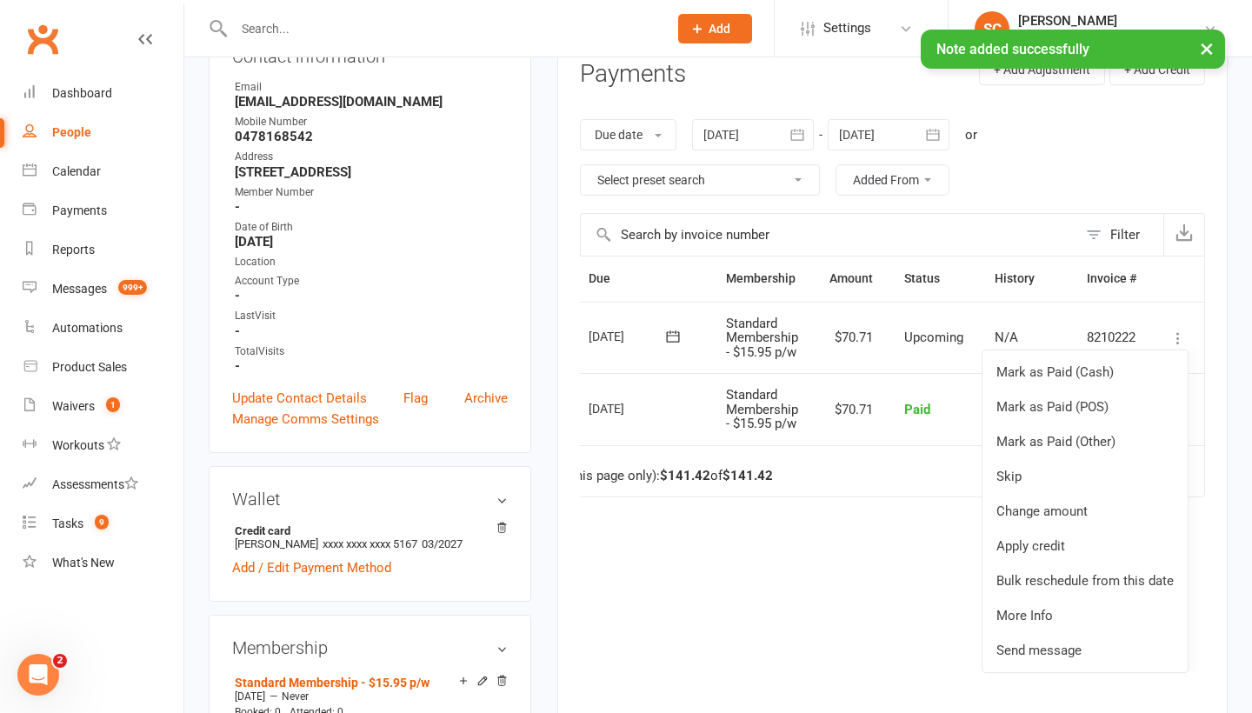
scroll to position [234, 0]
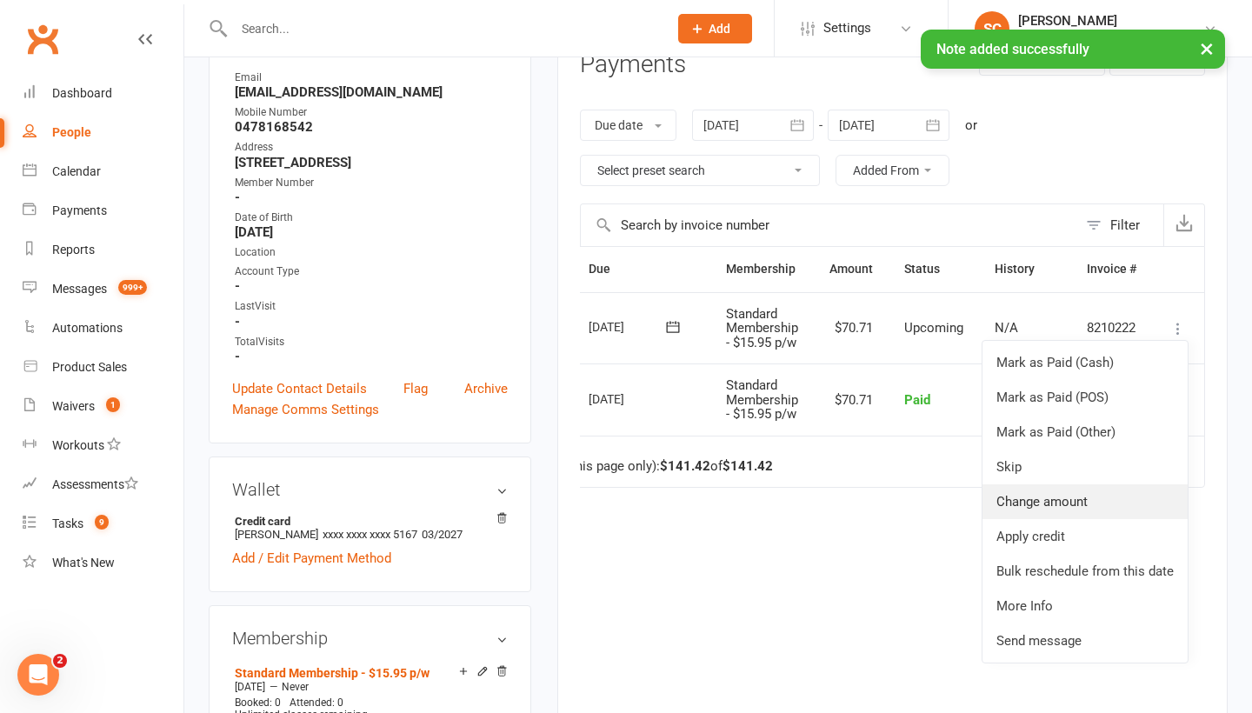
click at [1057, 495] on link "Change amount" at bounding box center [1084, 501] width 205 height 35
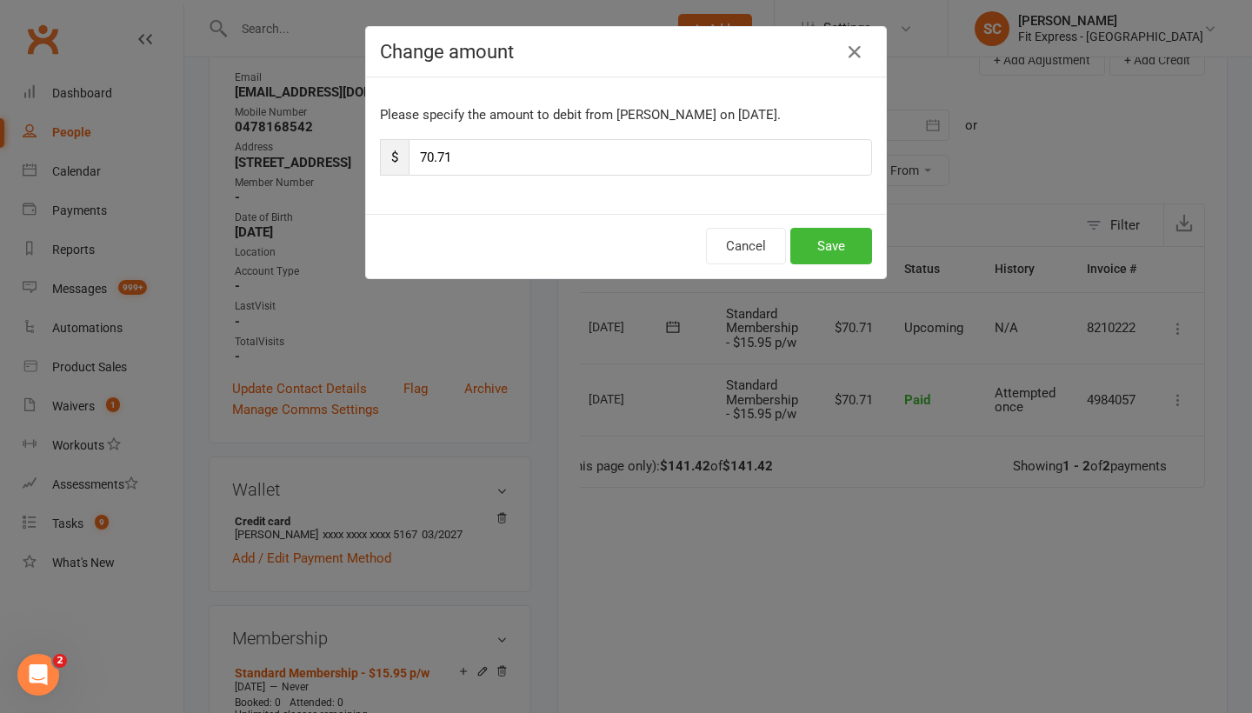
click at [467, 152] on input "70.71" at bounding box center [640, 157] width 463 height 37
type input "7"
type input "38.81"
click at [823, 260] on button "Save" at bounding box center [831, 246] width 82 height 37
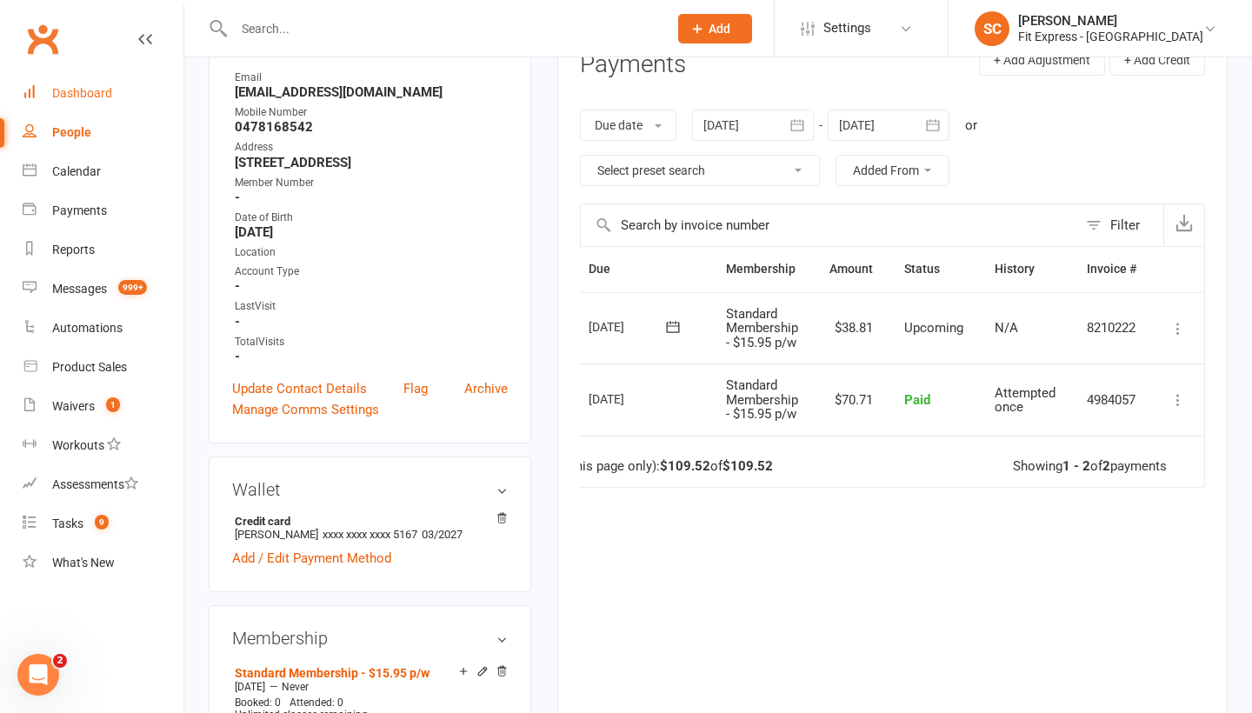
click at [95, 86] on div "Dashboard" at bounding box center [82, 93] width 60 height 14
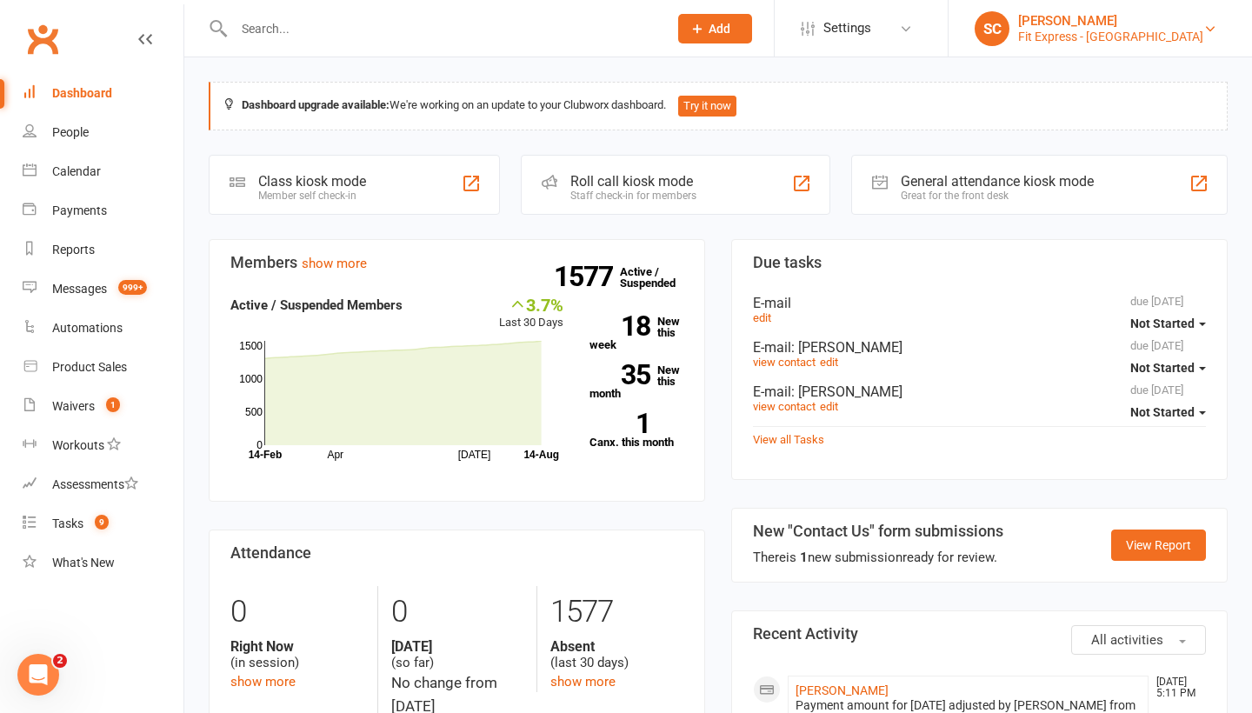
click at [1122, 15] on div "[PERSON_NAME]" at bounding box center [1110, 21] width 185 height 16
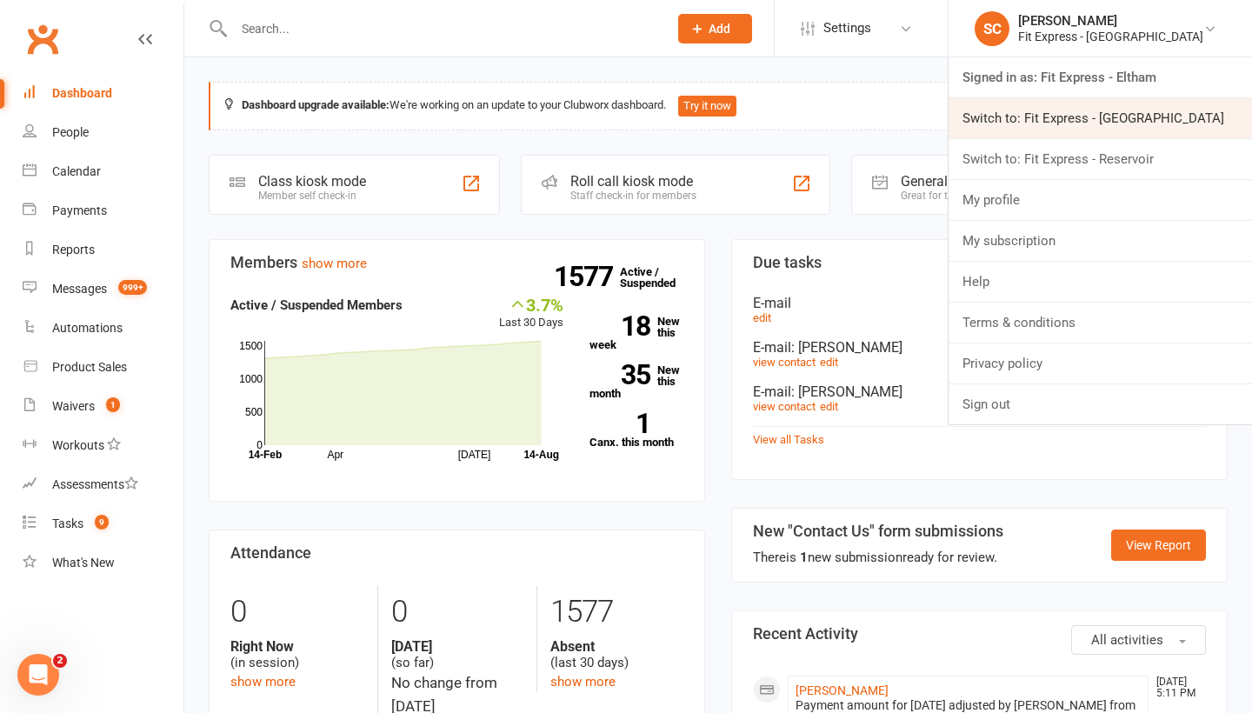
click at [1097, 118] on link "Switch to: Fit Express - [GEOGRAPHIC_DATA]" at bounding box center [1099, 118] width 303 height 40
